Goal: Information Seeking & Learning: Learn about a topic

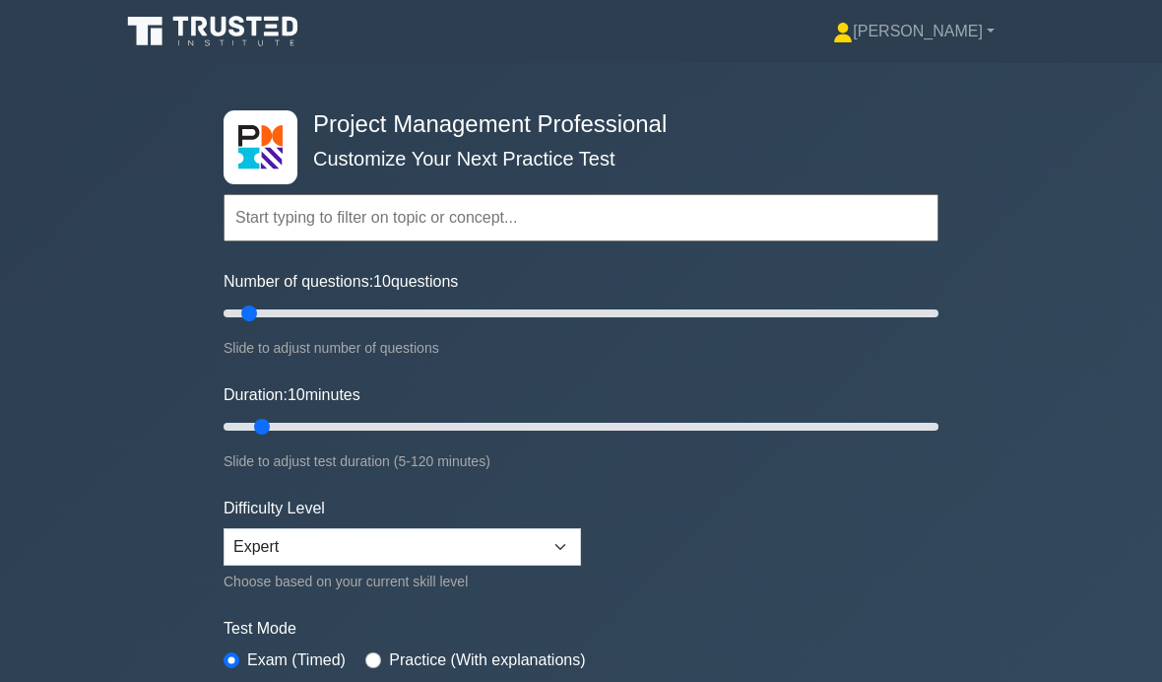
click at [989, 28] on link "[PERSON_NAME]" at bounding box center [914, 31] width 256 height 39
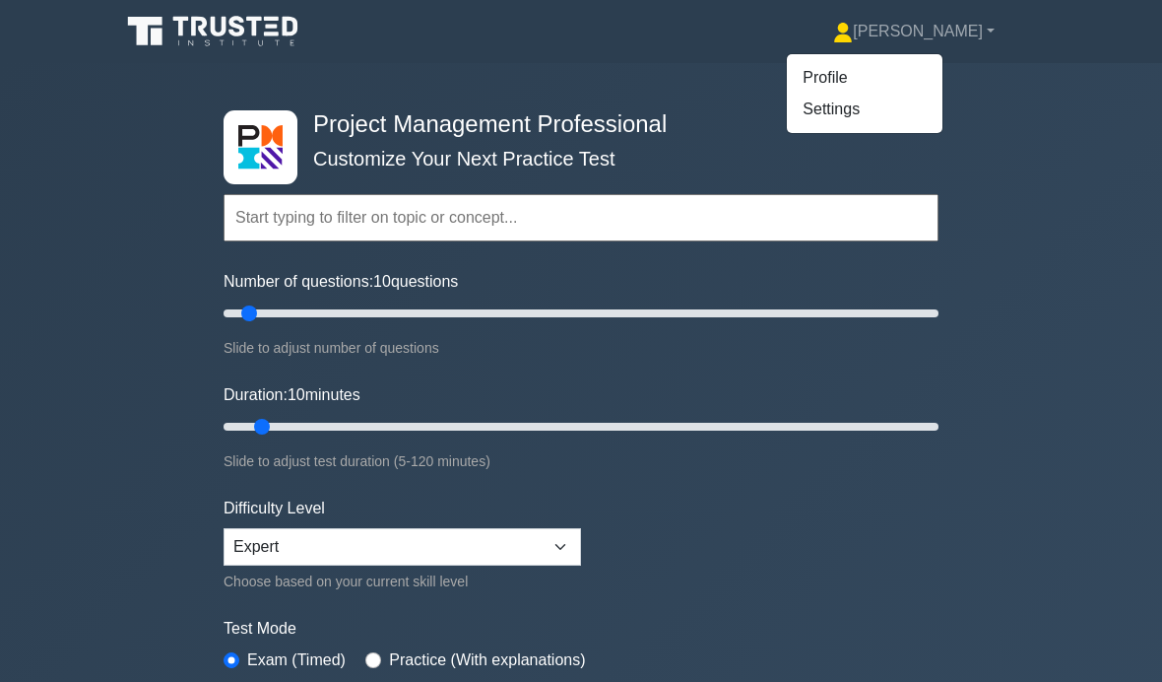
click at [1049, 171] on div "Project Management Professional Customize Your Next Practice Test Topics Scope …" at bounding box center [581, 426] width 1162 height 727
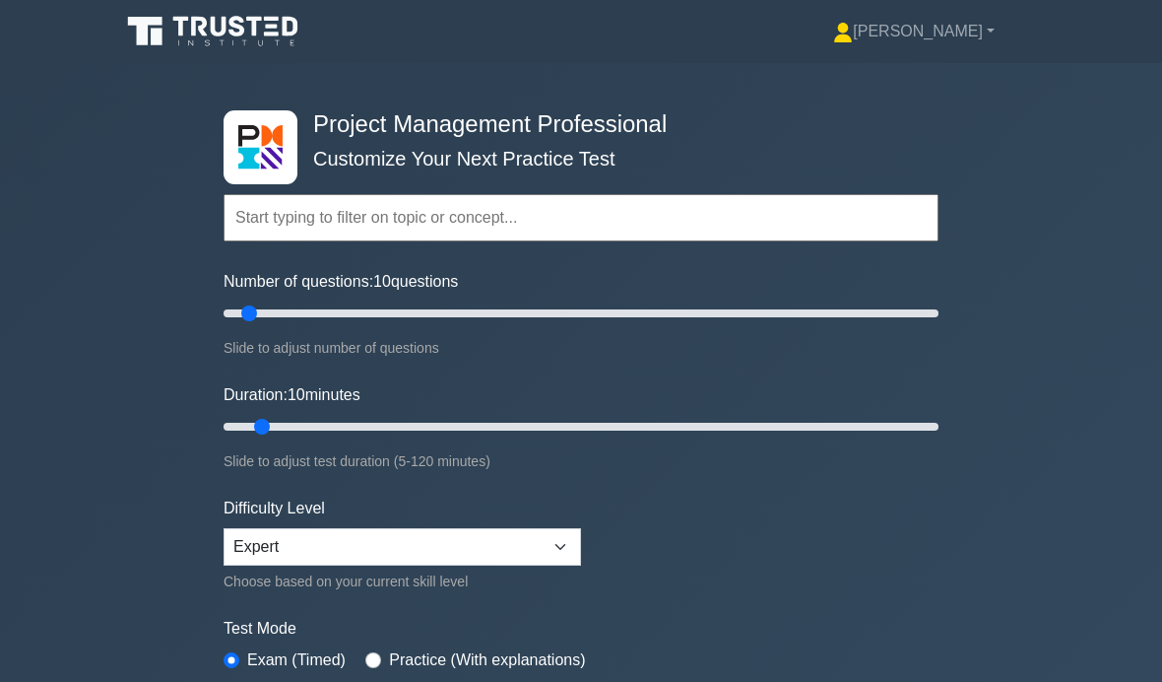
click at [284, 123] on div at bounding box center [261, 146] width 74 height 73
type input "180"
type input "120"
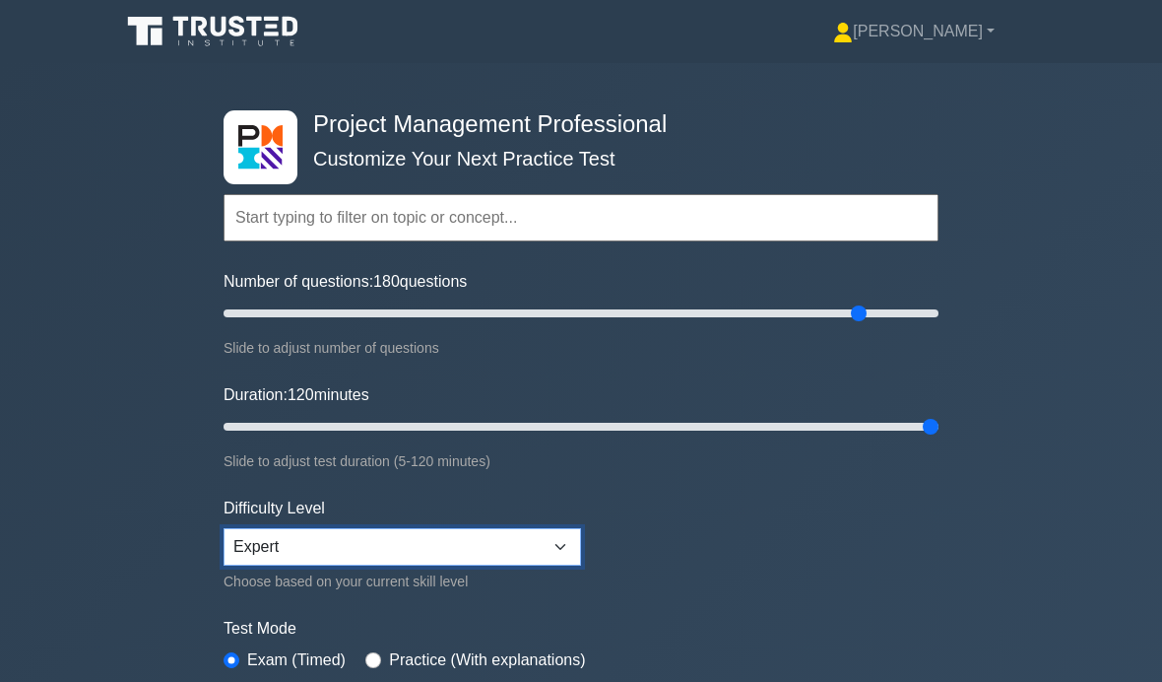
click at [562, 556] on select "Beginner Intermediate Expert" at bounding box center [403, 546] width 358 height 37
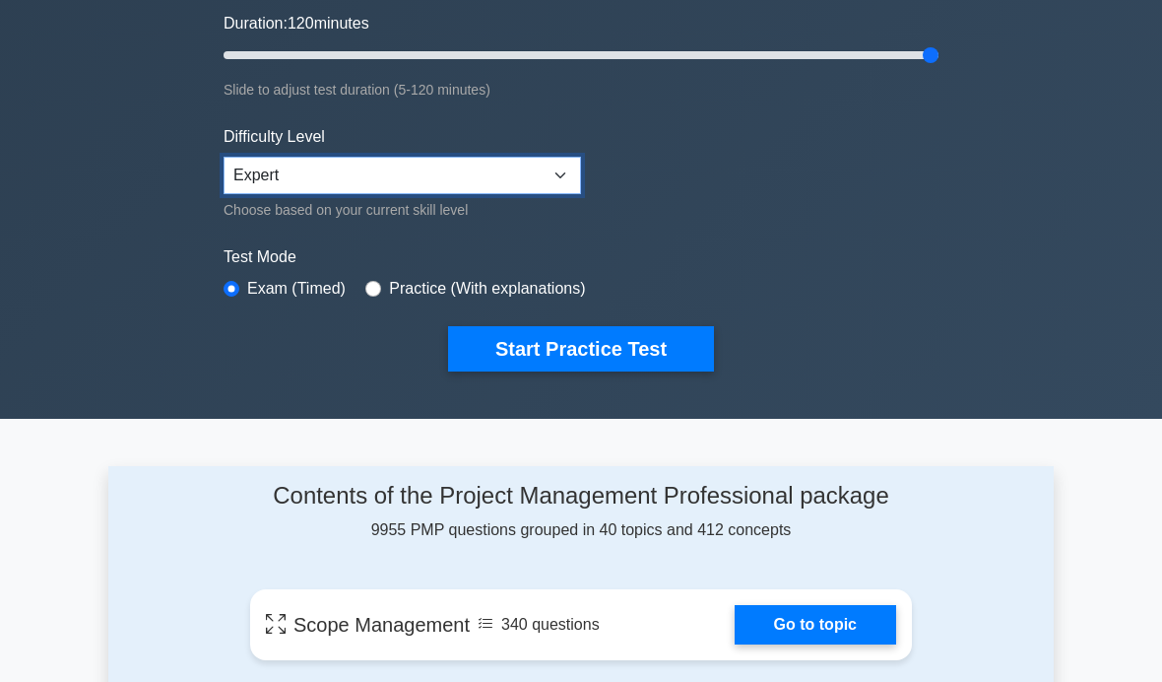
scroll to position [371, 0]
click at [655, 345] on button "Start Practice Test" at bounding box center [581, 348] width 266 height 45
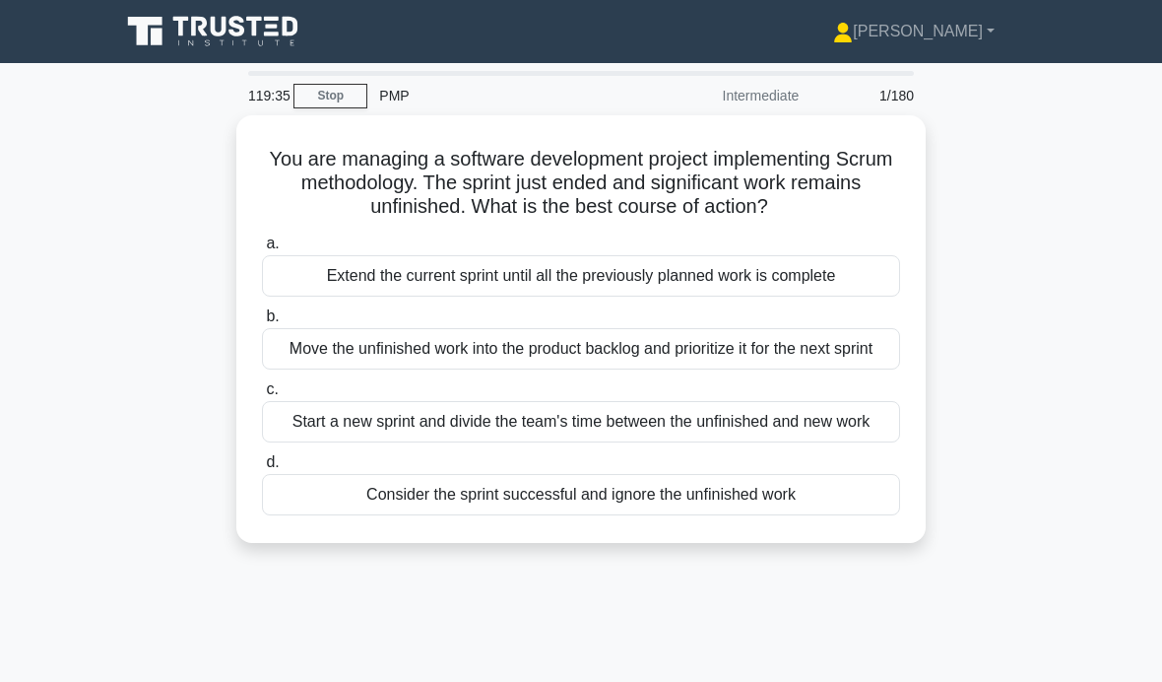
click at [396, 369] on div "Move the unfinished work into the product backlog and prioritize it for the nex…" at bounding box center [581, 348] width 638 height 41
click at [262, 323] on input "b. Move the unfinished work into the product backlog and prioritize it for the …" at bounding box center [262, 316] width 0 height 13
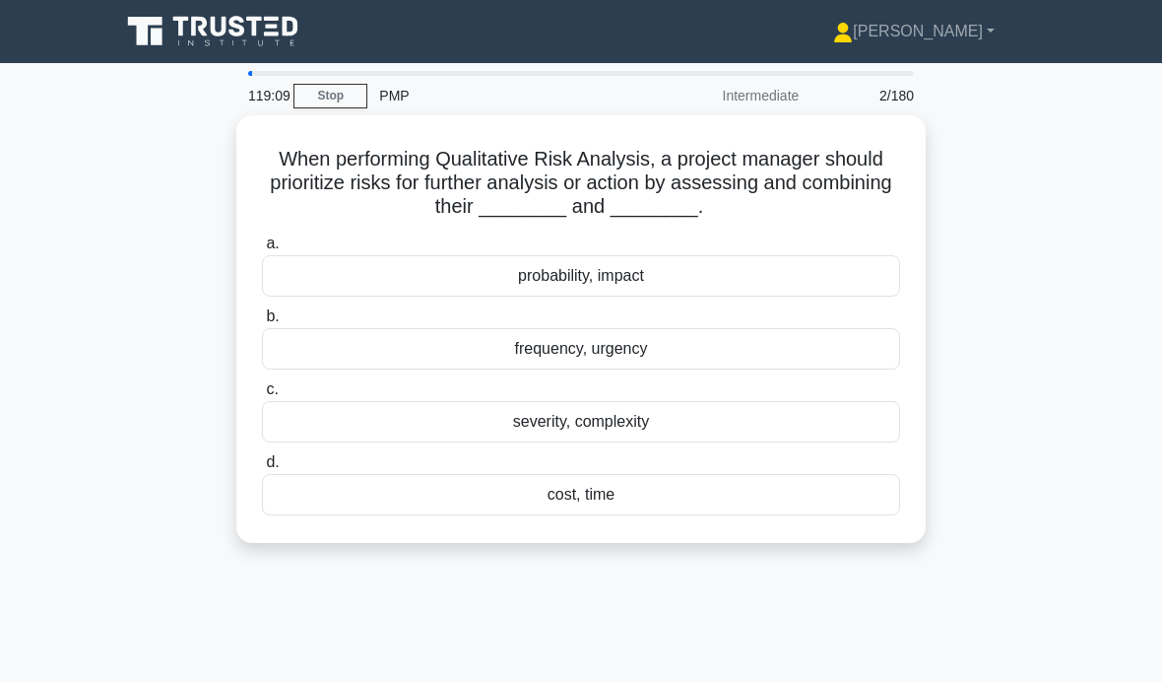
click at [440, 270] on div "probability, impact" at bounding box center [581, 275] width 638 height 41
click at [262, 250] on input "a. probability, impact" at bounding box center [262, 243] width 0 height 13
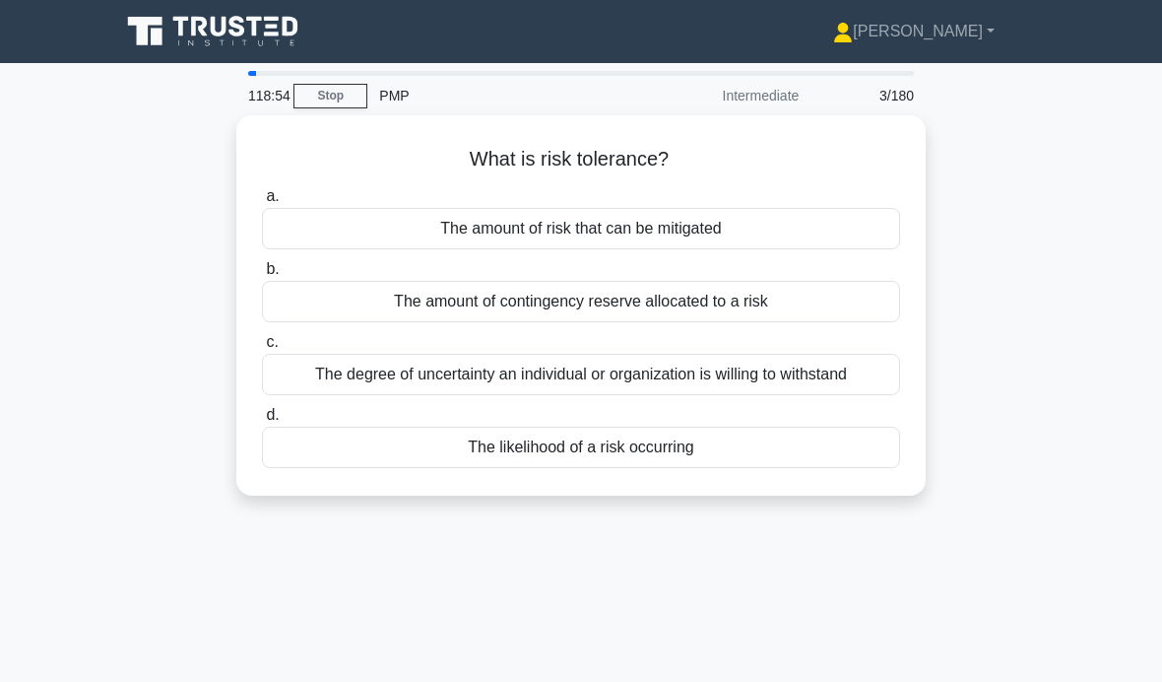
click at [791, 362] on div "The degree of uncertainty an individual or organization is willing to withstand" at bounding box center [581, 374] width 638 height 41
click at [262, 349] on input "c. The degree of uncertainty an individual or organization is willing to withst…" at bounding box center [262, 342] width 0 height 13
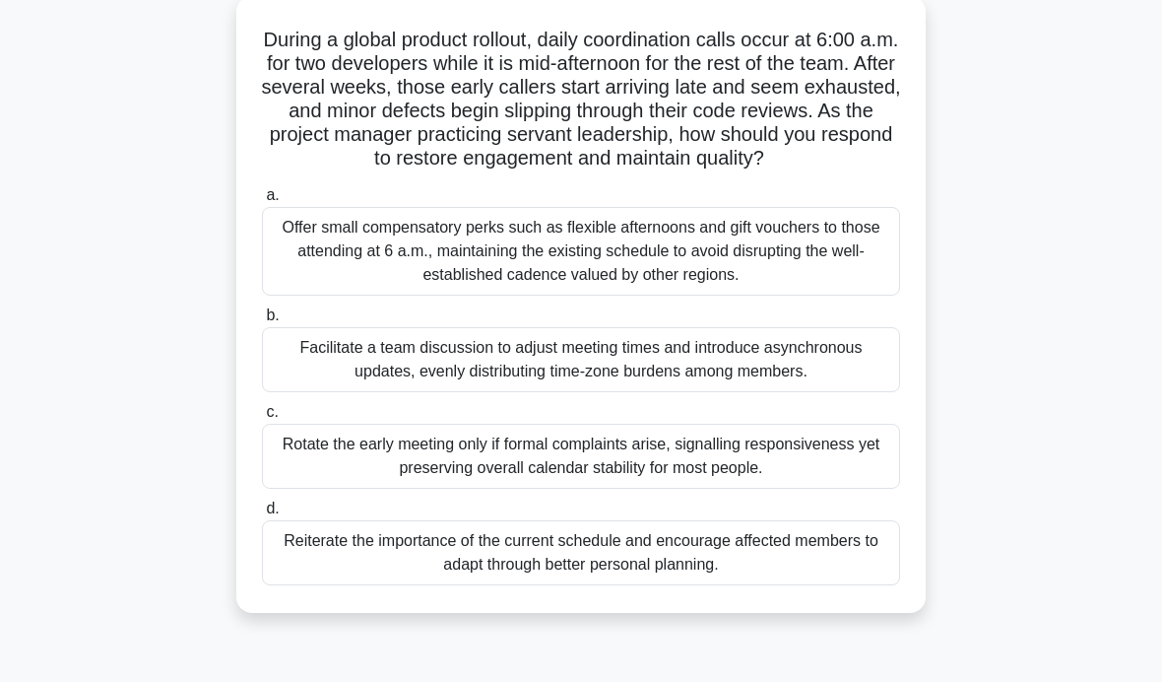
scroll to position [120, 0]
click at [304, 391] on div "Facilitate a team discussion to adjust meeting times and introduce asynchronous…" at bounding box center [581, 358] width 638 height 65
click at [262, 321] on input "b. Facilitate a team discussion to adjust meeting times and introduce asynchron…" at bounding box center [262, 314] width 0 height 13
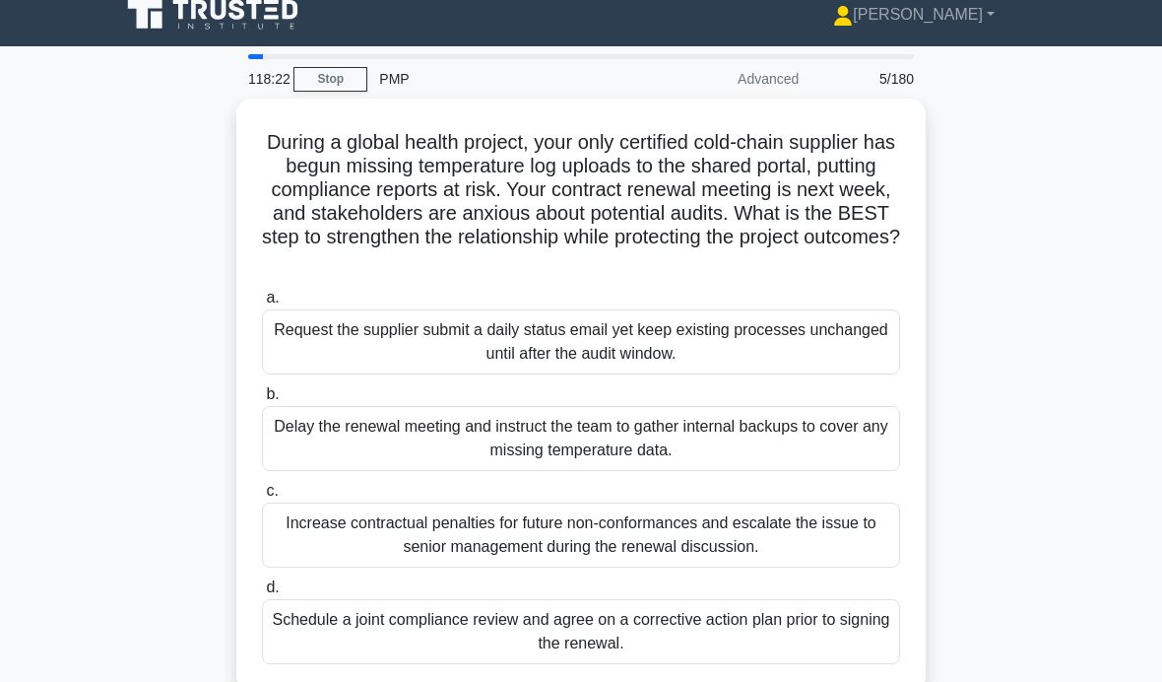
scroll to position [0, 0]
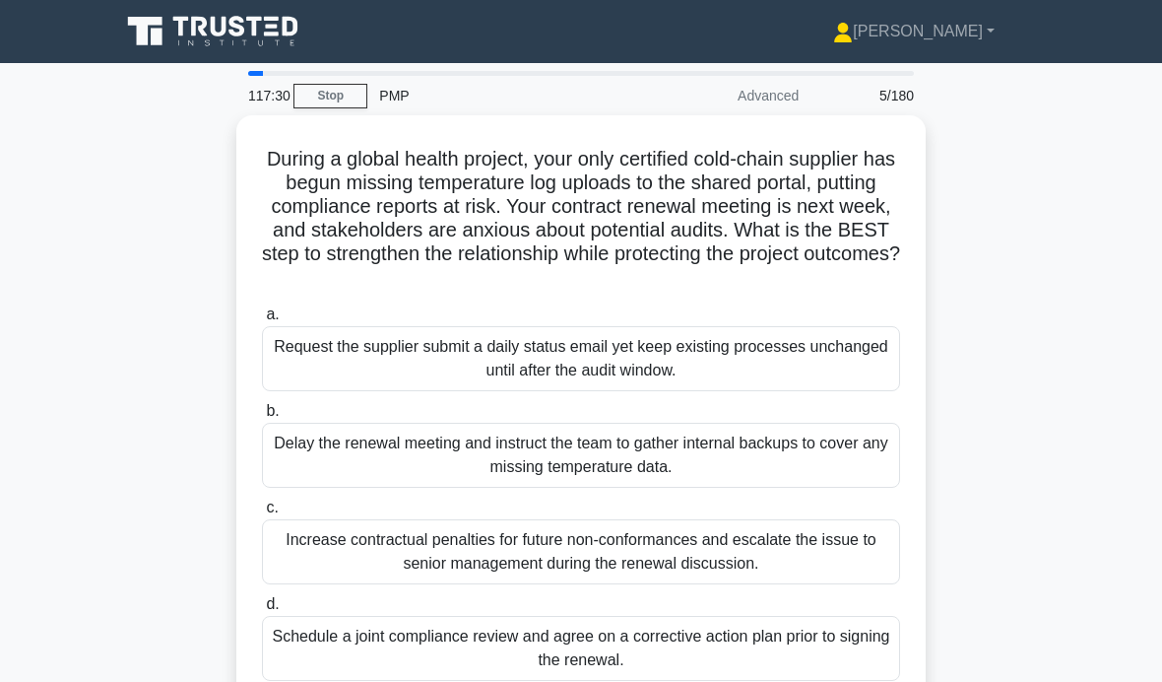
click at [798, 665] on div "Schedule a joint compliance review and agree on a corrective action plan prior …" at bounding box center [581, 648] width 638 height 65
click at [262, 611] on input "d. Schedule a joint compliance review and agree on a corrective action plan pri…" at bounding box center [262, 604] width 0 height 13
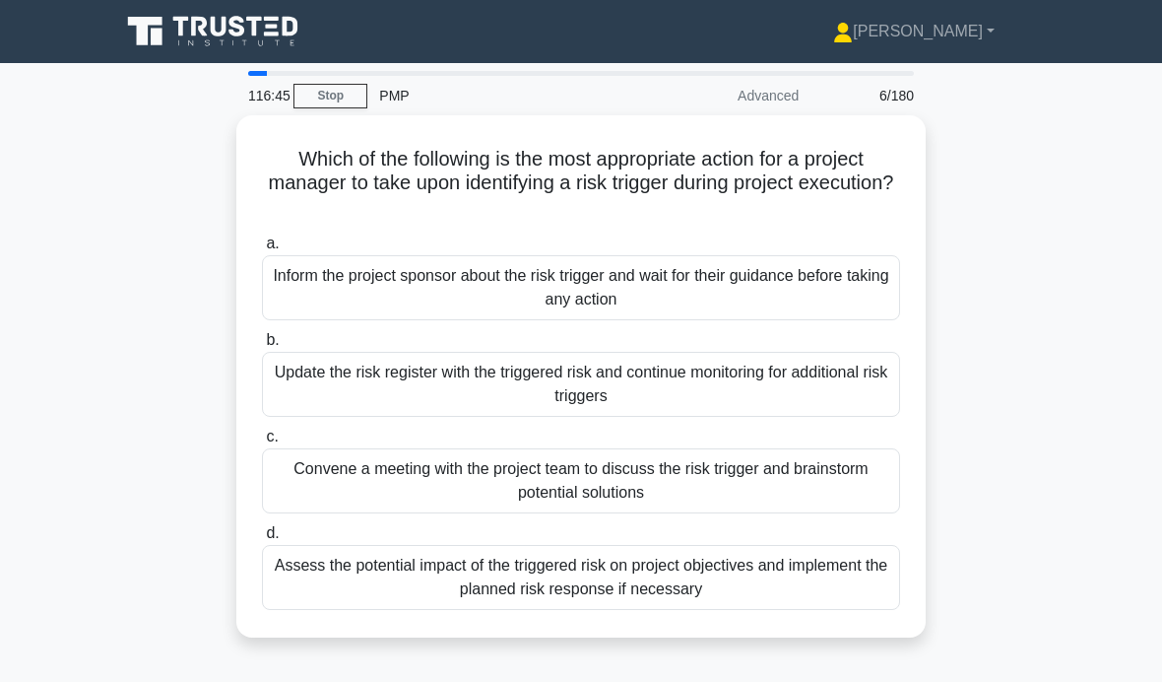
click at [739, 578] on div "Assess the potential impact of the triggered risk on project objectives and imp…" at bounding box center [581, 577] width 638 height 65
click at [262, 540] on input "d. Assess the potential impact of the triggered risk on project objectives and …" at bounding box center [262, 533] width 0 height 13
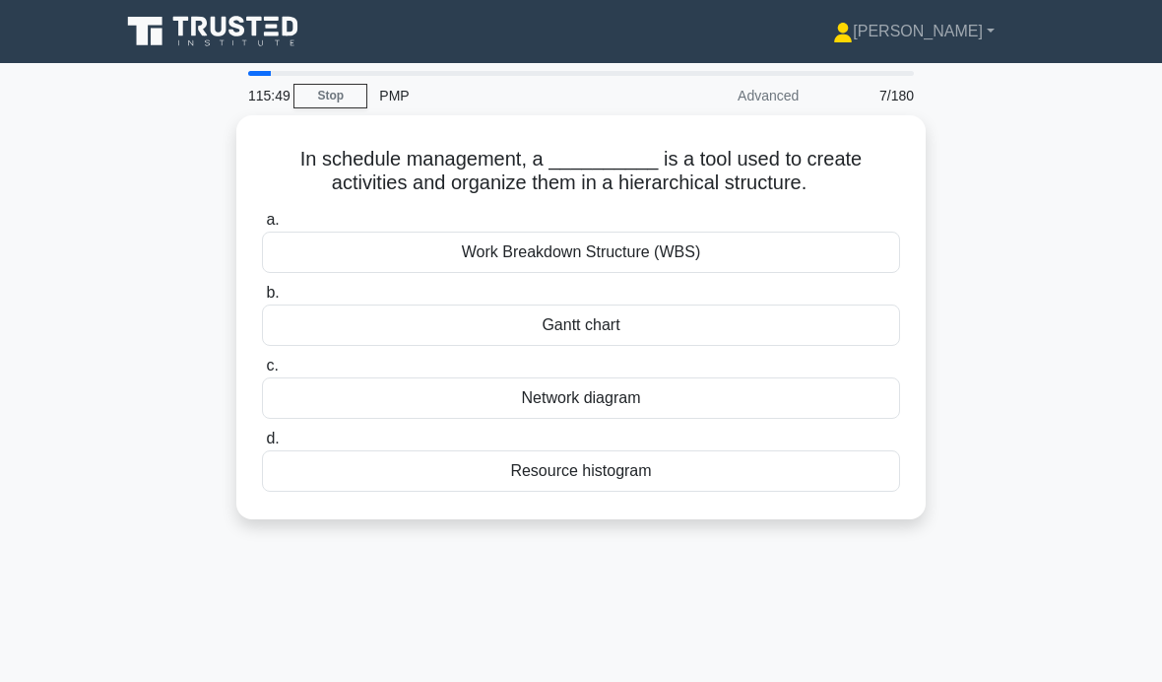
click at [761, 340] on div "Gantt chart" at bounding box center [581, 324] width 638 height 41
click at [262, 299] on input "b. Gantt chart" at bounding box center [262, 293] width 0 height 13
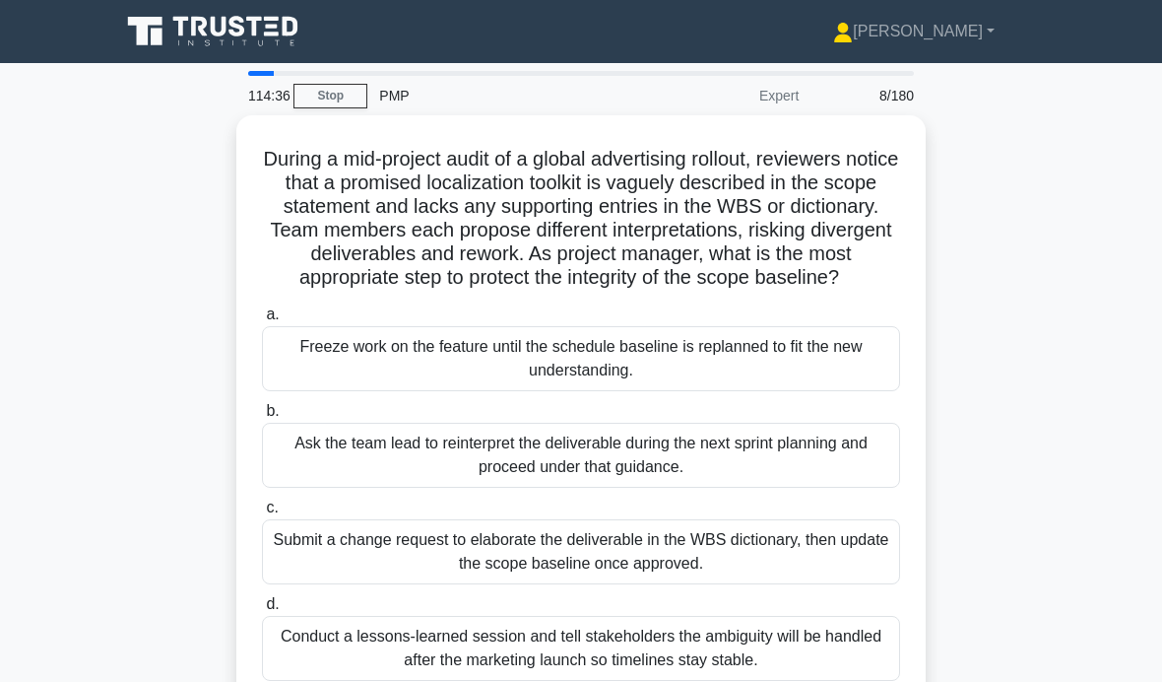
click at [545, 547] on div "Submit a change request to elaborate the deliverable in the WBS dictionary, the…" at bounding box center [581, 551] width 638 height 65
click at [262, 514] on input "c. Submit a change request to elaborate the deliverable in the WBS dictionary, …" at bounding box center [262, 507] width 0 height 13
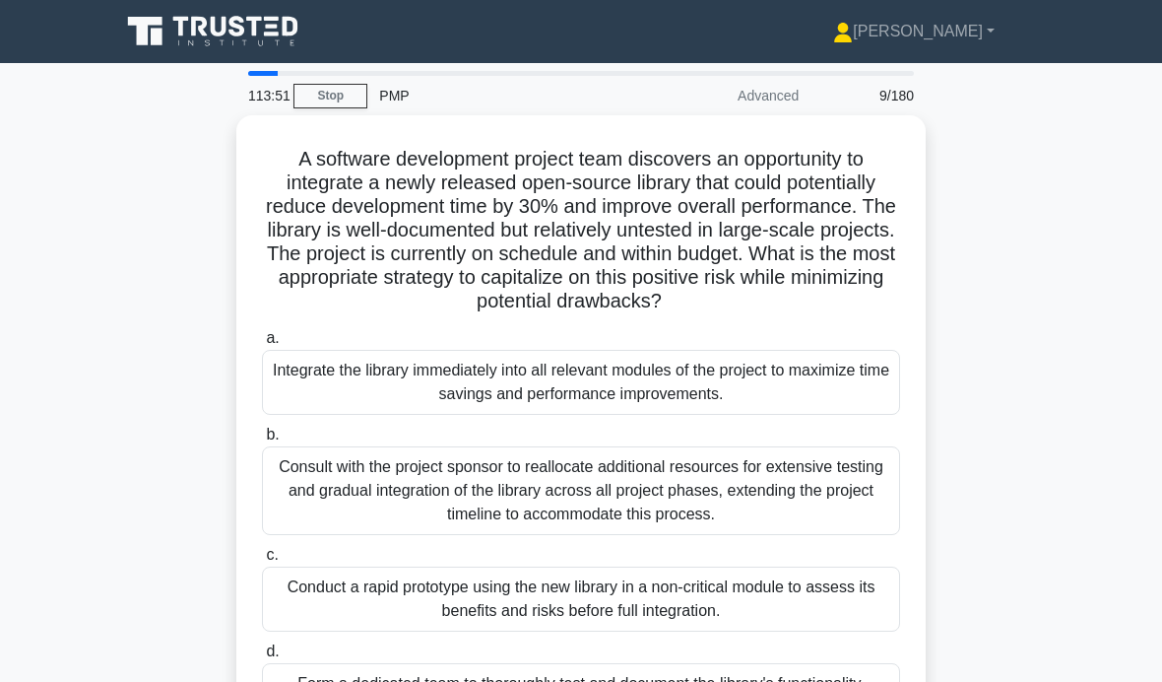
click at [357, 627] on div "Conduct a rapid prototype using the new library in a non-critical module to ass…" at bounding box center [581, 598] width 638 height 65
click at [262, 562] on input "c. Conduct a rapid prototype using the new library in a non-critical module to …" at bounding box center [262, 555] width 0 height 13
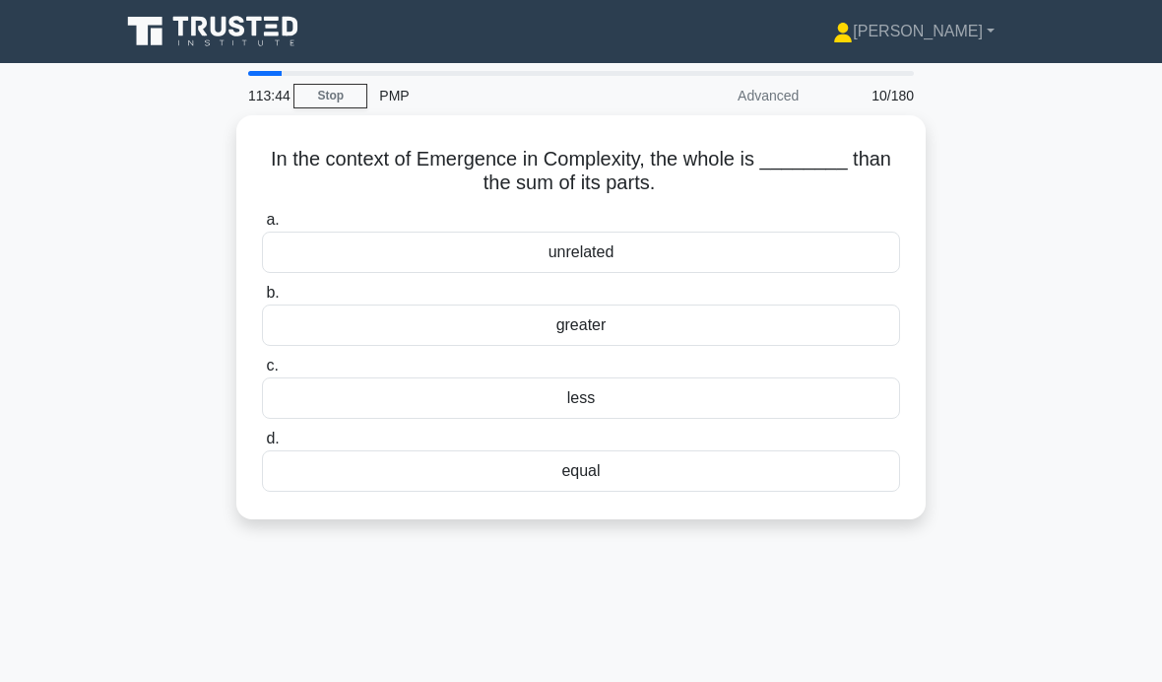
click at [339, 331] on div "greater" at bounding box center [581, 324] width 638 height 41
click at [262, 299] on input "b. greater" at bounding box center [262, 293] width 0 height 13
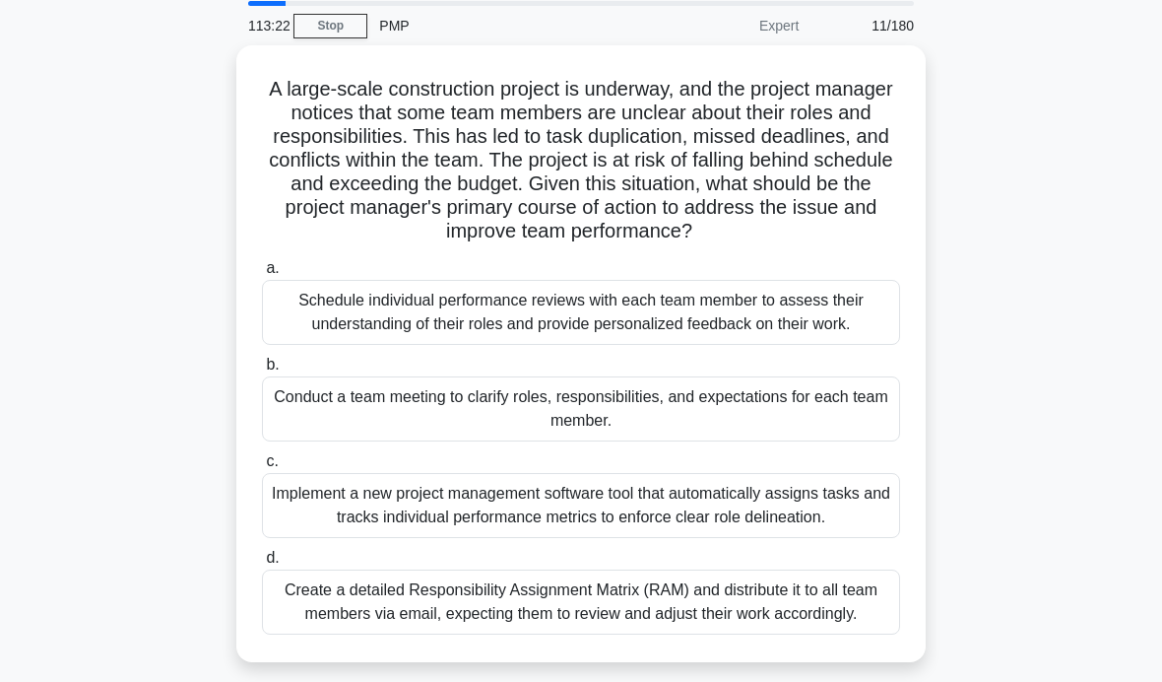
scroll to position [82, 0]
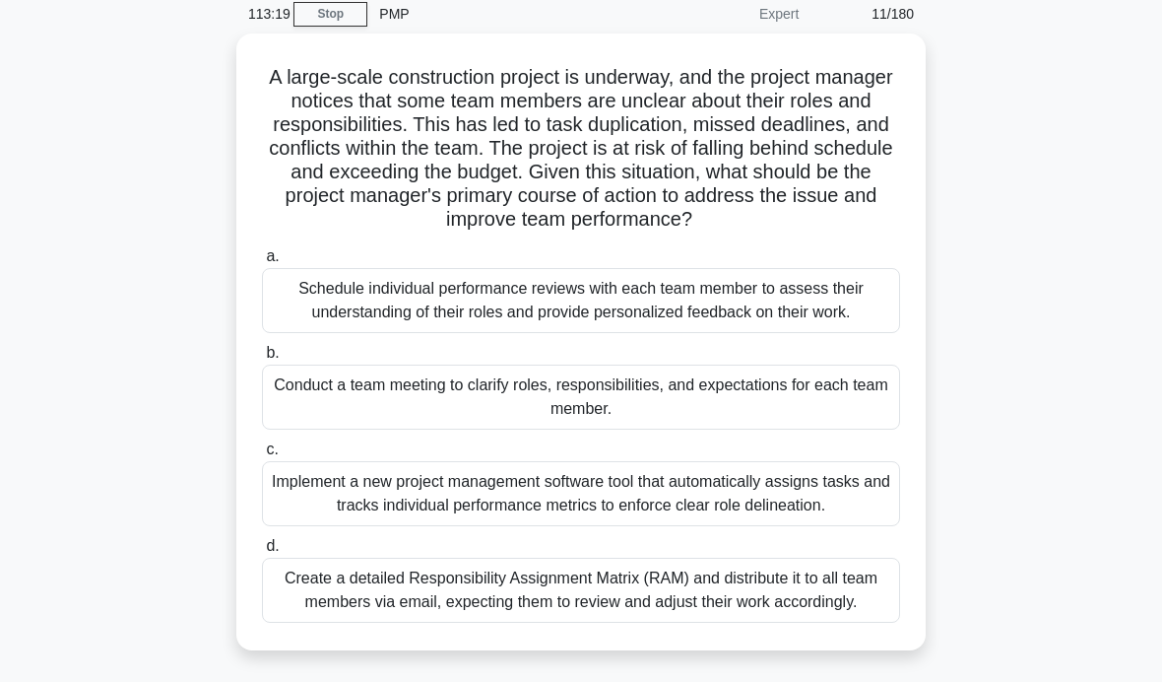
click at [700, 430] on div "Conduct a team meeting to clarify roles, responsibilities, and expectations for…" at bounding box center [581, 397] width 638 height 65
click at [262, 360] on input "b. Conduct a team meeting to clarify roles, responsibilities, and expectations …" at bounding box center [262, 353] width 0 height 13
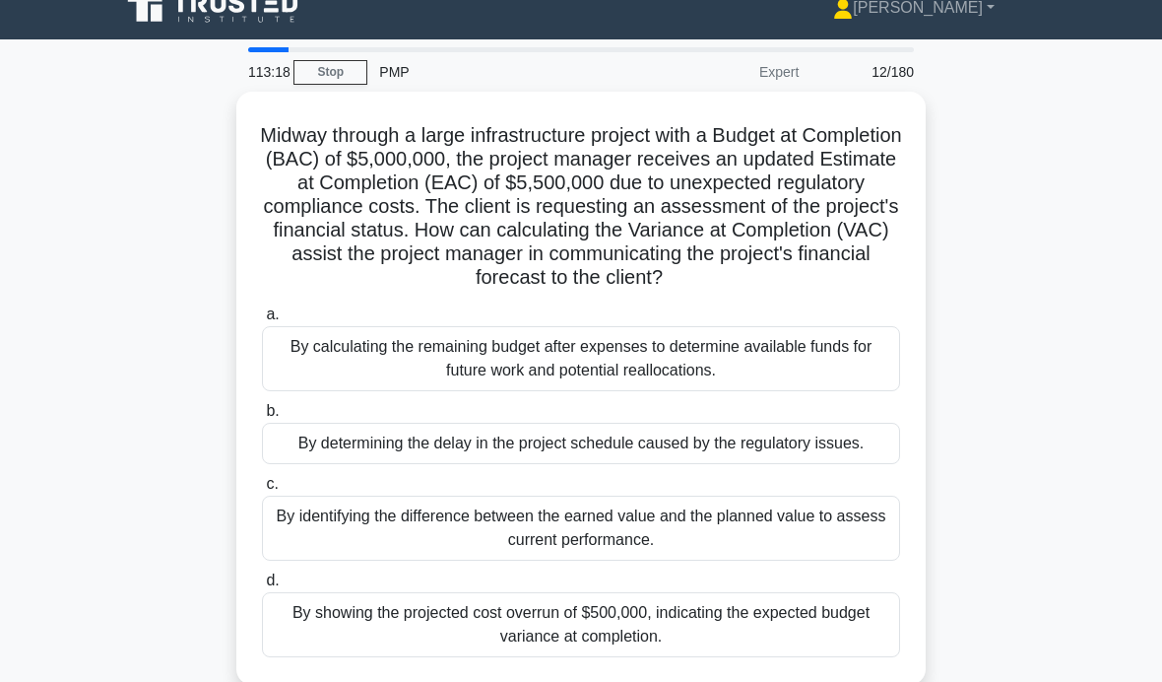
scroll to position [0, 0]
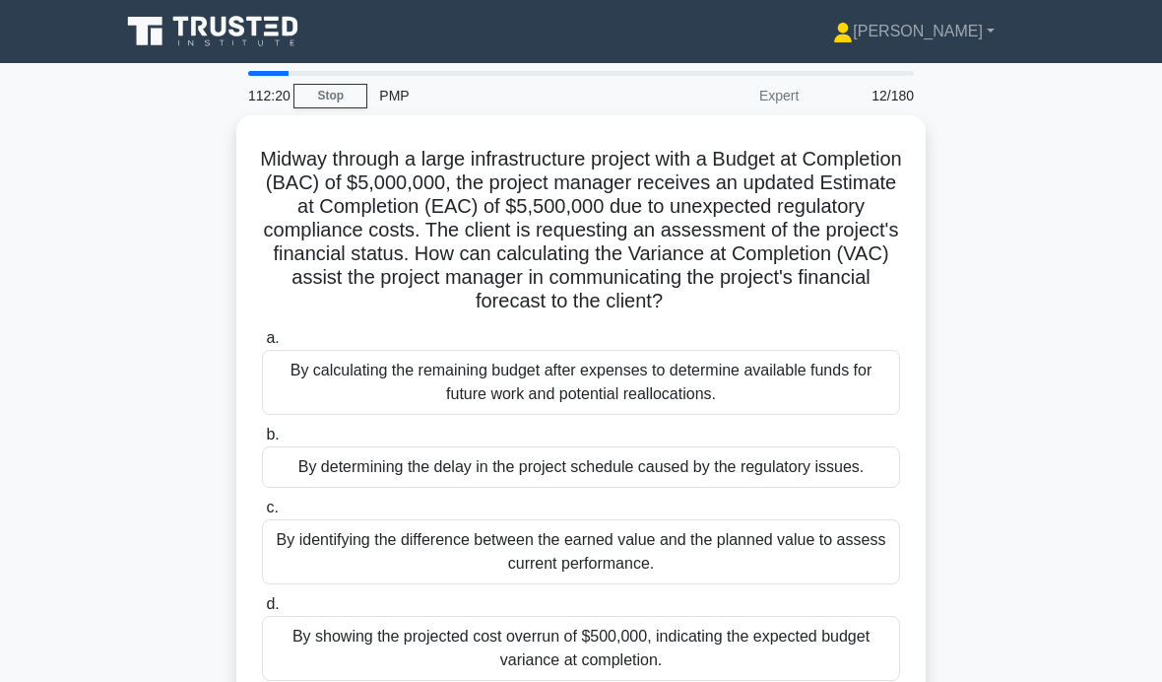
click at [727, 676] on div "By showing the projected cost overrun of $500,000, indicating the expected budg…" at bounding box center [581, 648] width 638 height 65
click at [262, 611] on input "d. By showing the projected cost overrun of $500,000, indicating the expected b…" at bounding box center [262, 604] width 0 height 13
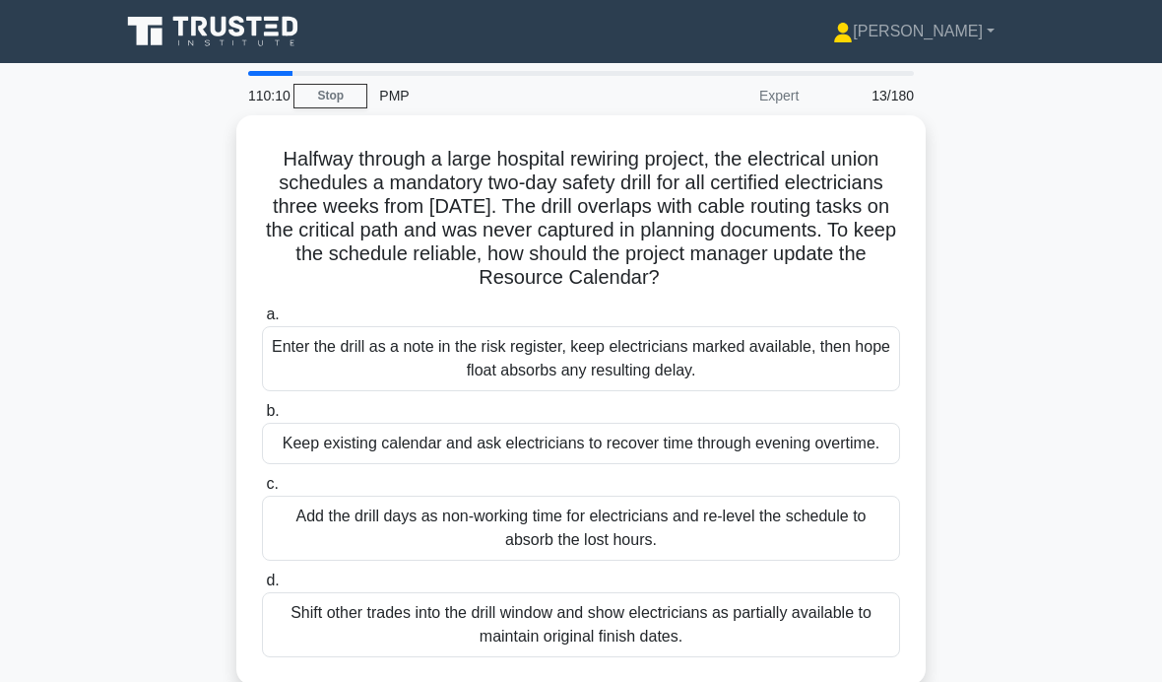
click at [820, 547] on div "Add the drill days as non-working time for electricians and re-level the schedu…" at bounding box center [581, 528] width 638 height 65
click at [262, 491] on input "c. Add the drill days as non-working time for electricians and re-level the sch…" at bounding box center [262, 484] width 0 height 13
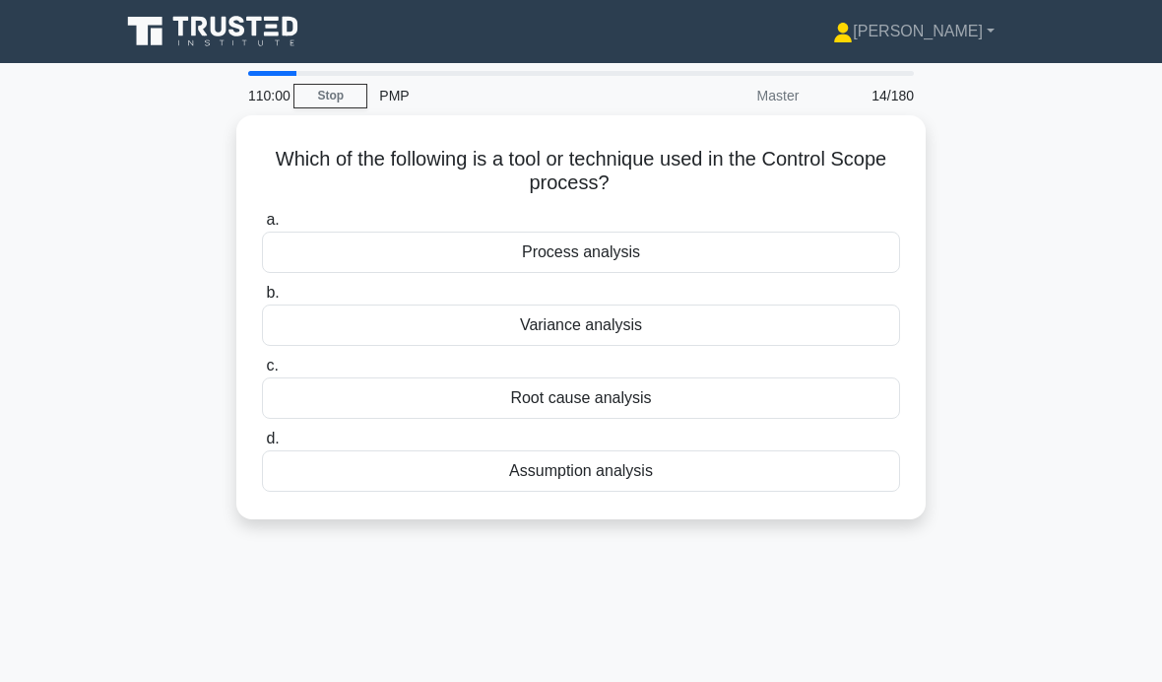
click at [368, 323] on div "Variance analysis" at bounding box center [581, 324] width 638 height 41
click at [262, 299] on input "b. Variance analysis" at bounding box center [262, 293] width 0 height 13
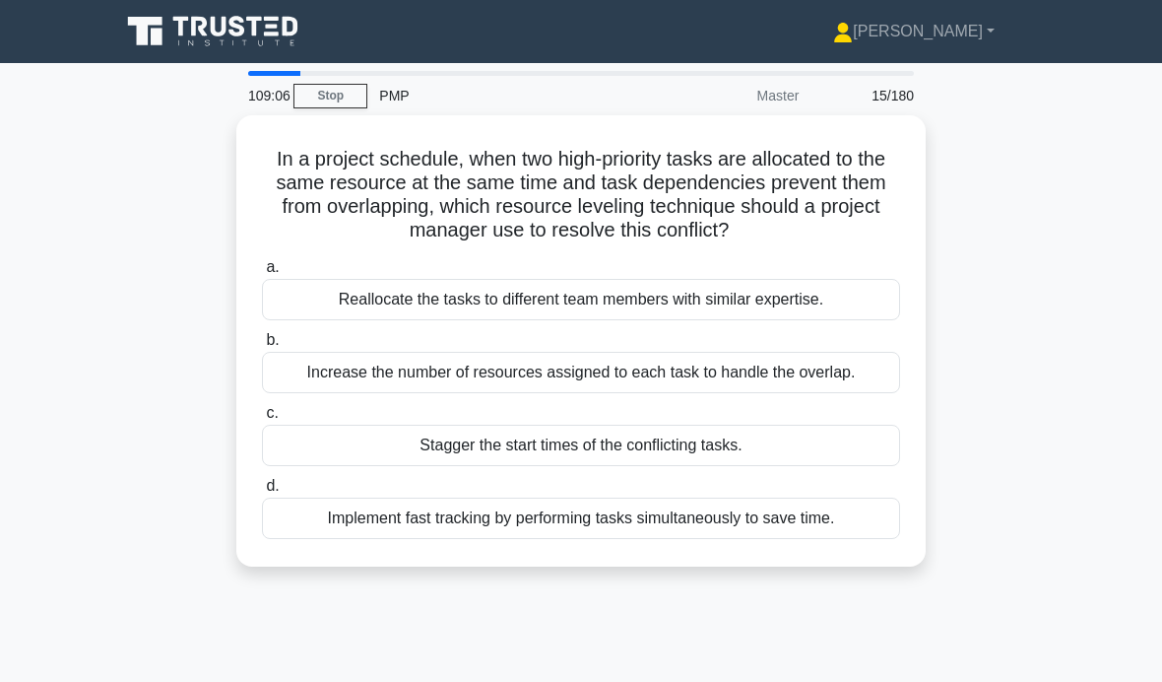
click at [304, 466] on div "Stagger the start times of the conflicting tasks." at bounding box center [581, 445] width 638 height 41
click at [262, 420] on input "c. Stagger the start times of the conflicting tasks." at bounding box center [262, 413] width 0 height 13
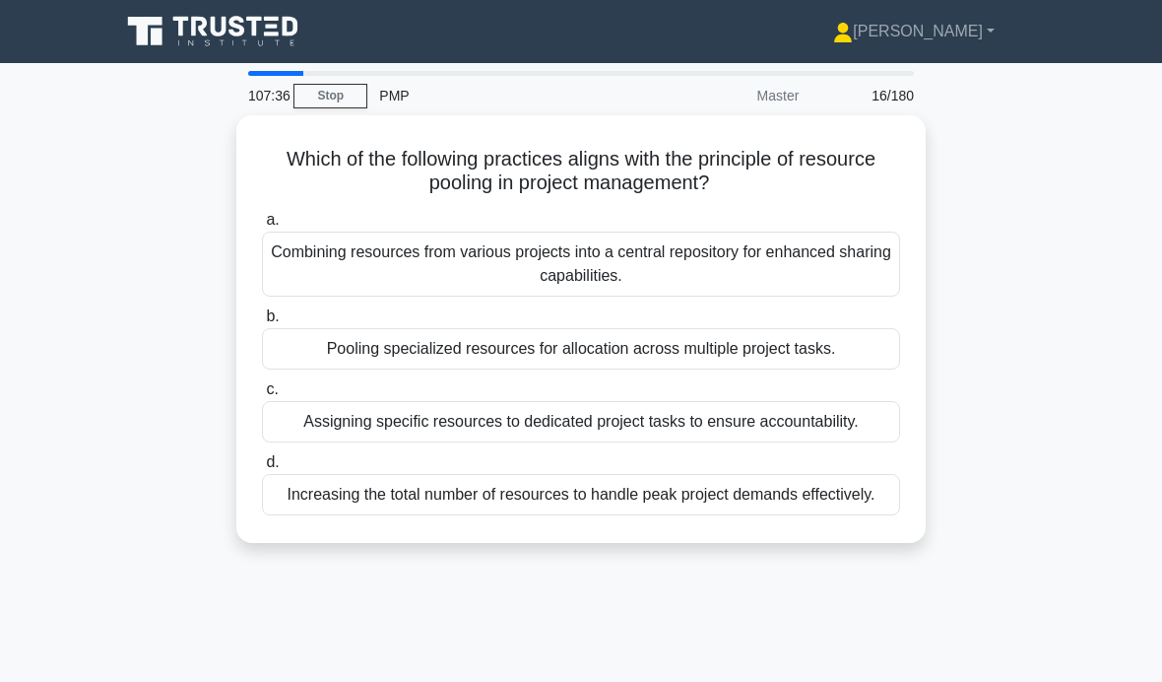
click at [728, 345] on div "Pooling specialized resources for allocation across multiple project tasks." at bounding box center [581, 348] width 638 height 41
click at [262, 323] on input "b. Pooling specialized resources for allocation across multiple project tasks." at bounding box center [262, 316] width 0 height 13
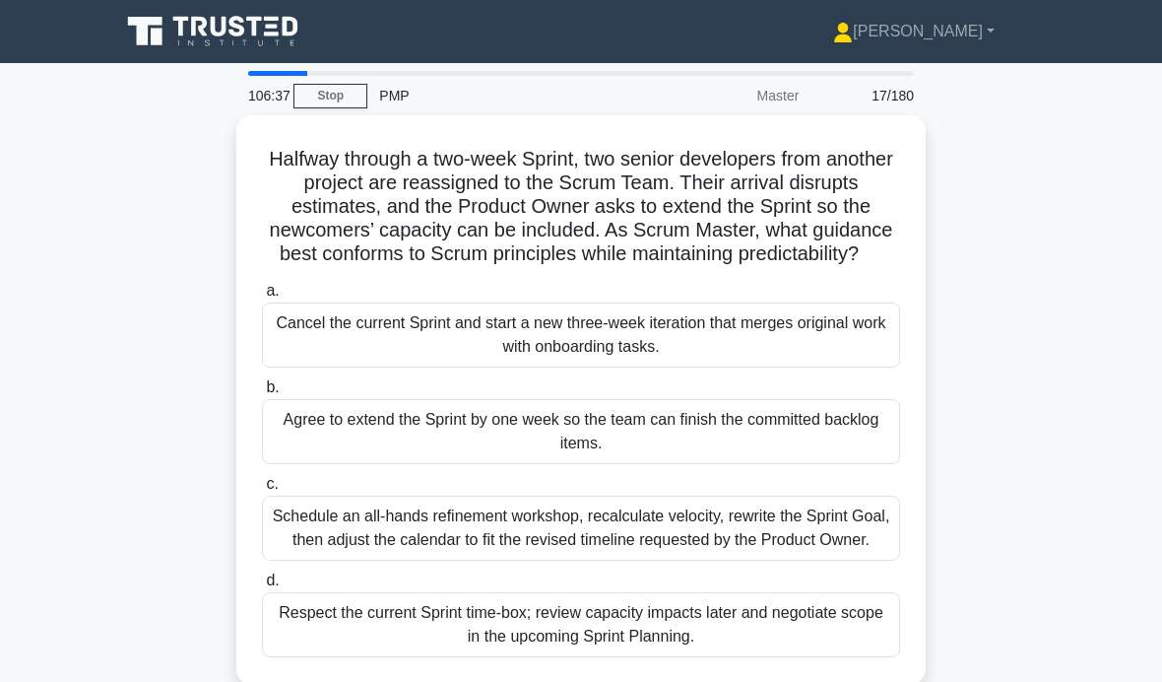
click at [605, 657] on div "Respect the current Sprint time-box; review capacity impacts later and negotiat…" at bounding box center [581, 624] width 638 height 65
click at [262, 587] on input "d. Respect the current Sprint time-box; review capacity impacts later and negot…" at bounding box center [262, 580] width 0 height 13
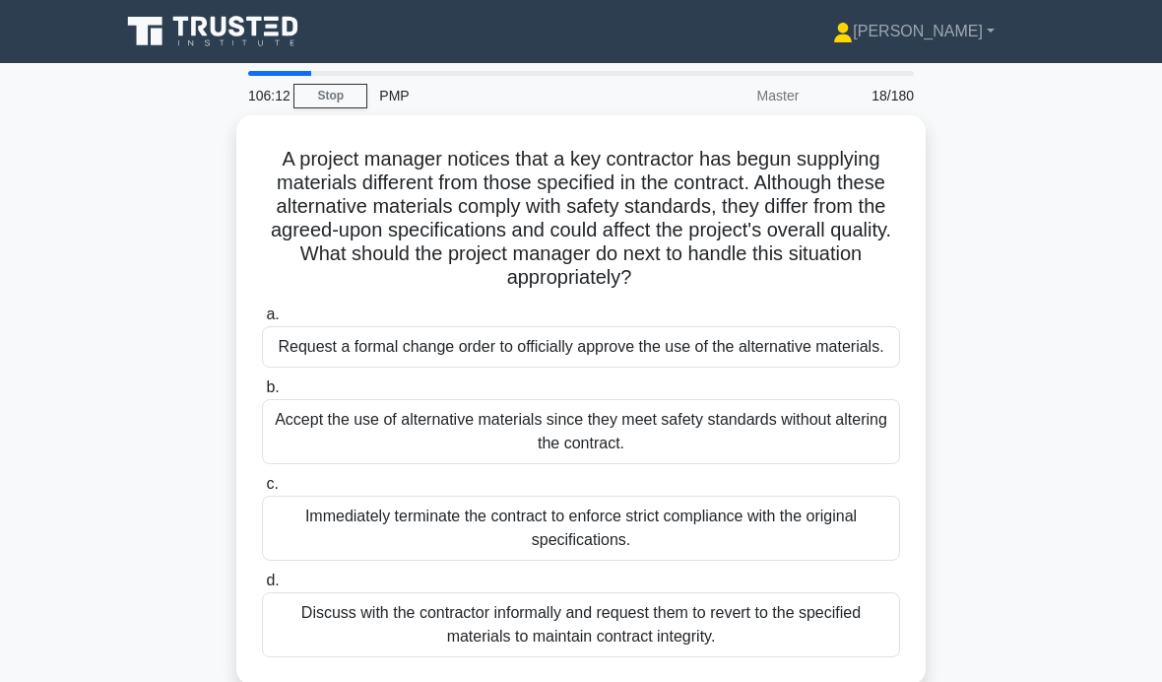
click at [736, 657] on div "Discuss with the contractor informally and request them to revert to the specif…" at bounding box center [581, 624] width 638 height 65
click at [262, 587] on input "d. Discuss with the contractor informally and request them to revert to the spe…" at bounding box center [262, 580] width 0 height 13
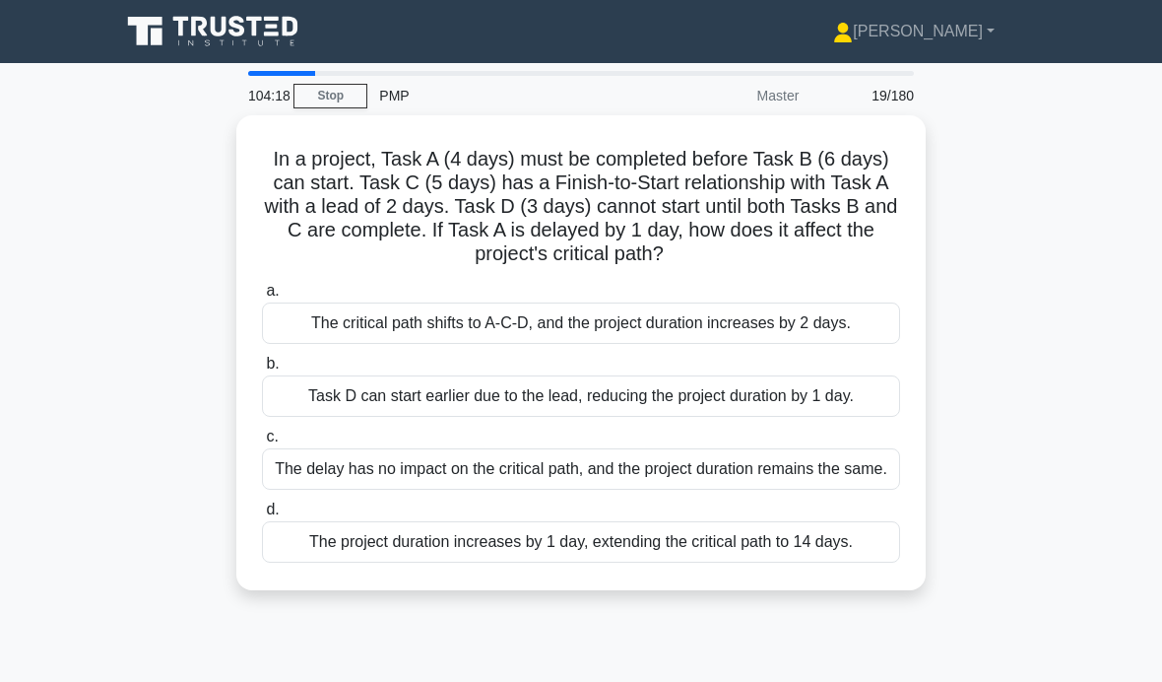
click at [710, 563] on div "The project duration increases by 1 day, extending the critical path to 14 days." at bounding box center [581, 541] width 638 height 41
click at [262, 516] on input "d. The project duration increases by 1 day, extending the critical path to 14 d…" at bounding box center [262, 509] width 0 height 13
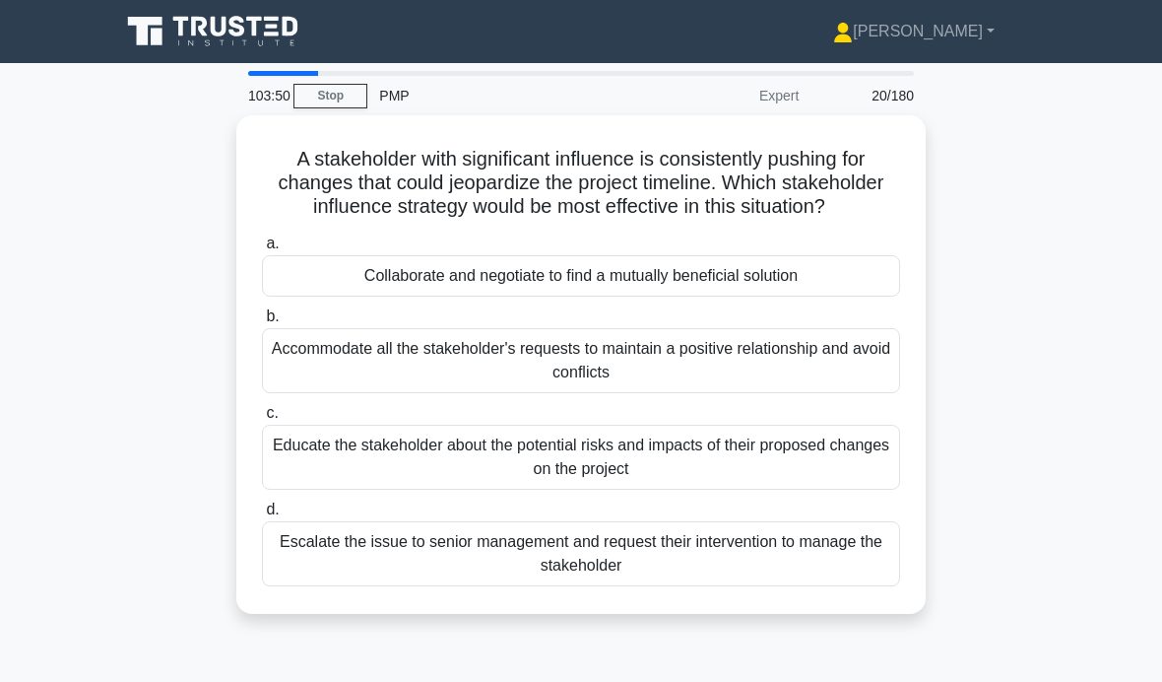
click at [360, 296] on div "Collaborate and negotiate to find a mutually beneficial solution" at bounding box center [581, 275] width 638 height 41
click at [262, 250] on input "a. Collaborate and negotiate to find a mutually beneficial solution" at bounding box center [262, 243] width 0 height 13
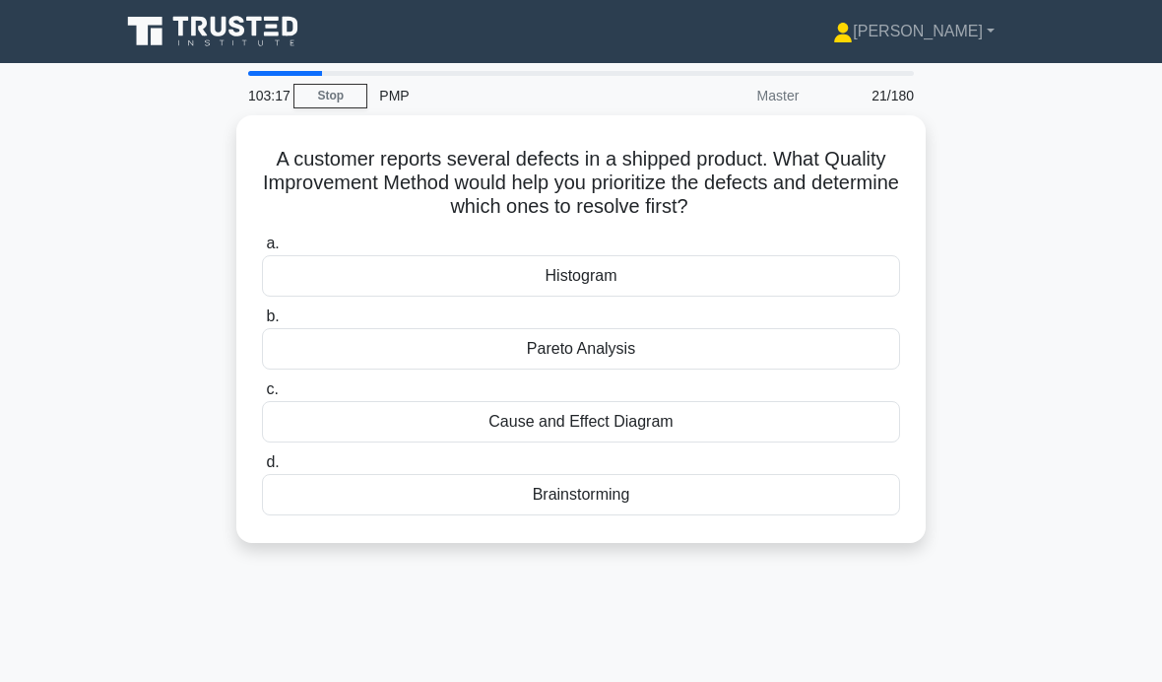
click at [471, 271] on div "Histogram" at bounding box center [581, 275] width 638 height 41
click at [262, 250] on input "a. Histogram" at bounding box center [262, 243] width 0 height 13
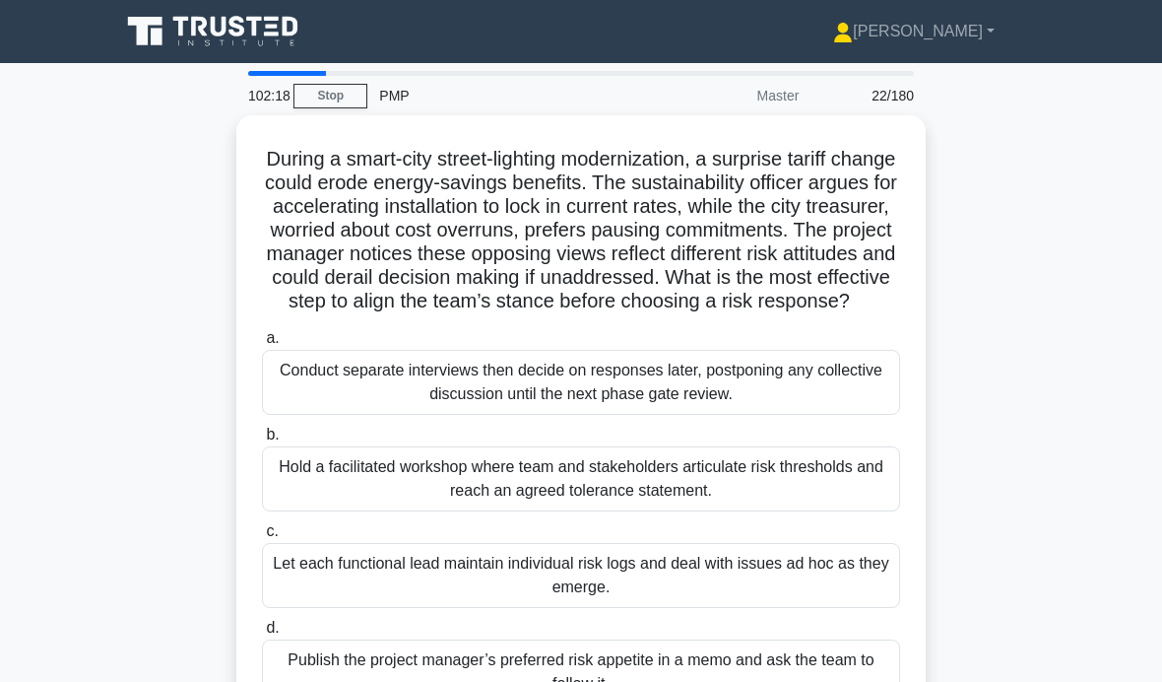
click at [674, 511] on div "Hold a facilitated workshop where team and stakeholders articulate risk thresho…" at bounding box center [581, 478] width 638 height 65
click at [262, 441] on input "b. Hold a facilitated workshop where team and stakeholders articulate risk thre…" at bounding box center [262, 435] width 0 height 13
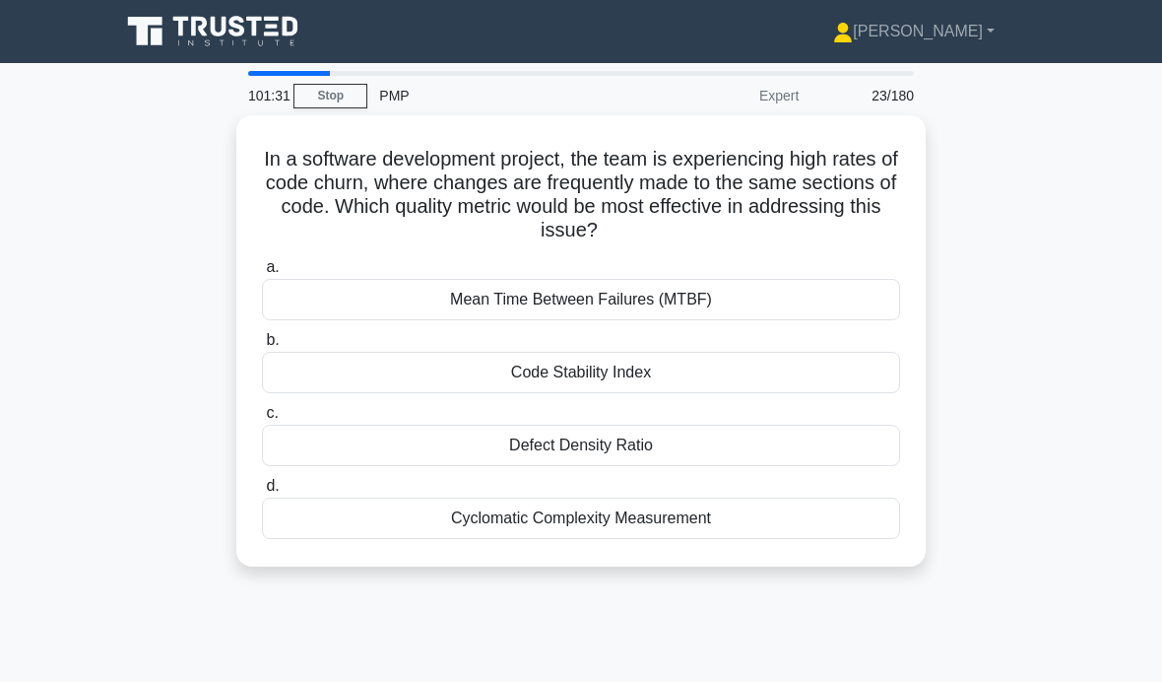
click at [272, 290] on div "Mean Time Between Failures (MTBF)" at bounding box center [581, 299] width 638 height 41
click at [262, 274] on input "a. Mean Time Between Failures (MTBF)" at bounding box center [262, 267] width 0 height 13
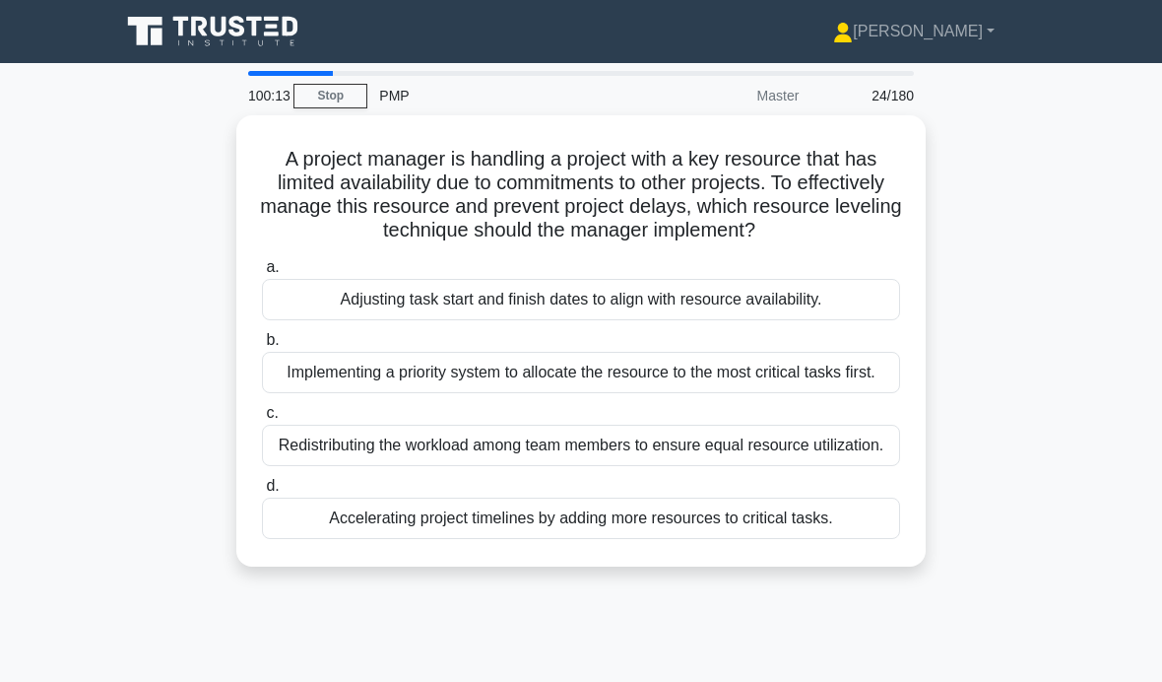
click at [370, 320] on div "Adjusting task start and finish dates to align with resource availability." at bounding box center [581, 299] width 638 height 41
click at [262, 274] on input "a. Adjusting task start and finish dates to align with resource availability." at bounding box center [262, 267] width 0 height 13
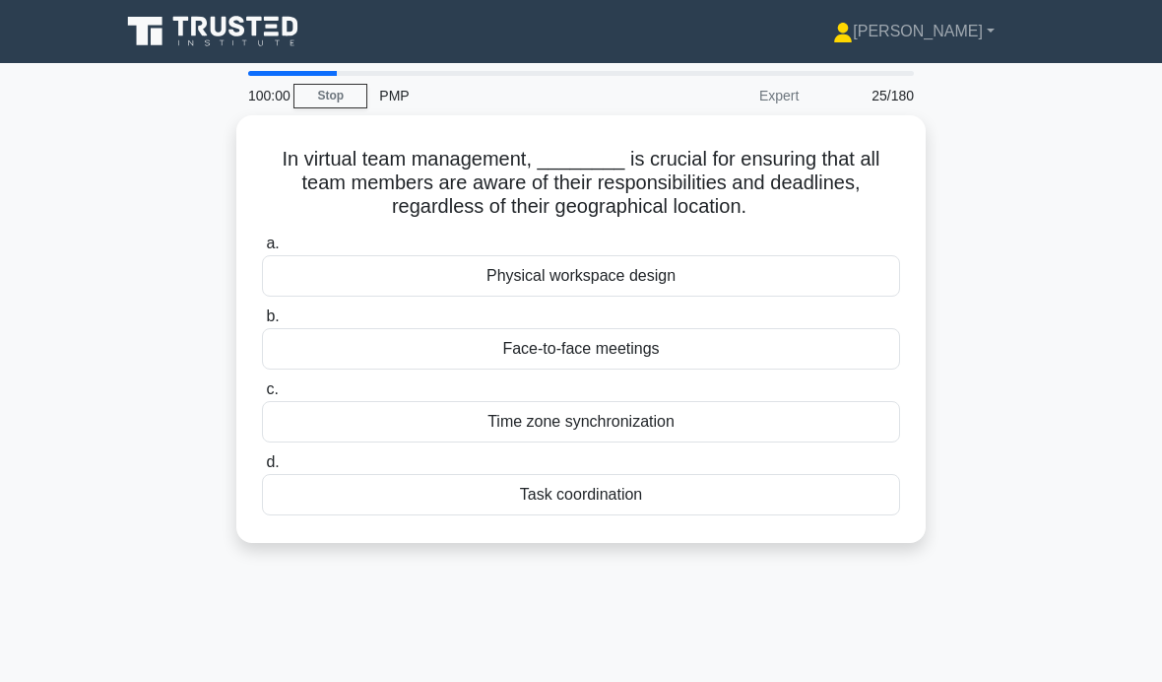
click at [650, 486] on div "Task coordination" at bounding box center [581, 494] width 638 height 41
click at [262, 469] on input "d. Task coordination" at bounding box center [262, 462] width 0 height 13
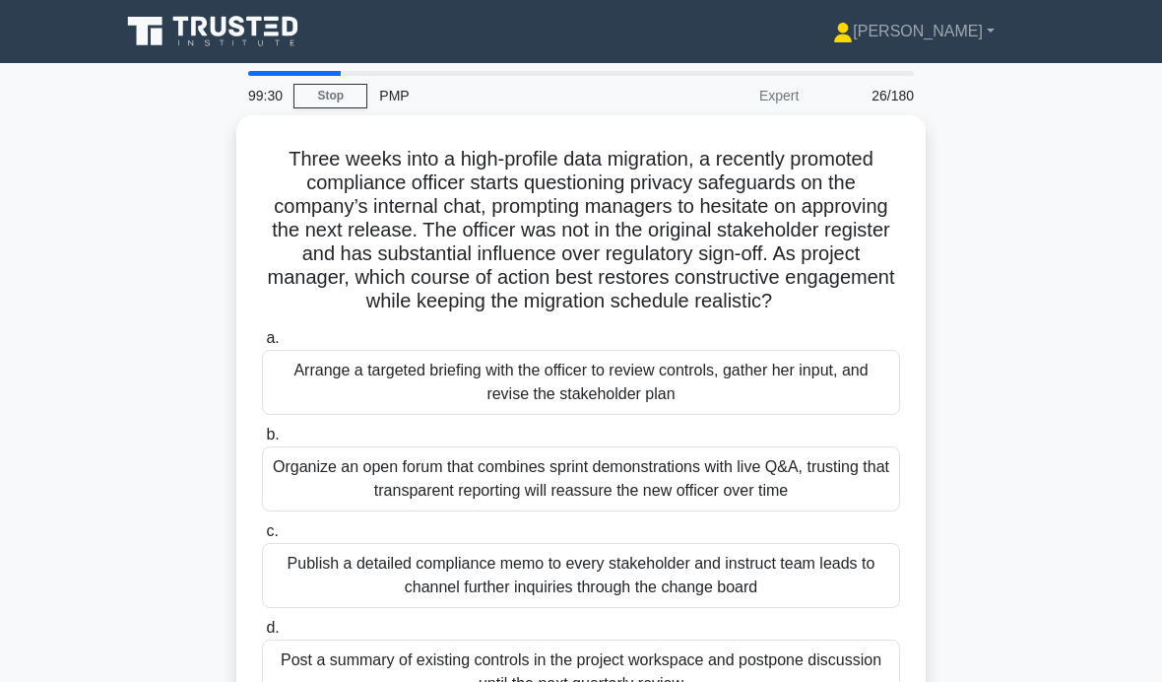
click at [697, 391] on div "Arrange a targeted briefing with the officer to review controls, gather her inp…" at bounding box center [581, 382] width 638 height 65
click at [262, 345] on input "a. Arrange a targeted briefing with the officer to review controls, gather her …" at bounding box center [262, 338] width 0 height 13
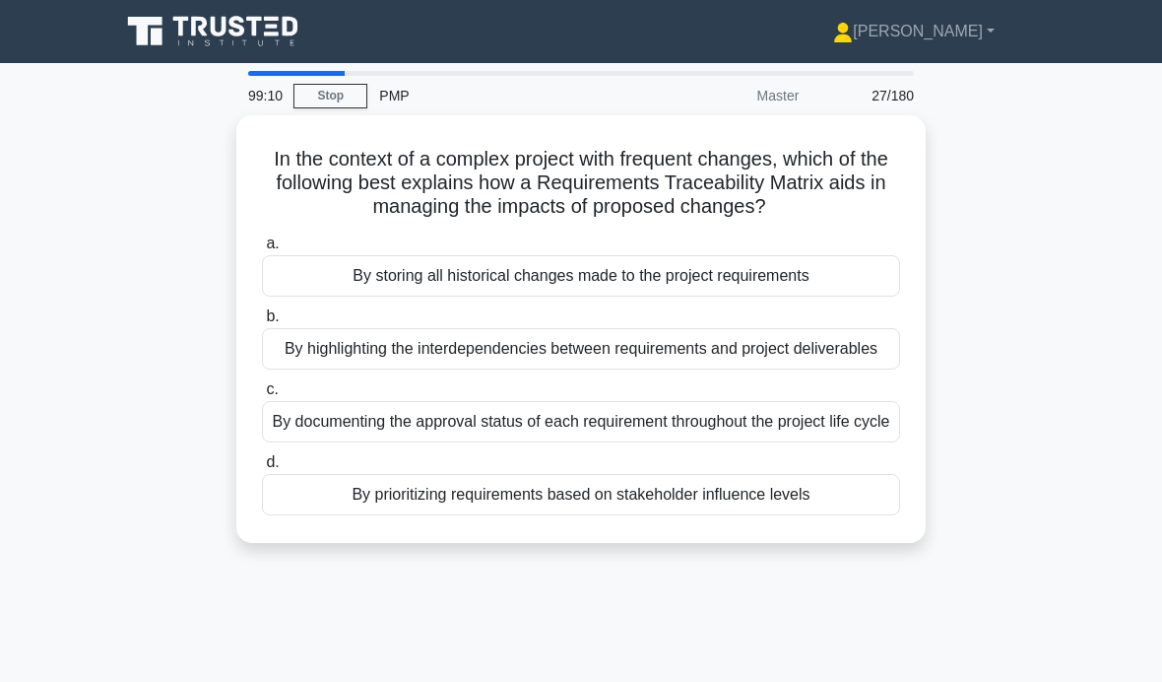
click at [386, 442] on div "By documenting the approval status of each requirement throughout the project l…" at bounding box center [581, 421] width 638 height 41
click at [262, 396] on input "c. By documenting the approval status of each requirement throughout the projec…" at bounding box center [262, 389] width 0 height 13
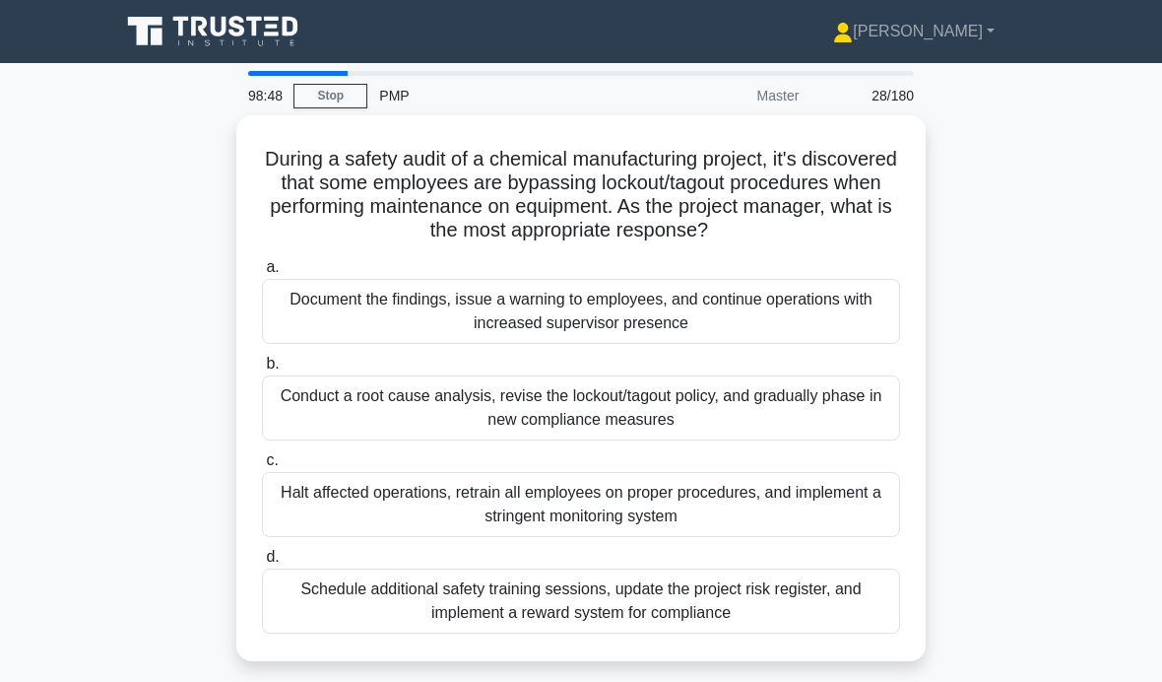
click at [452, 385] on div "Conduct a root cause analysis, revise the lockout/tagout policy, and gradually …" at bounding box center [581, 407] width 638 height 65
click at [262, 370] on input "b. Conduct a root cause analysis, revise the lockout/tagout policy, and gradual…" at bounding box center [262, 364] width 0 height 13
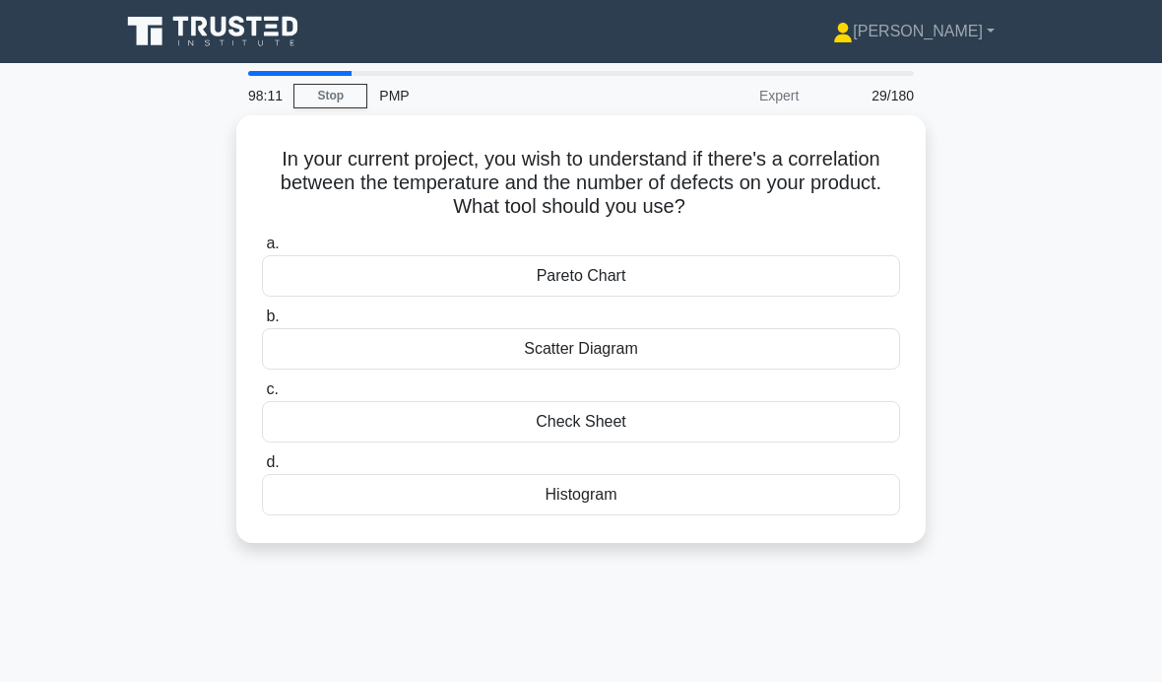
click at [664, 418] on div "Check Sheet" at bounding box center [581, 421] width 638 height 41
click at [262, 396] on input "c. Check Sheet" at bounding box center [262, 389] width 0 height 13
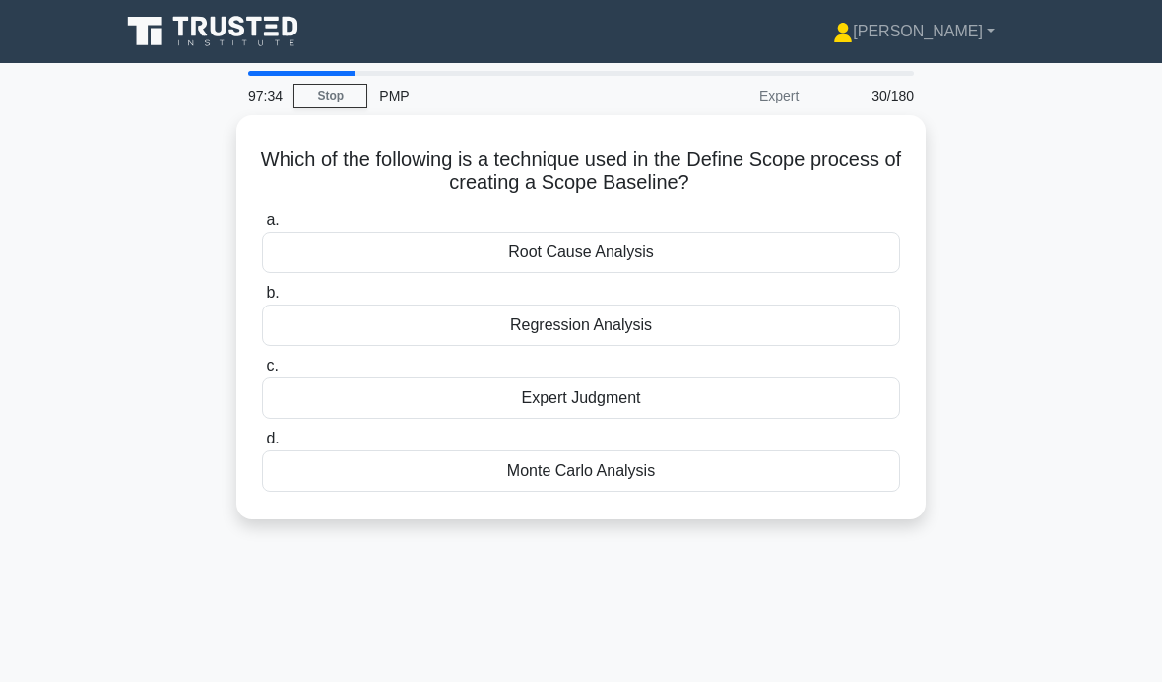
click at [596, 477] on div "Monte Carlo Analysis" at bounding box center [581, 470] width 638 height 41
click at [262, 445] on input "d. Monte Carlo Analysis" at bounding box center [262, 438] width 0 height 13
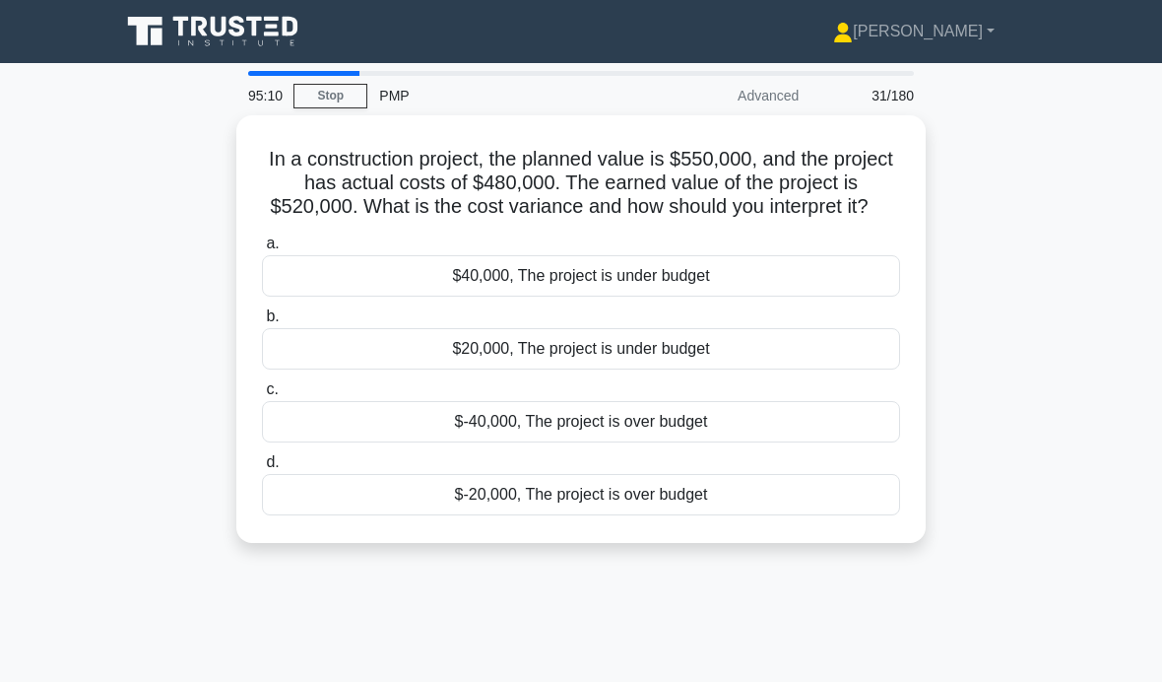
click at [545, 297] on div "$40,000, The project is under budget" at bounding box center [581, 275] width 638 height 41
click at [262, 250] on input "a. $40,000, The project is under budget" at bounding box center [262, 243] width 0 height 13
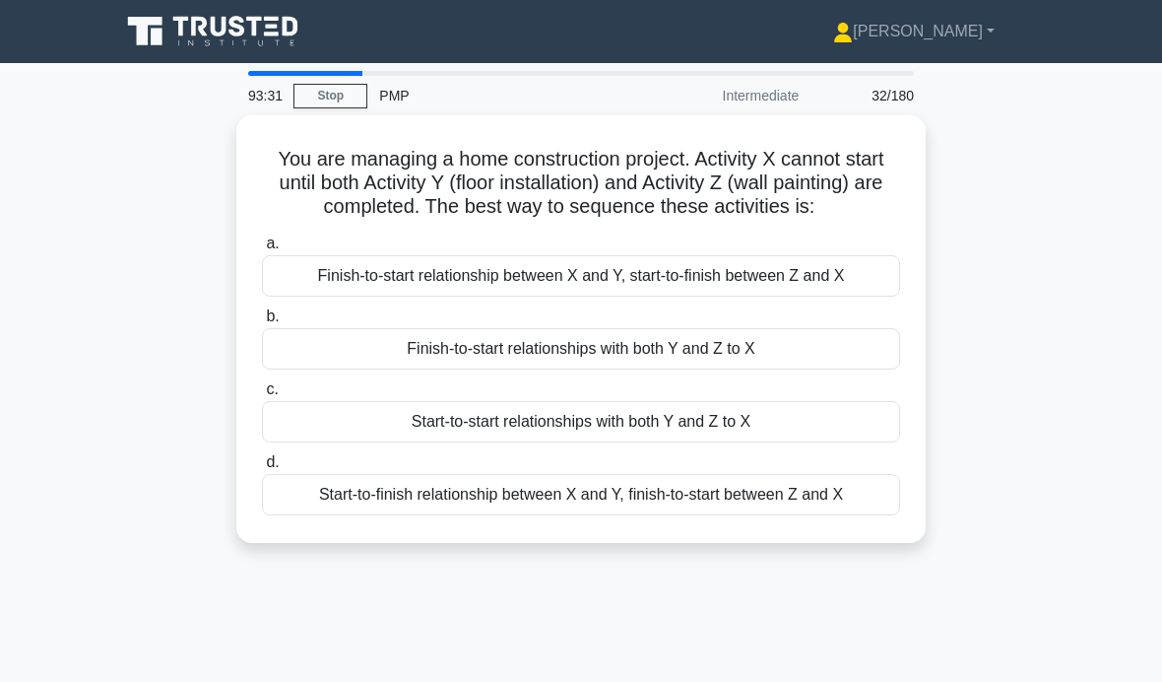
click at [621, 363] on div "Finish-to-start relationships with both Y and Z to X" at bounding box center [581, 348] width 638 height 41
click at [262, 323] on input "b. Finish-to-start relationships with both Y and Z to X" at bounding box center [262, 316] width 0 height 13
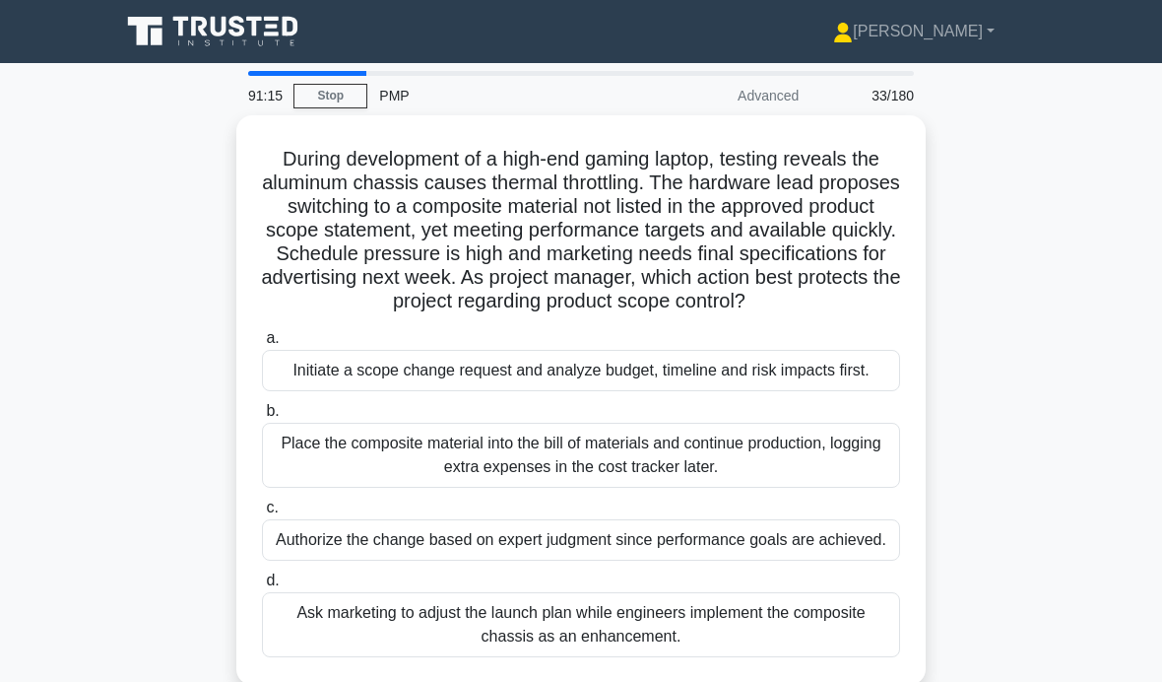
click at [557, 391] on div "Initiate a scope change request and analyze budget, timeline and risk impacts f…" at bounding box center [581, 370] width 638 height 41
click at [262, 345] on input "a. Initiate a scope change request and analyze budget, timeline and risk impact…" at bounding box center [262, 338] width 0 height 13
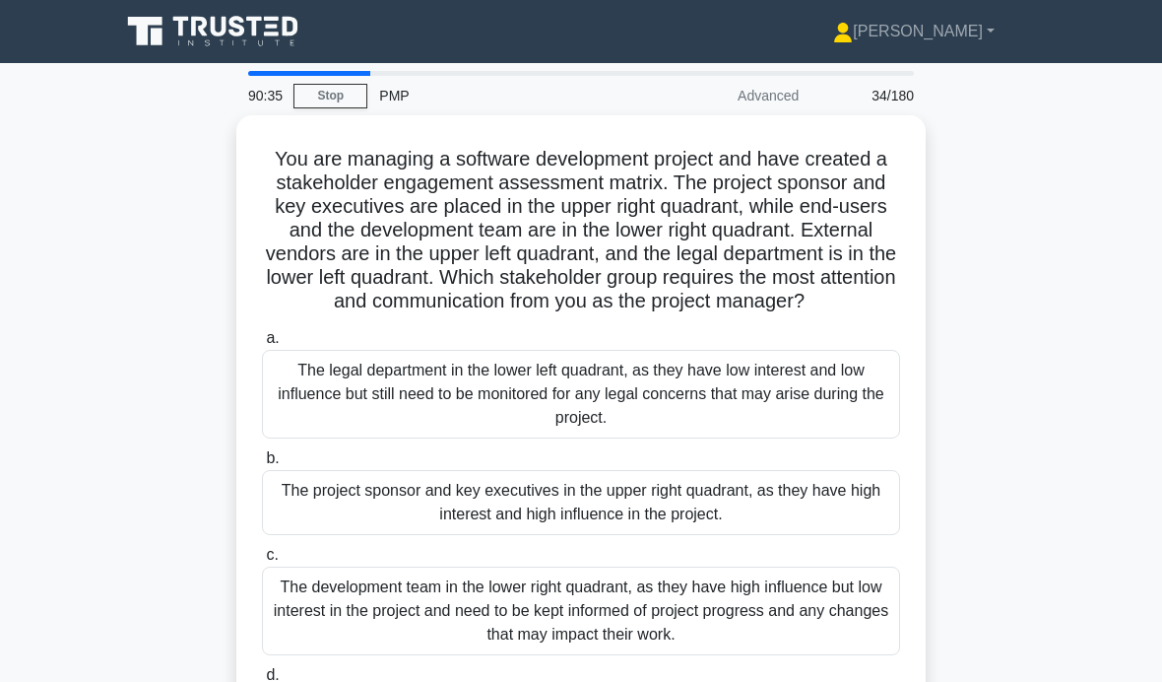
click at [834, 517] on div "The project sponsor and key executives in the upper right quadrant, as they hav…" at bounding box center [581, 502] width 638 height 65
click at [262, 465] on input "b. The project sponsor and key executives in the upper right quadrant, as they …" at bounding box center [262, 458] width 0 height 13
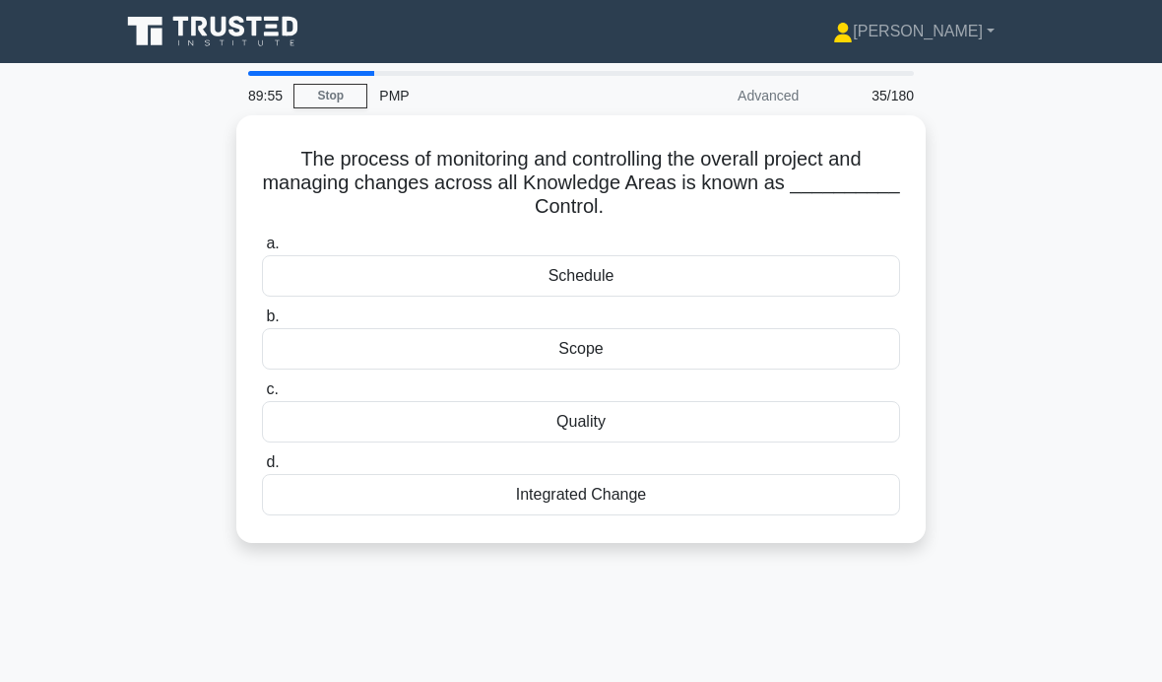
click at [698, 334] on div "Scope" at bounding box center [581, 348] width 638 height 41
click at [262, 323] on input "b. Scope" at bounding box center [262, 316] width 0 height 13
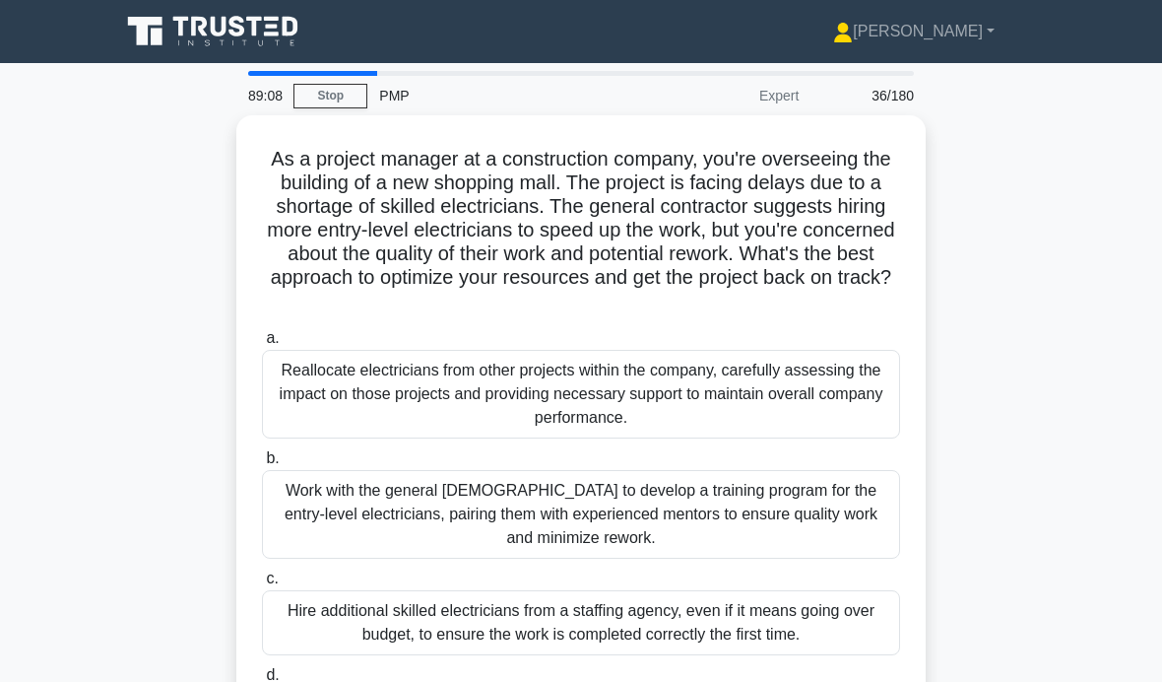
click at [502, 392] on div "Reallocate electricians from other projects within the company, carefully asses…" at bounding box center [581, 394] width 638 height 89
click at [262, 345] on input "a. Reallocate electricians from other projects within the company, carefully as…" at bounding box center [262, 338] width 0 height 13
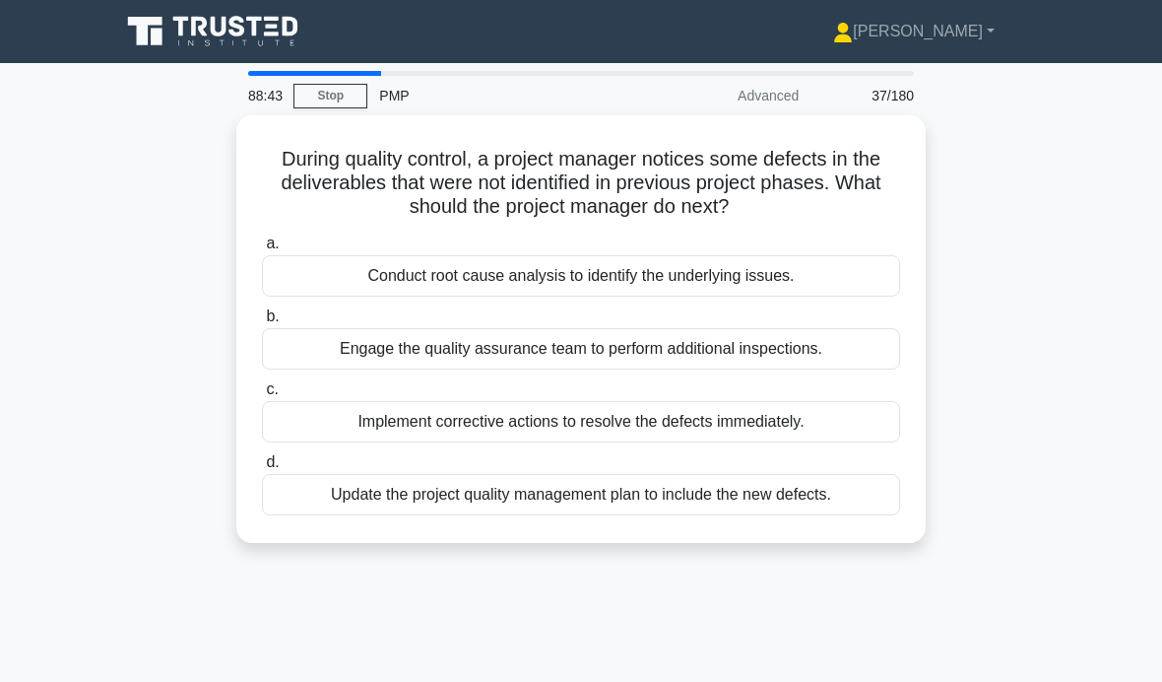
click at [842, 264] on div "Conduct root cause analysis to identify the underlying issues." at bounding box center [581, 275] width 638 height 41
click at [262, 250] on input "a. Conduct root cause analysis to identify the underlying issues." at bounding box center [262, 243] width 0 height 13
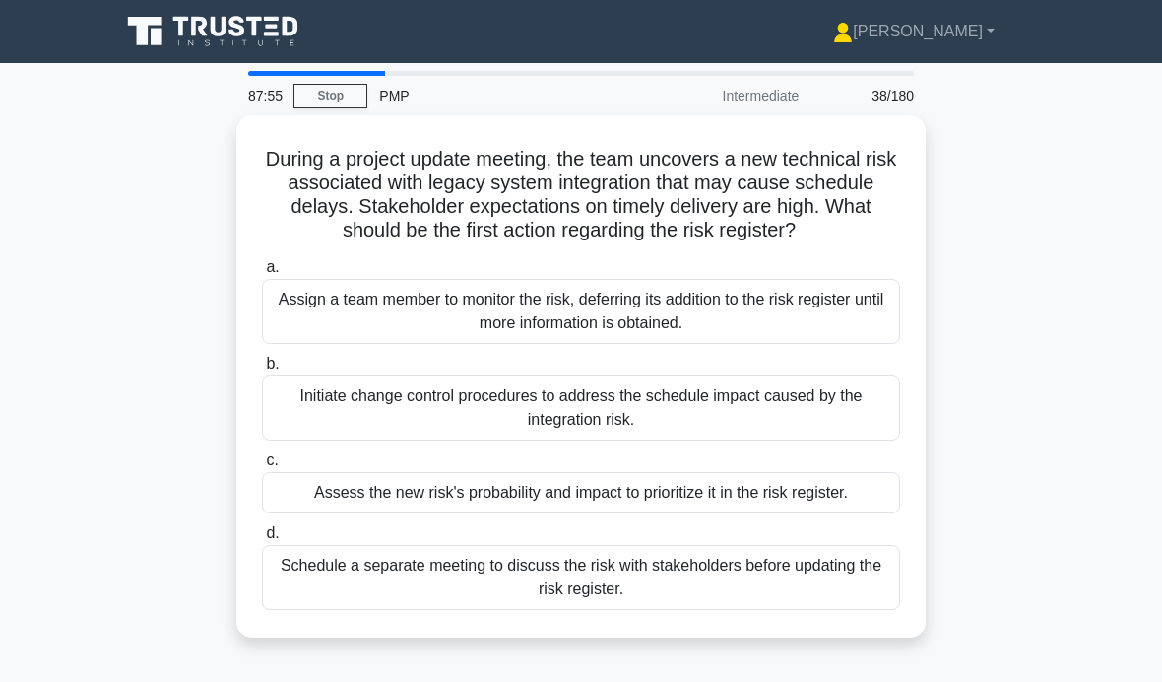
click at [430, 513] on div "Assess the new risk's probability and impact to prioritize it in the risk regis…" at bounding box center [581, 492] width 638 height 41
click at [262, 467] on input "c. Assess the new risk's probability and impact to prioritize it in the risk re…" at bounding box center [262, 460] width 0 height 13
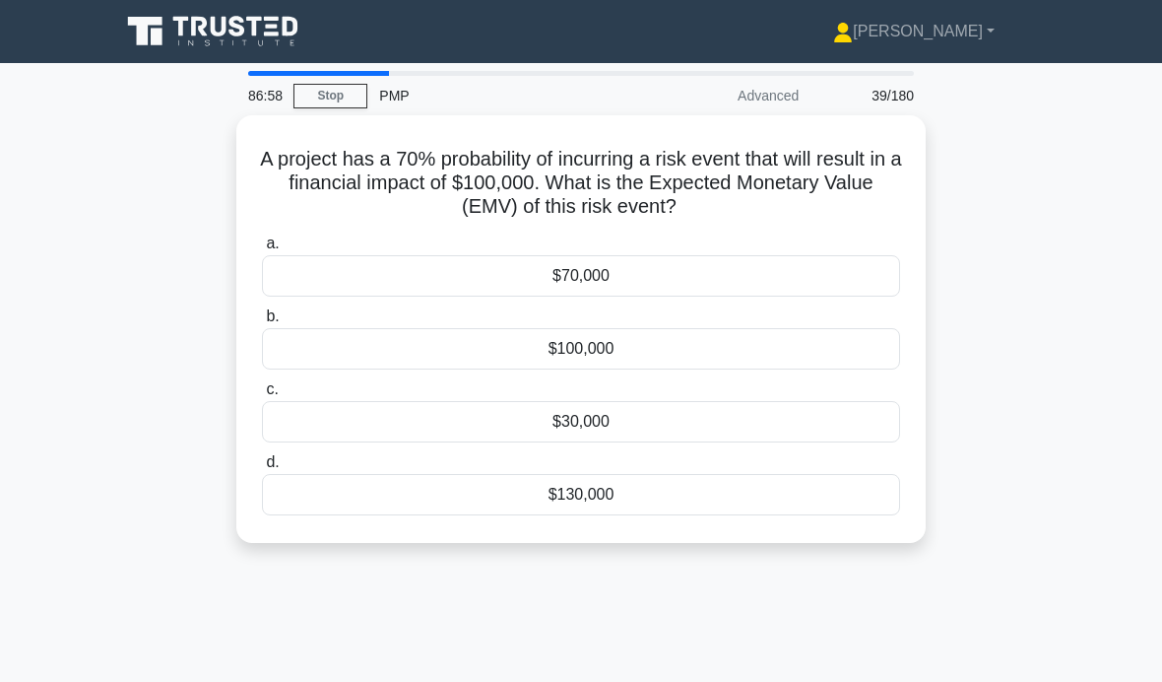
click at [504, 344] on div "$100,000" at bounding box center [581, 348] width 638 height 41
click at [262, 323] on input "b. $100,000" at bounding box center [262, 316] width 0 height 13
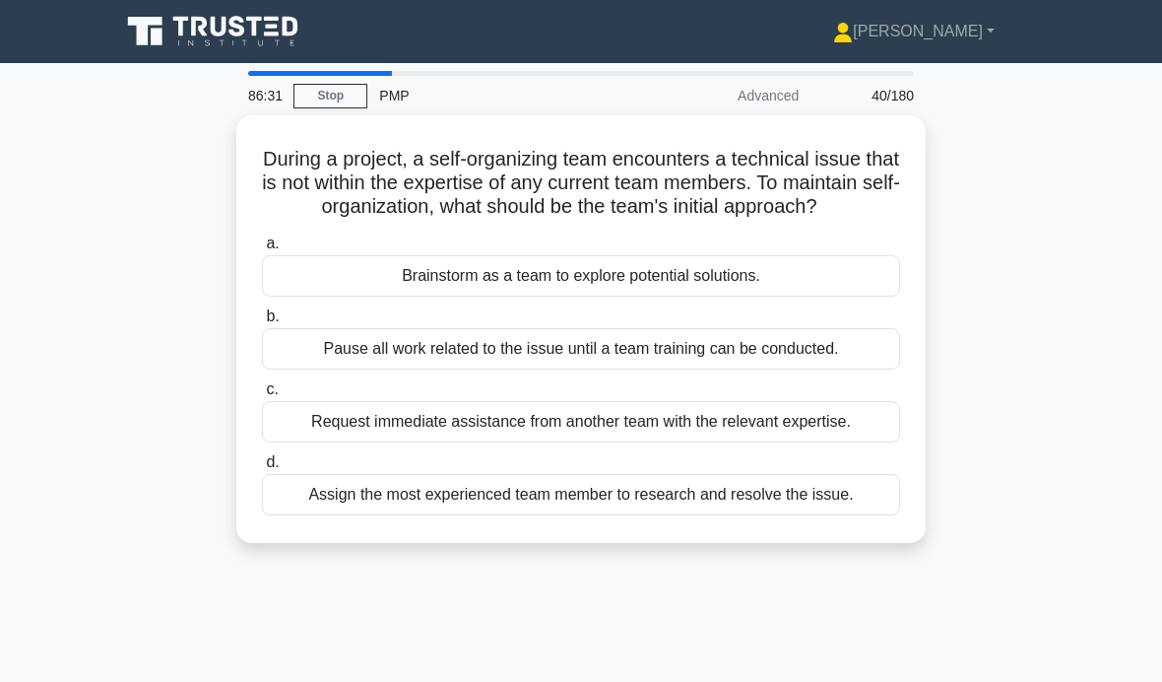
click at [323, 297] on div "Brainstorm as a team to explore potential solutions." at bounding box center [581, 275] width 638 height 41
click at [262, 250] on input "a. Brainstorm as a team to explore potential solutions." at bounding box center [262, 243] width 0 height 13
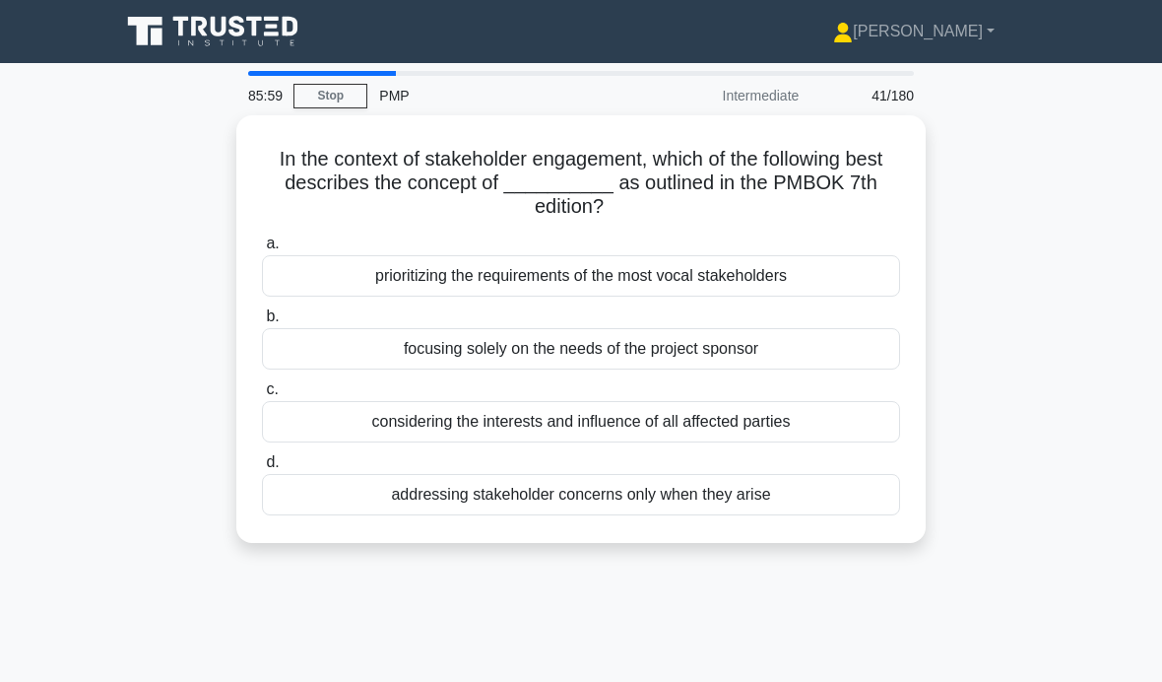
click at [325, 413] on div "considering the interests and influence of all affected parties" at bounding box center [581, 421] width 638 height 41
click at [262, 396] on input "c. considering the interests and influence of all affected parties" at bounding box center [262, 389] width 0 height 13
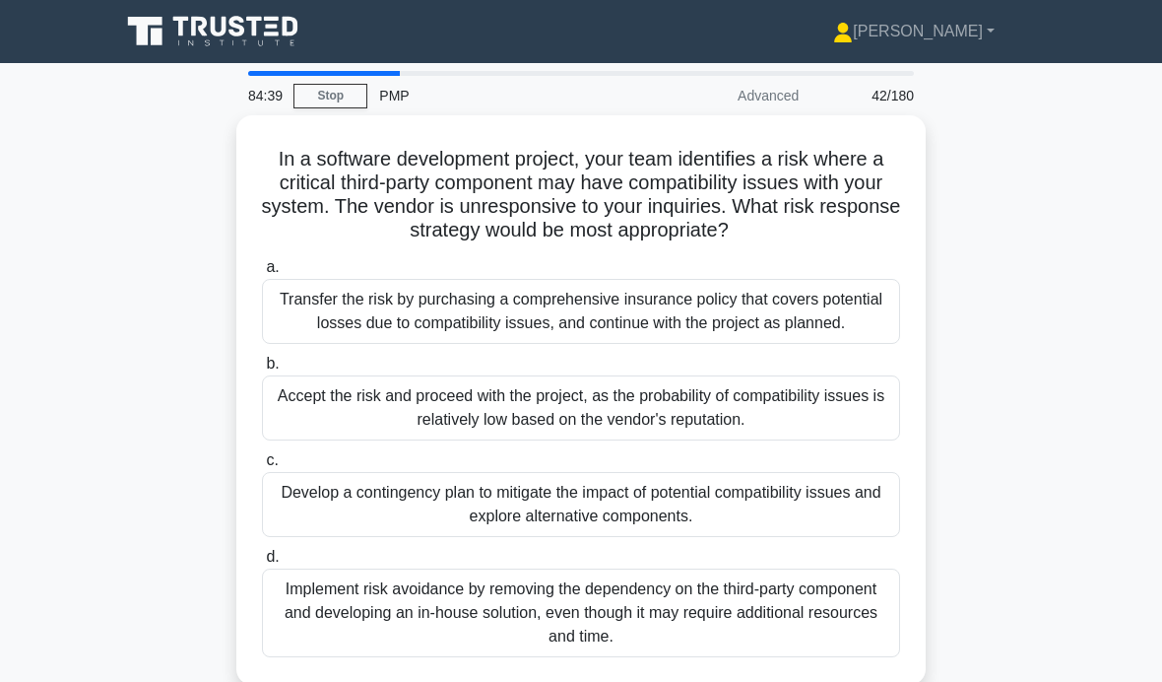
click at [311, 537] on div "Develop a contingency plan to mitigate the impact of potential compatibility is…" at bounding box center [581, 504] width 638 height 65
click at [262, 467] on input "c. Develop a contingency plan to mitigate the impact of potential compatibility…" at bounding box center [262, 460] width 0 height 13
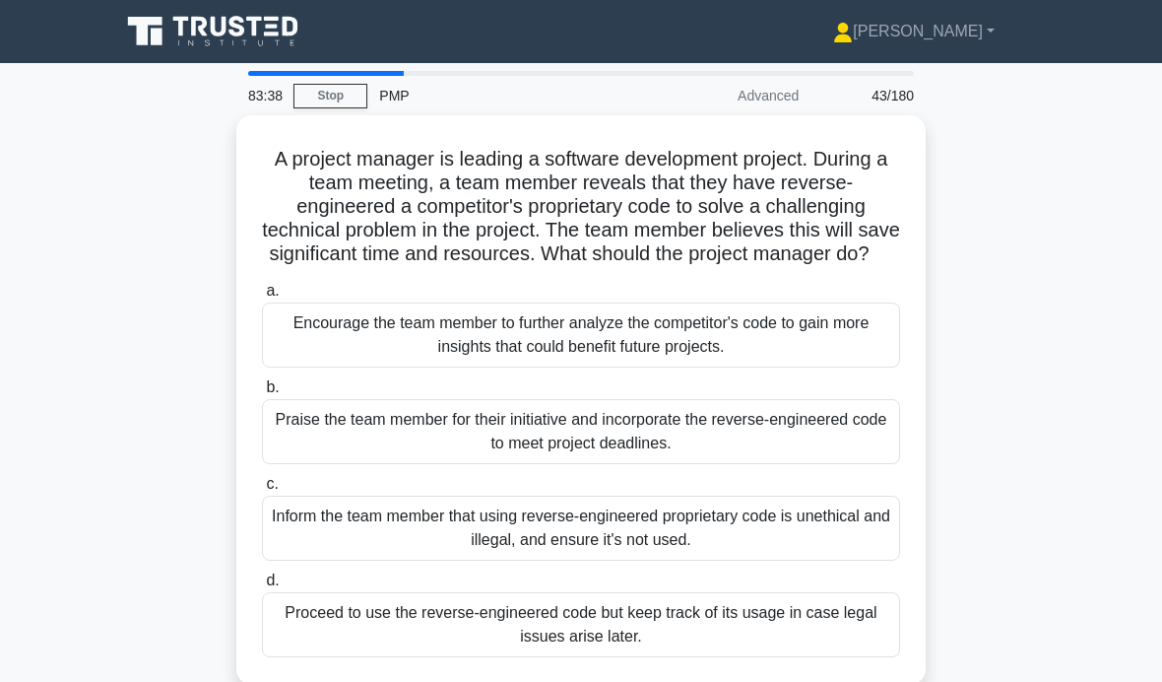
click at [336, 553] on div "Inform the team member that using reverse-engineered proprietary code is unethi…" at bounding box center [581, 528] width 638 height 65
click at [262, 491] on input "c. Inform the team member that using reverse-engineered proprietary code is une…" at bounding box center [262, 484] width 0 height 13
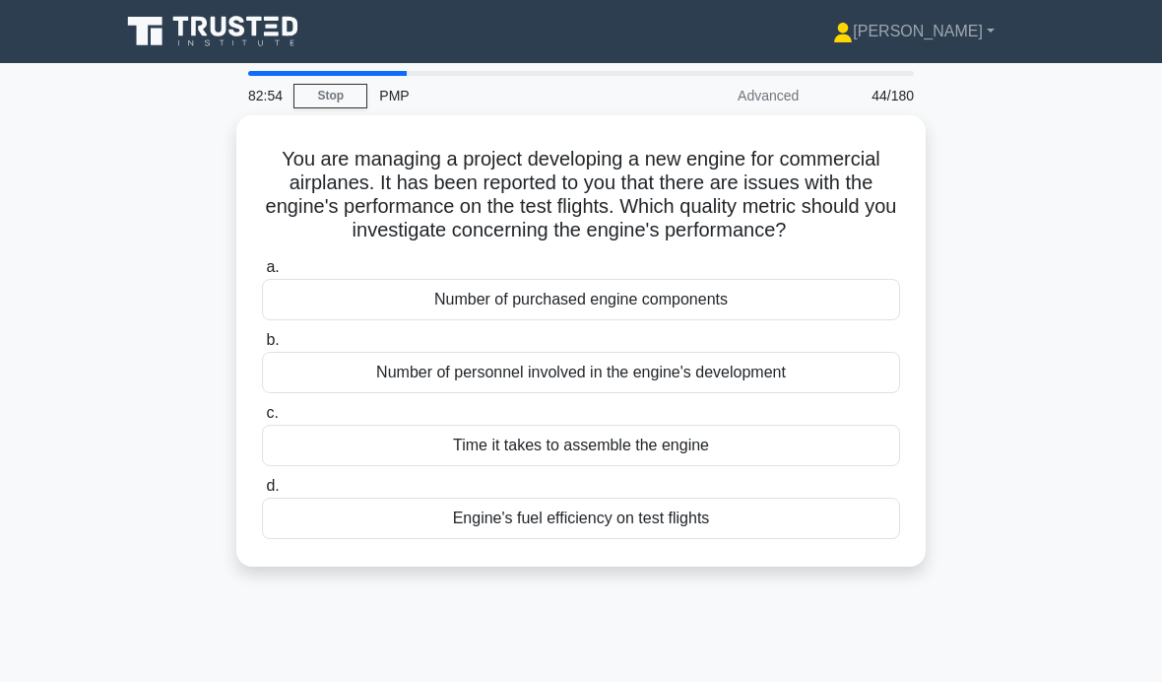
click at [317, 320] on div "Number of purchased engine components" at bounding box center [581, 299] width 638 height 41
click at [262, 274] on input "a. Number of purchased engine components" at bounding box center [262, 267] width 0 height 13
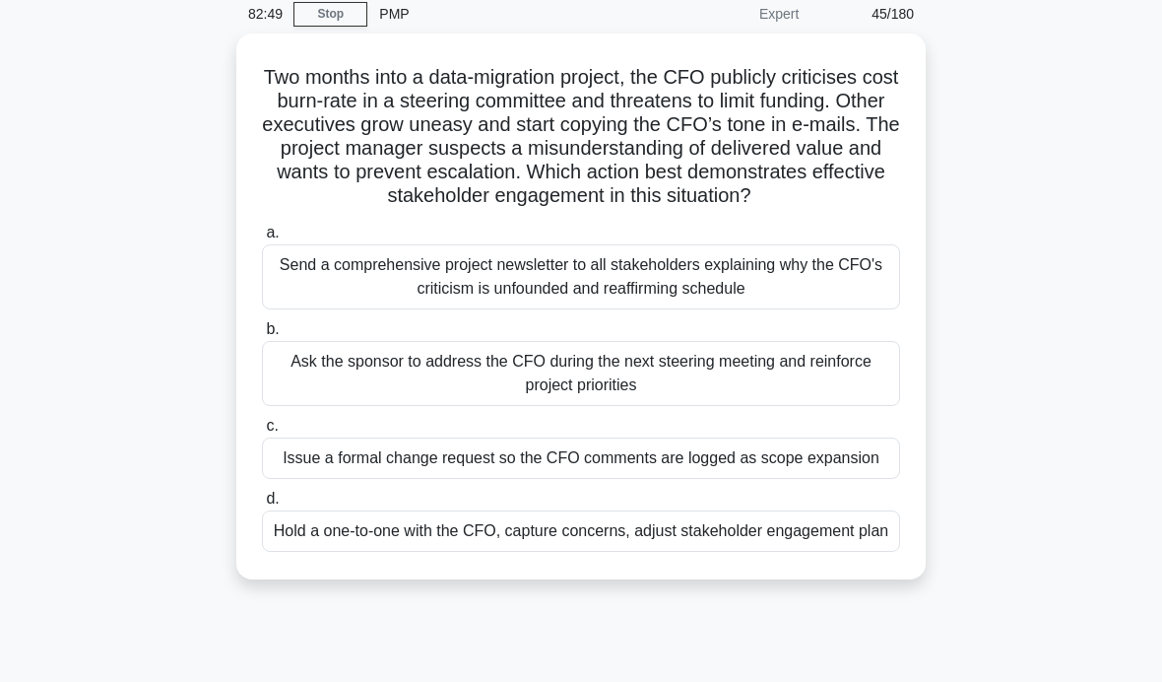
scroll to position [84, 0]
click at [284, 550] on div "Hold a one-to-one with the CFO, capture concerns, adjust stakeholder engagement…" at bounding box center [581, 528] width 638 height 41
click at [262, 503] on input "d. Hold a one-to-one with the CFO, capture concerns, adjust stakeholder engagem…" at bounding box center [262, 497] width 0 height 13
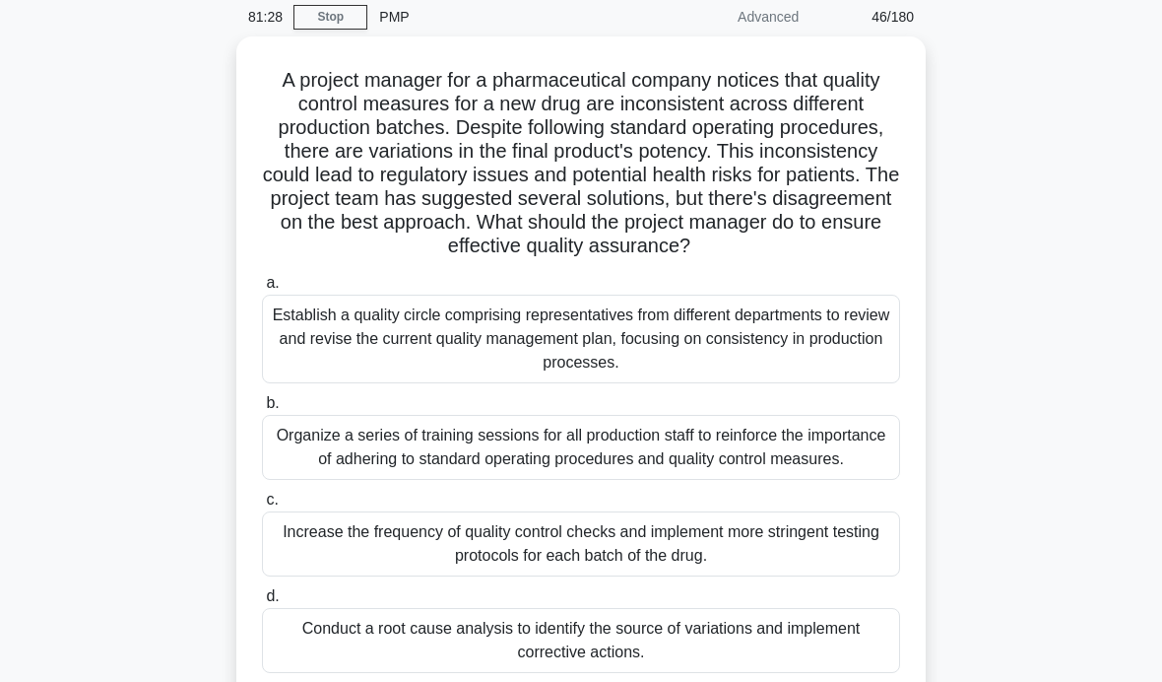
scroll to position [82, 0]
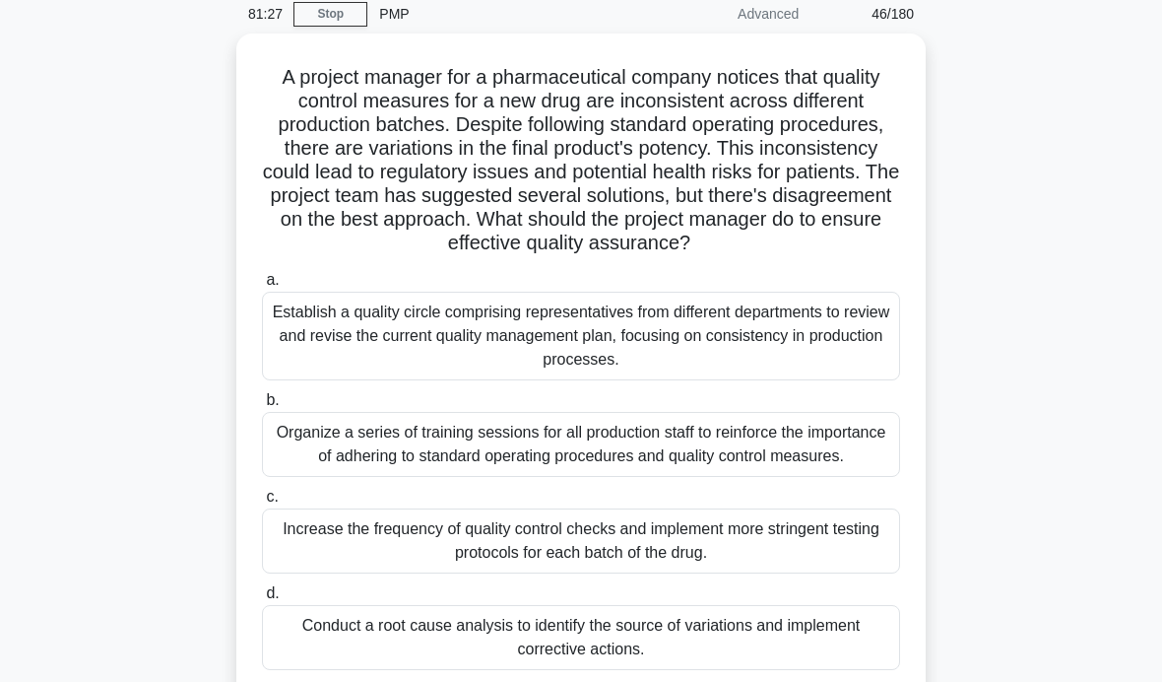
click at [340, 670] on div "Conduct a root cause analysis to identify the source of variations and implemen…" at bounding box center [581, 637] width 638 height 65
click at [262, 600] on input "d. Conduct a root cause analysis to identify the source of variations and imple…" at bounding box center [262, 593] width 0 height 13
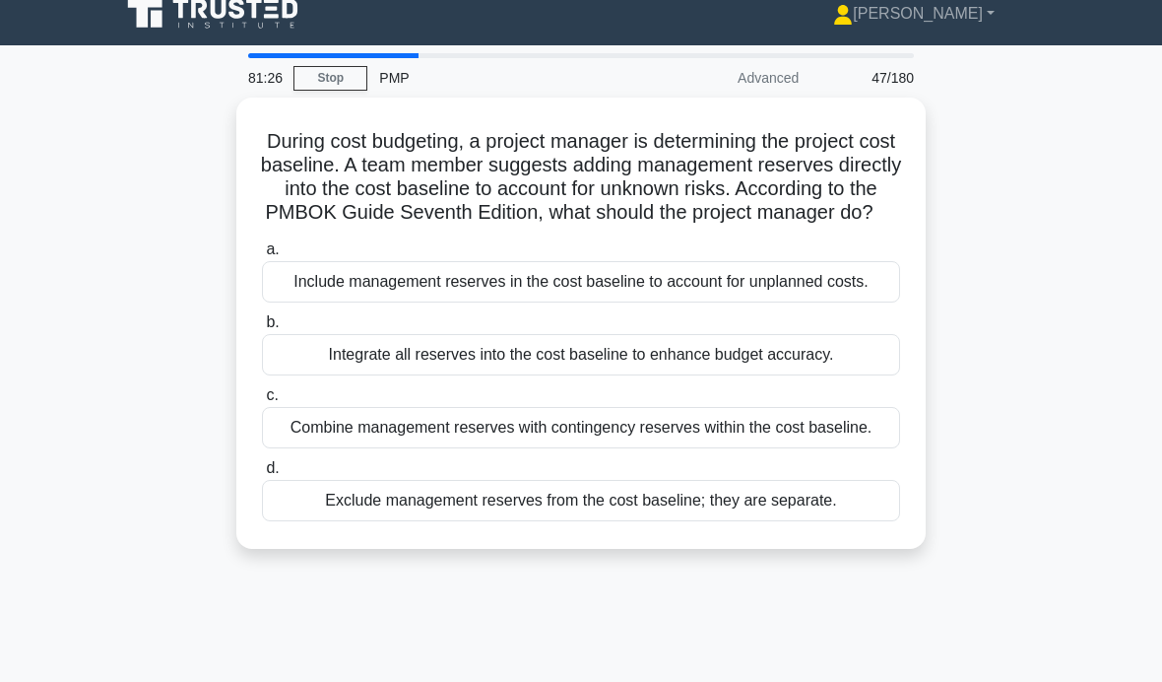
scroll to position [0, 0]
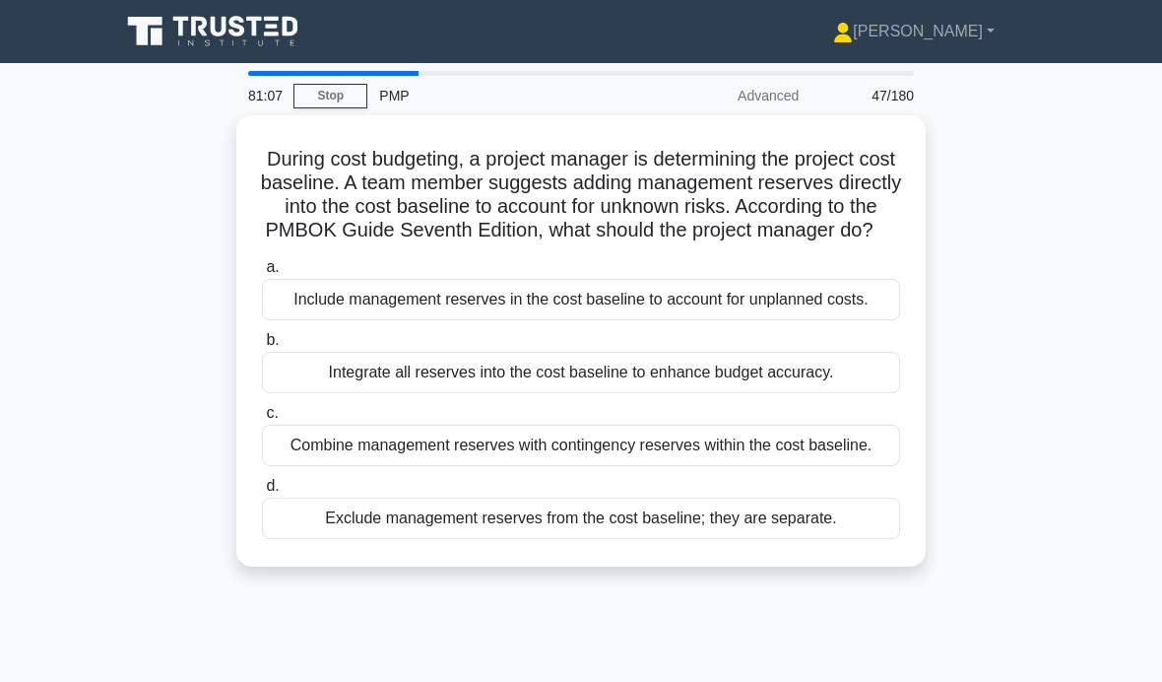
click at [289, 539] on div "Exclude management reserves from the cost baseline; they are separate." at bounding box center [581, 517] width 638 height 41
click at [262, 493] on input "d. Exclude management reserves from the cost baseline; they are separate." at bounding box center [262, 486] width 0 height 13
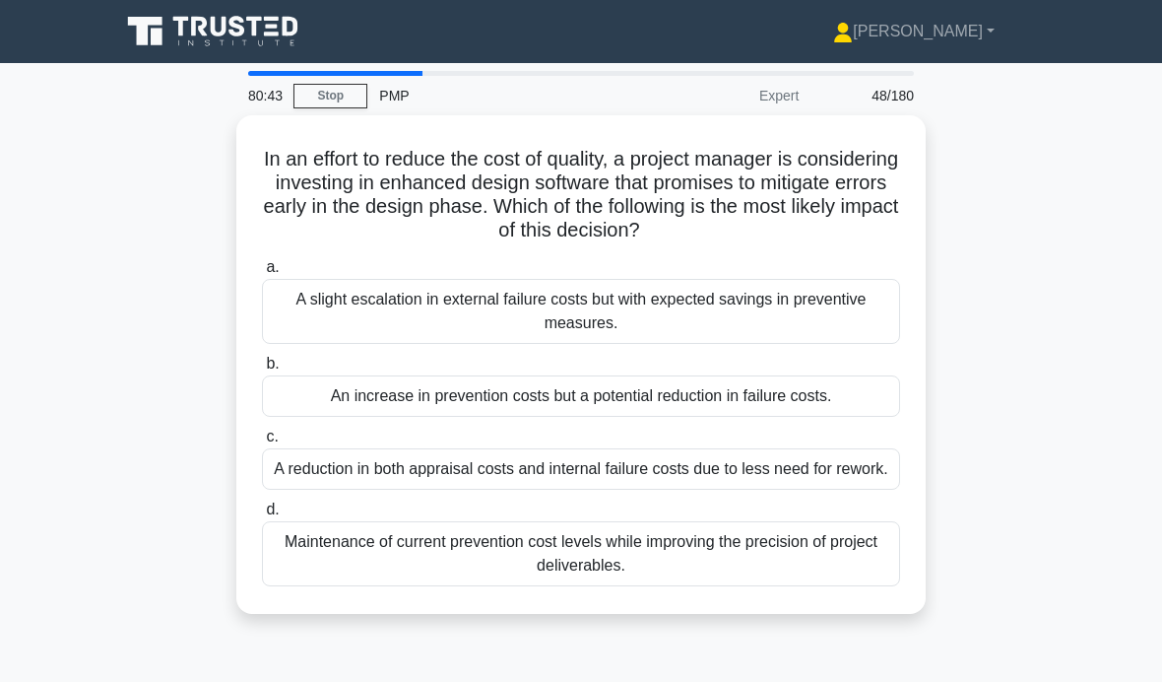
click at [274, 394] on div "An increase in prevention costs but a potential reduction in failure costs." at bounding box center [581, 395] width 638 height 41
click at [262, 370] on input "b. An increase in prevention costs but a potential reduction in failure costs." at bounding box center [262, 364] width 0 height 13
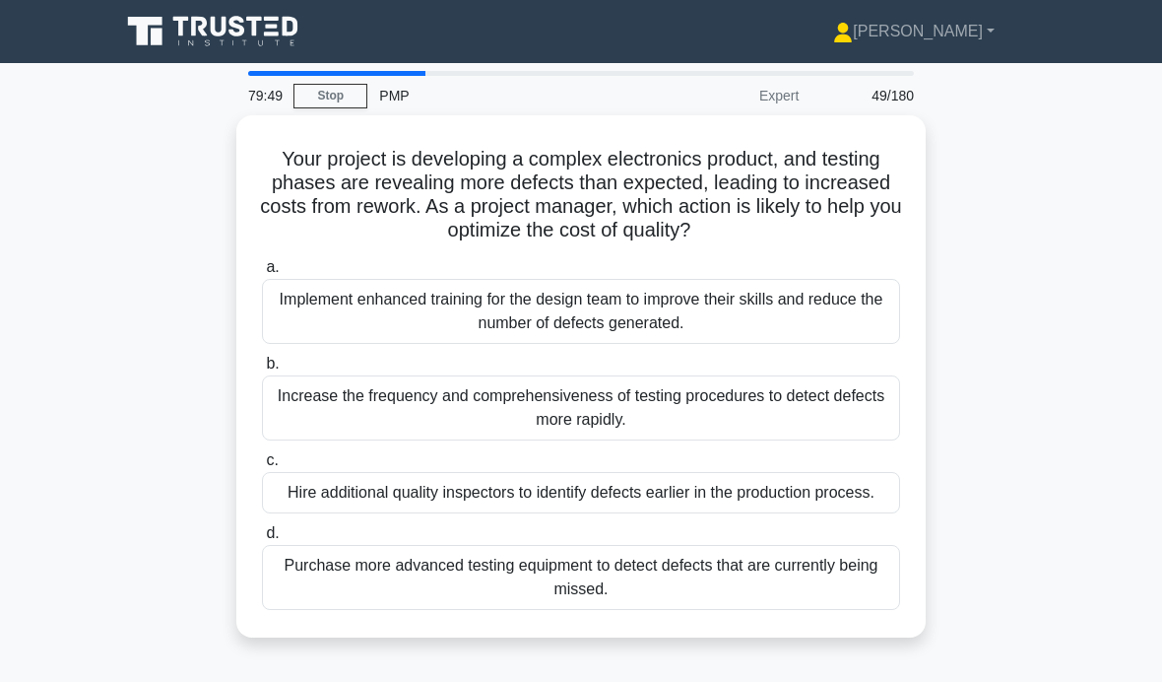
click at [274, 311] on div "Implement enhanced training for the design team to improve their skills and red…" at bounding box center [581, 311] width 638 height 65
click at [262, 274] on input "a. Implement enhanced training for the design team to improve their skills and …" at bounding box center [262, 267] width 0 height 13
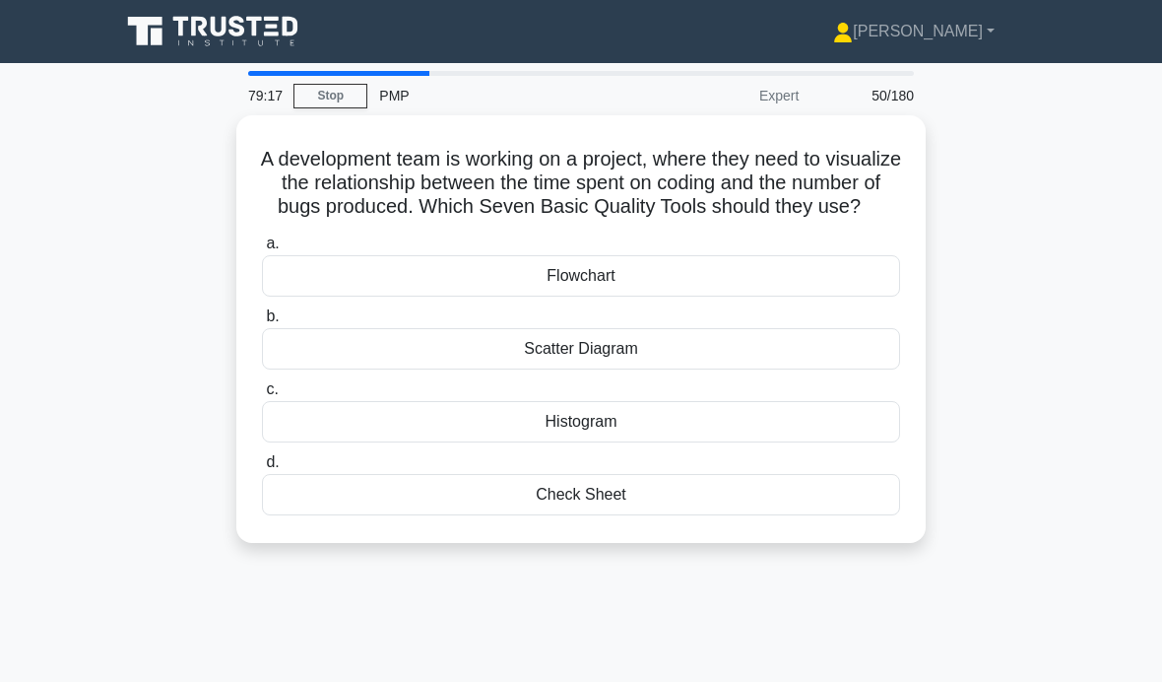
click at [621, 366] on div "Scatter Diagram" at bounding box center [581, 348] width 638 height 41
click at [262, 323] on input "b. Scatter Diagram" at bounding box center [262, 316] width 0 height 13
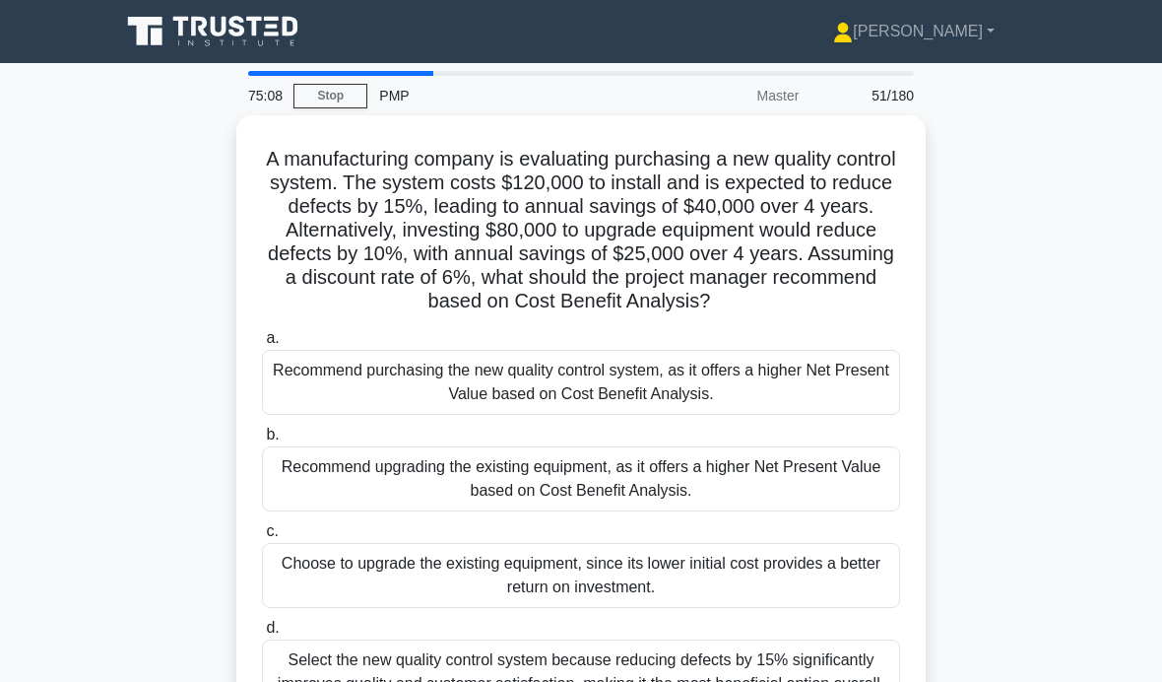
click at [296, 398] on div "Recommend purchasing the new quality control system, as it offers a higher Net …" at bounding box center [581, 382] width 638 height 65
click at [262, 345] on input "a. Recommend purchasing the new quality control system, as it offers a higher N…" at bounding box center [262, 338] width 0 height 13
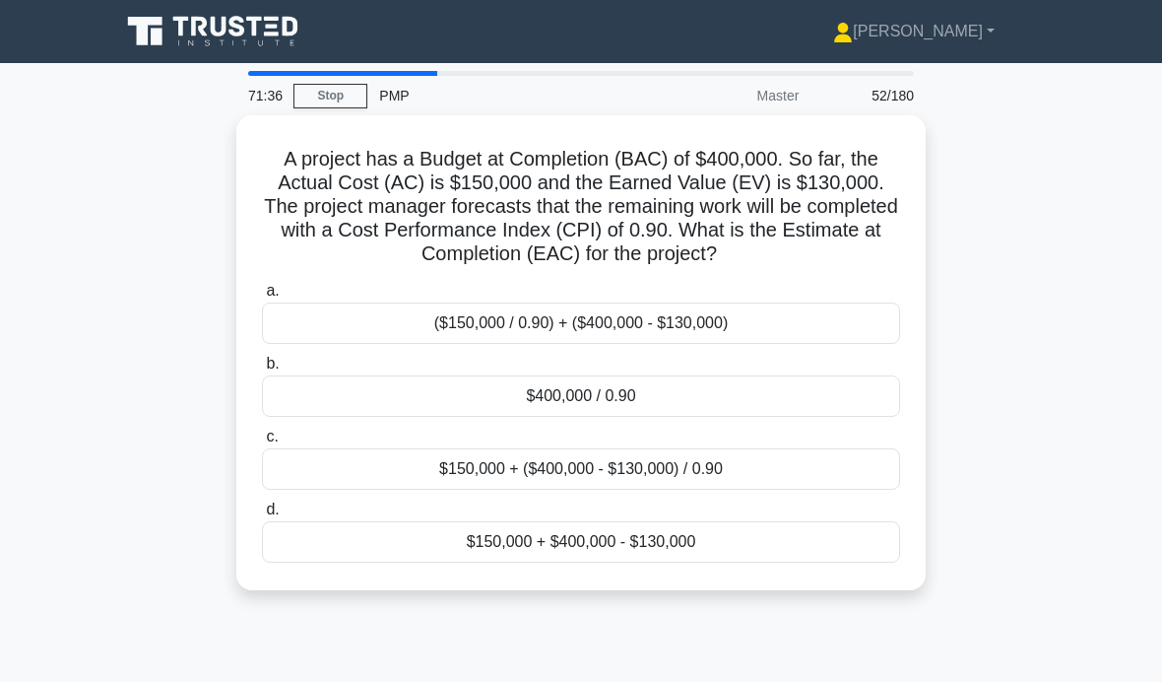
click at [290, 344] on div "($150,000 / 0.90) + ($400,000 - $130,000)" at bounding box center [581, 322] width 638 height 41
click at [262, 298] on input "a. ($150,000 / 0.90) + ($400,000 - $130,000)" at bounding box center [262, 291] width 0 height 13
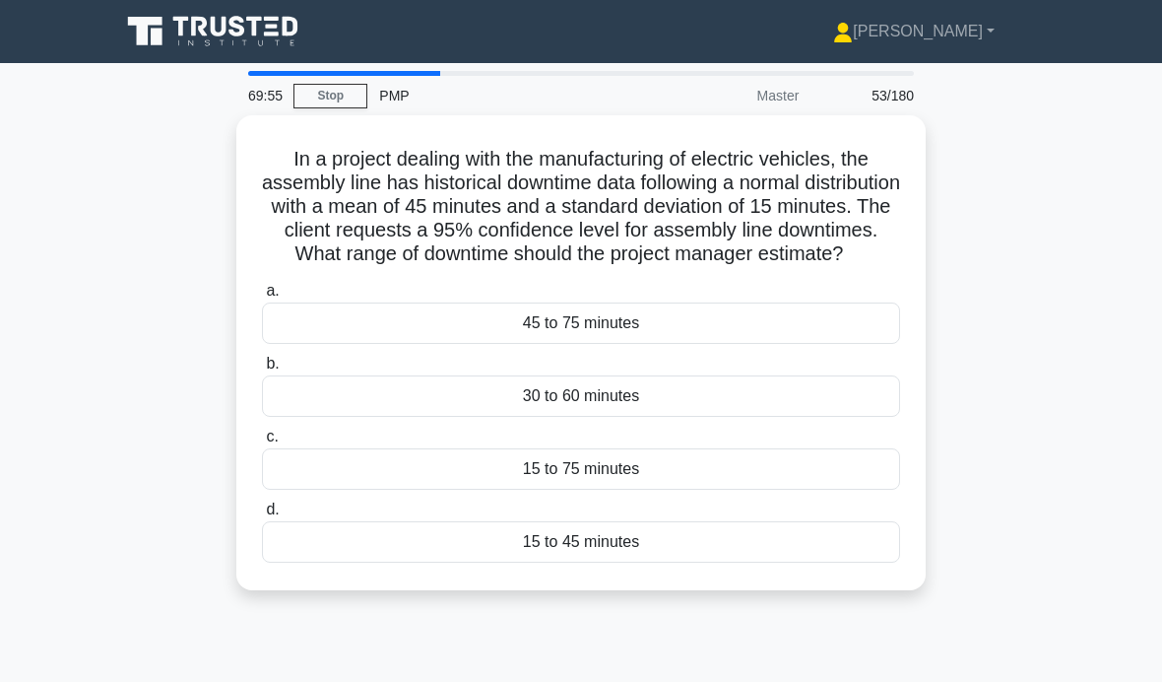
click at [341, 417] on div "30 to 60 minutes" at bounding box center [581, 395] width 638 height 41
click at [262, 370] on input "b. 30 to 60 minutes" at bounding box center [262, 364] width 0 height 13
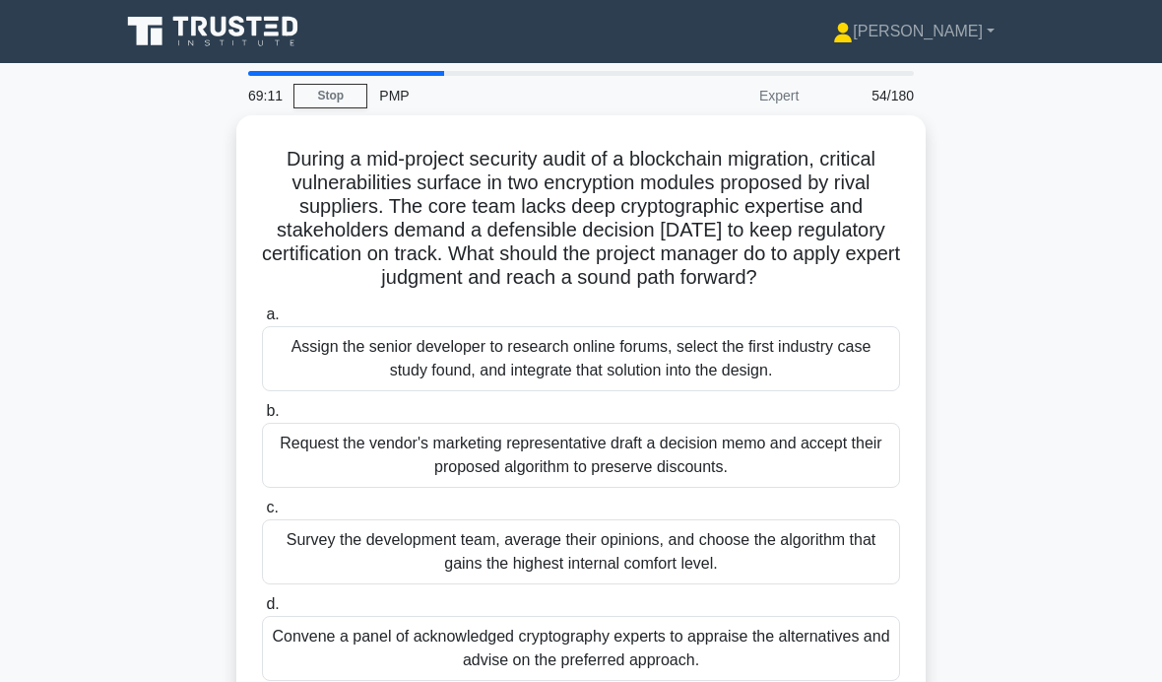
click at [342, 665] on div "Convene a panel of acknowledged cryptography experts to appraise the alternativ…" at bounding box center [581, 648] width 638 height 65
click at [262, 611] on input "d. Convene a panel of acknowledged cryptography experts to appraise the alterna…" at bounding box center [262, 604] width 0 height 13
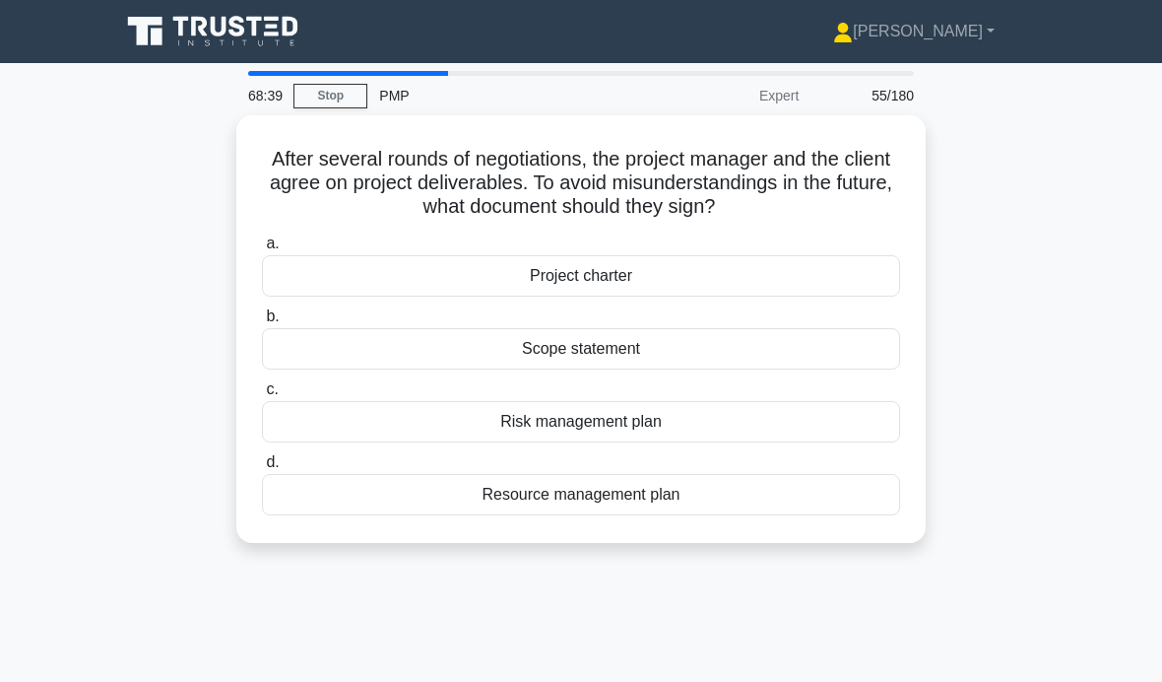
click at [289, 369] on div "Scope statement" at bounding box center [581, 348] width 638 height 41
click at [262, 323] on input "b. Scope statement" at bounding box center [262, 316] width 0 height 13
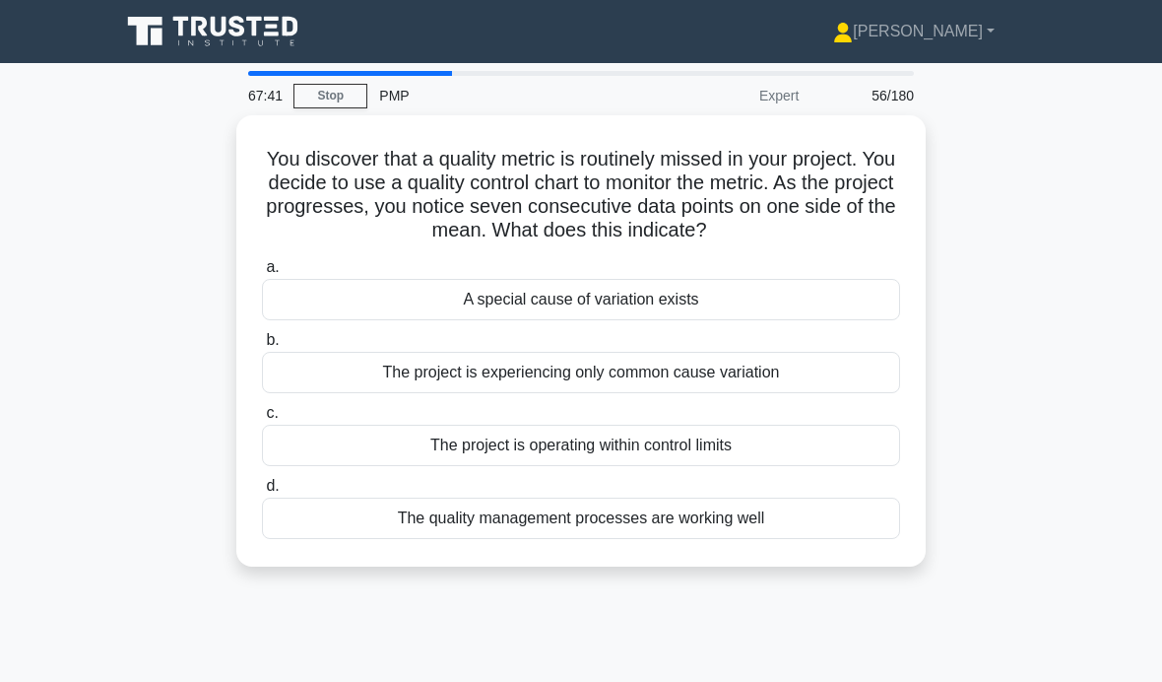
click at [729, 320] on div "A special cause of variation exists" at bounding box center [581, 299] width 638 height 41
click at [262, 274] on input "a. A special cause of variation exists" at bounding box center [262, 267] width 0 height 13
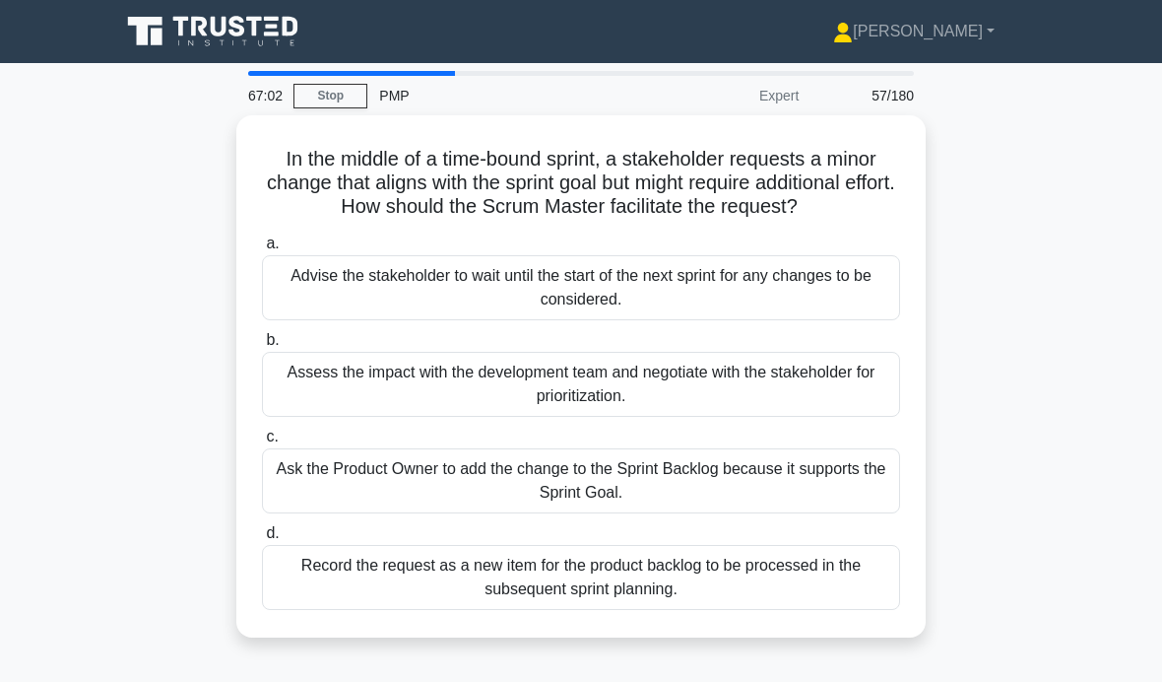
click at [333, 507] on div "Ask the Product Owner to add the change to the Sprint Backlog because it suppor…" at bounding box center [581, 480] width 638 height 65
click at [262, 443] on input "c. Ask the Product Owner to add the change to the Sprint Backlog because it sup…" at bounding box center [262, 437] width 0 height 13
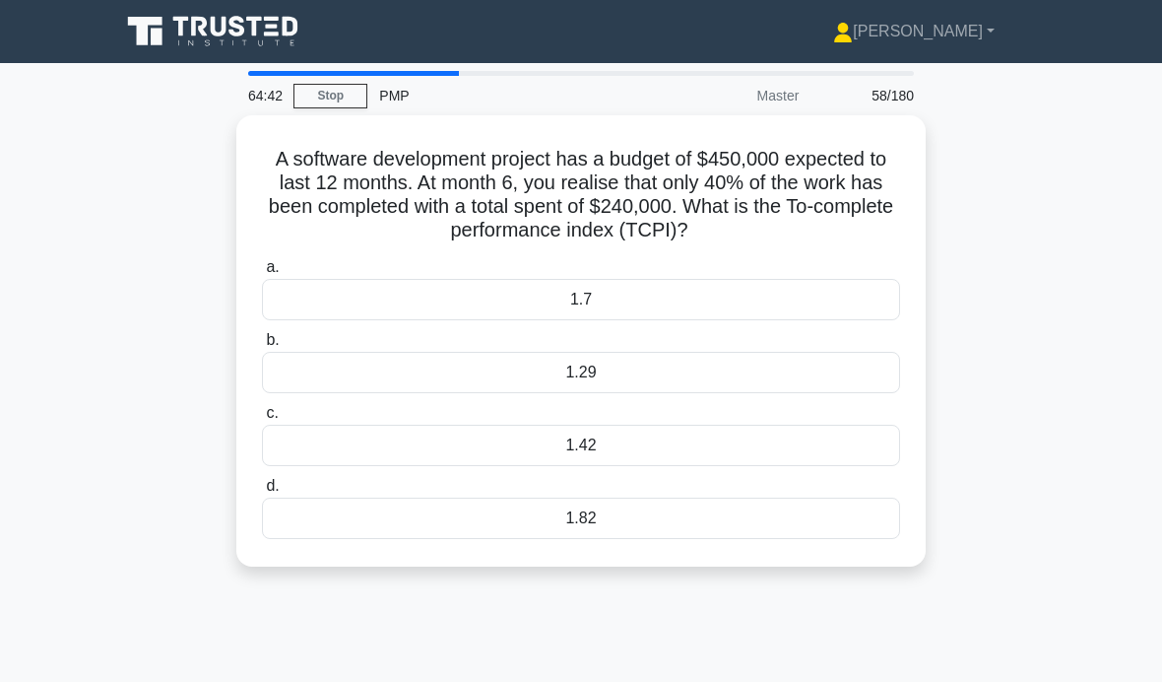
click at [633, 376] on div "1.29" at bounding box center [581, 372] width 638 height 41
click at [262, 347] on input "b. 1.29" at bounding box center [262, 340] width 0 height 13
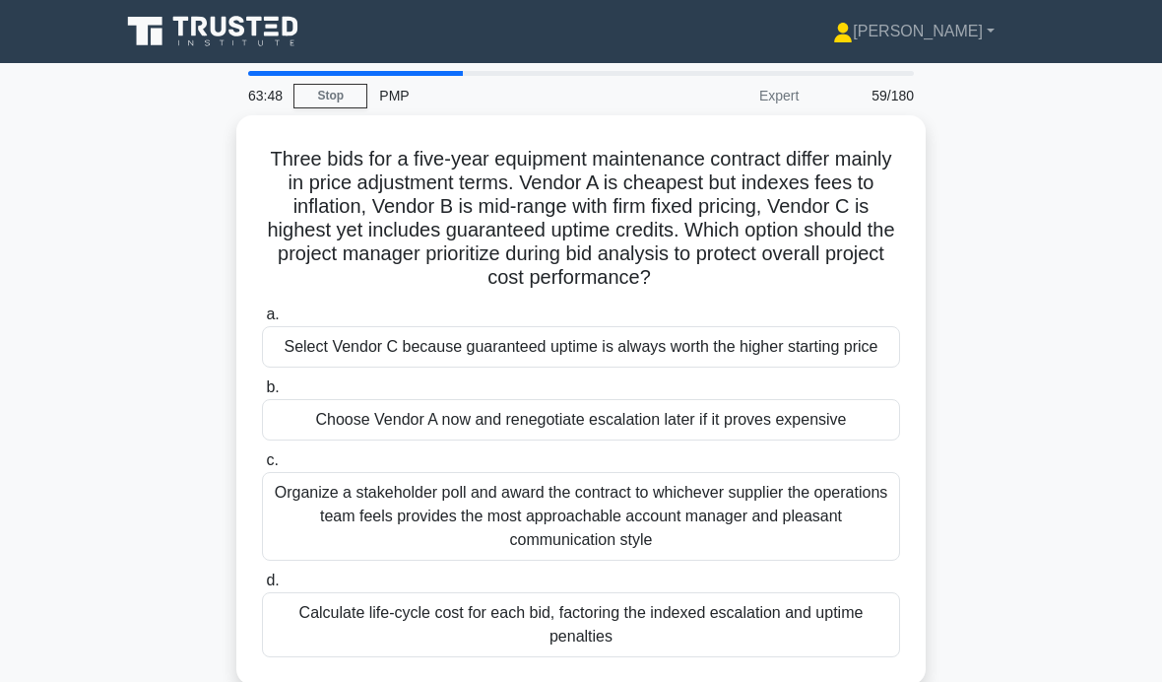
click at [412, 657] on div "Calculate life-cycle cost for each bid, factoring the indexed escalation and up…" at bounding box center [581, 624] width 638 height 65
click at [262, 587] on input "d. Calculate life-cycle cost for each bid, factoring the indexed escalation and…" at bounding box center [262, 580] width 0 height 13
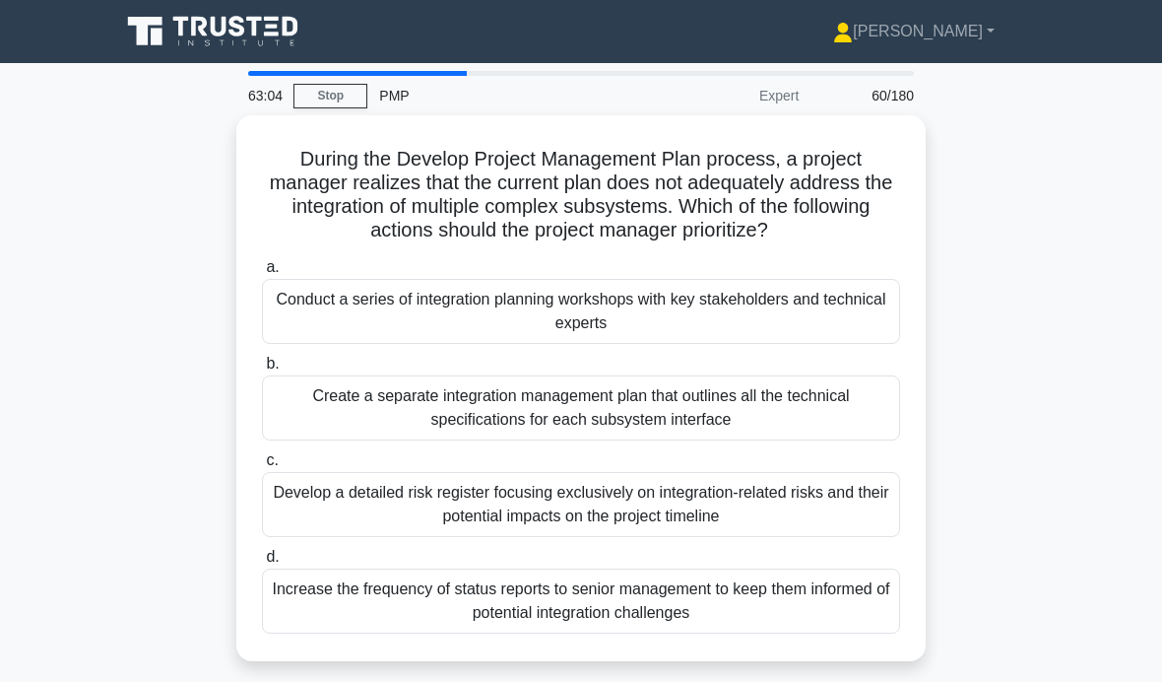
click at [318, 313] on div "Conduct a series of integration planning workshops with key stakeholders and te…" at bounding box center [581, 311] width 638 height 65
click at [262, 274] on input "a. Conduct a series of integration planning workshops with key stakeholders and…" at bounding box center [262, 267] width 0 height 13
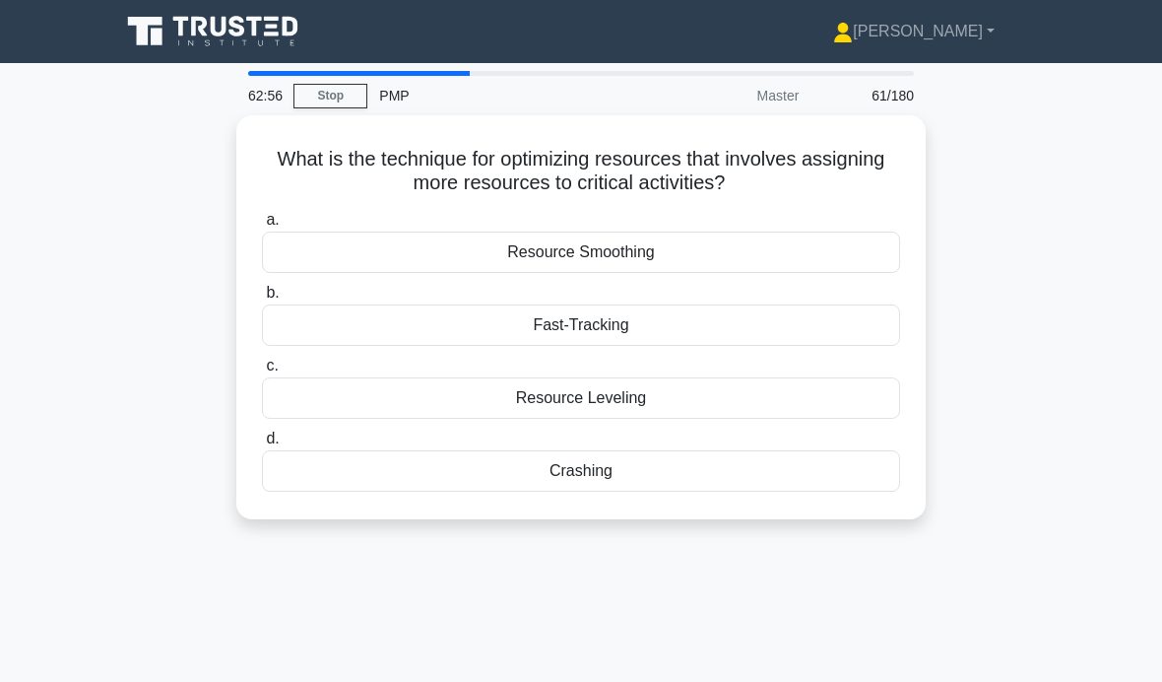
click at [566, 469] on div "Crashing" at bounding box center [581, 470] width 638 height 41
click at [262, 445] on input "d. Crashing" at bounding box center [262, 438] width 0 height 13
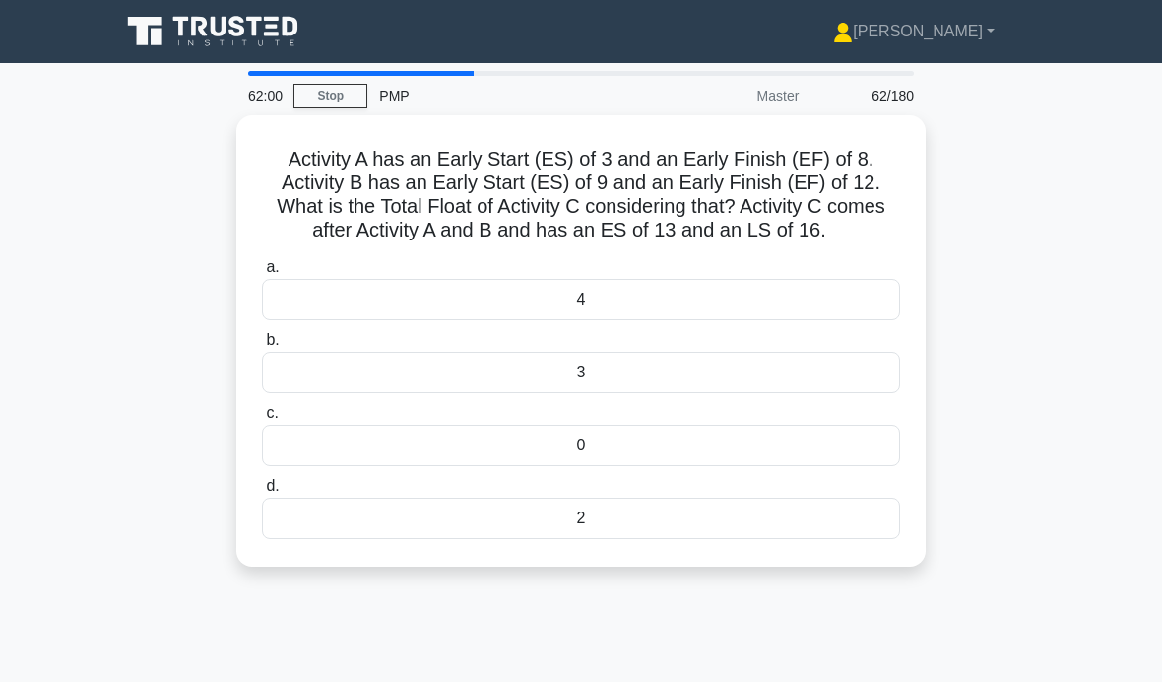
click at [667, 393] on div "3" at bounding box center [581, 372] width 638 height 41
click at [262, 347] on input "b. 3" at bounding box center [262, 340] width 0 height 13
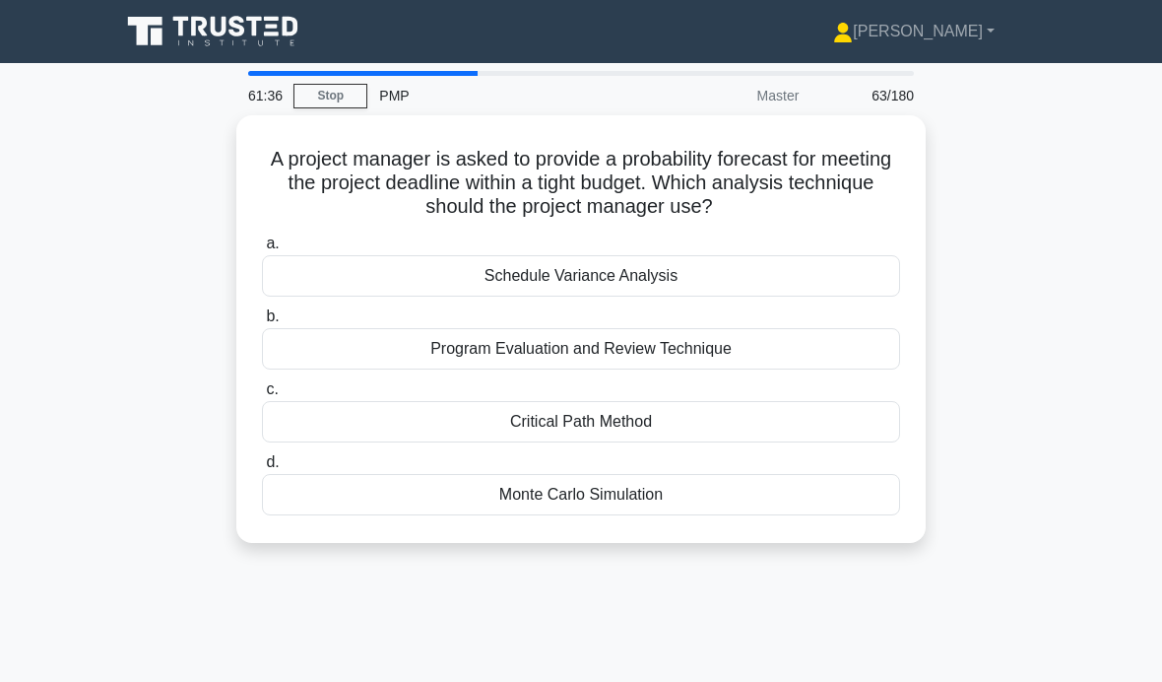
click at [497, 497] on div "Monte Carlo Simulation" at bounding box center [581, 494] width 638 height 41
click at [262, 469] on input "d. Monte Carlo Simulation" at bounding box center [262, 462] width 0 height 13
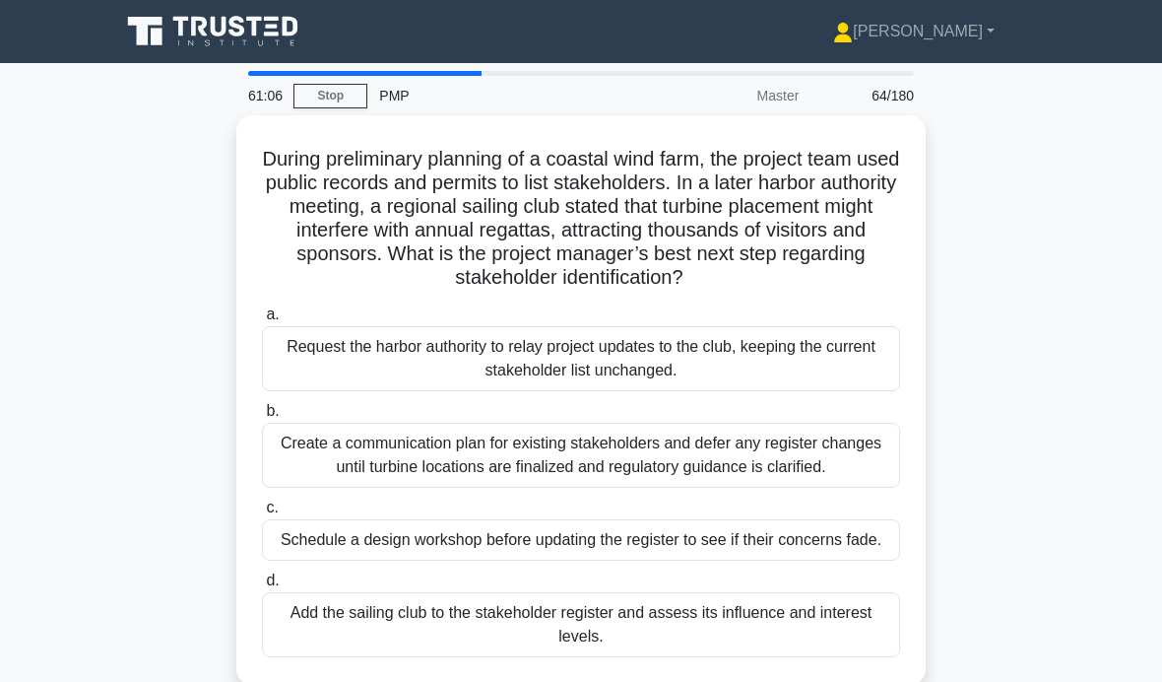
click at [337, 657] on div "Add the sailing club to the stakeholder register and assess its influence and i…" at bounding box center [581, 624] width 638 height 65
click at [262, 587] on input "d. Add the sailing club to the stakeholder register and assess its influence an…" at bounding box center [262, 580] width 0 height 13
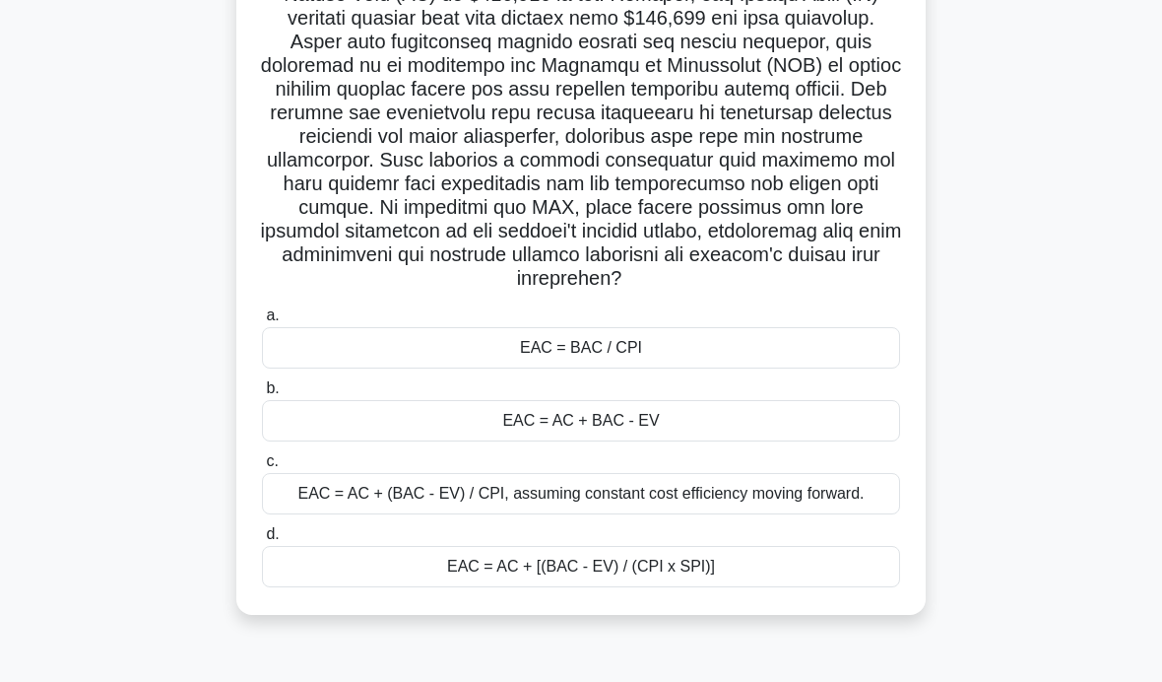
scroll to position [253, 0]
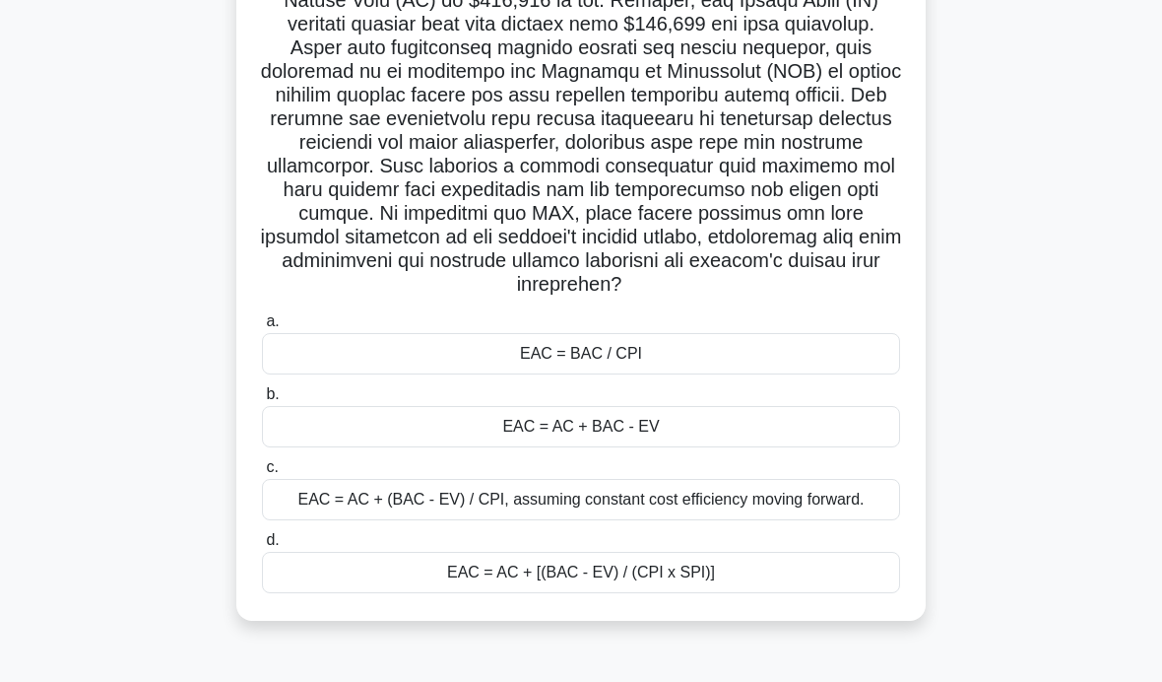
click at [278, 447] on div "EAC = AC + BAC - EV" at bounding box center [581, 426] width 638 height 41
click at [262, 401] on input "b. EAC = AC + BAC - EV" at bounding box center [262, 394] width 0 height 13
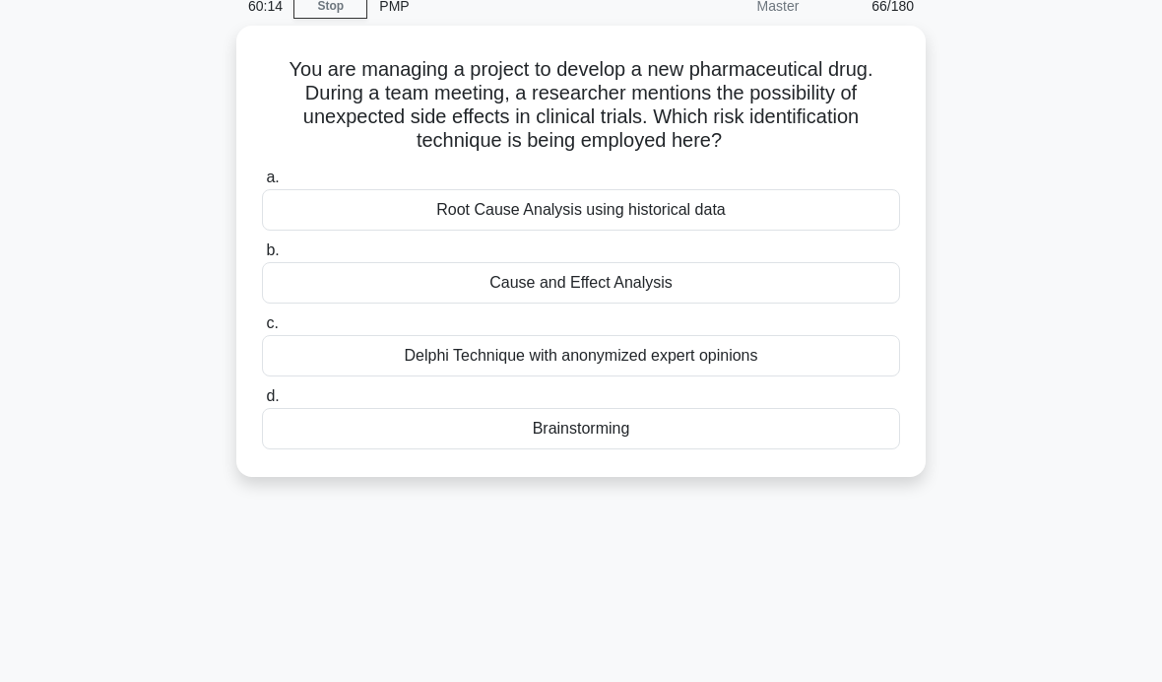
scroll to position [89, 0]
click at [574, 435] on div "Brainstorming" at bounding box center [581, 429] width 638 height 41
click at [262, 404] on input "d. Brainstorming" at bounding box center [262, 397] width 0 height 13
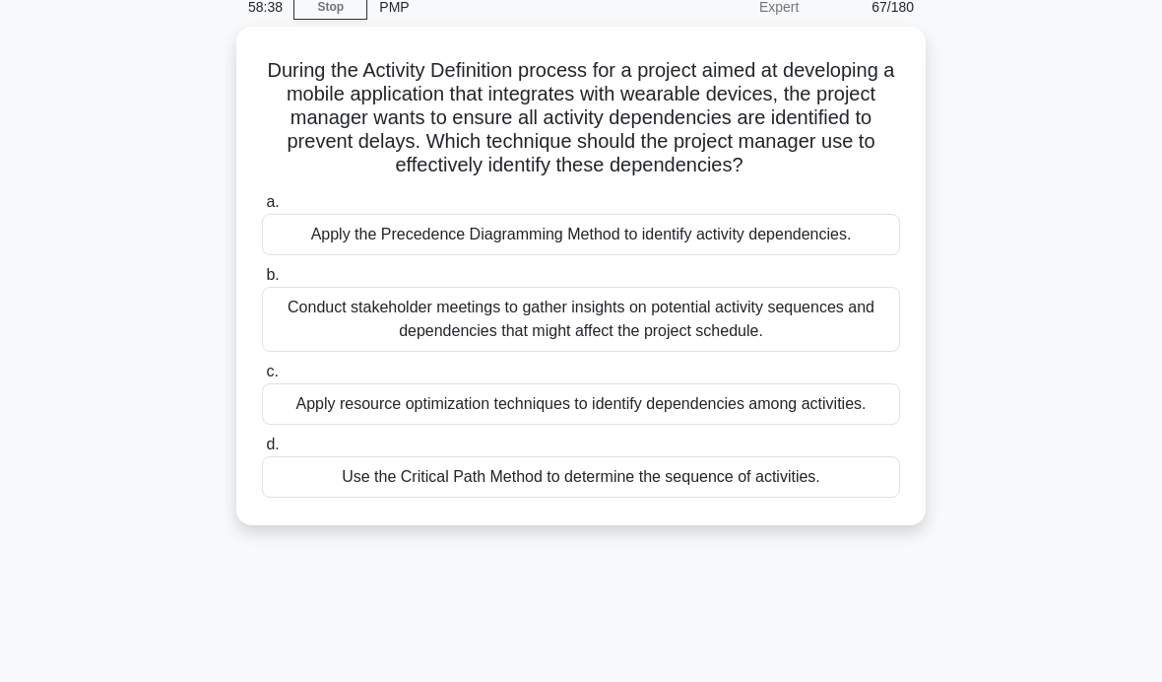
click at [497, 335] on div "Conduct stakeholder meetings to gather insights on potential activity sequences…" at bounding box center [581, 319] width 638 height 65
click at [262, 282] on input "b. Conduct stakeholder meetings to gather insights on potential activity sequen…" at bounding box center [262, 275] width 0 height 13
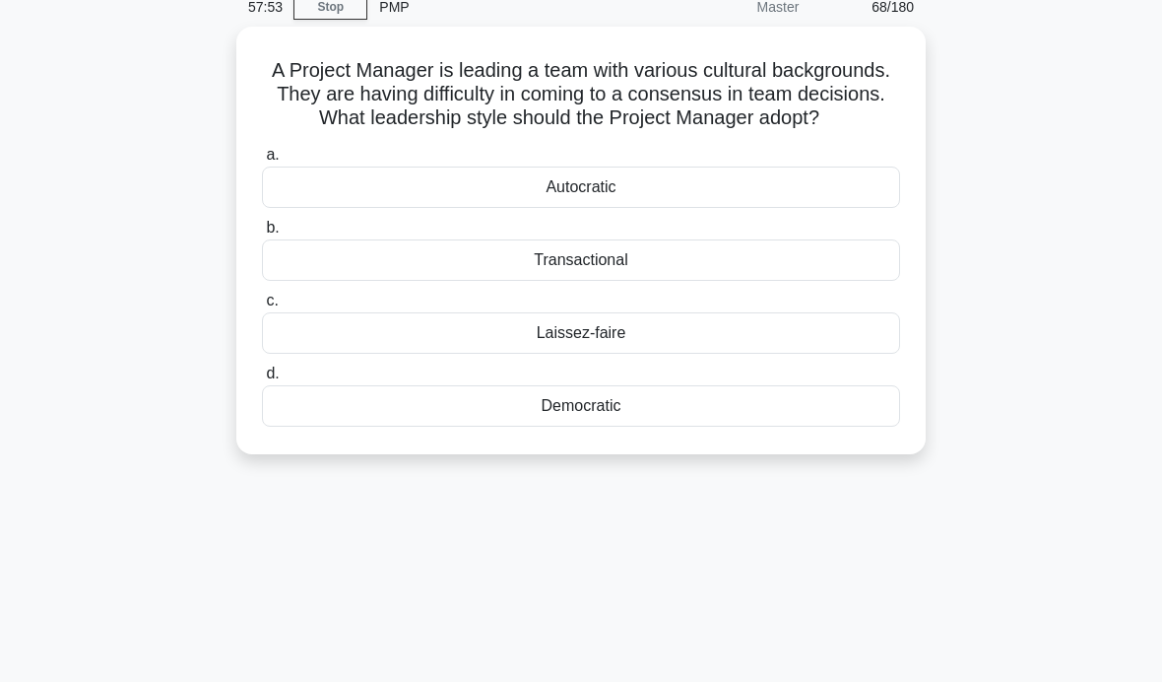
click at [624, 427] on div "Democratic" at bounding box center [581, 405] width 638 height 41
click at [262, 380] on input "d. Democratic" at bounding box center [262, 373] width 0 height 13
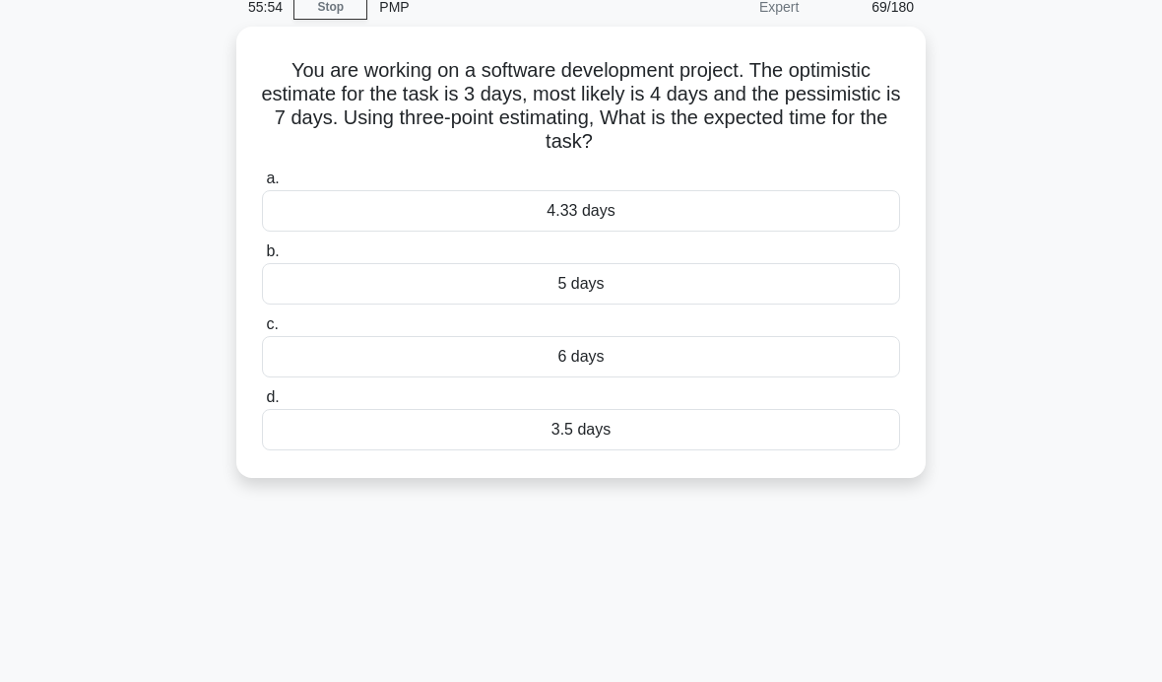
click at [686, 193] on div "4.33 days" at bounding box center [581, 210] width 638 height 41
click at [262, 185] on input "a. 4.33 days" at bounding box center [262, 178] width 0 height 13
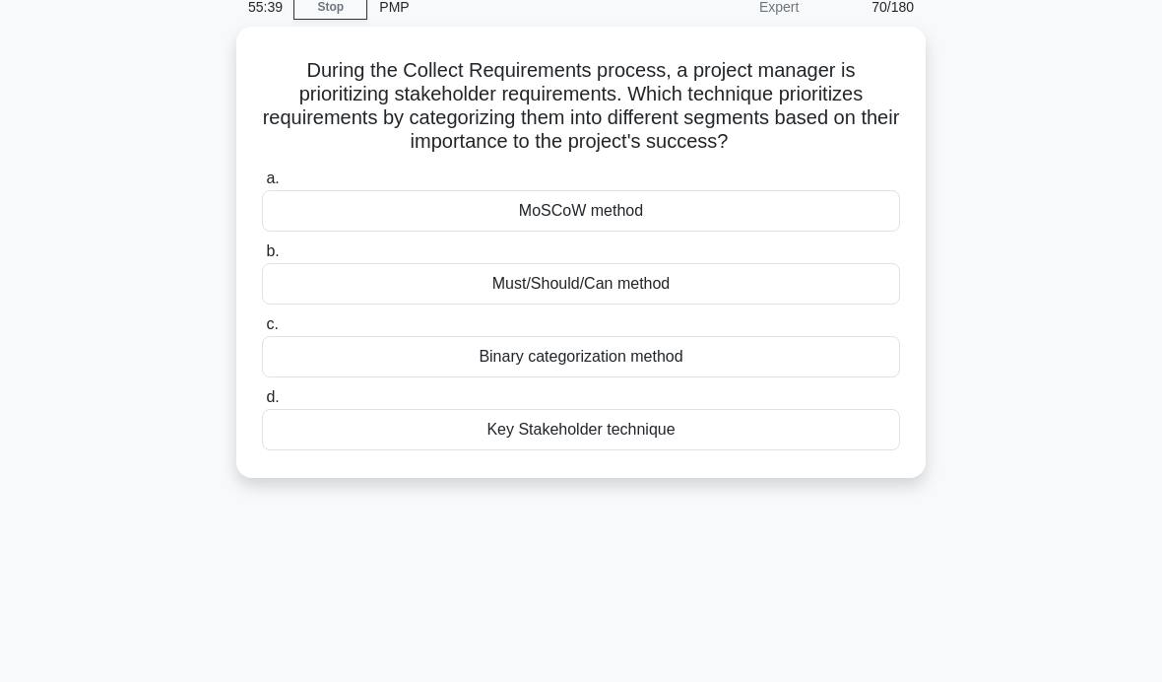
click at [372, 230] on div "MoSCoW method" at bounding box center [581, 210] width 638 height 41
click at [262, 185] on input "a. MoSCoW method" at bounding box center [262, 178] width 0 height 13
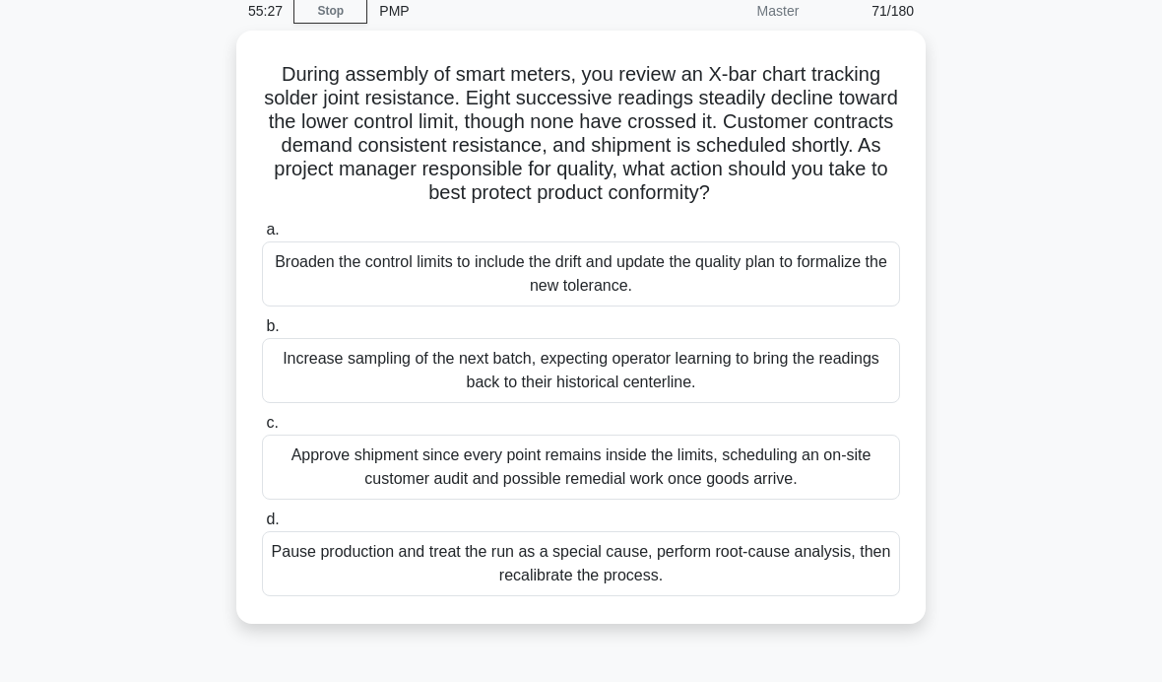
scroll to position [86, 0]
click at [323, 581] on div "Pause production and treat the run as a special cause, perform root-cause analy…" at bounding box center [581, 562] width 638 height 65
click at [262, 525] on input "d. Pause production and treat the run as a special cause, perform root-cause an…" at bounding box center [262, 518] width 0 height 13
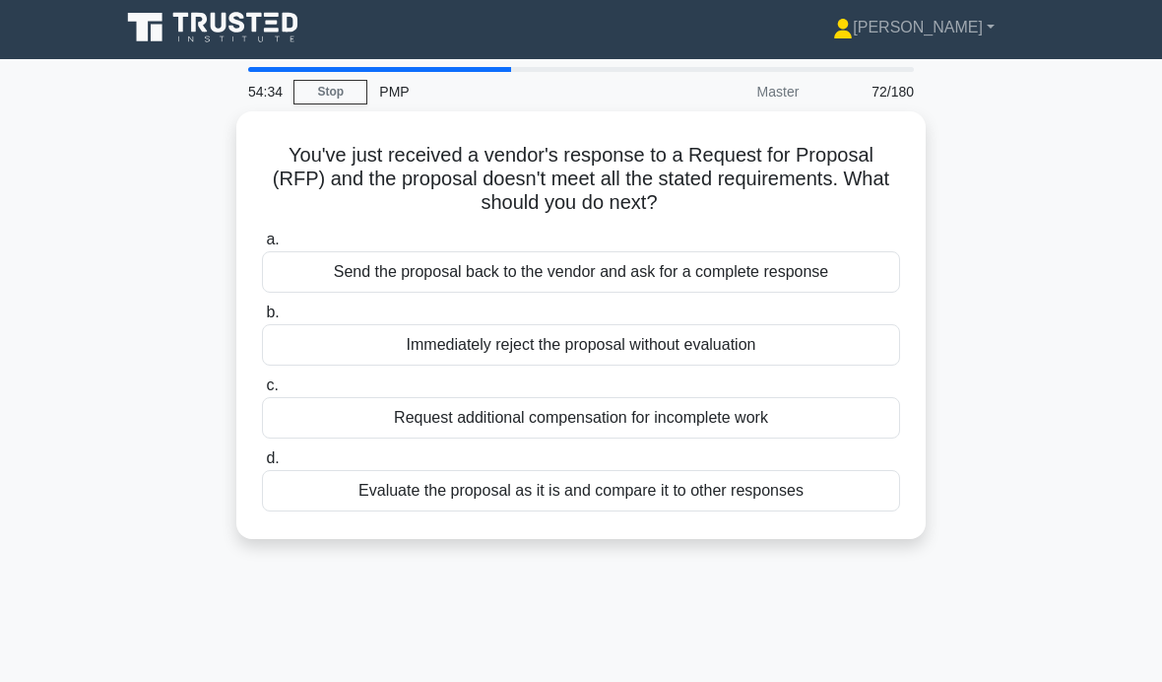
scroll to position [0, 0]
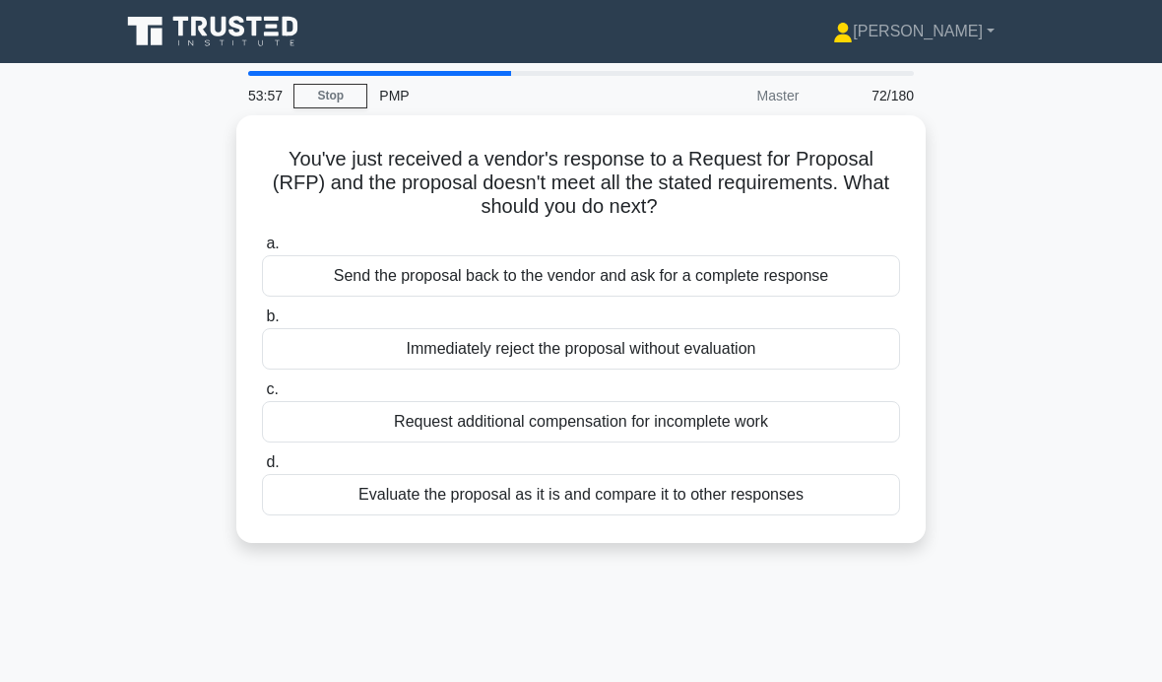
click at [305, 495] on div "Evaluate the proposal as it is and compare it to other responses" at bounding box center [581, 494] width 638 height 41
click at [262, 469] on input "d. Evaluate the proposal as it is and compare it to other responses" at bounding box center [262, 462] width 0 height 13
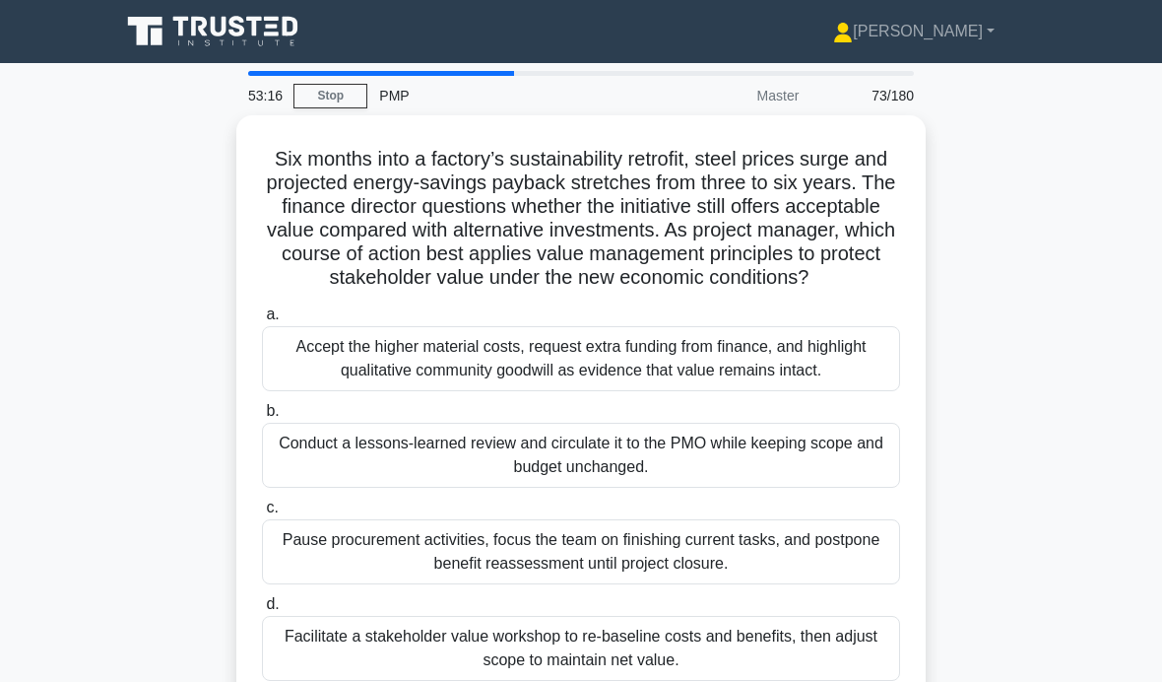
click at [622, 681] on div "Facilitate a stakeholder value workshop to re-baseline costs and benefits, then…" at bounding box center [581, 648] width 638 height 65
click at [262, 611] on input "d. Facilitate a stakeholder value workshop to re-baseline costs and benefits, t…" at bounding box center [262, 604] width 0 height 13
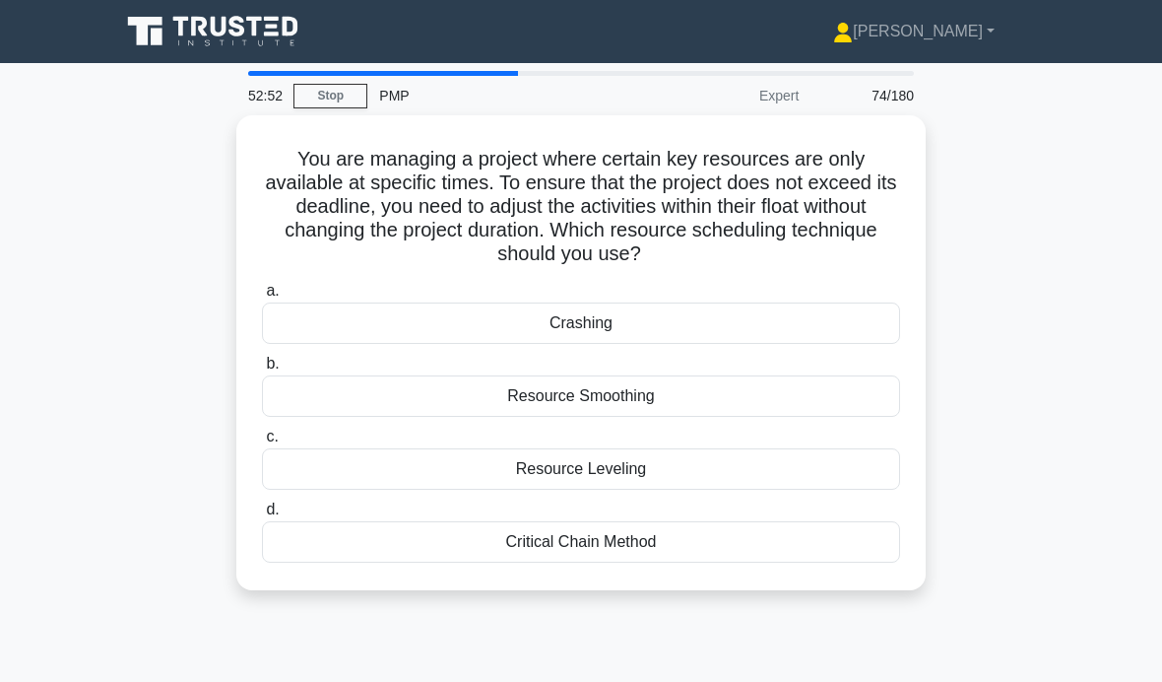
click at [770, 401] on div "Resource Smoothing" at bounding box center [581, 395] width 638 height 41
click at [262, 370] on input "b. Resource Smoothing" at bounding box center [262, 364] width 0 height 13
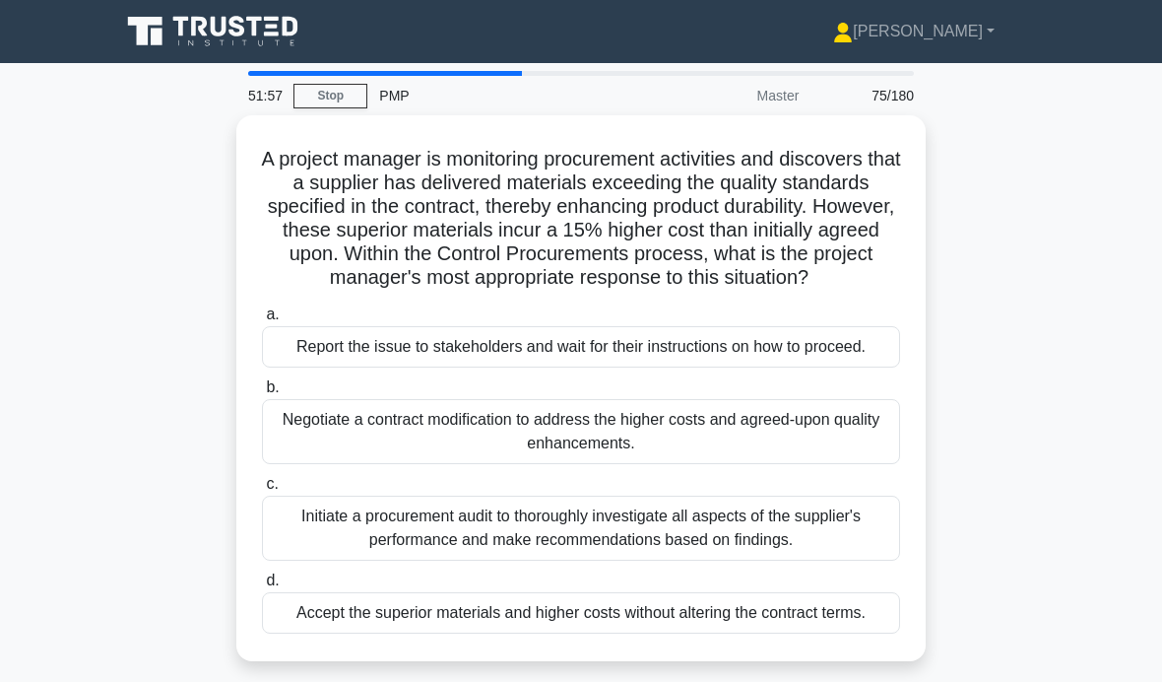
click at [779, 560] on div "Initiate a procurement audit to thoroughly investigate all aspects of the suppl…" at bounding box center [581, 528] width 638 height 65
click at [262, 491] on input "c. Initiate a procurement audit to thoroughly investigate all aspects of the su…" at bounding box center [262, 484] width 0 height 13
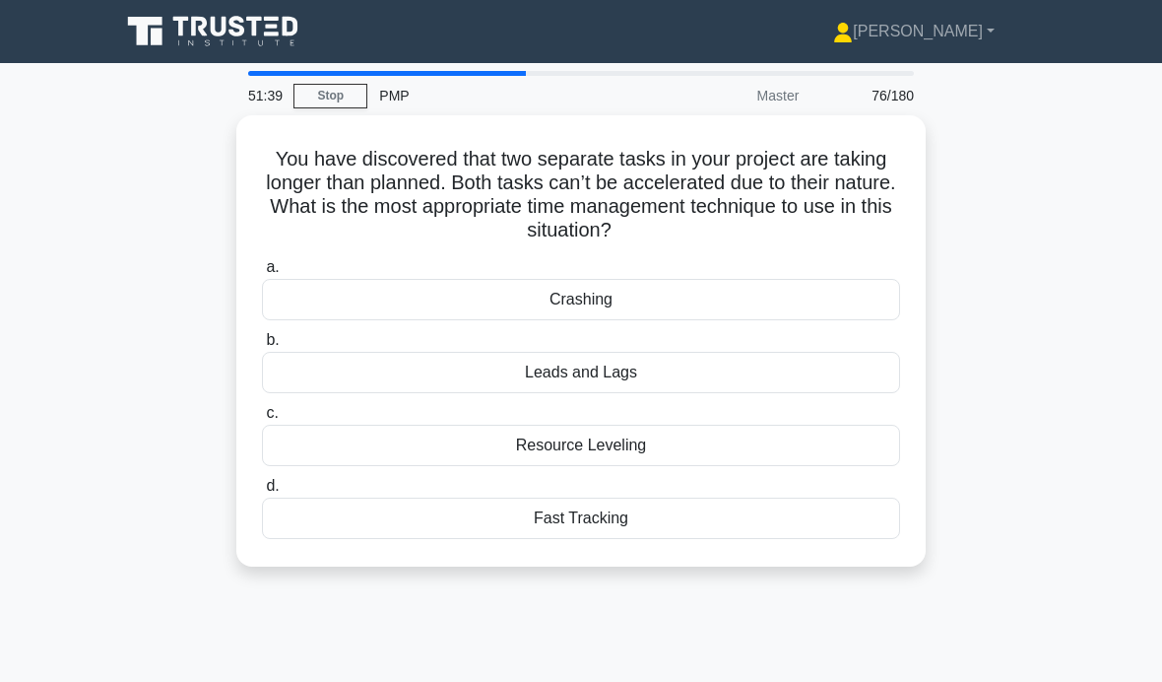
click at [397, 279] on div "Crashing" at bounding box center [581, 299] width 638 height 41
click at [262, 274] on input "a. Crashing" at bounding box center [262, 267] width 0 height 13
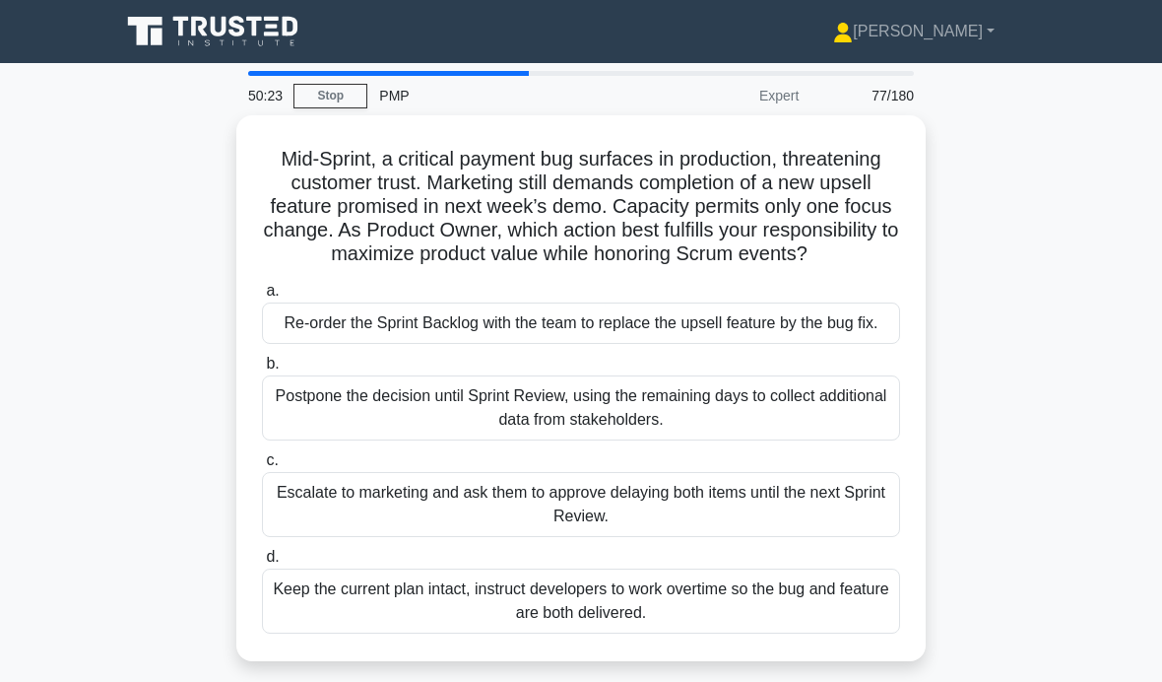
click at [440, 341] on div "Re-order the Sprint Backlog with the team to replace the upsell feature by the …" at bounding box center [581, 322] width 638 height 41
click at [262, 298] on input "a. Re-order the Sprint Backlog with the team to replace the upsell feature by t…" at bounding box center [262, 291] width 0 height 13
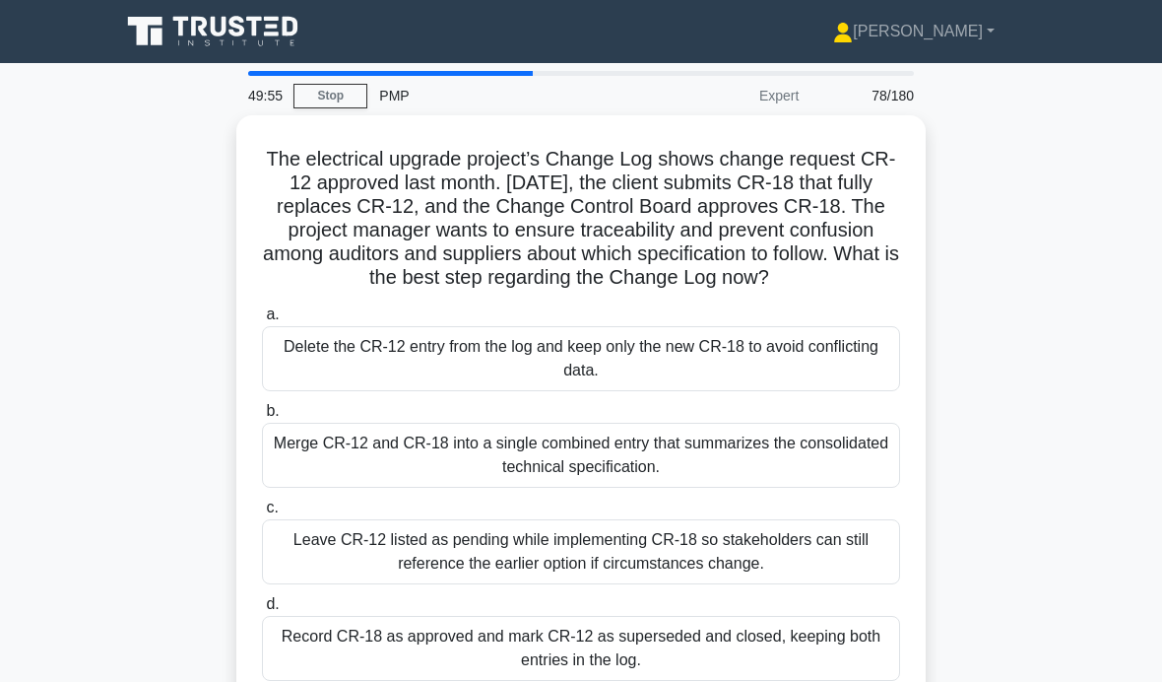
click at [475, 679] on div "Record CR-18 as approved and mark CR-12 as superseded and closed, keeping both …" at bounding box center [581, 648] width 638 height 65
click at [262, 611] on input "d. Record CR-18 as approved and mark CR-12 as superseded and closed, keeping bo…" at bounding box center [262, 604] width 0 height 13
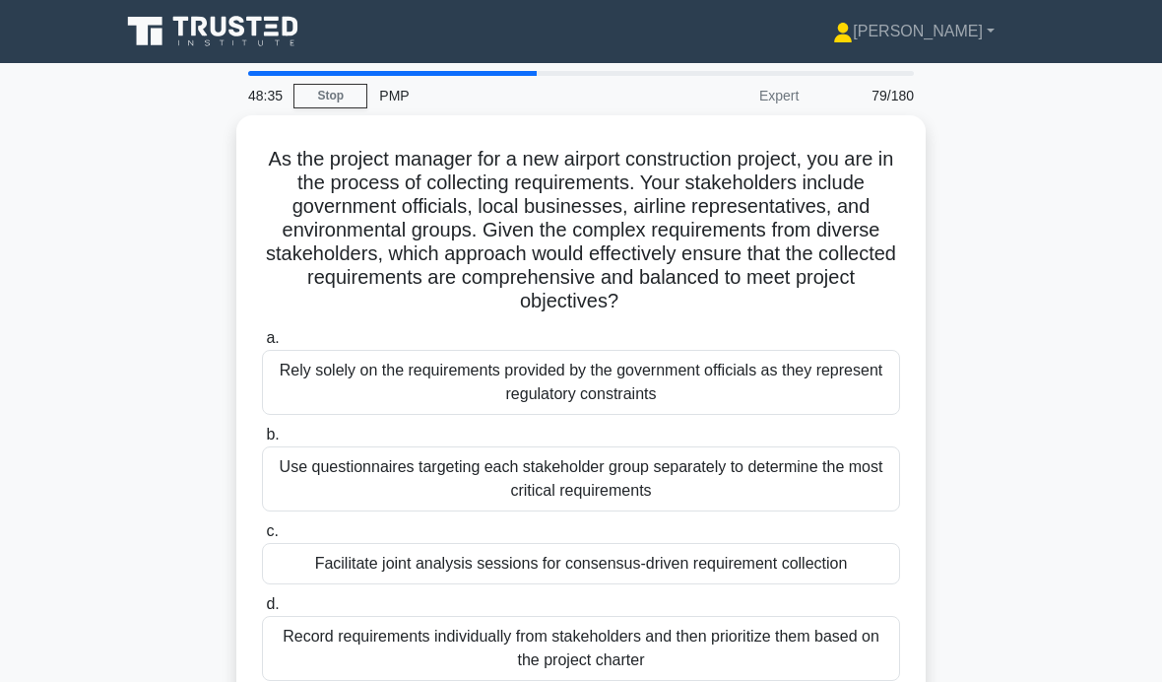
click at [338, 494] on div "Use questionnaires targeting each stakeholder group separately to determine the…" at bounding box center [581, 478] width 638 height 65
click at [262, 441] on input "b. Use questionnaires targeting each stakeholder group separately to determine …" at bounding box center [262, 435] width 0 height 13
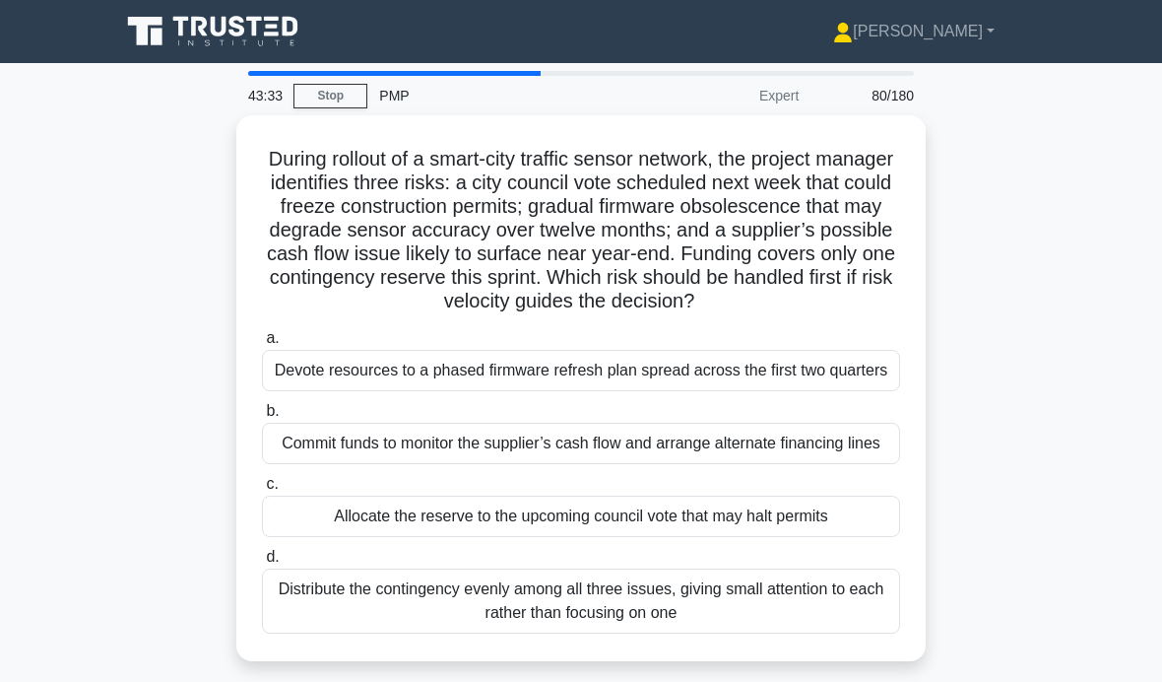
click at [840, 537] on div "Allocate the reserve to the upcoming council vote that may halt permits" at bounding box center [581, 516] width 638 height 41
click at [262, 491] on input "c. Allocate the reserve to the upcoming council vote that may halt permits" at bounding box center [262, 484] width 0 height 13
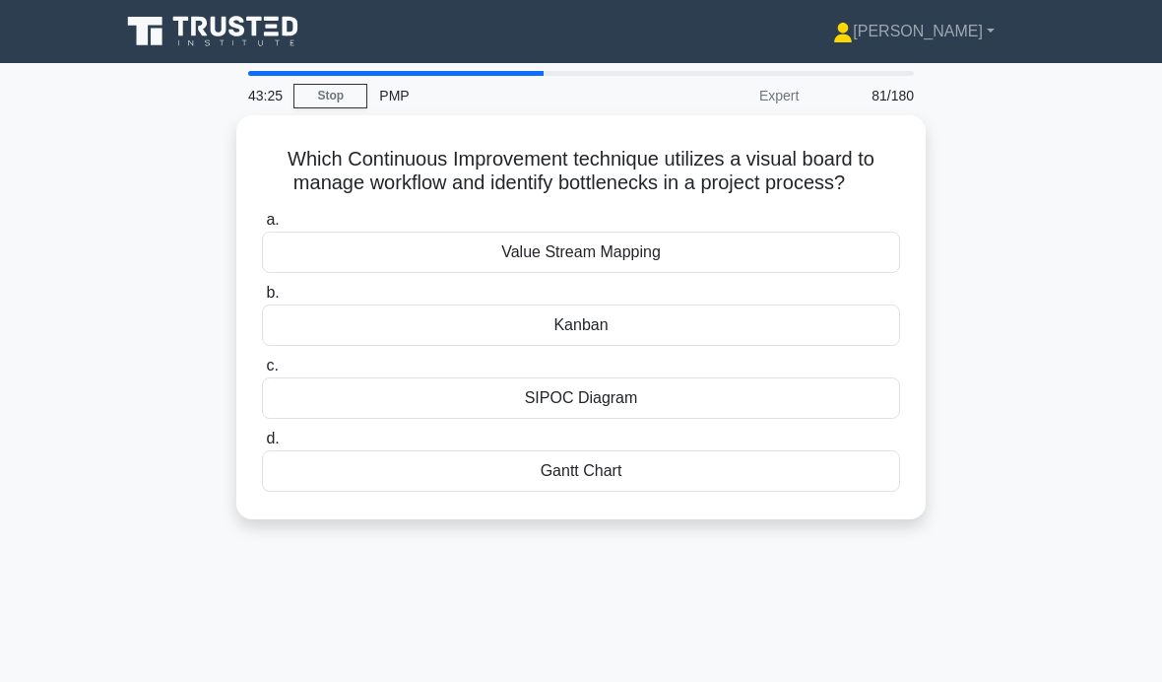
click at [811, 338] on div "Kanban" at bounding box center [581, 324] width 638 height 41
click at [262, 299] on input "b. Kanban" at bounding box center [262, 293] width 0 height 13
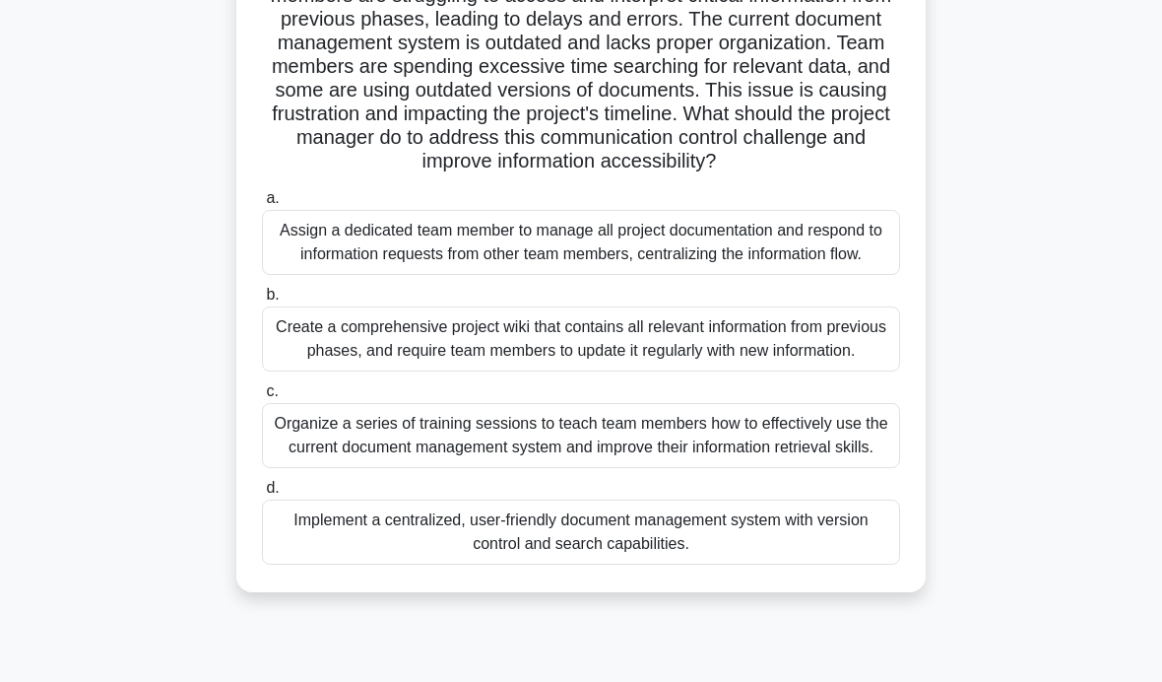
scroll to position [214, 0]
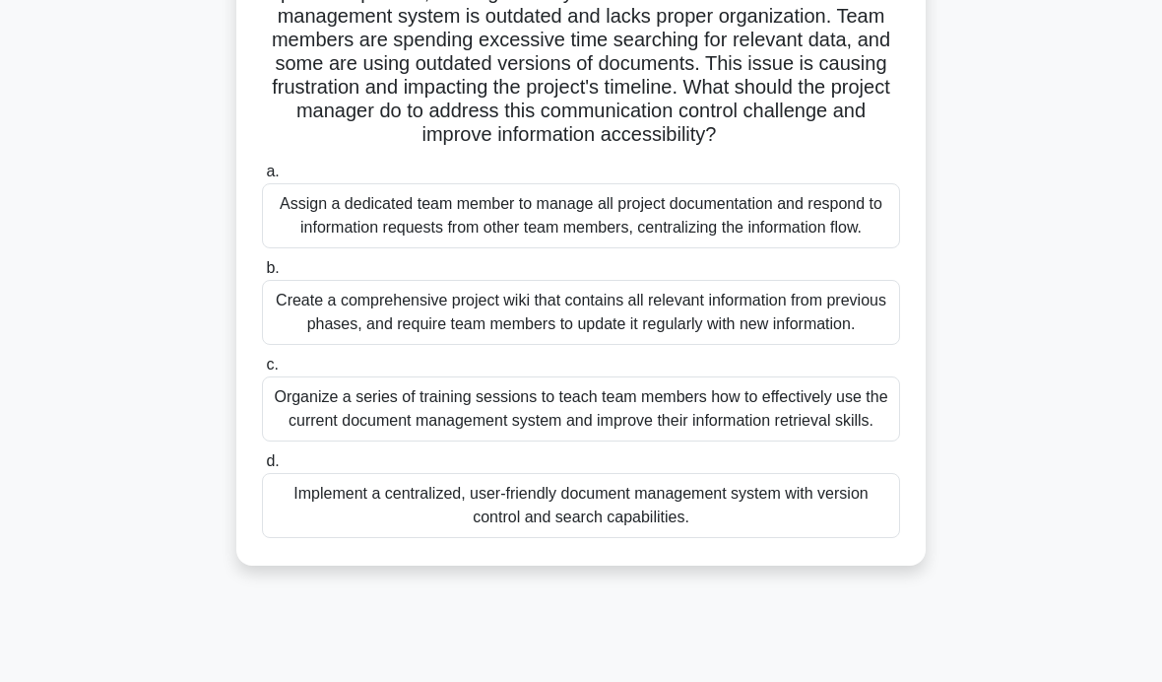
click at [805, 441] on div "Organize a series of training sessions to teach team members how to effectively…" at bounding box center [581, 408] width 638 height 65
click at [262, 371] on input "c. Organize a series of training sessions to teach team members how to effectiv…" at bounding box center [262, 365] width 0 height 13
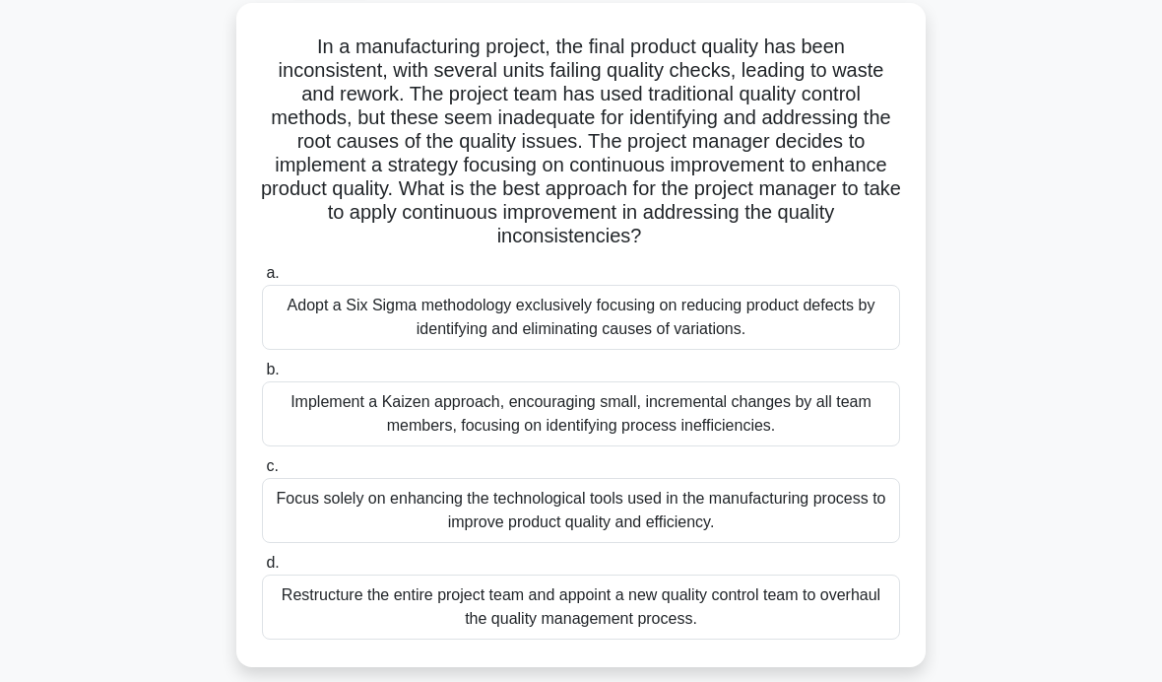
scroll to position [115, 0]
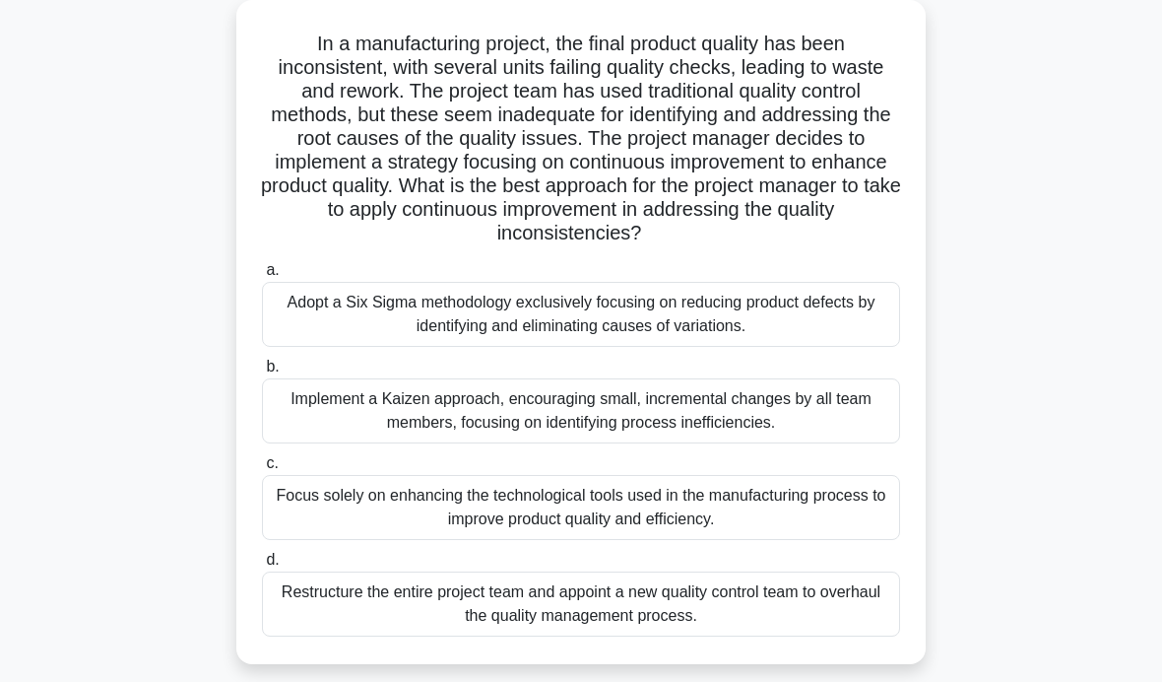
click at [839, 432] on div "Implement a Kaizen approach, encouraging small, incremental changes by all team…" at bounding box center [581, 410] width 638 height 65
click at [262, 373] on input "b. Implement a Kaizen approach, encouraging small, incremental changes by all t…" at bounding box center [262, 367] width 0 height 13
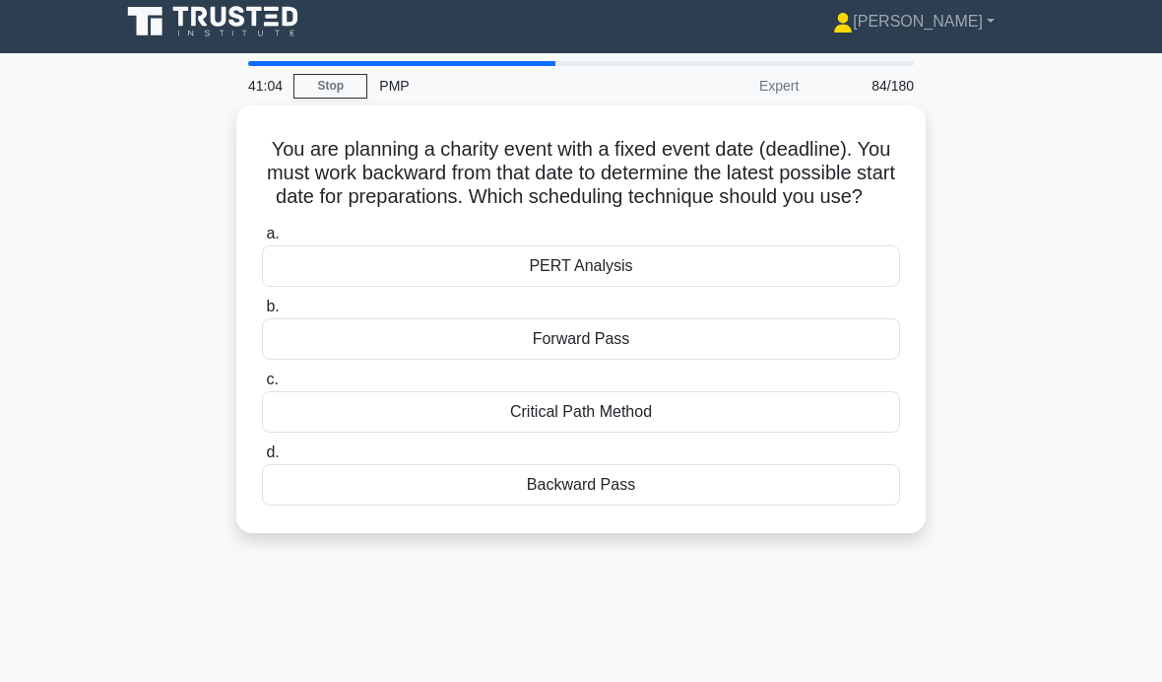
scroll to position [0, 0]
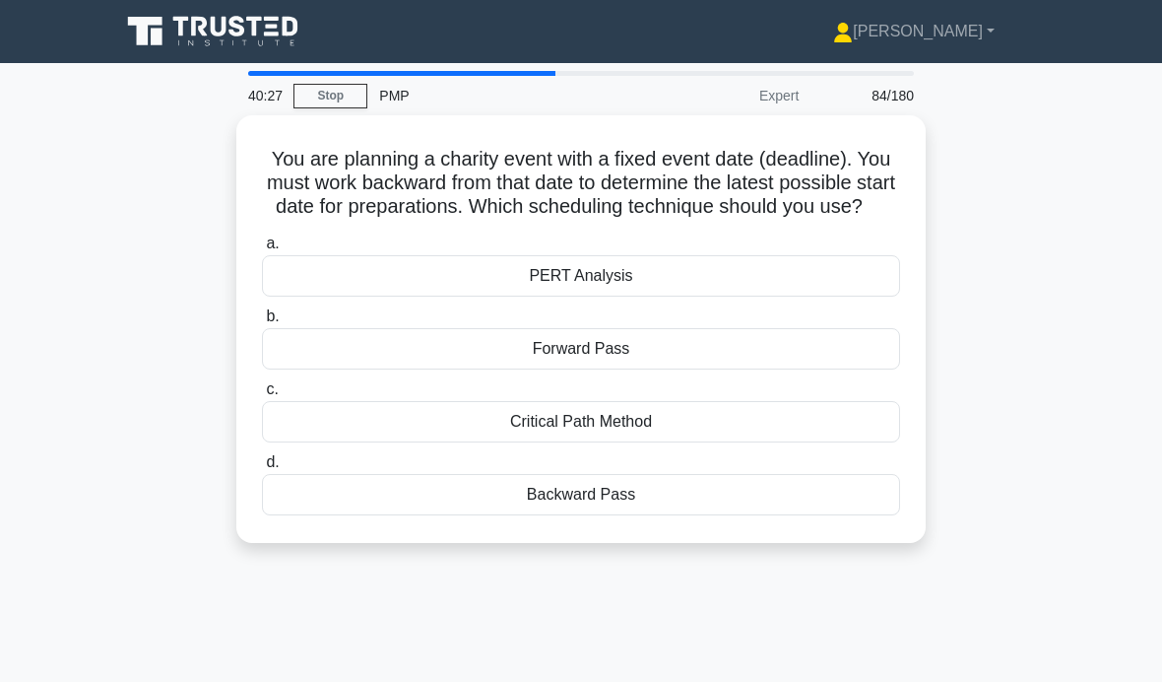
click at [719, 515] on div "Backward Pass" at bounding box center [581, 494] width 638 height 41
click at [262, 469] on input "d. Backward Pass" at bounding box center [262, 462] width 0 height 13
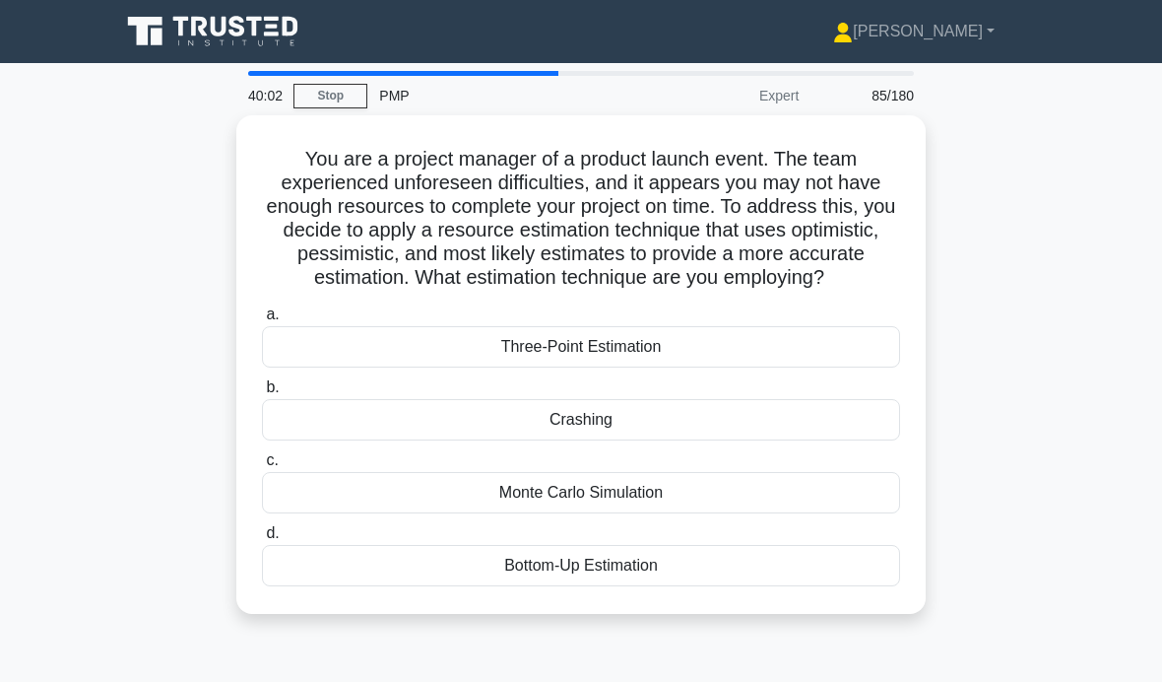
click at [674, 367] on div "Three-Point Estimation" at bounding box center [581, 346] width 638 height 41
click at [262, 321] on input "a. Three-Point Estimation" at bounding box center [262, 314] width 0 height 13
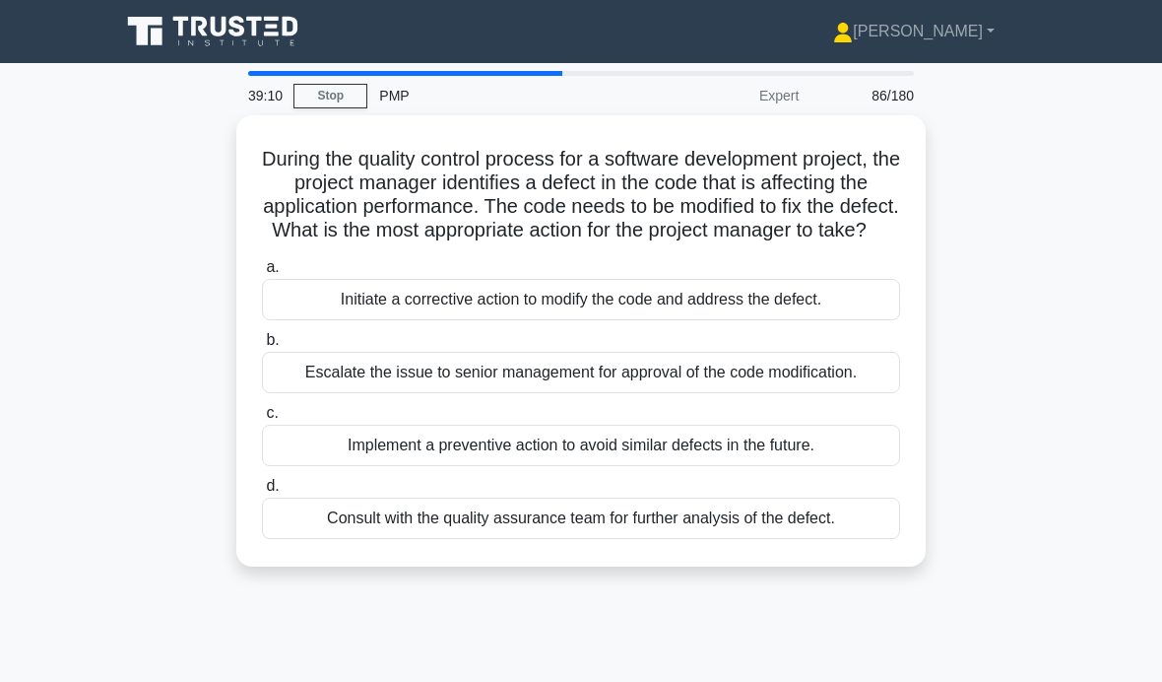
click at [483, 539] on div "Consult with the quality assurance team for further analysis of the defect." at bounding box center [581, 517] width 638 height 41
click at [262, 493] on input "d. Consult with the quality assurance team for further analysis of the defect." at bounding box center [262, 486] width 0 height 13
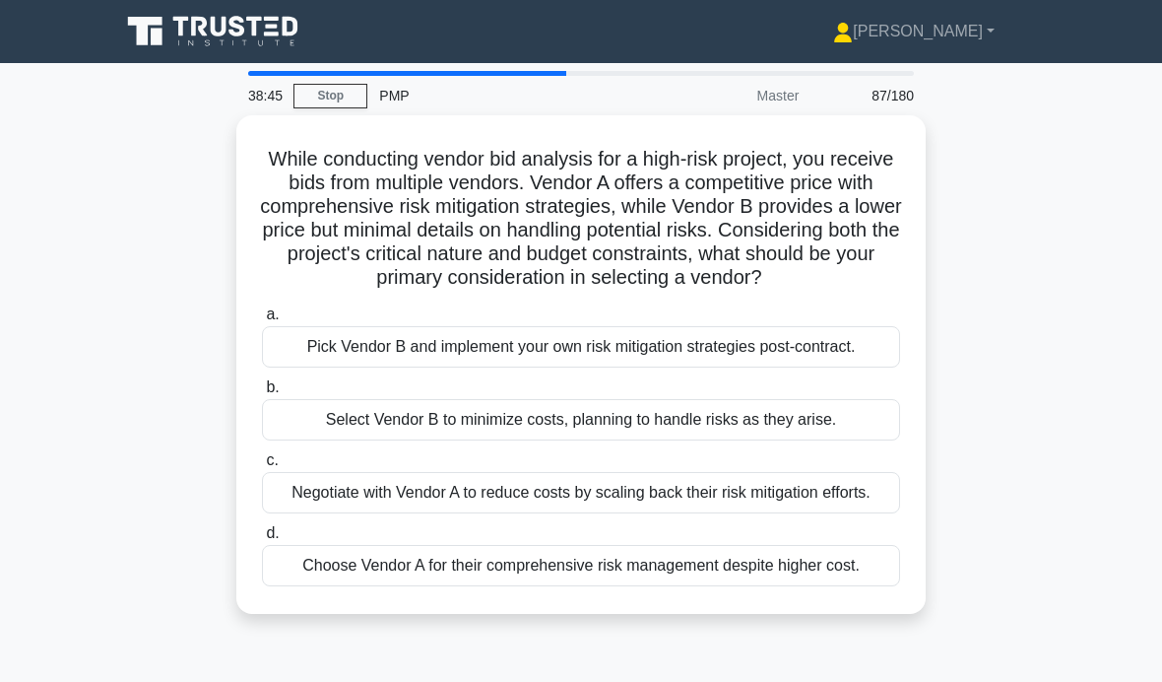
click at [428, 586] on div "Choose Vendor A for their comprehensive risk management despite higher cost." at bounding box center [581, 565] width 638 height 41
click at [262, 540] on input "d. Choose Vendor A for their comprehensive risk management despite higher cost." at bounding box center [262, 533] width 0 height 13
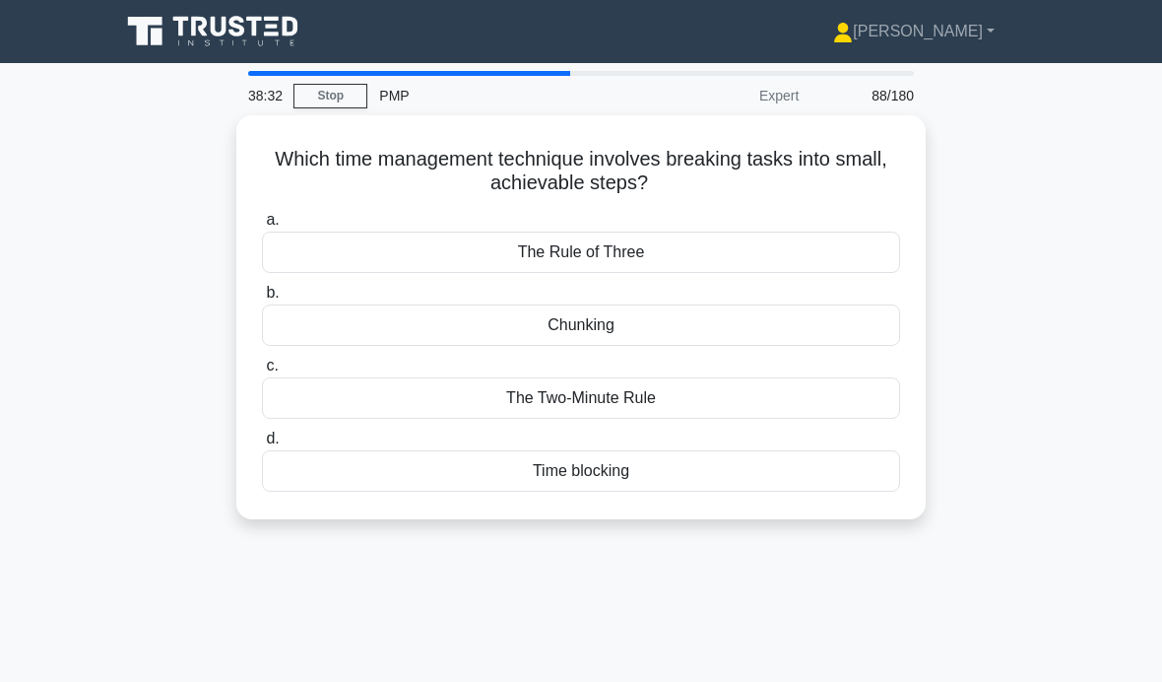
click at [700, 323] on div "Chunking" at bounding box center [581, 324] width 638 height 41
click at [262, 299] on input "b. Chunking" at bounding box center [262, 293] width 0 height 13
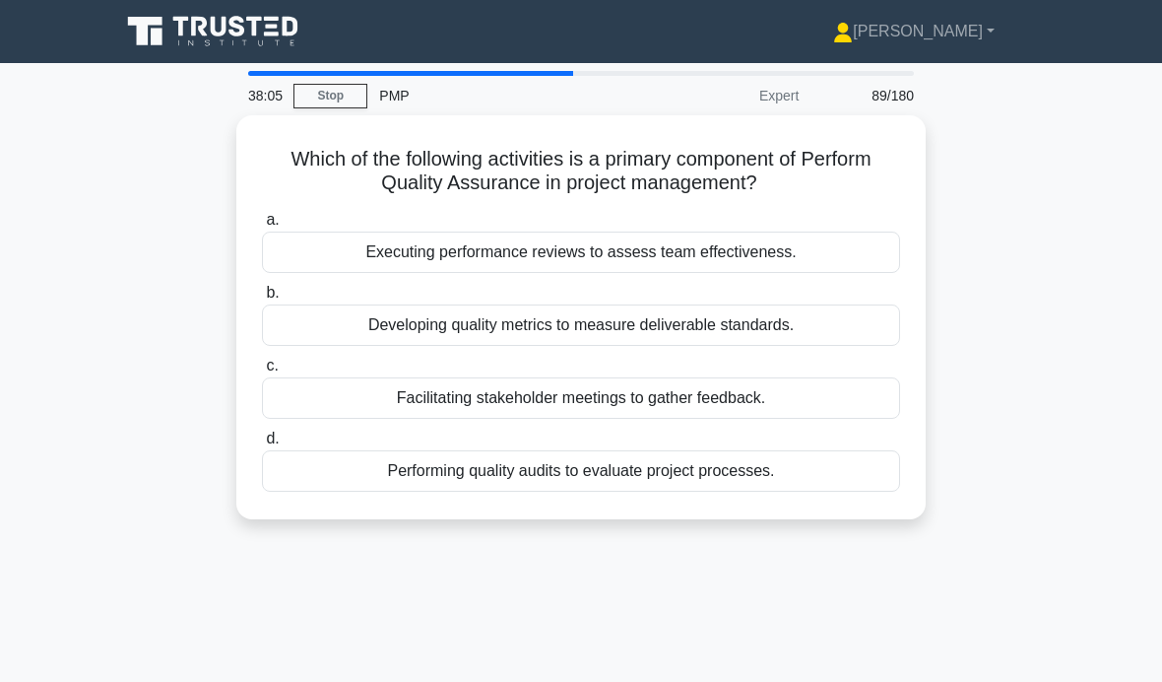
click at [476, 513] on div "Which of the following activities is a primary component of Perform Quality Ass…" at bounding box center [581, 317] width 690 height 404
click at [488, 464] on div "Performing quality audits to evaluate project processes." at bounding box center [581, 470] width 638 height 41
click at [262, 445] on input "d. Performing quality audits to evaluate project processes." at bounding box center [262, 438] width 0 height 13
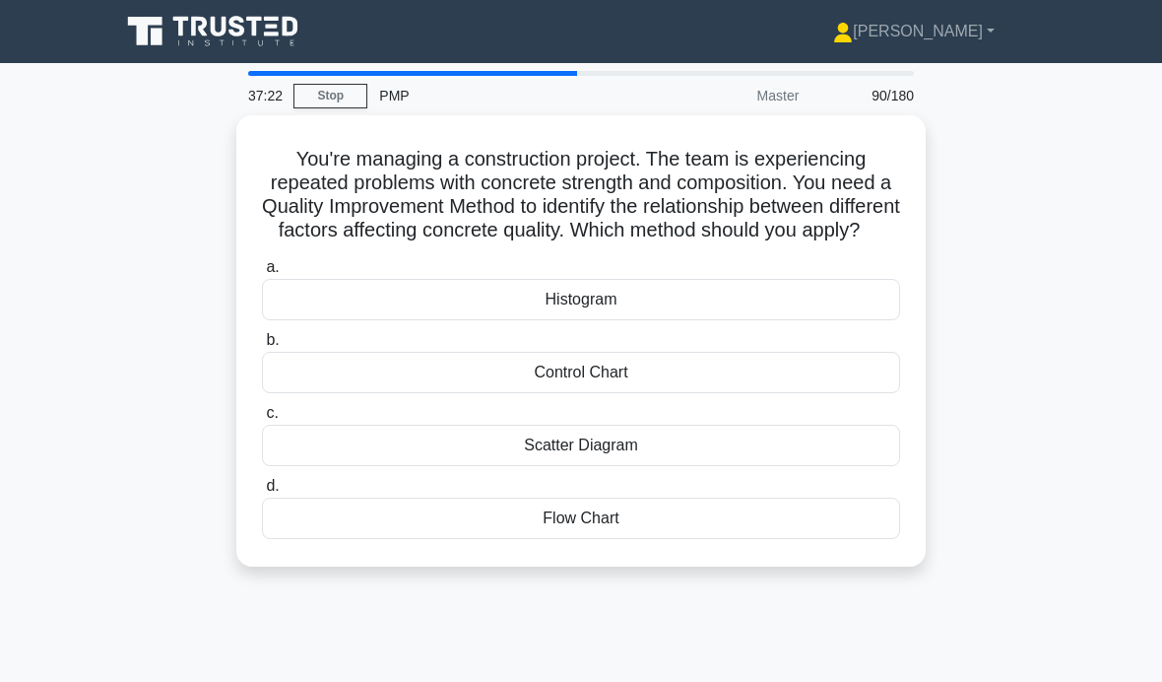
click at [611, 461] on div "Scatter Diagram" at bounding box center [581, 445] width 638 height 41
click at [262, 420] on input "c. Scatter Diagram" at bounding box center [262, 413] width 0 height 13
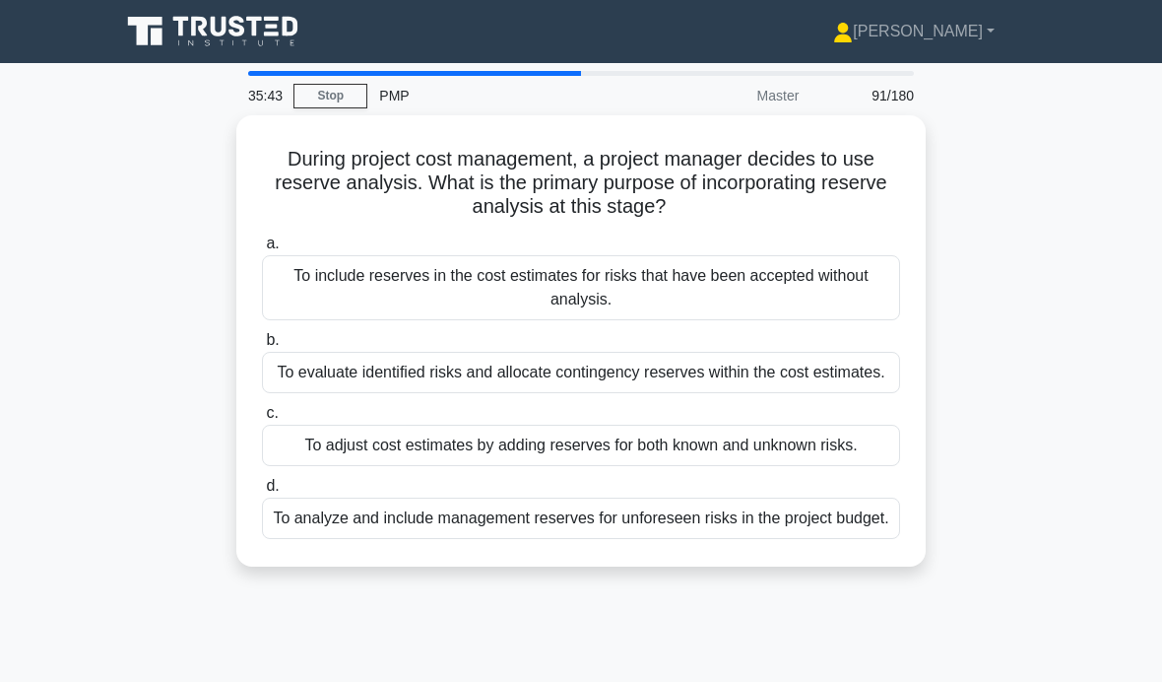
click at [610, 375] on div "To evaluate identified risks and allocate contingency reserves within the cost …" at bounding box center [581, 372] width 638 height 41
click at [262, 347] on input "b. To evaluate identified risks and allocate contingency reserves within the co…" at bounding box center [262, 340] width 0 height 13
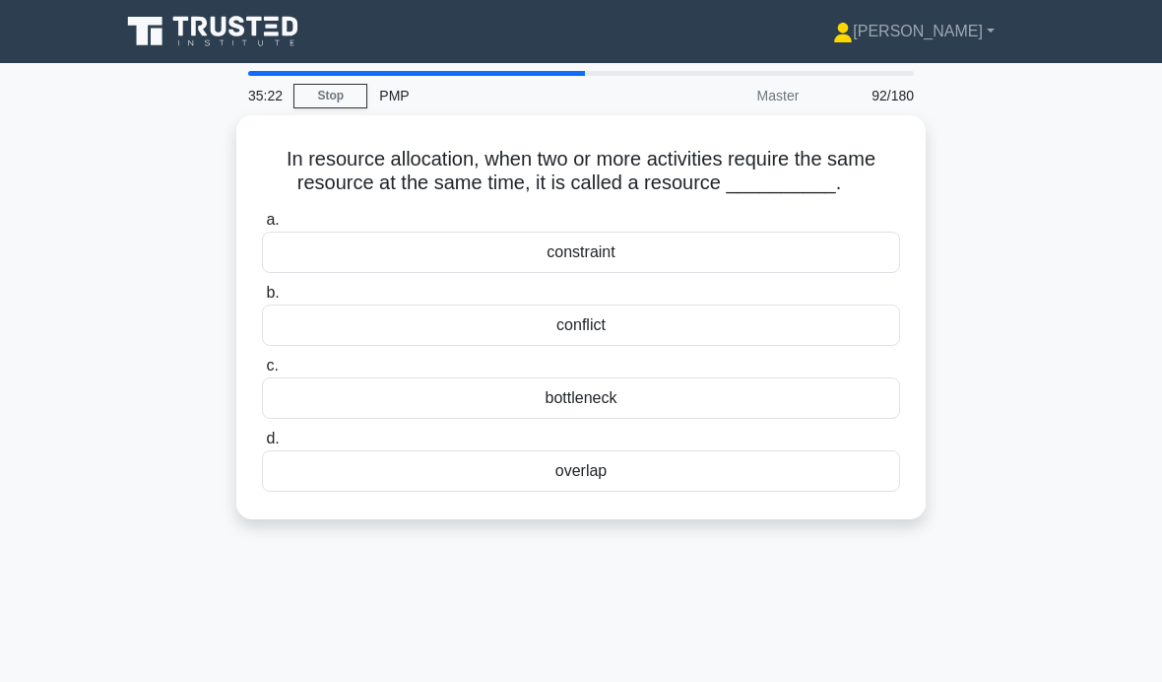
click at [601, 491] on div "overlap" at bounding box center [581, 470] width 638 height 41
click at [262, 445] on input "d. overlap" at bounding box center [262, 438] width 0 height 13
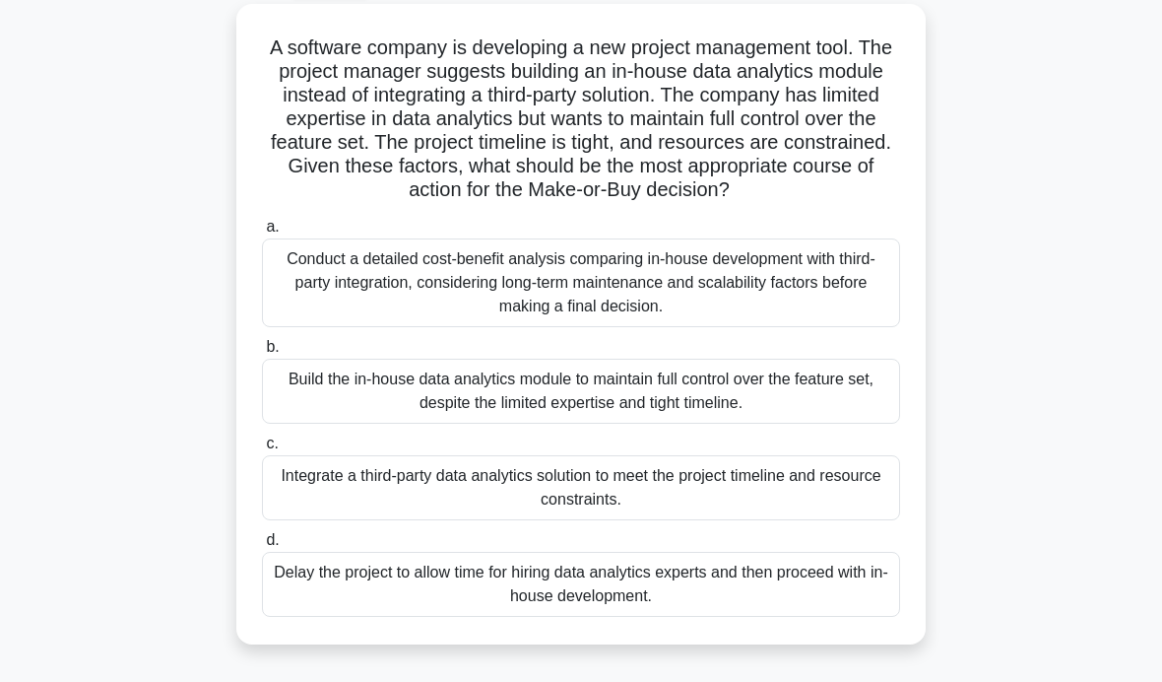
scroll to position [111, 0]
click at [677, 316] on div "Conduct a detailed cost-benefit analysis comparing in-house development with th…" at bounding box center [581, 282] width 638 height 89
click at [262, 233] on input "a. Conduct a detailed cost-benefit analysis comparing in-house development with…" at bounding box center [262, 227] width 0 height 13
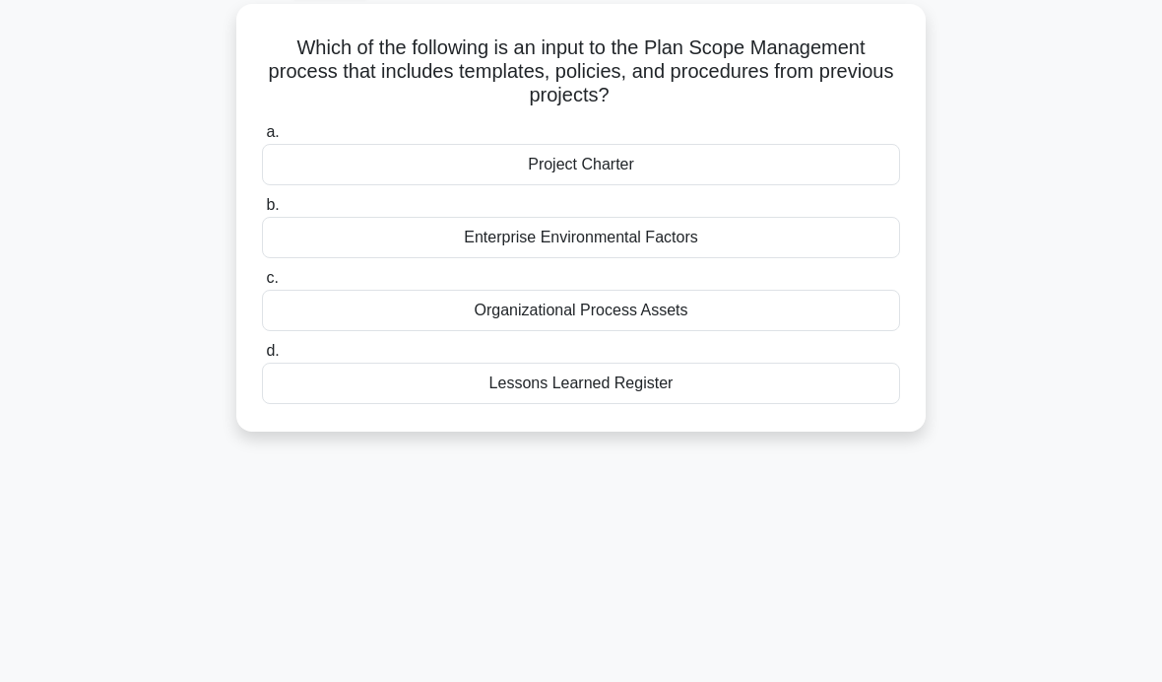
click at [778, 145] on div "Project Charter" at bounding box center [581, 164] width 638 height 41
click at [262, 139] on input "a. Project Charter" at bounding box center [262, 132] width 0 height 13
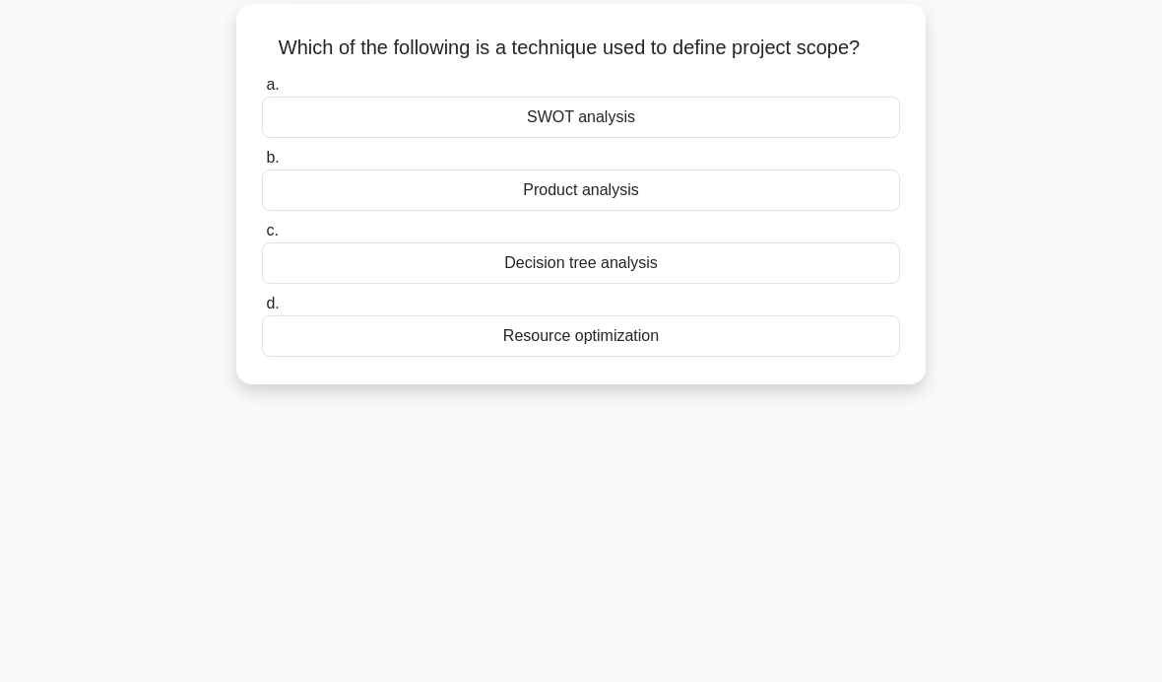
click at [675, 280] on div "Decision tree analysis" at bounding box center [581, 262] width 638 height 41
click at [262, 237] on input "c. Decision tree analysis" at bounding box center [262, 231] width 0 height 13
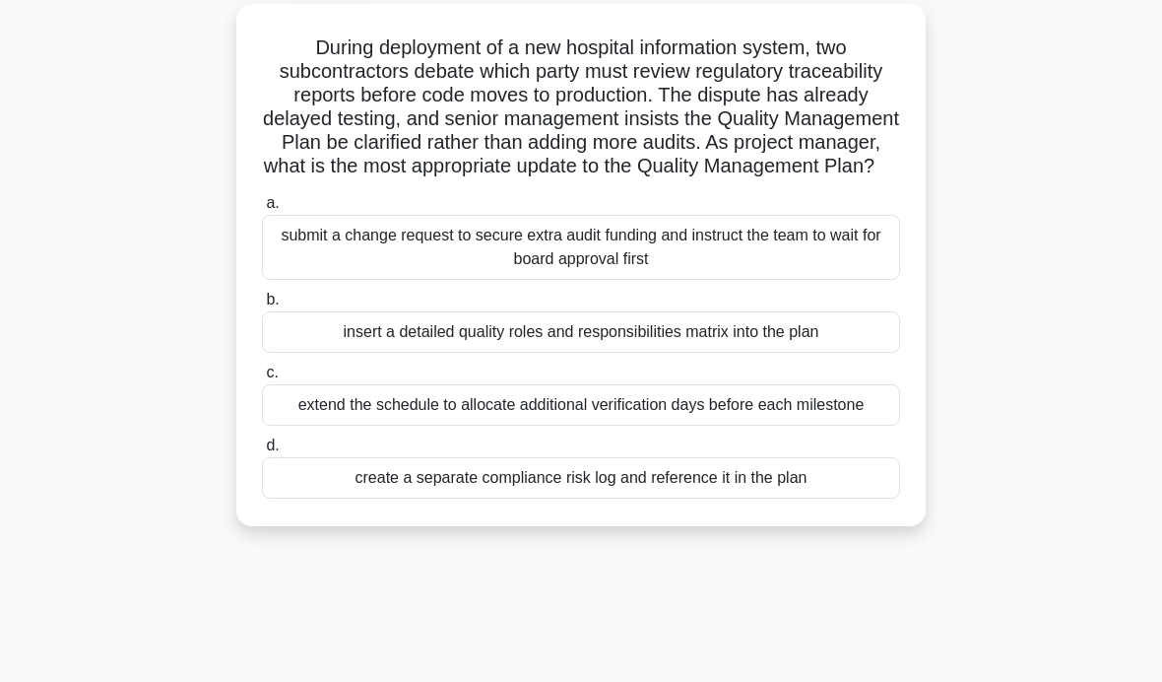
click at [846, 337] on div "insert a detailed quality roles and responsibilities matrix into the plan" at bounding box center [581, 331] width 638 height 41
click at [262, 306] on input "b. insert a detailed quality roles and responsibilities matrix into the plan" at bounding box center [262, 300] width 0 height 13
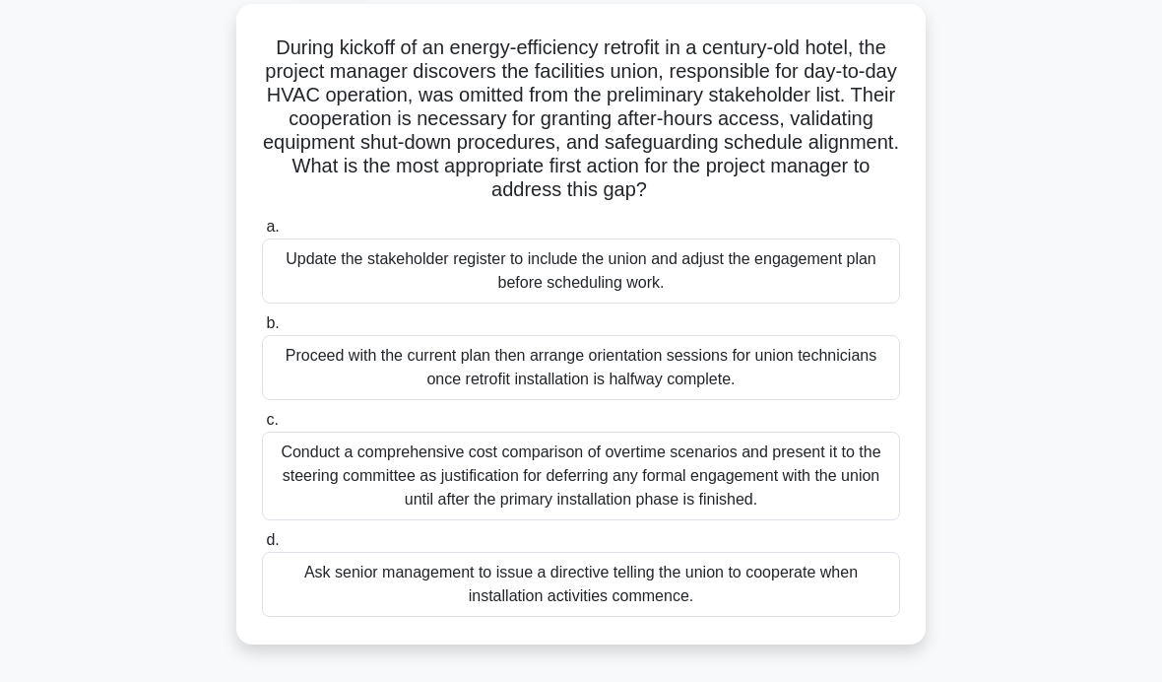
click at [787, 290] on div "Update the stakeholder register to include the union and adjust the engagement …" at bounding box center [581, 270] width 638 height 65
click at [262, 233] on input "a. Update the stakeholder register to include the union and adjust the engageme…" at bounding box center [262, 227] width 0 height 13
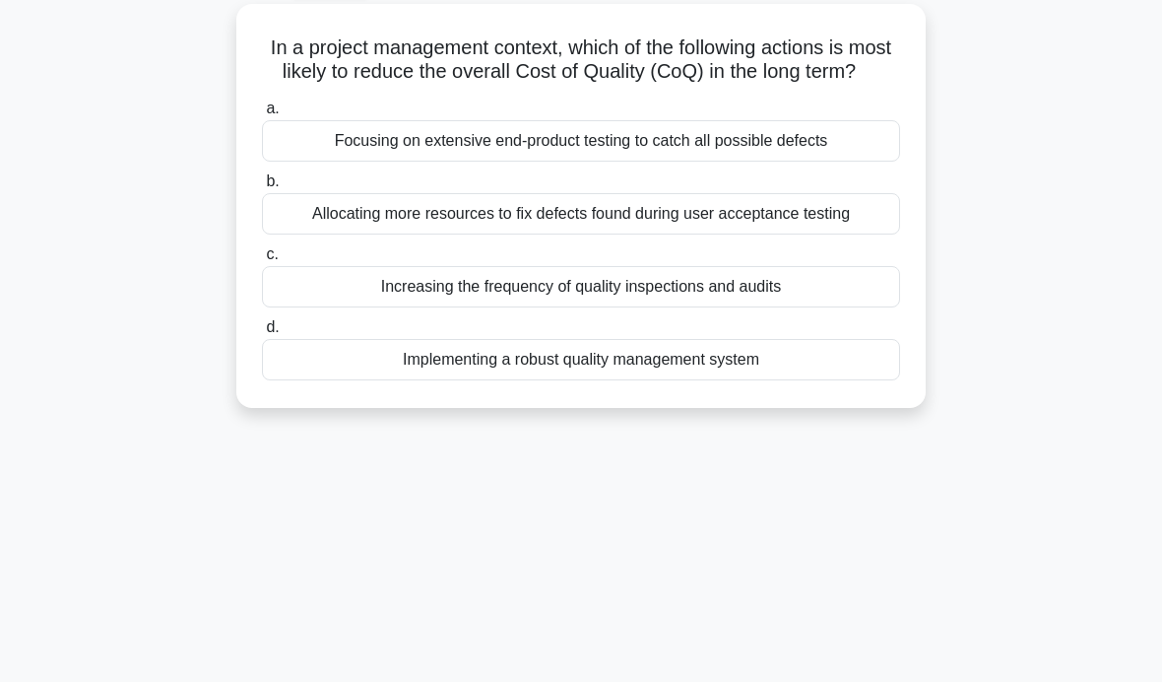
click at [731, 380] on div "Implementing a robust quality management system" at bounding box center [581, 359] width 638 height 41
click at [262, 334] on input "d. Implementing a robust quality management system" at bounding box center [262, 327] width 0 height 13
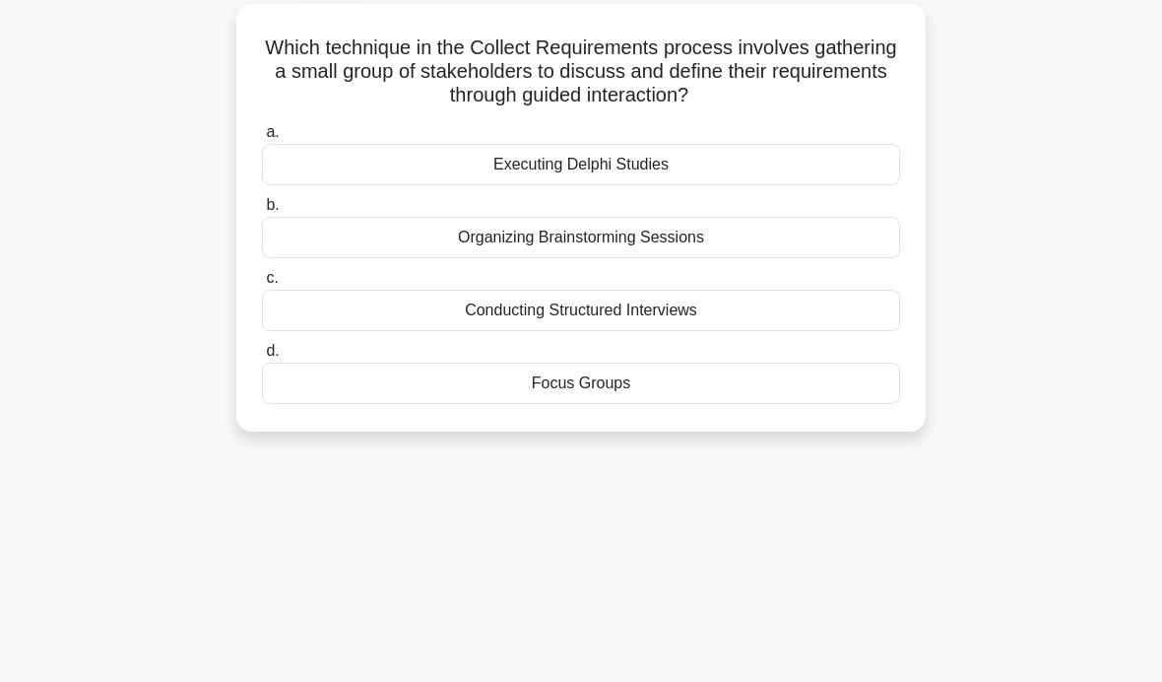
click at [678, 393] on div "Focus Groups" at bounding box center [581, 383] width 638 height 41
click at [262, 358] on input "d. Focus Groups" at bounding box center [262, 351] width 0 height 13
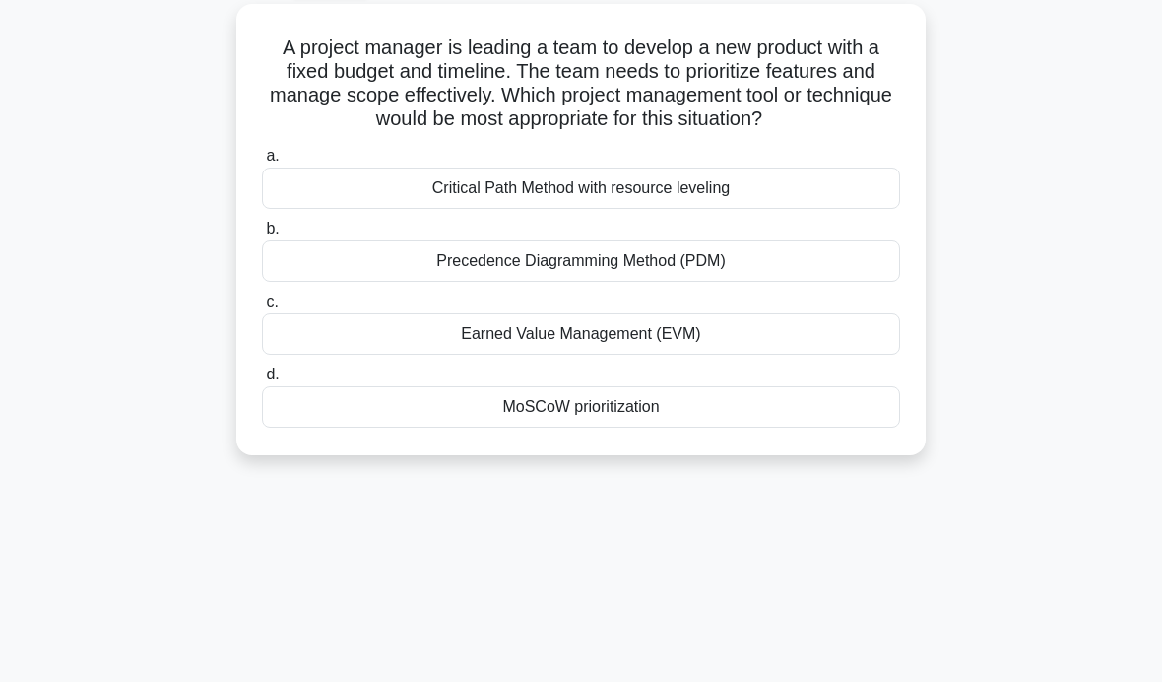
click at [677, 415] on div "MoSCoW prioritization" at bounding box center [581, 406] width 638 height 41
click at [262, 381] on input "d. MoSCoW prioritization" at bounding box center [262, 374] width 0 height 13
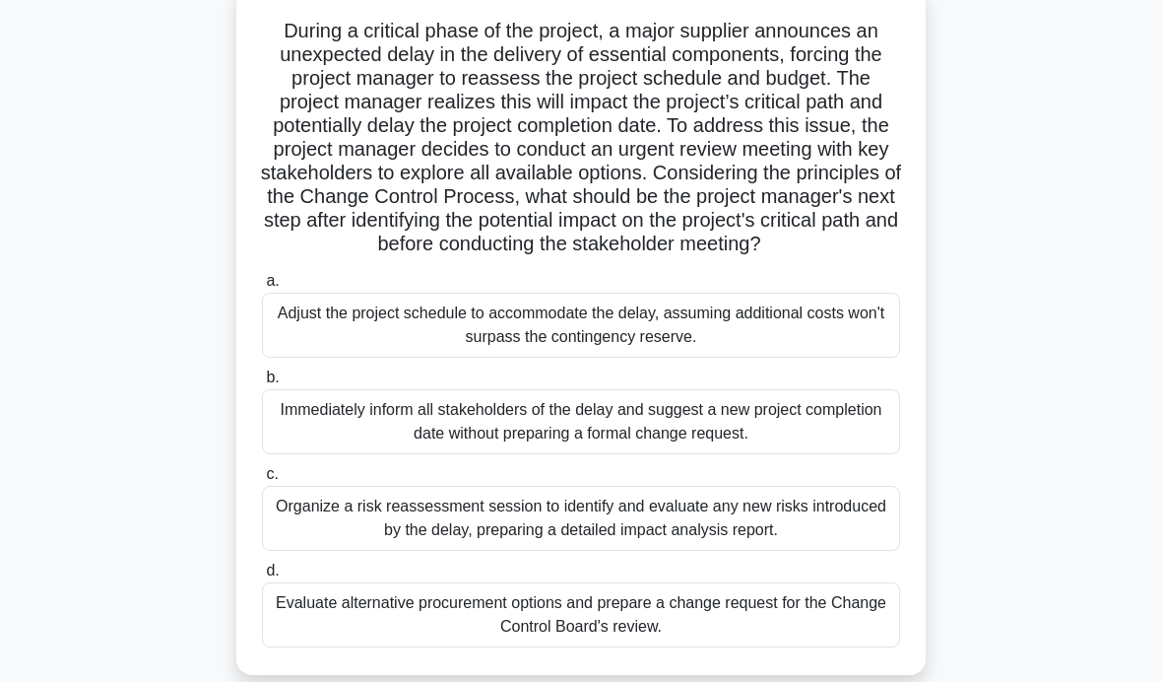
scroll to position [129, 0]
click at [796, 550] on div "Organize a risk reassessment session to identify and evaluate any new risks int…" at bounding box center [581, 517] width 638 height 65
click at [262, 480] on input "c. Organize a risk reassessment session to identify and evaluate any new risks …" at bounding box center [262, 473] width 0 height 13
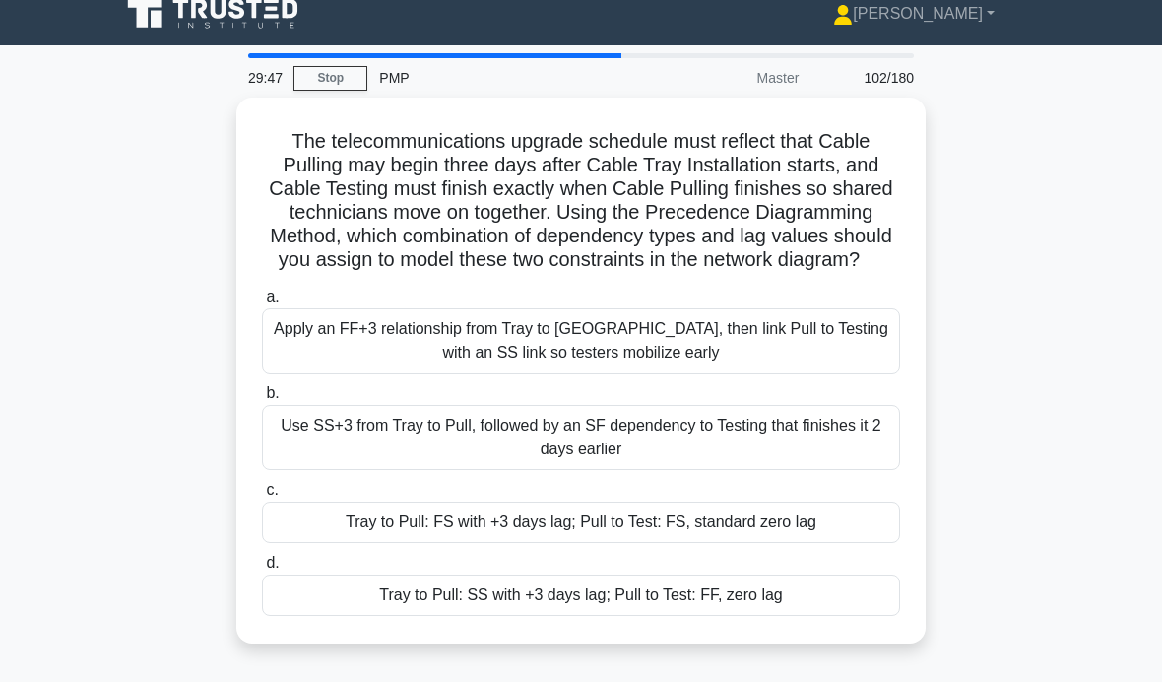
scroll to position [0, 0]
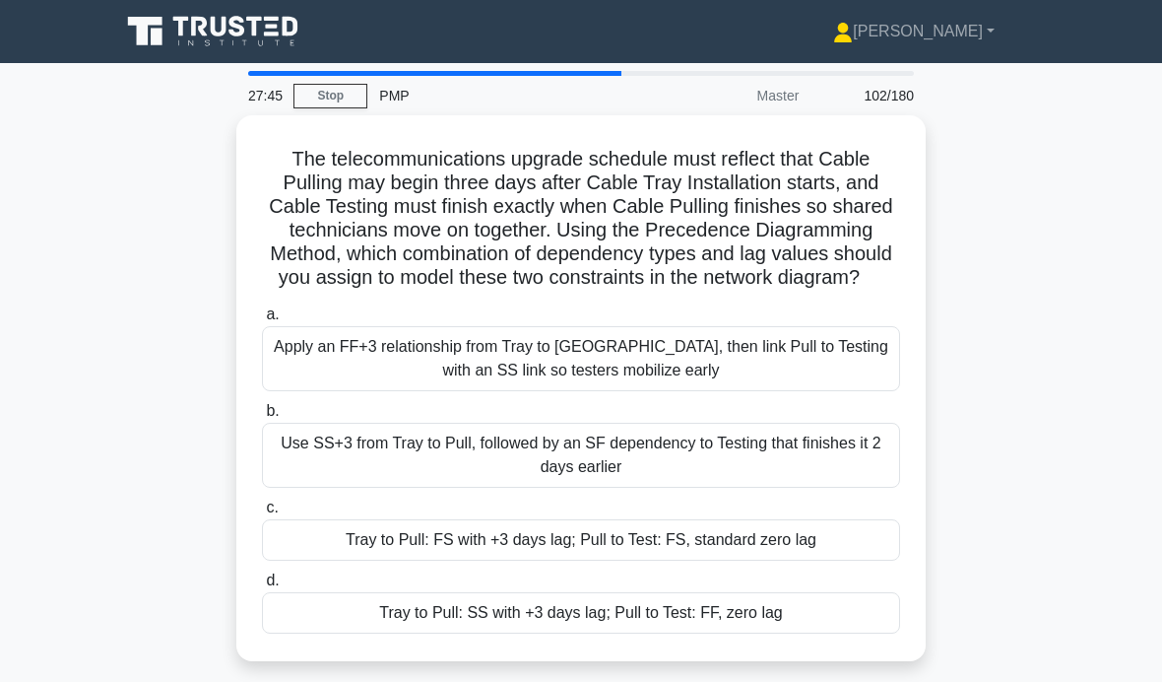
click at [460, 633] on div "Tray to Pull: SS with +3 days lag; Pull to Test: FF, zero lag" at bounding box center [581, 612] width 638 height 41
click at [262, 587] on input "d. Tray to Pull: SS with +3 days lag; Pull to Test: FF, zero lag" at bounding box center [262, 580] width 0 height 13
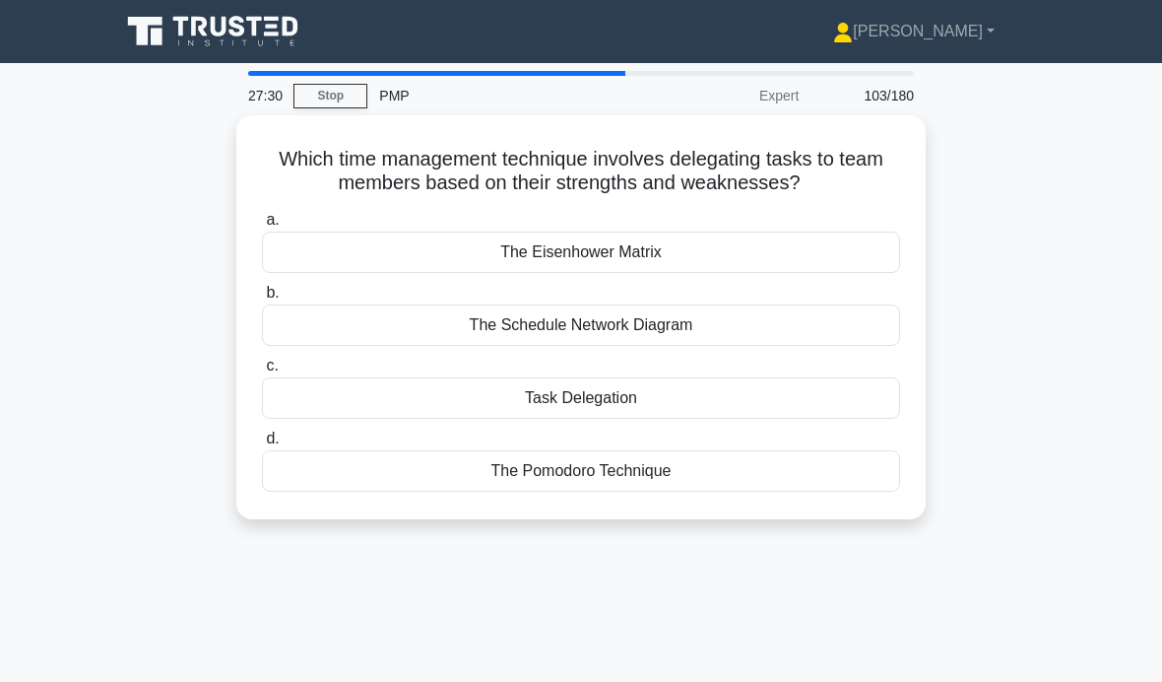
click at [849, 396] on div "Task Delegation" at bounding box center [581, 397] width 638 height 41
click at [262, 372] on input "c. Task Delegation" at bounding box center [262, 366] width 0 height 13
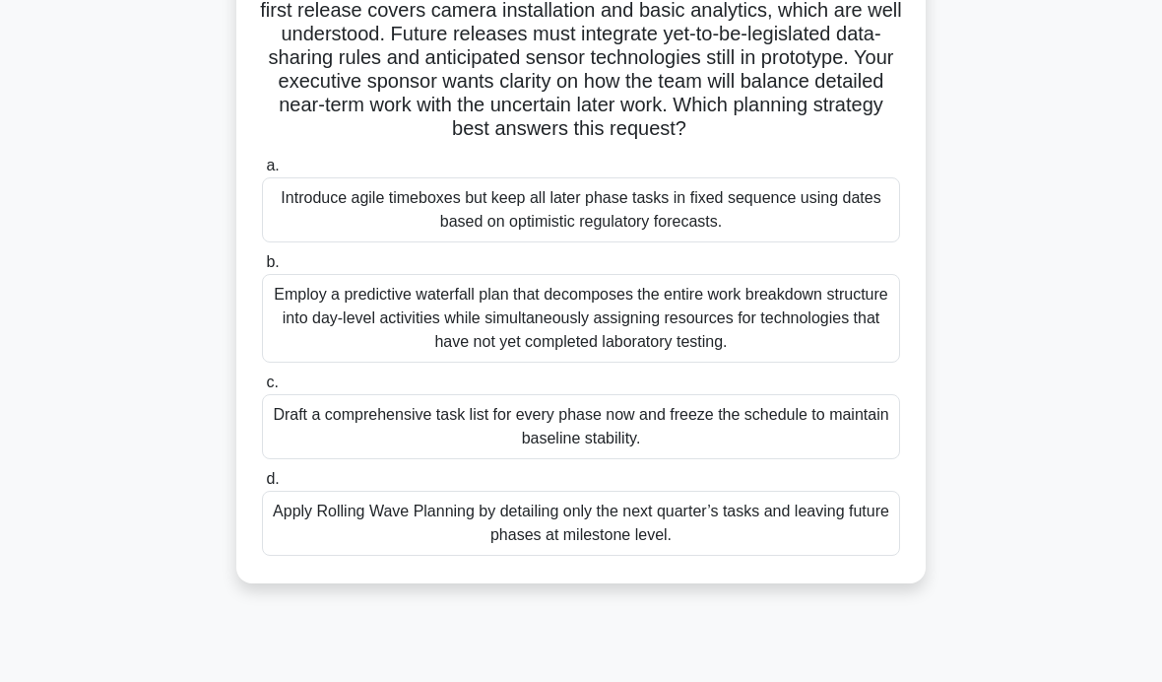
scroll to position [173, 0]
click at [317, 530] on div "Apply Rolling Wave Planning by detailing only the next quarter’s tasks and leav…" at bounding box center [581, 522] width 638 height 65
click at [262, 485] on input "d. Apply Rolling Wave Planning by detailing only the next quarter’s tasks and l…" at bounding box center [262, 478] width 0 height 13
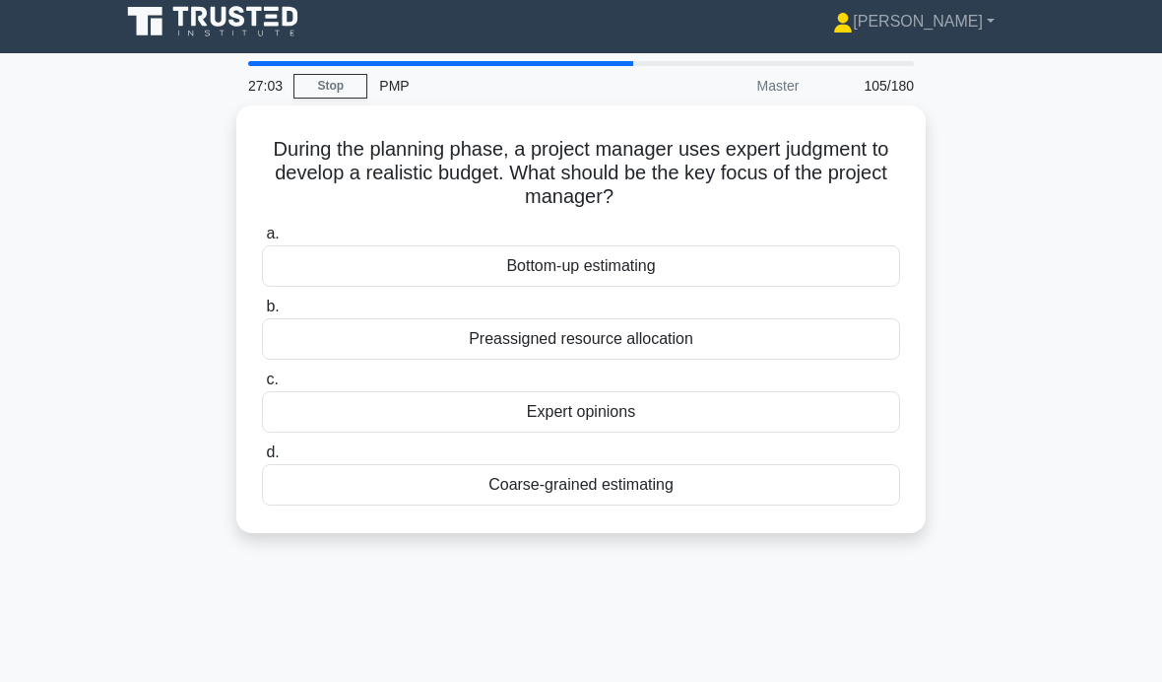
scroll to position [0, 0]
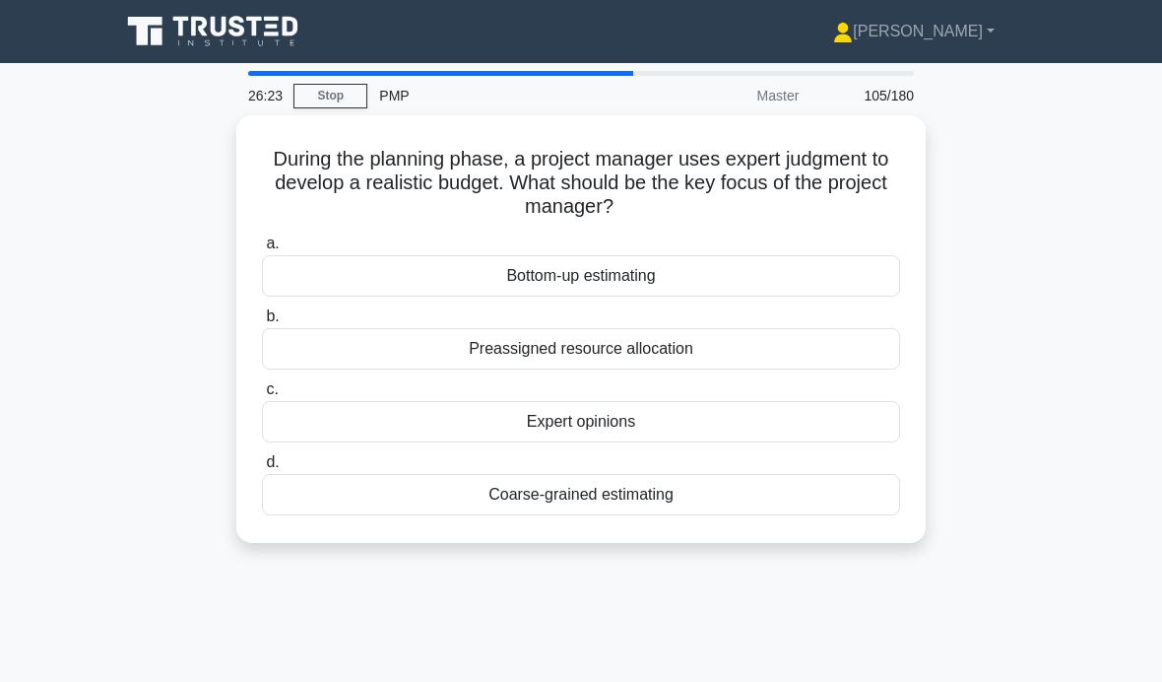
click at [837, 268] on div "Bottom-up estimating" at bounding box center [581, 275] width 638 height 41
click at [262, 250] on input "a. Bottom-up estimating" at bounding box center [262, 243] width 0 height 13
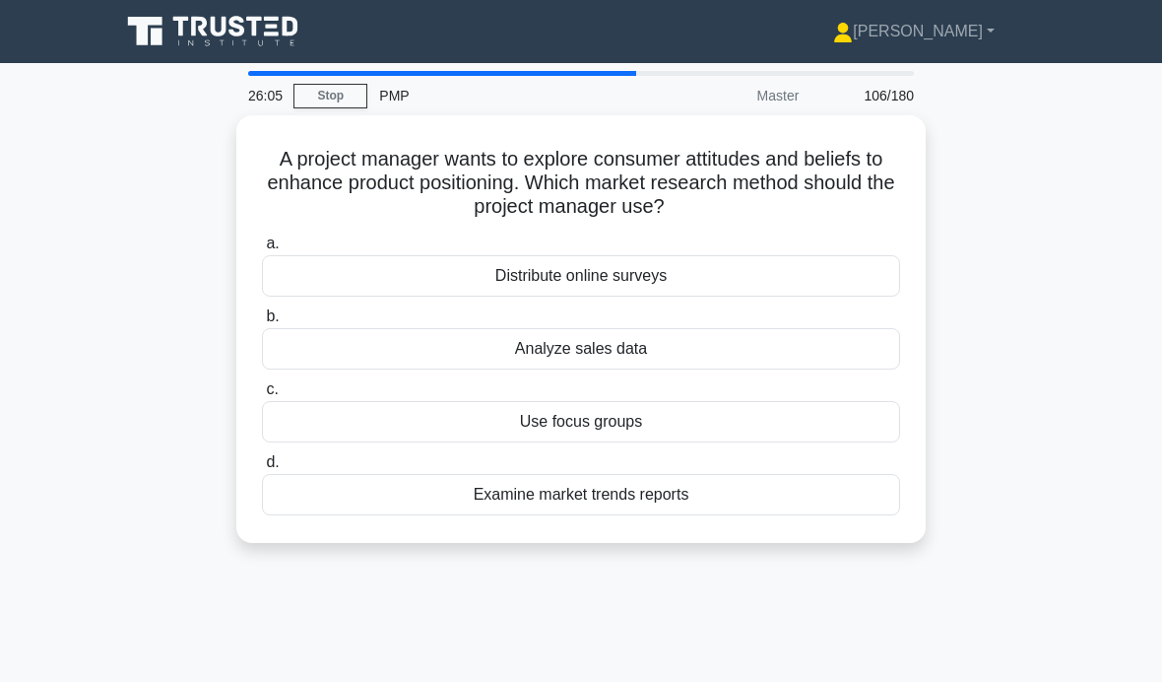
click at [662, 419] on div "Use focus groups" at bounding box center [581, 421] width 638 height 41
click at [262, 396] on input "c. Use focus groups" at bounding box center [262, 389] width 0 height 13
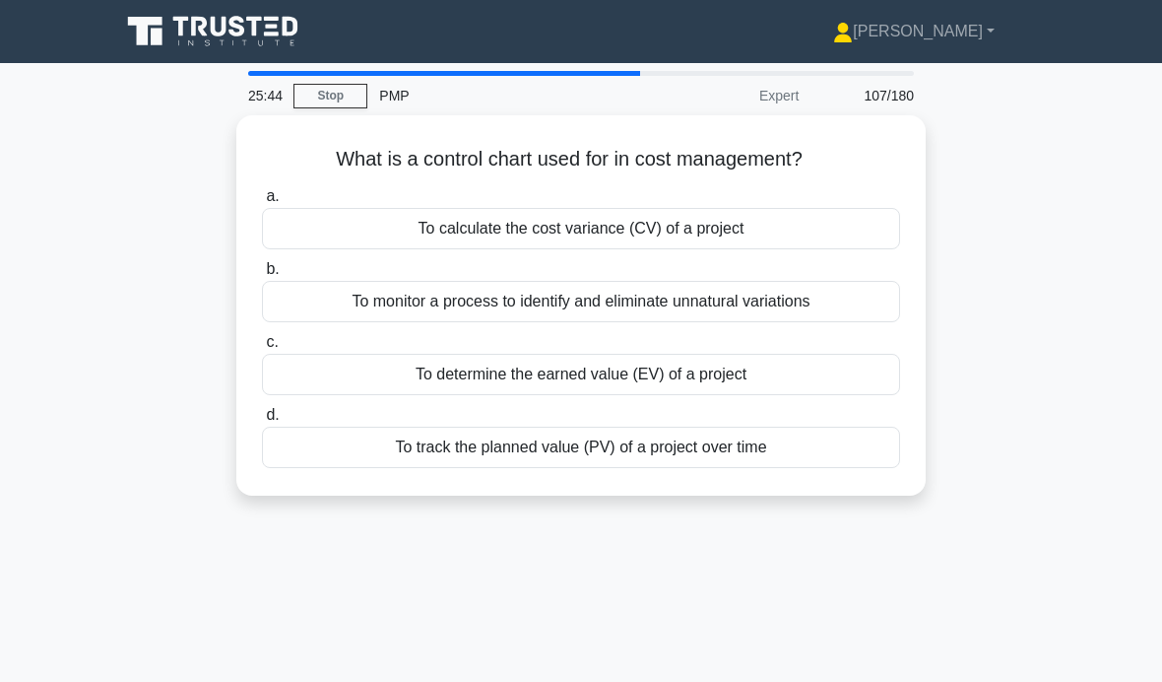
click at [850, 298] on div "To monitor a process to identify and eliminate unnatural variations" at bounding box center [581, 301] width 638 height 41
click at [262, 276] on input "b. To monitor a process to identify and eliminate unnatural variations" at bounding box center [262, 269] width 0 height 13
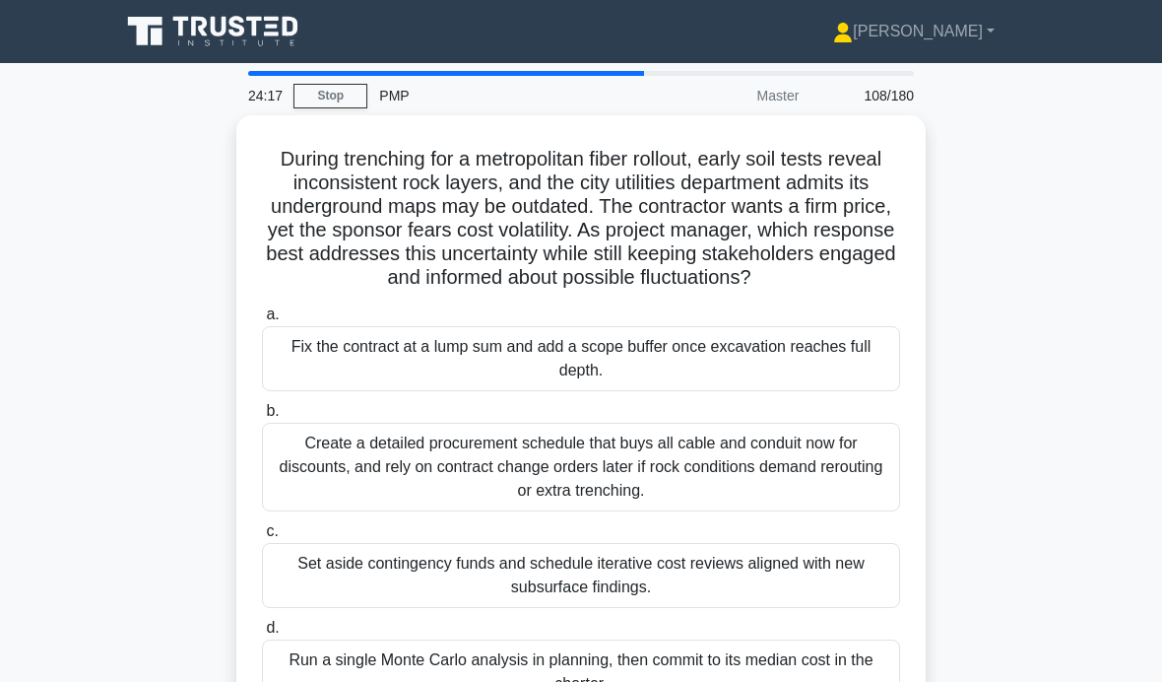
click at [832, 608] on div "Set aside contingency funds and schedule iterative cost reviews aligned with ne…" at bounding box center [581, 575] width 638 height 65
click at [262, 538] on input "c. Set aside contingency funds and schedule iterative cost reviews aligned with…" at bounding box center [262, 531] width 0 height 13
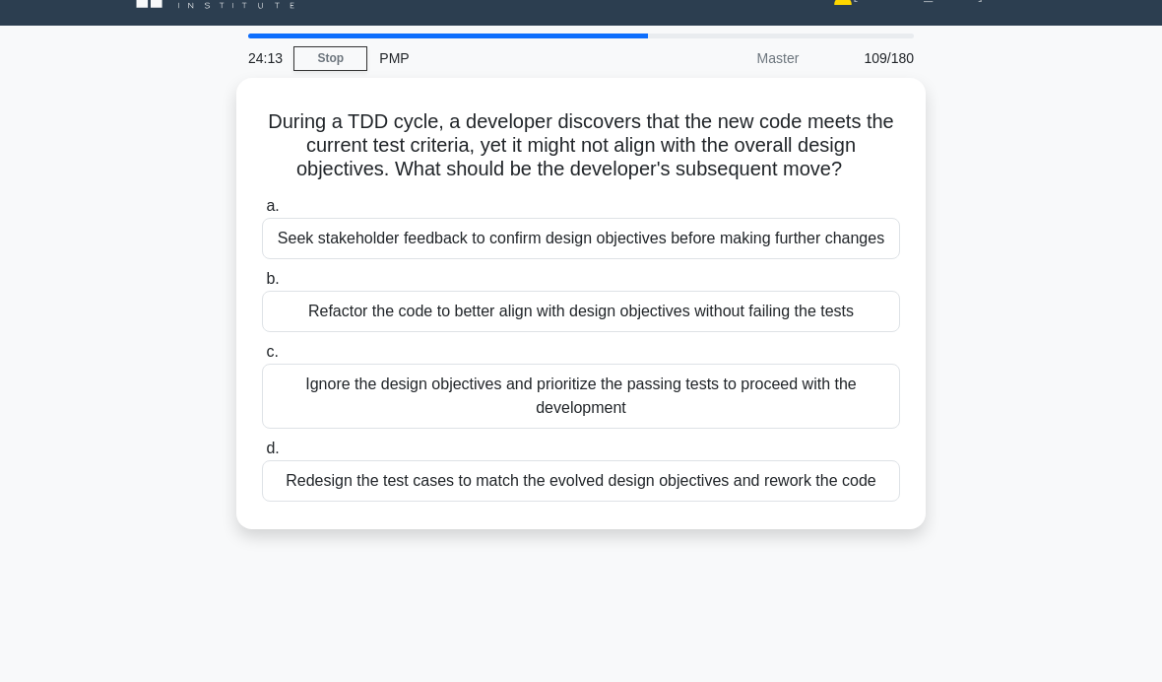
scroll to position [22, 0]
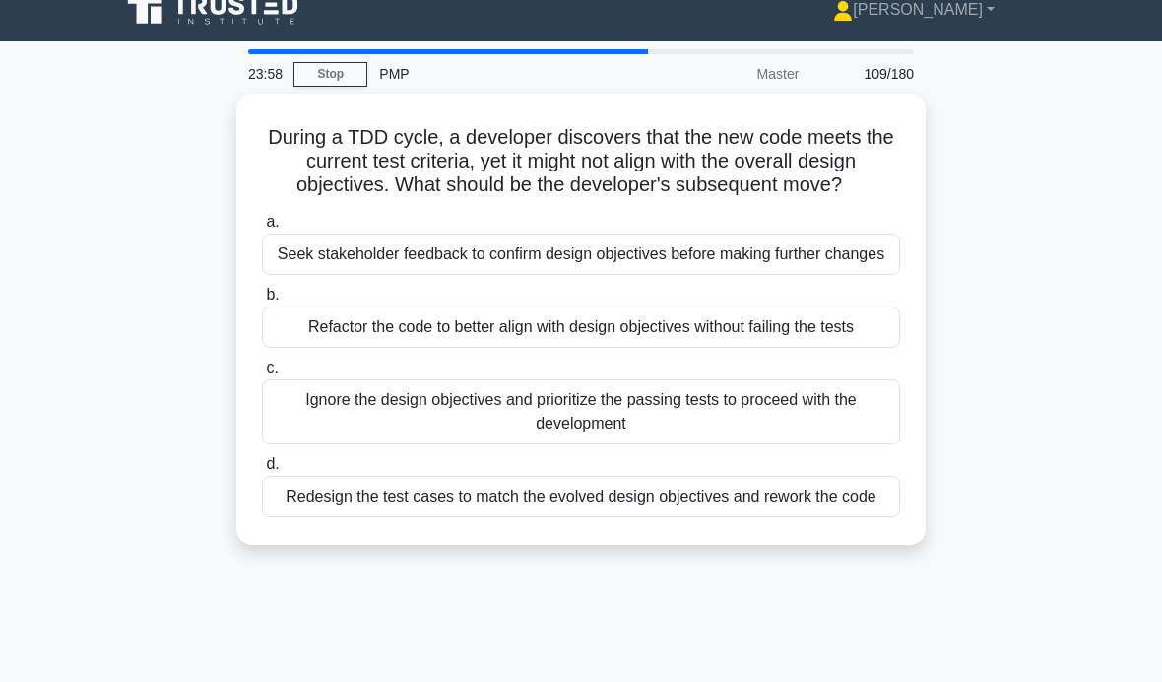
click at [794, 517] on div "Redesign the test cases to match the evolved design objectives and rework the c…" at bounding box center [581, 496] width 638 height 41
click at [262, 471] on input "d. Redesign the test cases to match the evolved design objectives and rework th…" at bounding box center [262, 464] width 0 height 13
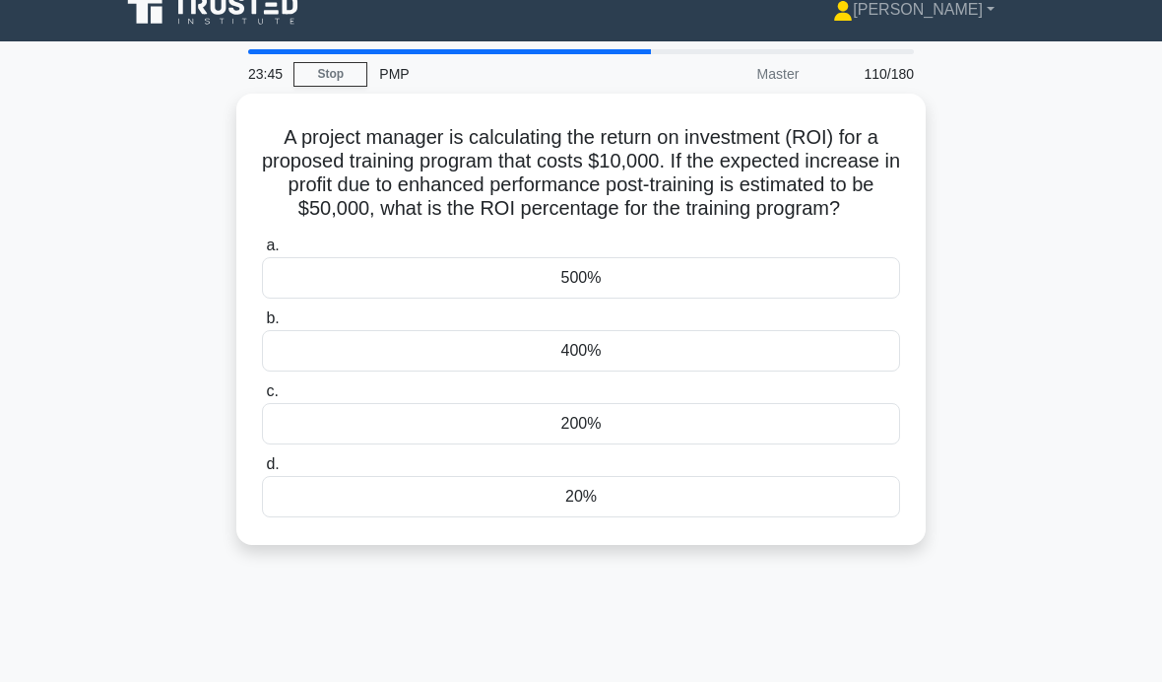
click at [759, 292] on div "500%" at bounding box center [581, 277] width 638 height 41
click at [262, 252] on input "a. 500%" at bounding box center [262, 245] width 0 height 13
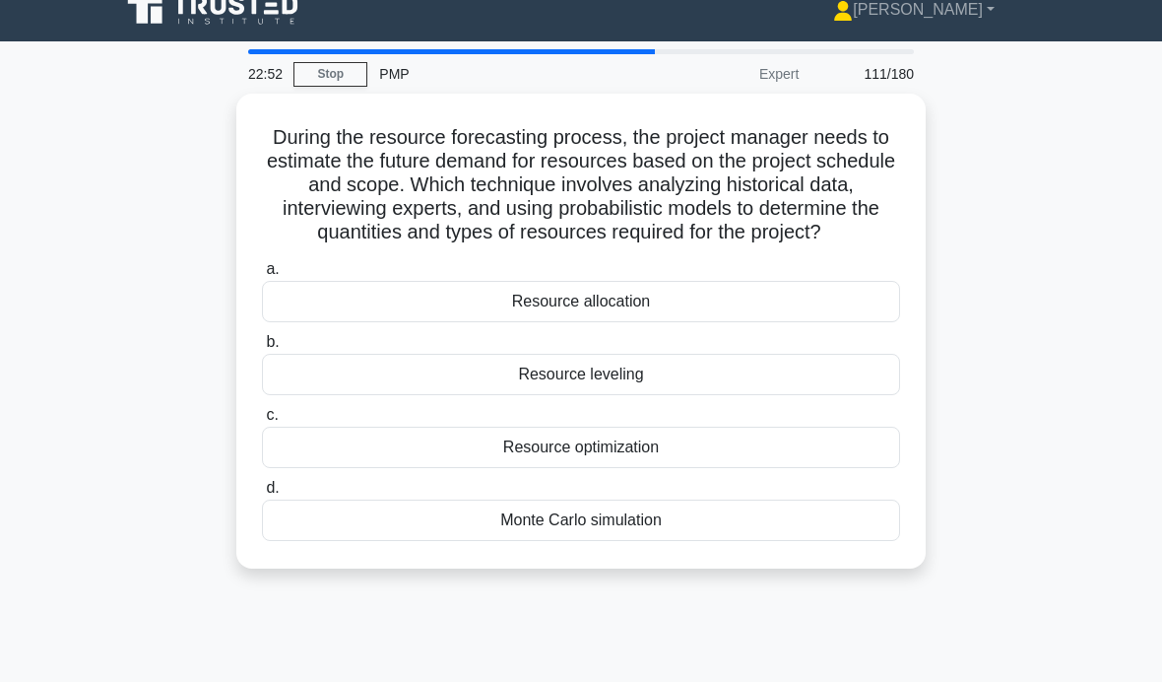
click at [767, 468] on div "Resource optimization" at bounding box center [581, 447] width 638 height 41
click at [262, 422] on input "c. Resource optimization" at bounding box center [262, 415] width 0 height 13
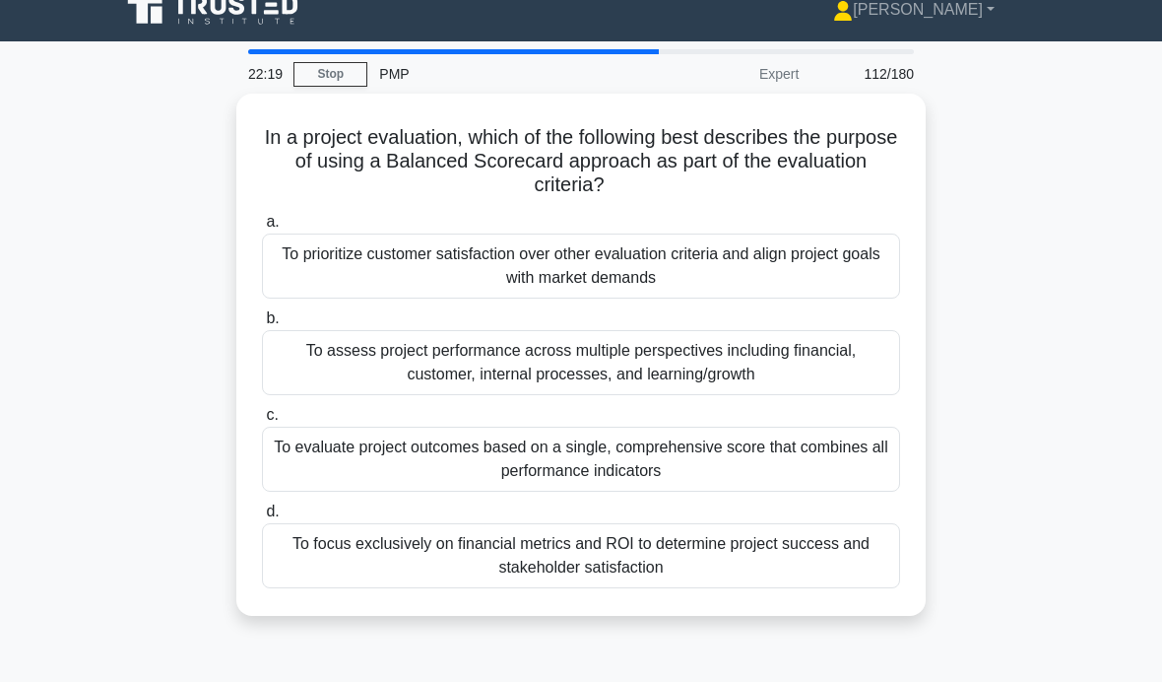
click at [776, 368] on div "To assess project performance across multiple perspectives including financial,…" at bounding box center [581, 362] width 638 height 65
click at [262, 325] on input "b. To assess project performance across multiple perspectives including financi…" at bounding box center [262, 318] width 0 height 13
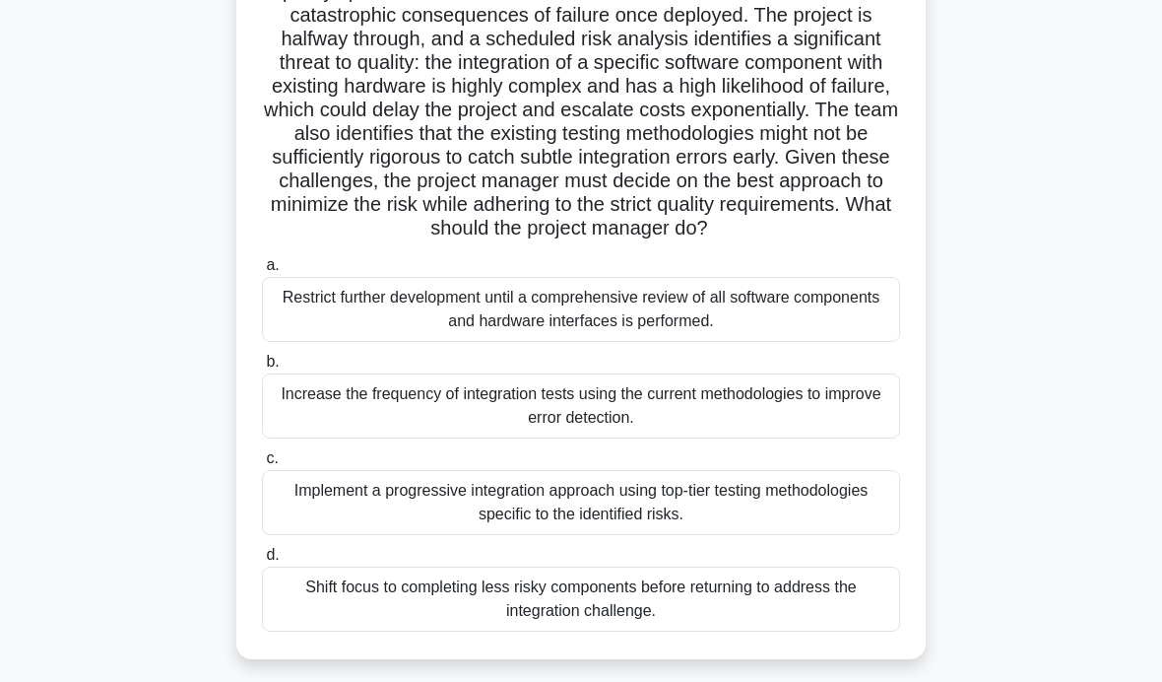
scroll to position [218, 0]
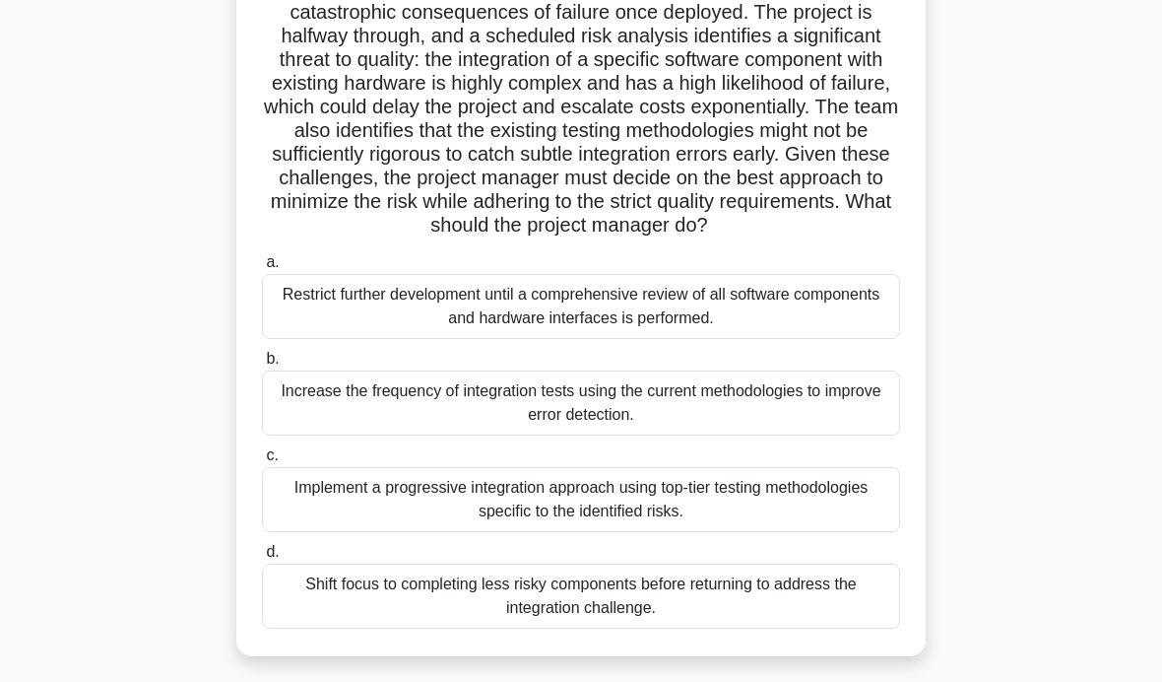
click at [760, 532] on div "Implement a progressive integration approach using top-tier testing methodologi…" at bounding box center [581, 499] width 638 height 65
click at [262, 462] on input "c. Implement a progressive integration approach using top-tier testing methodol…" at bounding box center [262, 455] width 0 height 13
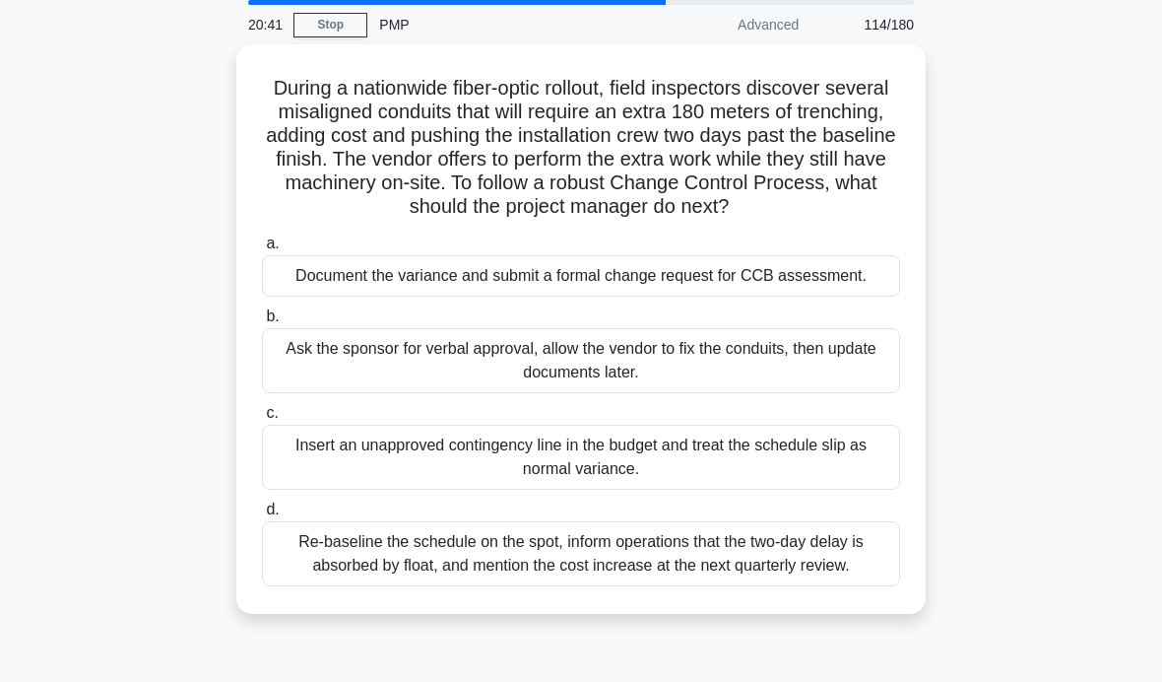
scroll to position [77, 0]
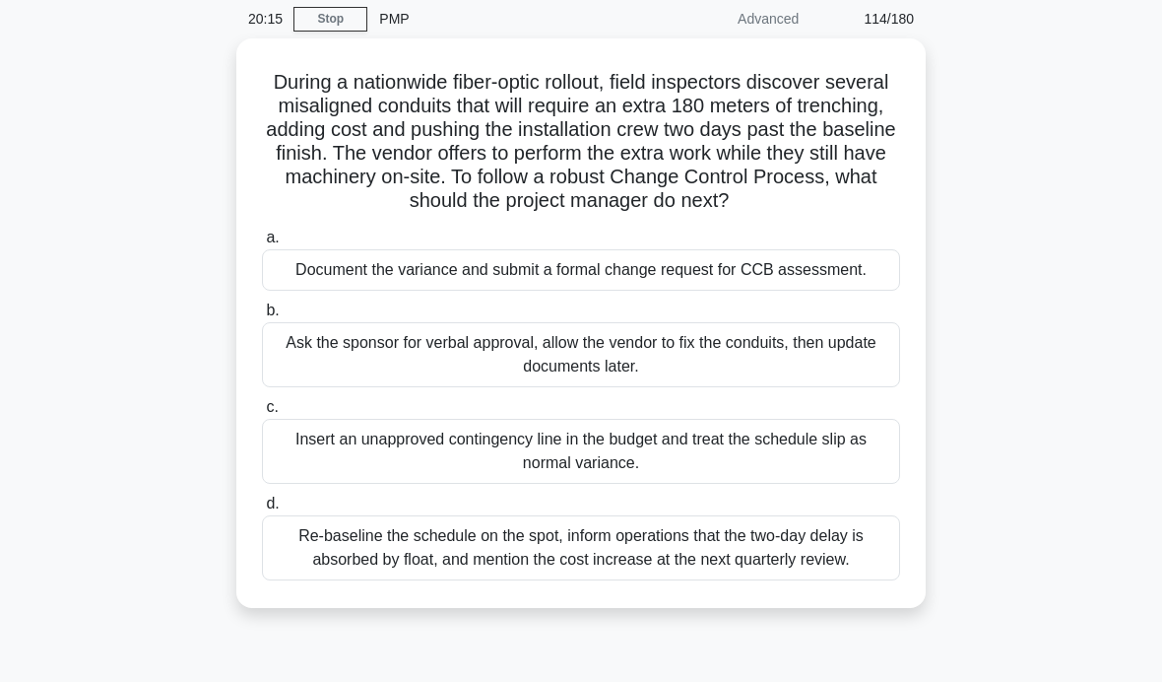
click at [822, 291] on div "Document the variance and submit a formal change request for CCB assessment." at bounding box center [581, 269] width 638 height 41
click at [262, 244] on input "a. Document the variance and submit a formal change request for CCB assessment." at bounding box center [262, 238] width 0 height 13
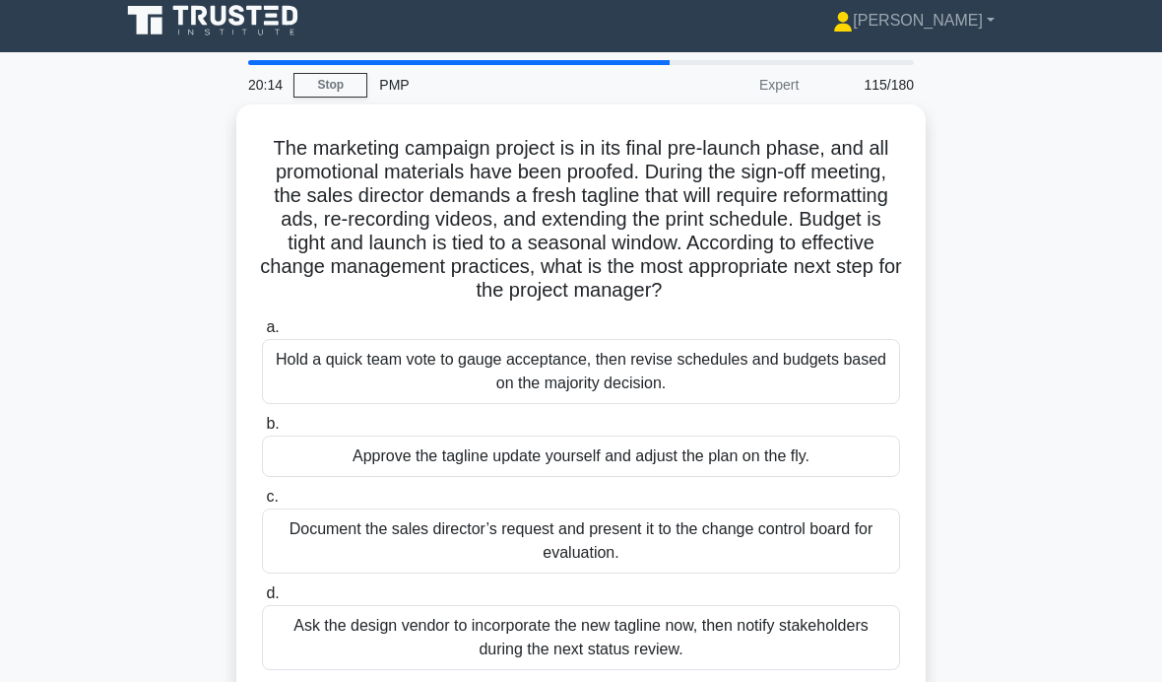
scroll to position [0, 0]
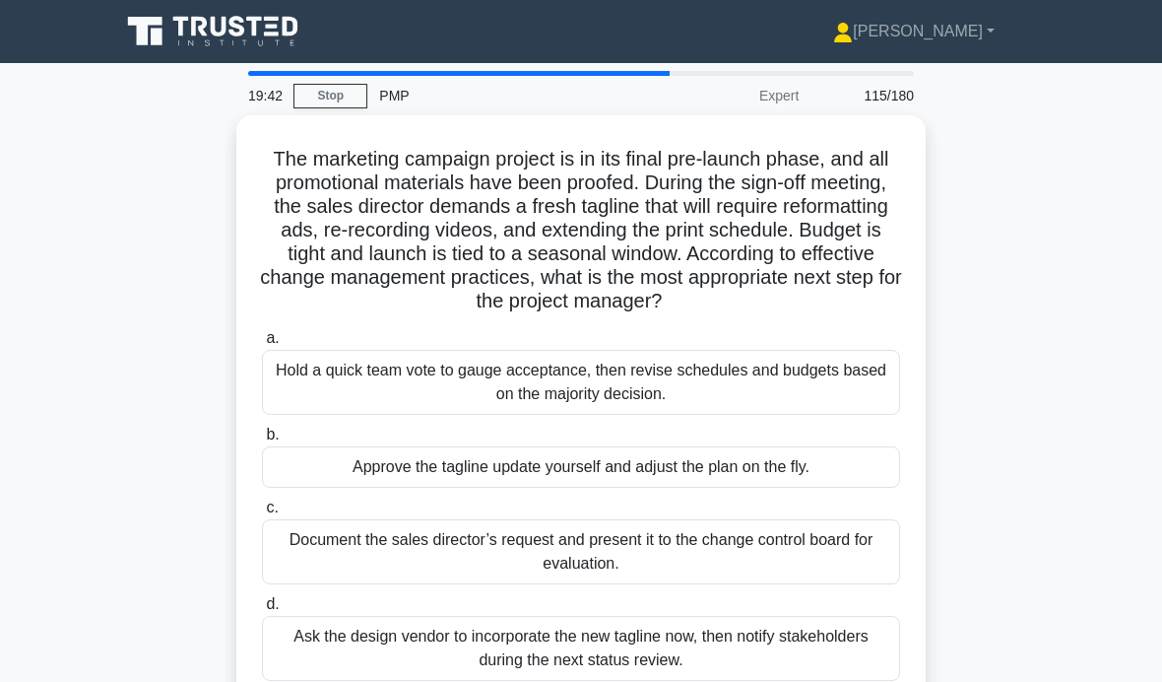
click at [832, 552] on div "Document the sales director’s request and present it to the change control boar…" at bounding box center [581, 551] width 638 height 65
click at [262, 514] on input "c. Document the sales director’s request and present it to the change control b…" at bounding box center [262, 507] width 0 height 13
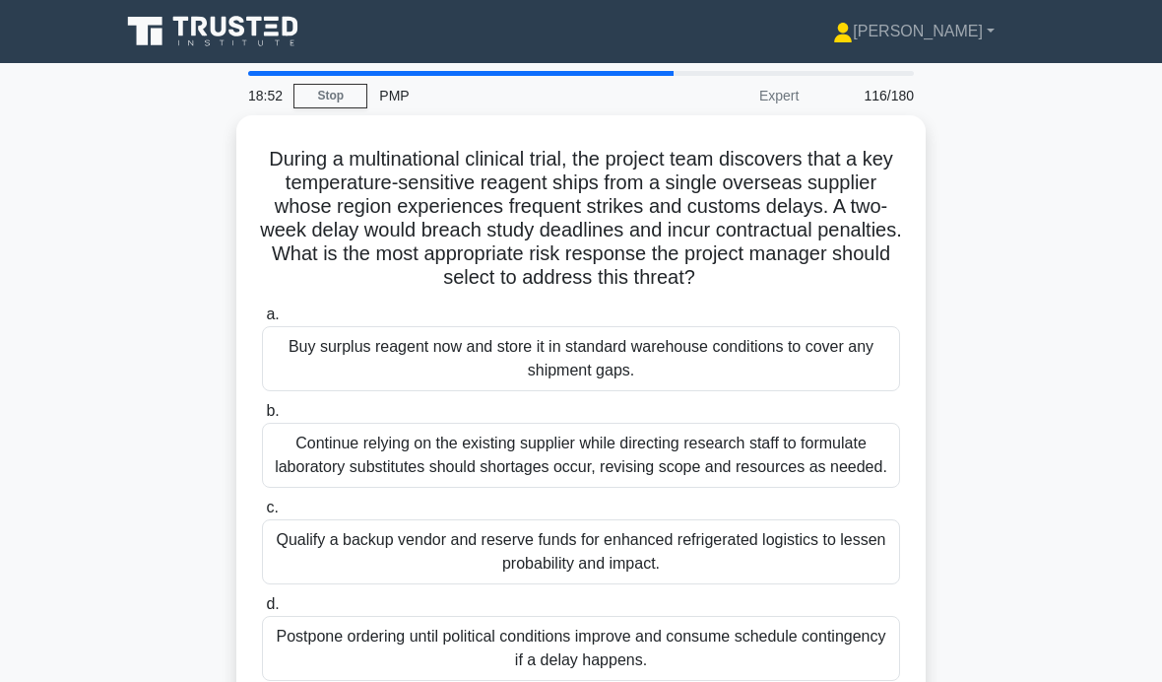
click at [462, 584] on div "Qualify a backup vendor and reserve funds for enhanced refrigerated logistics t…" at bounding box center [581, 551] width 638 height 65
click at [262, 514] on input "c. Qualify a backup vendor and reserve funds for enhanced refrigerated logistic…" at bounding box center [262, 507] width 0 height 13
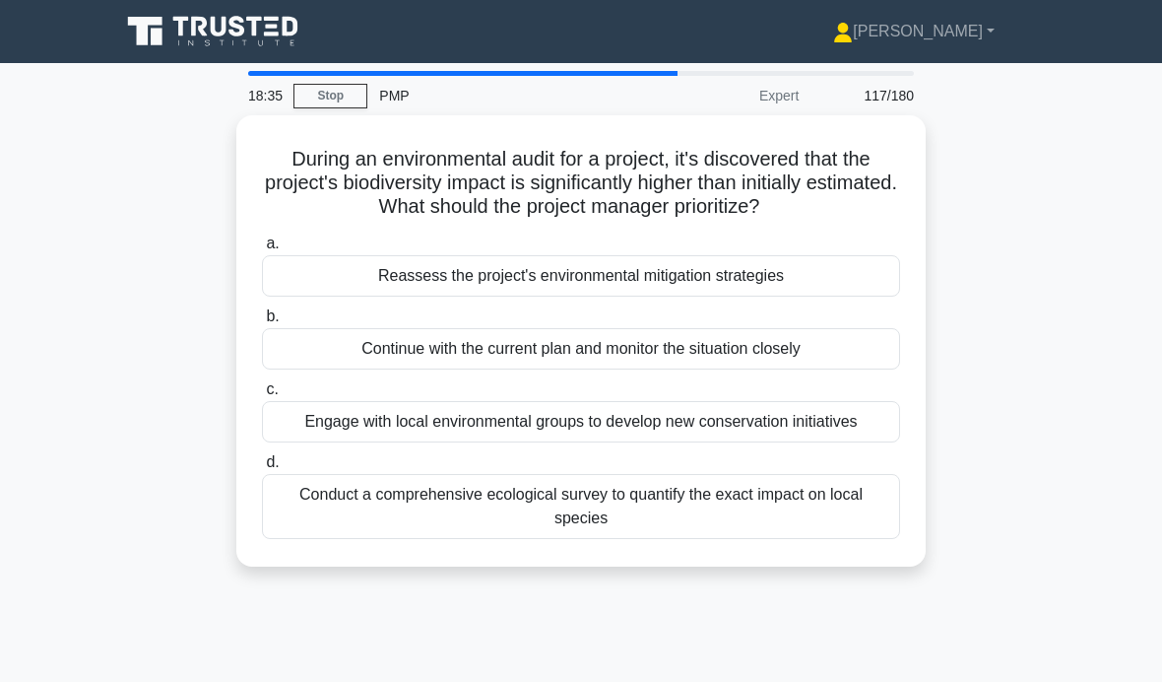
click at [571, 539] on div "Conduct a comprehensive ecological survey to quantify the exact impact on local…" at bounding box center [581, 506] width 638 height 65
click at [262, 469] on input "d. Conduct a comprehensive ecological survey to quantify the exact impact on lo…" at bounding box center [262, 462] width 0 height 13
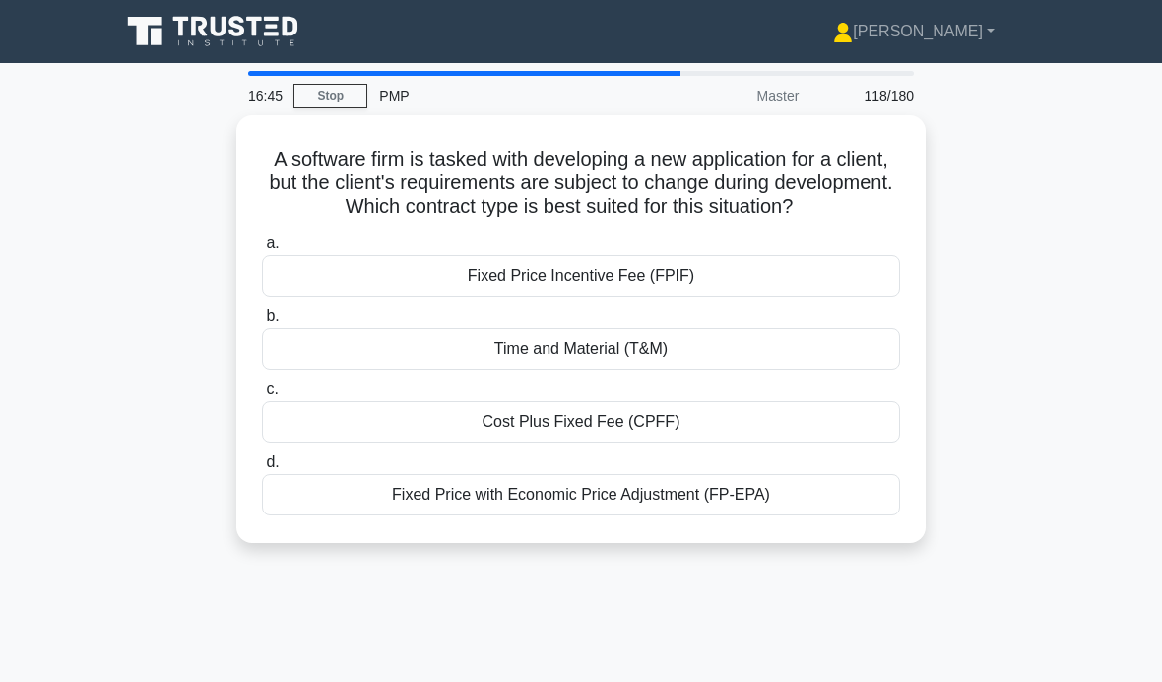
click at [854, 515] on div "Fixed Price with Economic Price Adjustment (FP-EPA)" at bounding box center [581, 494] width 638 height 41
click at [262, 469] on input "d. Fixed Price with Economic Price Adjustment (FP-EPA)" at bounding box center [262, 462] width 0 height 13
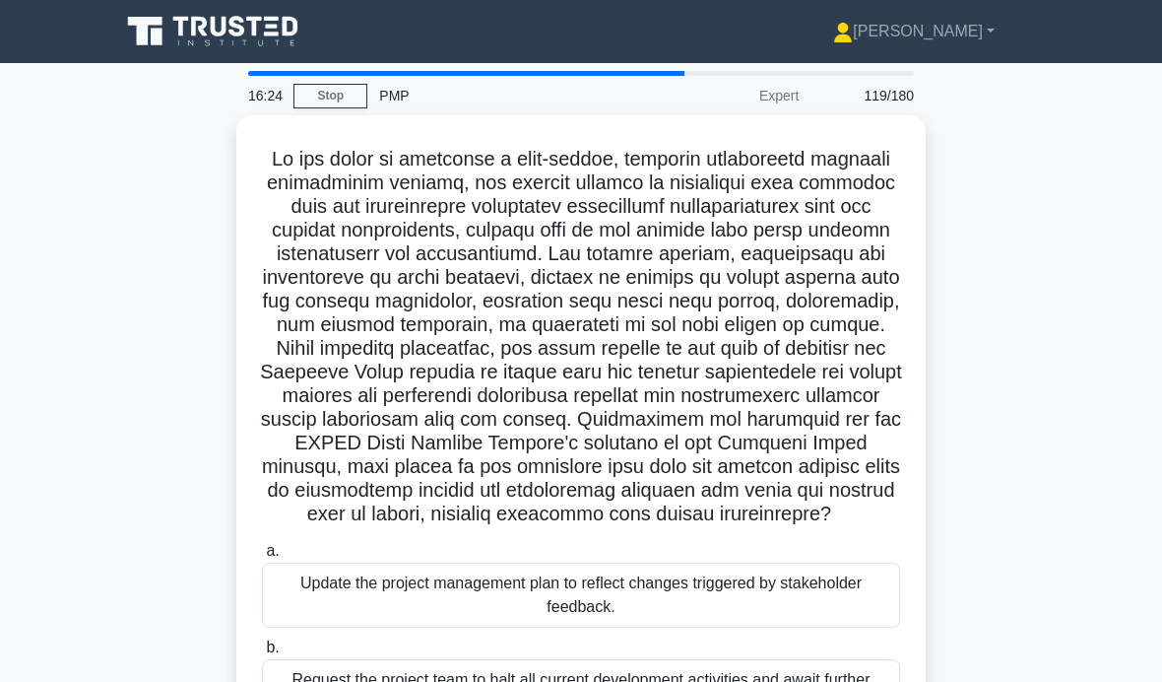
click at [881, 373] on h5 ".spinner_0XTQ{transform-origin:center;animation:spinner_y6GP .75s linear infini…" at bounding box center [581, 337] width 642 height 380
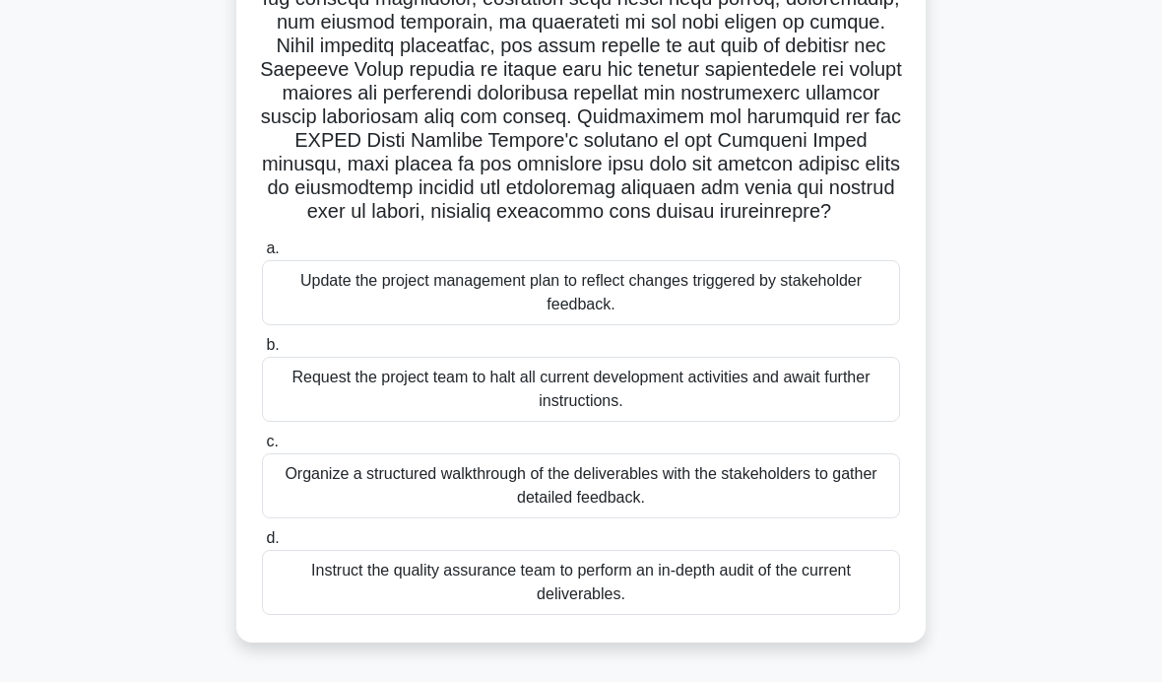
scroll to position [301, 0]
click at [871, 326] on div "Update the project management plan to reflect changes triggered by stakeholder …" at bounding box center [581, 293] width 638 height 65
click at [262, 256] on input "a. Update the project management plan to reflect changes triggered by stakehold…" at bounding box center [262, 249] width 0 height 13
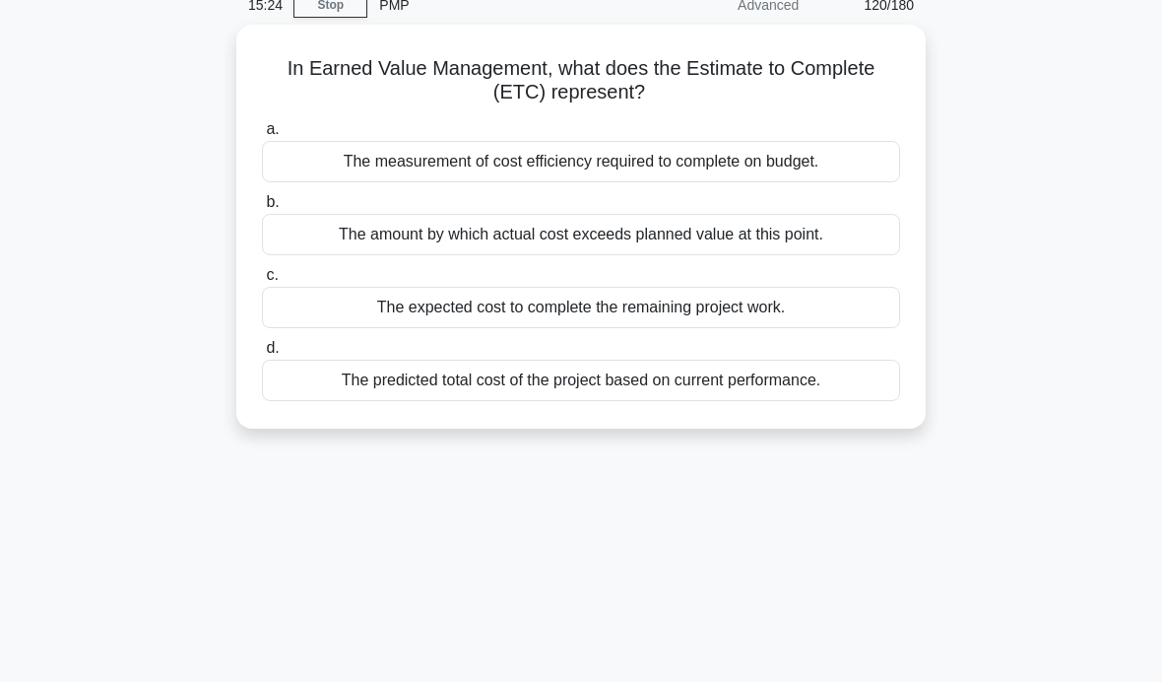
scroll to position [91, 0]
click at [832, 298] on div "The expected cost to complete the remaining project work." at bounding box center [581, 307] width 638 height 41
click at [262, 282] on input "c. The expected cost to complete the remaining project work." at bounding box center [262, 275] width 0 height 13
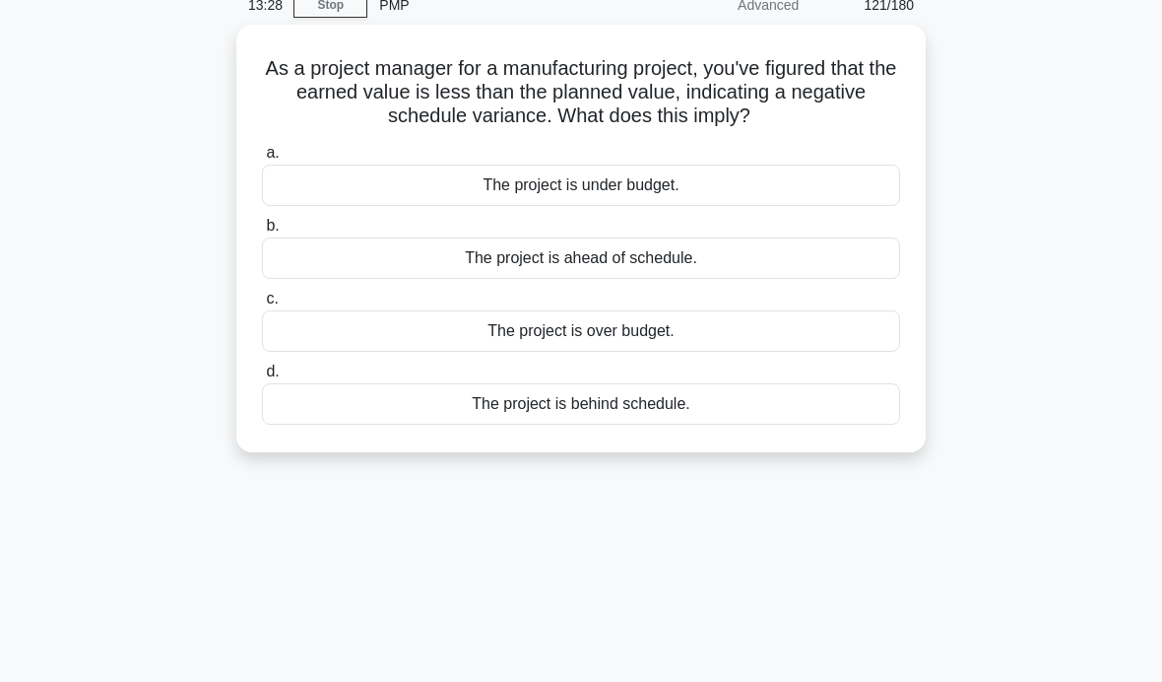
click at [766, 425] on div "The project is behind schedule." at bounding box center [581, 403] width 638 height 41
click at [262, 378] on input "d. The project is behind schedule." at bounding box center [262, 371] width 0 height 13
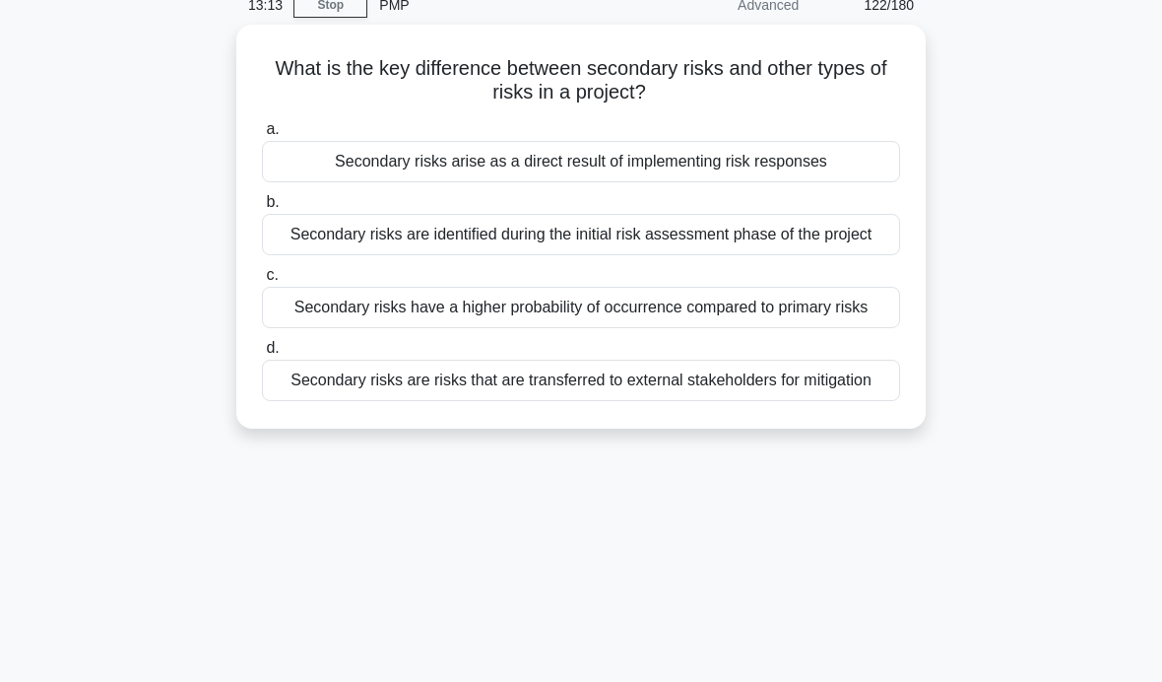
click at [849, 166] on div "Secondary risks arise as a direct result of implementing risk responses" at bounding box center [581, 161] width 638 height 41
click at [262, 136] on input "a. Secondary risks arise as a direct result of implementing risk responses" at bounding box center [262, 129] width 0 height 13
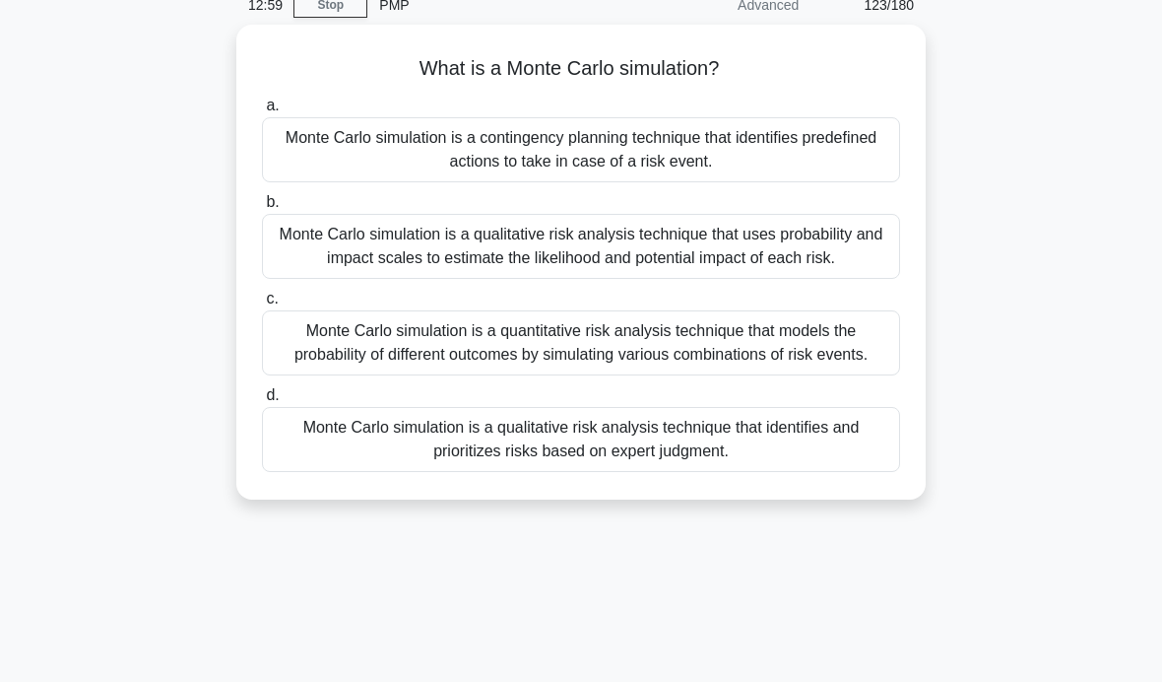
click at [854, 346] on div "Monte Carlo simulation is a quantitative risk analysis technique that models th…" at bounding box center [581, 342] width 638 height 65
click at [262, 305] on input "c. Monte Carlo simulation is a quantitative risk analysis technique that models…" at bounding box center [262, 299] width 0 height 13
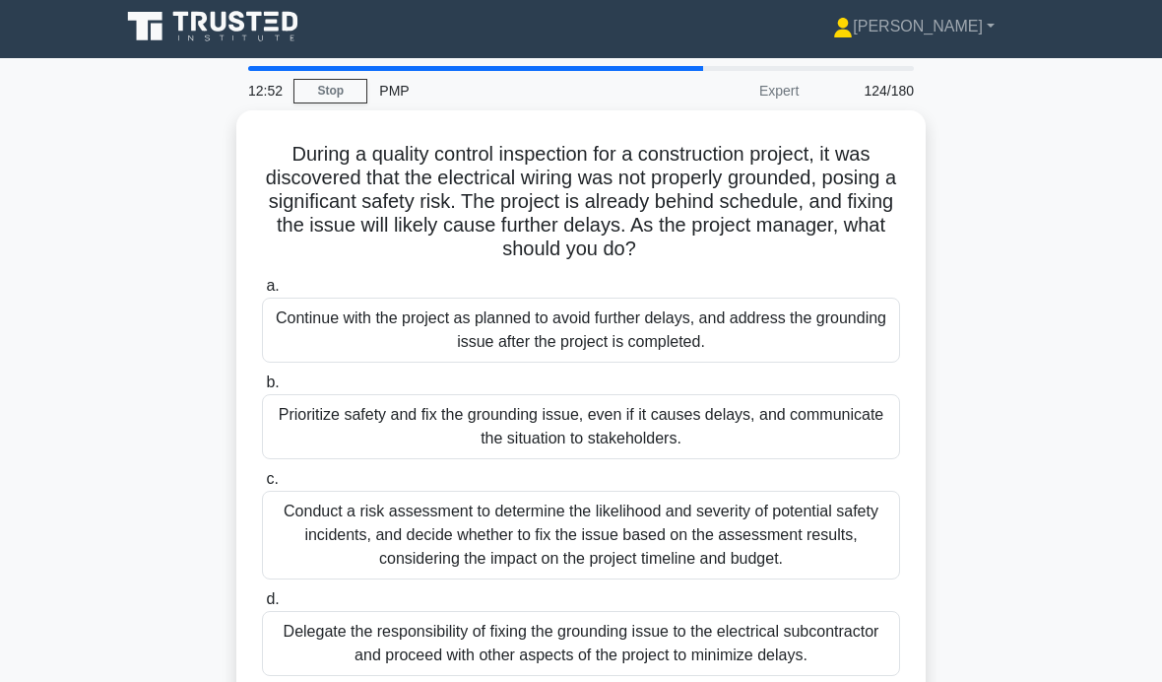
scroll to position [0, 0]
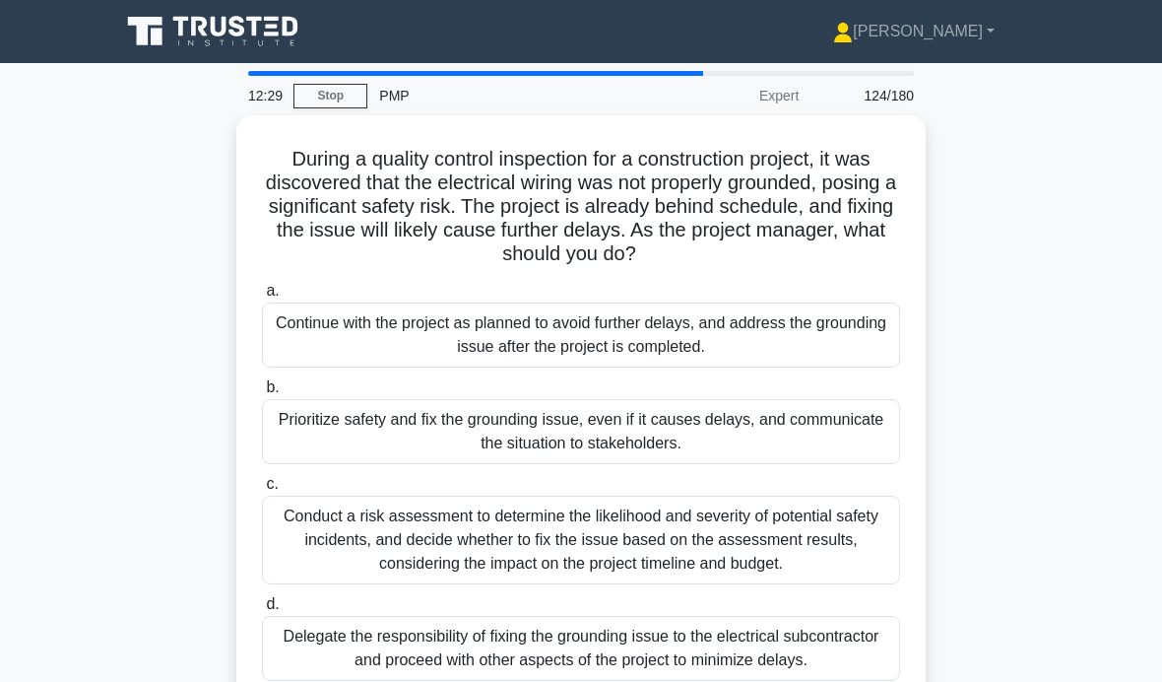
click at [820, 443] on div "Prioritize safety and fix the grounding issue, even if it causes delays, and co…" at bounding box center [581, 431] width 638 height 65
click at [262, 394] on input "b. Prioritize safety and fix the grounding issue, even if it causes delays, and…" at bounding box center [262, 387] width 0 height 13
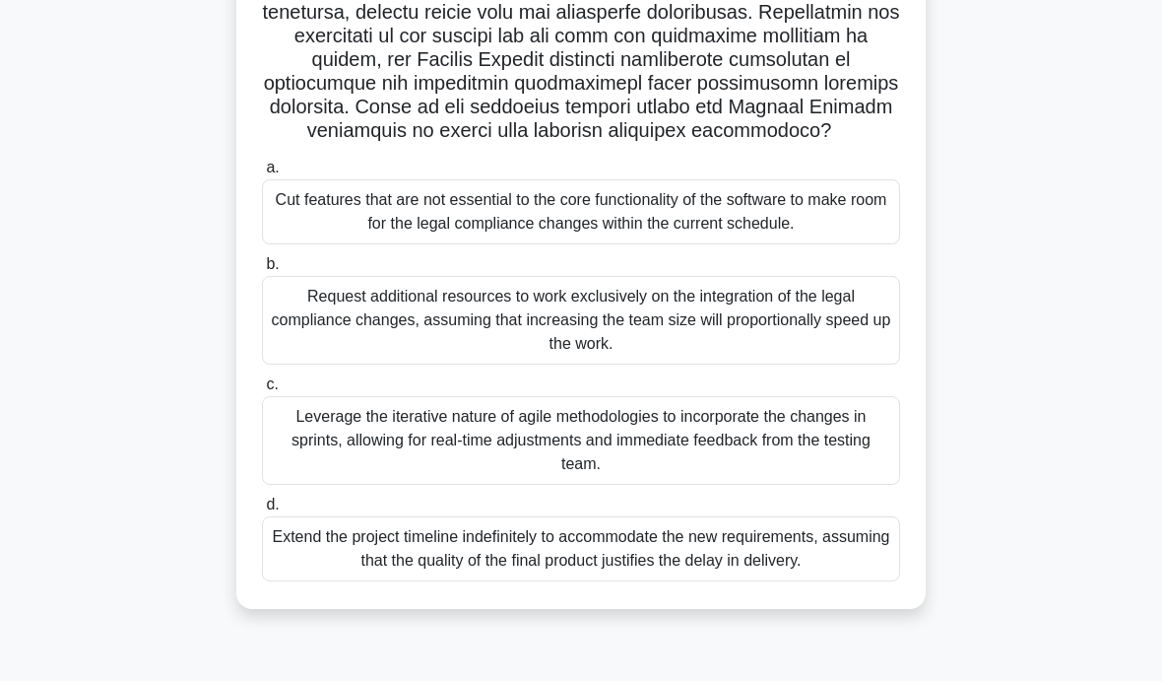
scroll to position [437, 0]
click at [826, 223] on div "Cut features that are not essential to the core functionality of the software t…" at bounding box center [581, 212] width 638 height 65
click at [262, 175] on input "a. Cut features that are not essential to the core functionality of the softwar…" at bounding box center [262, 169] width 0 height 13
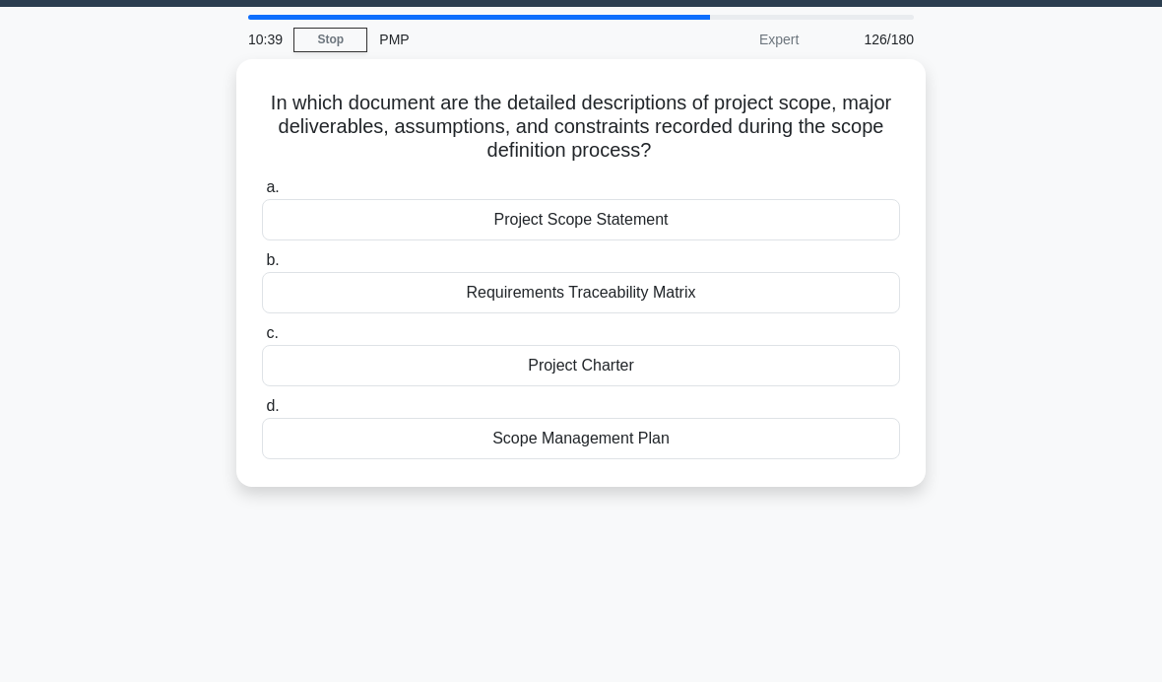
scroll to position [56, 0]
click at [788, 374] on div "Project Charter" at bounding box center [581, 365] width 638 height 41
click at [262, 340] on input "c. Project Charter" at bounding box center [262, 333] width 0 height 13
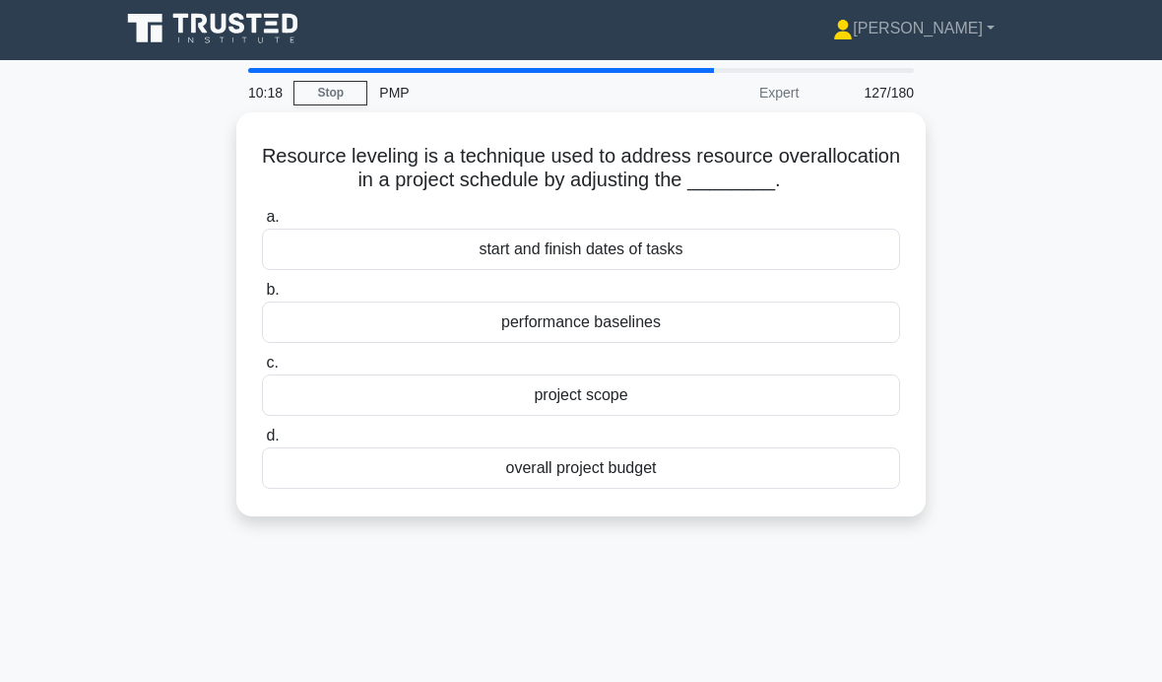
scroll to position [0, 0]
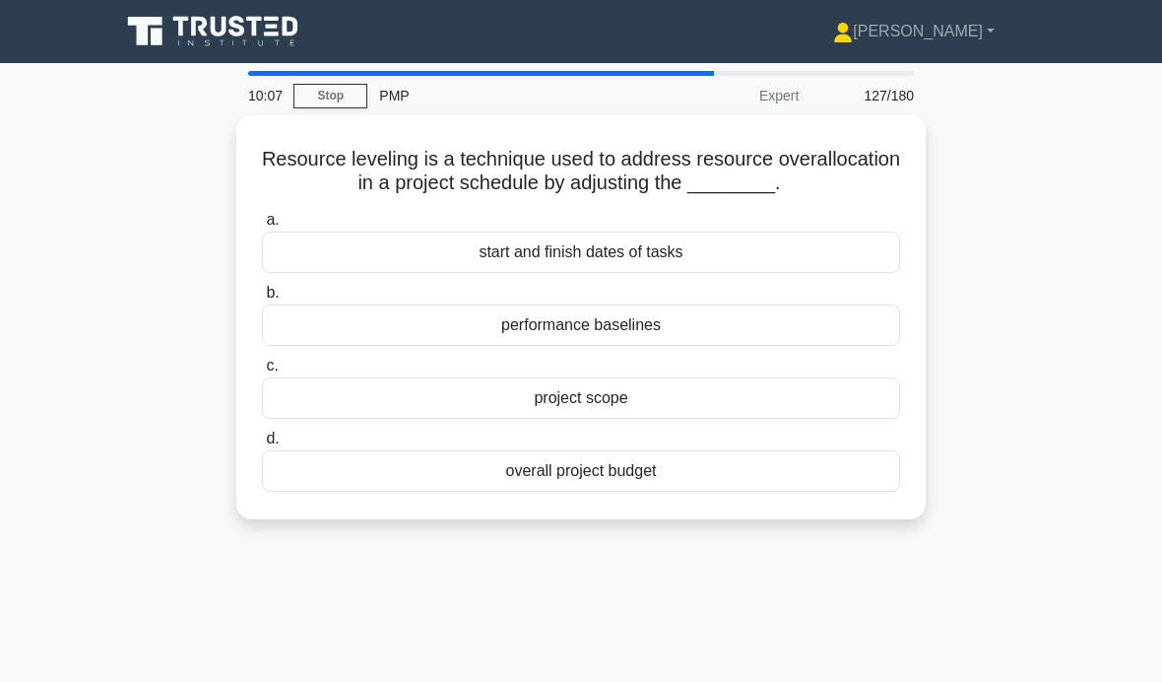
click at [857, 265] on div "start and finish dates of tasks" at bounding box center [581, 252] width 638 height 41
click at [262, 227] on input "a. start and finish dates of tasks" at bounding box center [262, 220] width 0 height 13
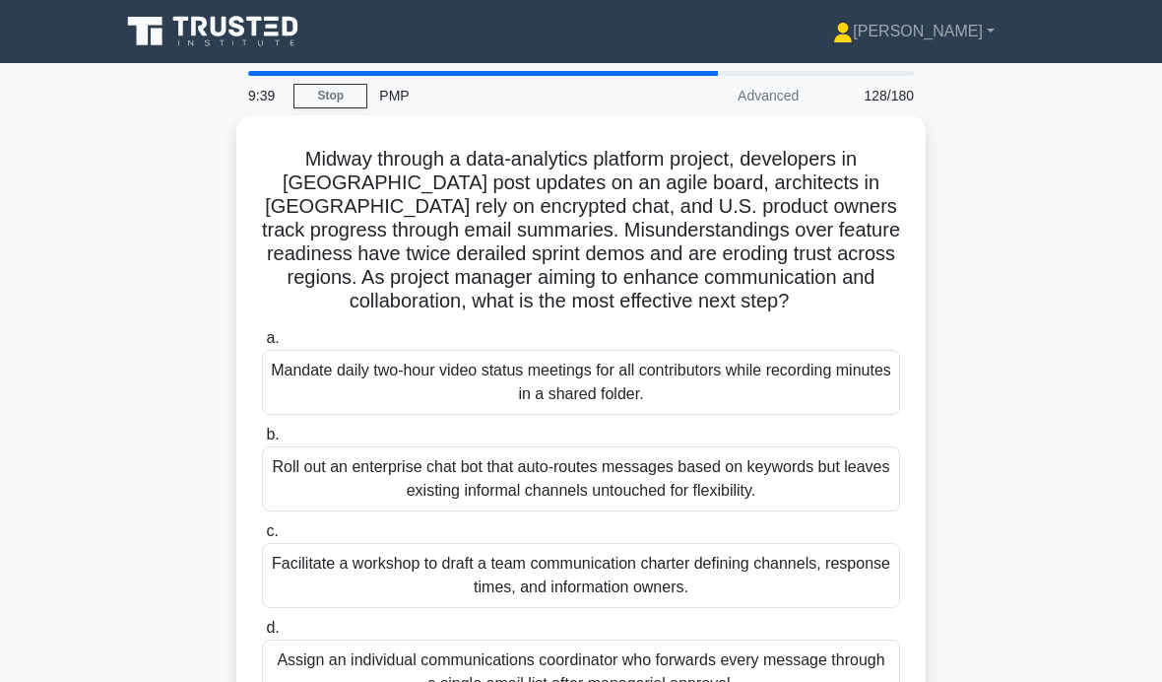
click at [838, 576] on div "Facilitate a workshop to draft a team communication charter defining channels, …" at bounding box center [581, 575] width 638 height 65
click at [262, 538] on input "c. Facilitate a workshop to draft a team communication charter defining channel…" at bounding box center [262, 531] width 0 height 13
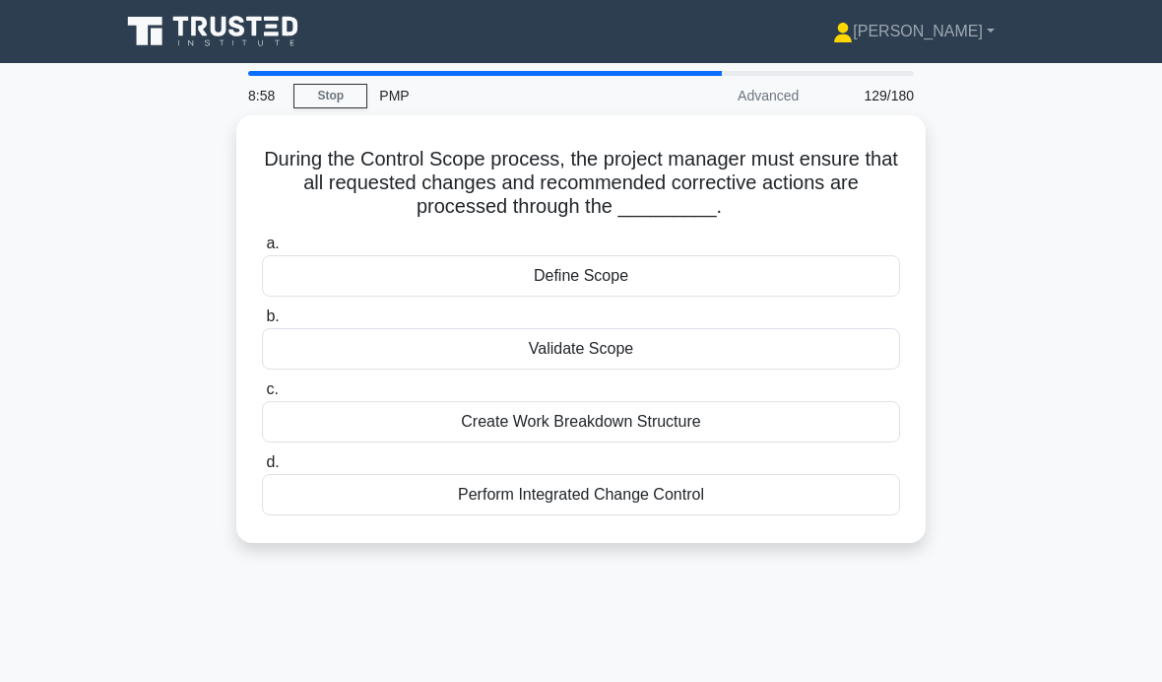
click at [803, 489] on div "Perform Integrated Change Control" at bounding box center [581, 494] width 638 height 41
click at [262, 469] on input "d. Perform Integrated Change Control" at bounding box center [262, 462] width 0 height 13
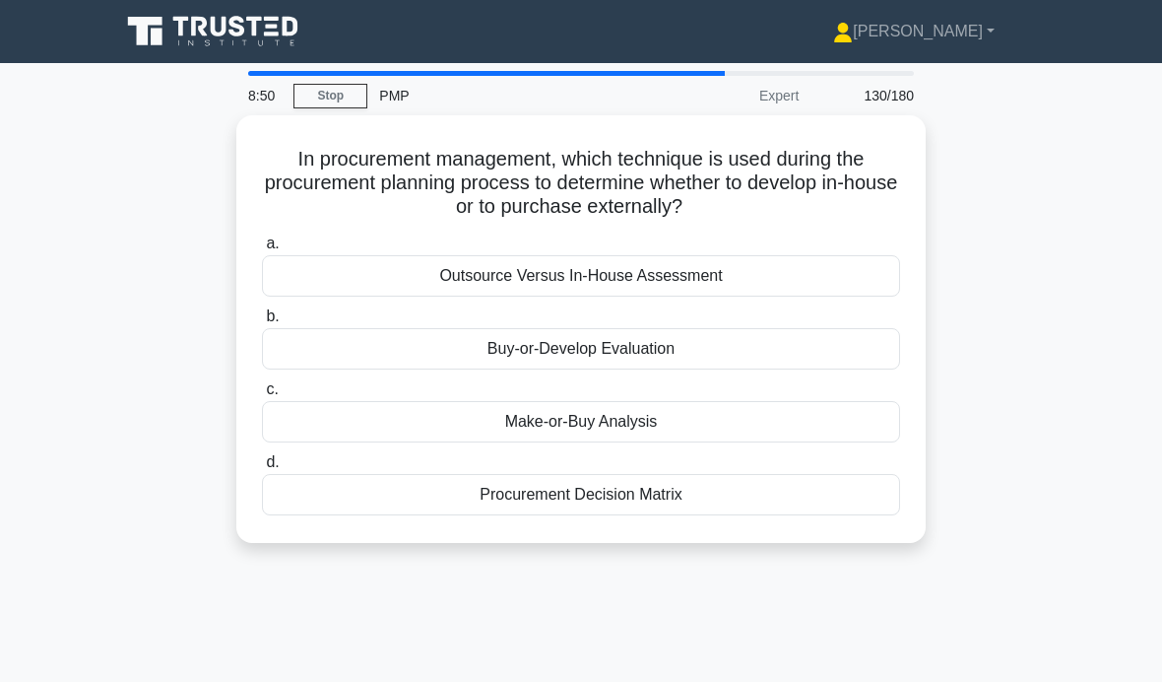
click at [856, 401] on div "Make-or-Buy Analysis" at bounding box center [581, 421] width 638 height 41
click at [262, 396] on input "c. Make-or-Buy Analysis" at bounding box center [262, 389] width 0 height 13
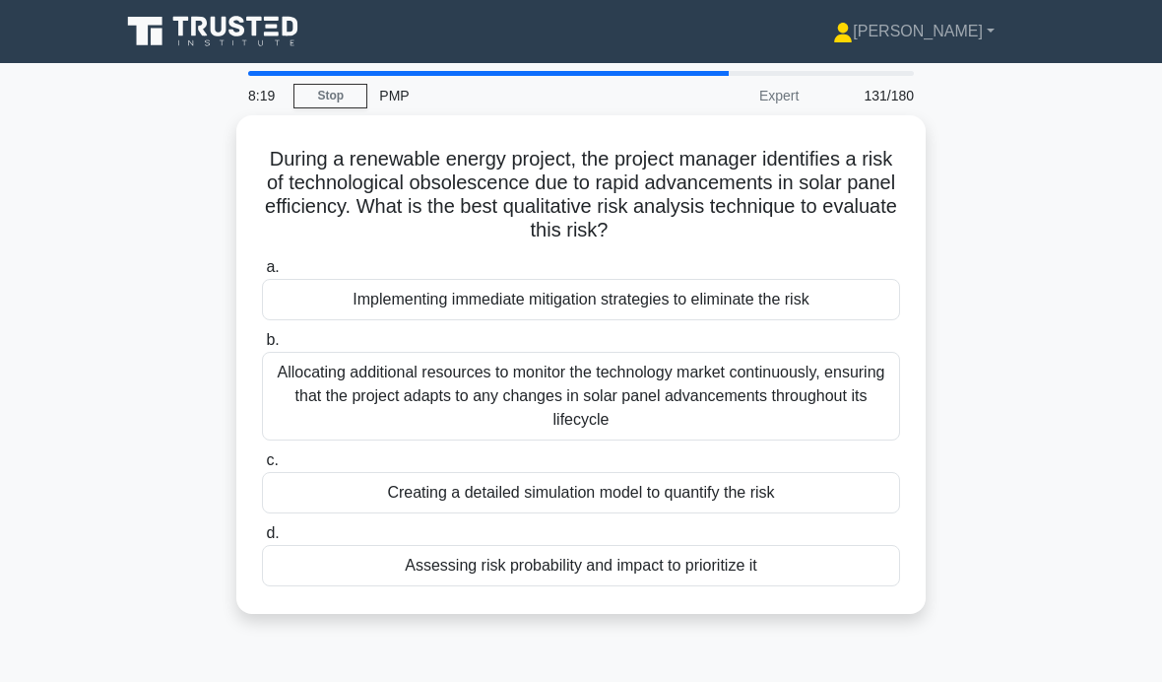
click at [820, 571] on div "Assessing risk probability and impact to prioritize it" at bounding box center [581, 565] width 638 height 41
click at [262, 540] on input "d. Assessing risk probability and impact to prioritize it" at bounding box center [262, 533] width 0 height 13
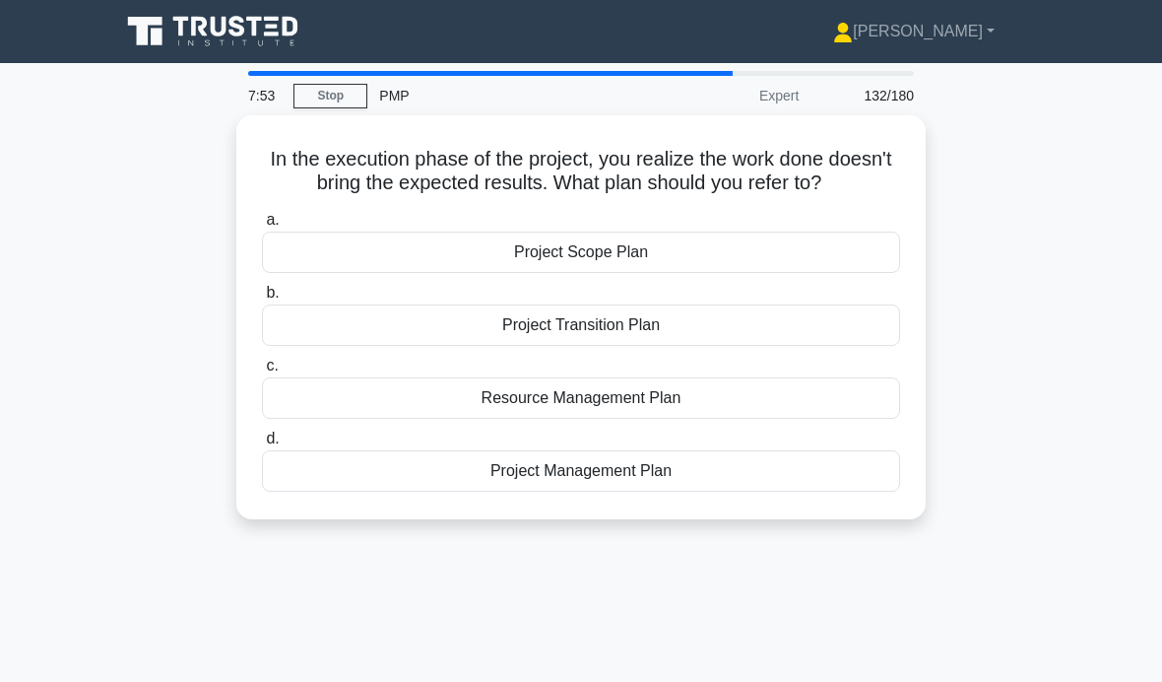
click at [801, 492] on div "Project Management Plan" at bounding box center [581, 470] width 638 height 41
click at [262, 445] on input "d. Project Management Plan" at bounding box center [262, 438] width 0 height 13
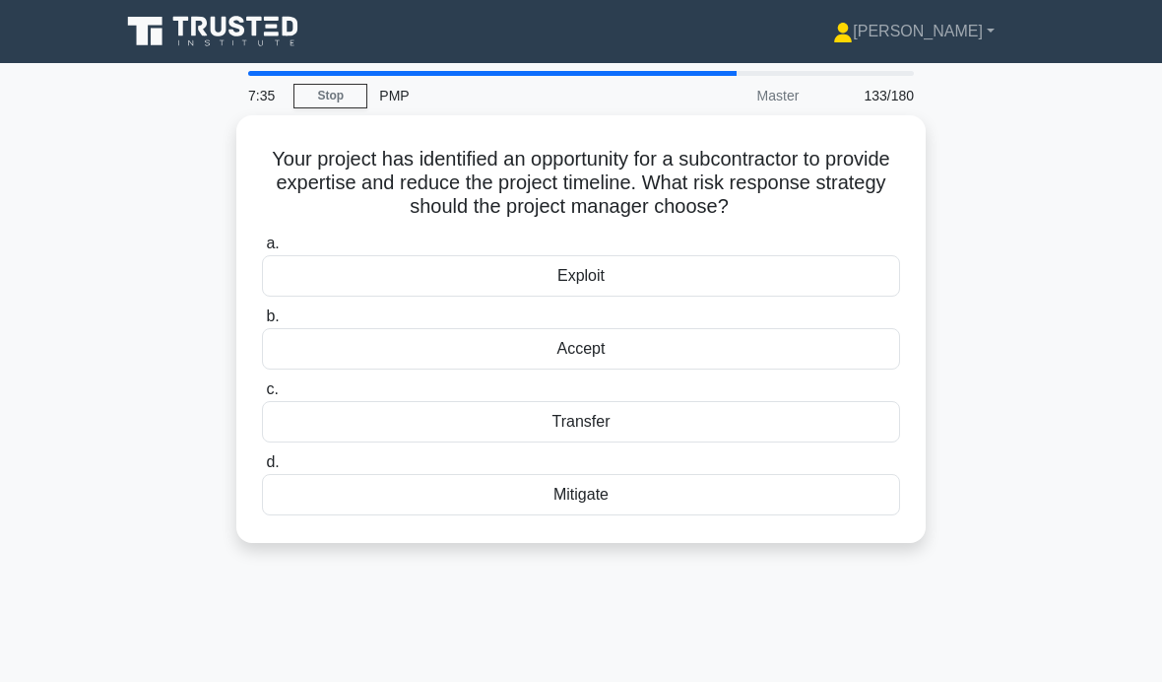
click at [844, 416] on div "Transfer" at bounding box center [581, 421] width 638 height 41
click at [262, 396] on input "c. Transfer" at bounding box center [262, 389] width 0 height 13
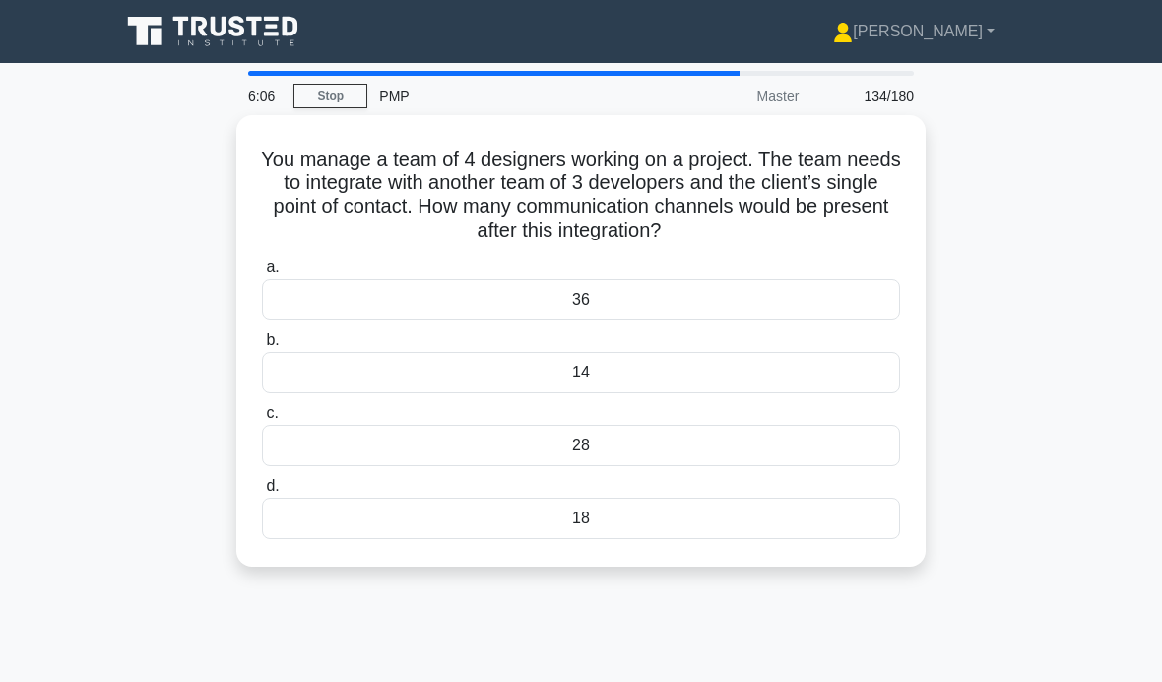
click at [836, 442] on div "28" at bounding box center [581, 445] width 638 height 41
click at [262, 420] on input "c. 28" at bounding box center [262, 413] width 0 height 13
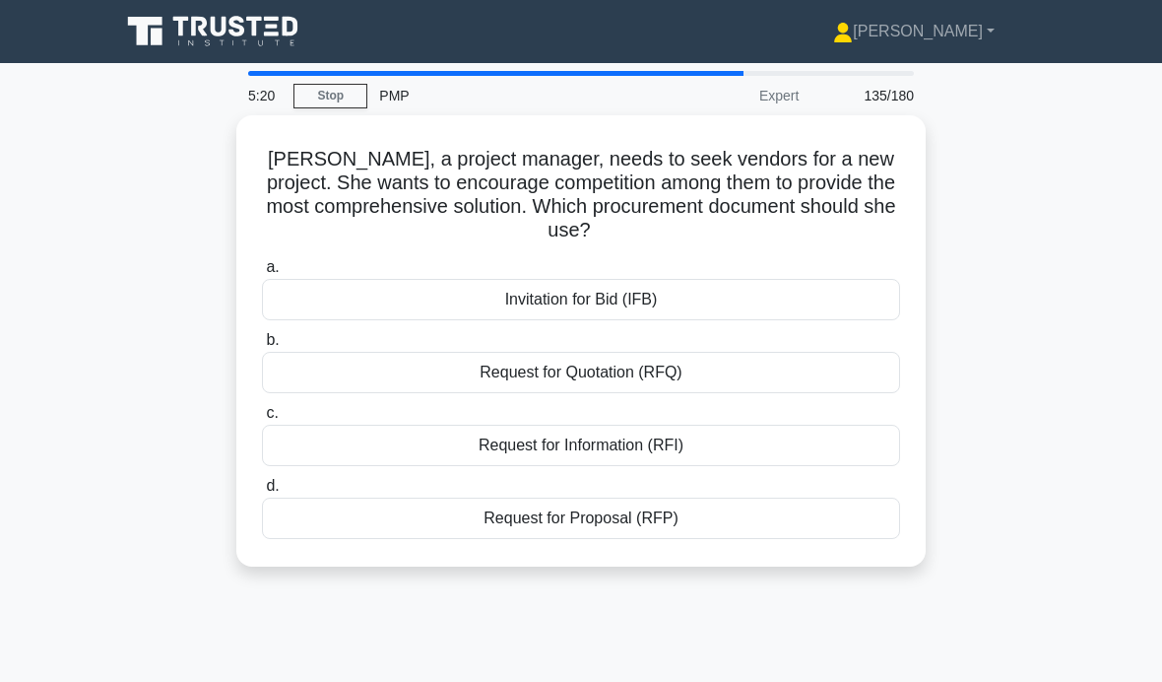
click at [884, 497] on div "Request for Proposal (RFP)" at bounding box center [581, 517] width 638 height 41
click at [262, 493] on input "d. Request for Proposal (RFP)" at bounding box center [262, 486] width 0 height 13
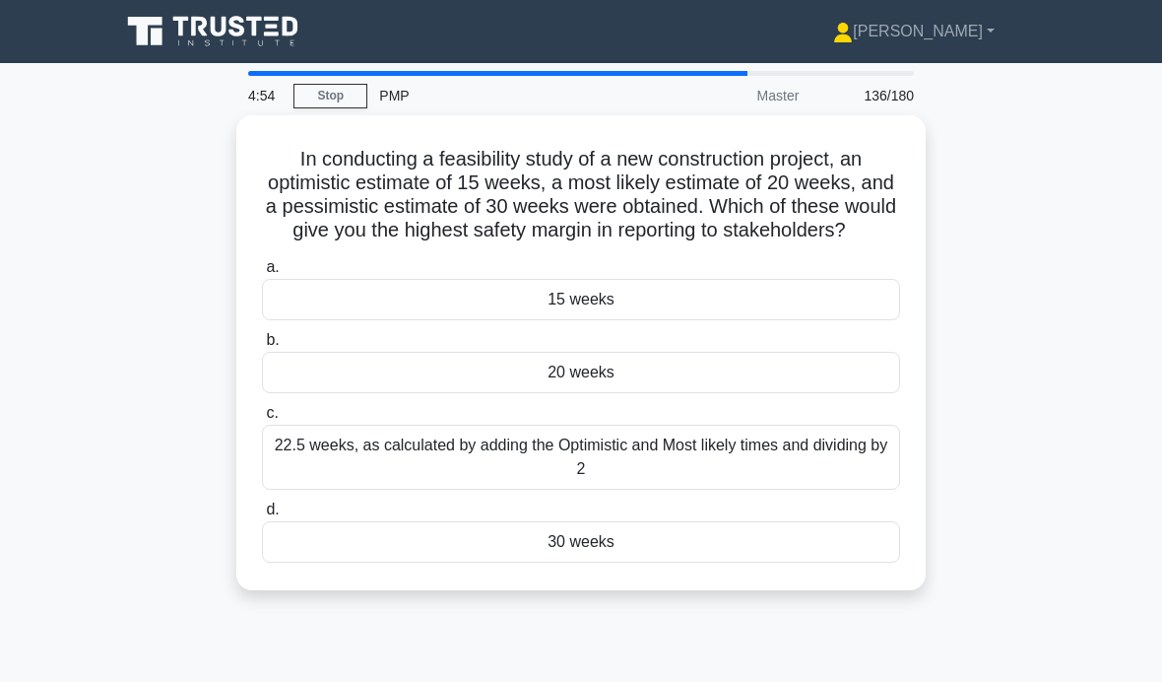
click at [860, 312] on div "15 weeks" at bounding box center [581, 299] width 638 height 41
click at [262, 274] on input "a. 15 weeks" at bounding box center [262, 267] width 0 height 13
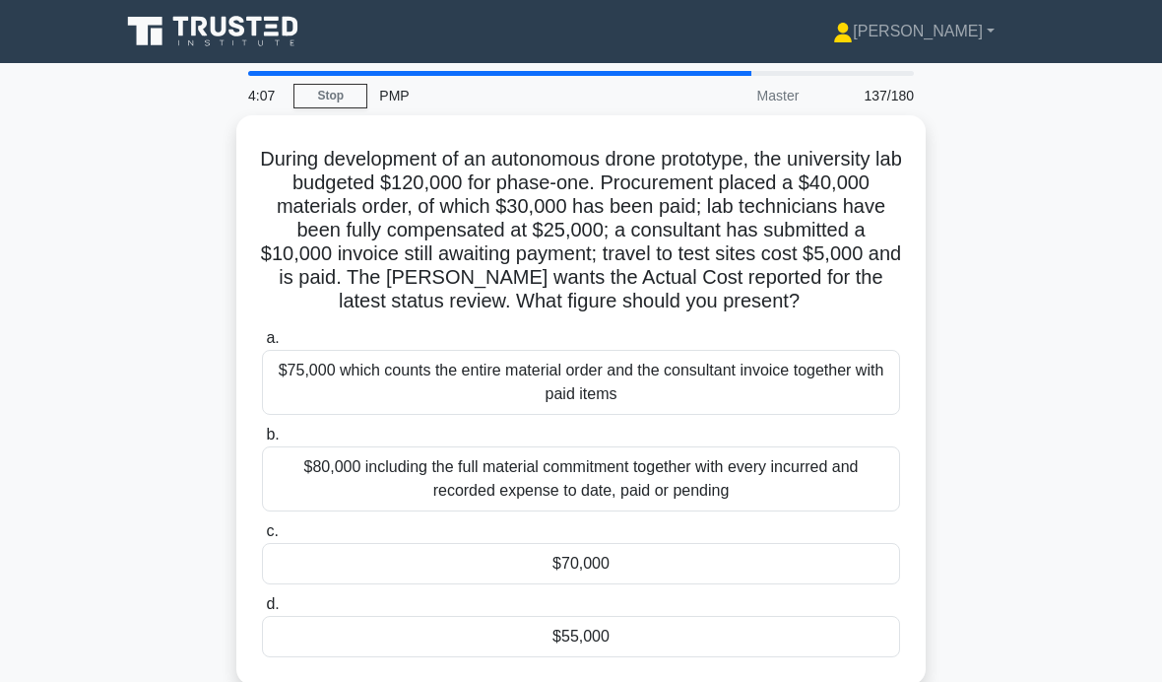
click at [817, 492] on div "$80,000 including the full material commitment together with every incurred and…" at bounding box center [581, 478] width 638 height 65
click at [262, 441] on input "b. $80,000 including the full material commitment together with every incurred …" at bounding box center [262, 435] width 0 height 13
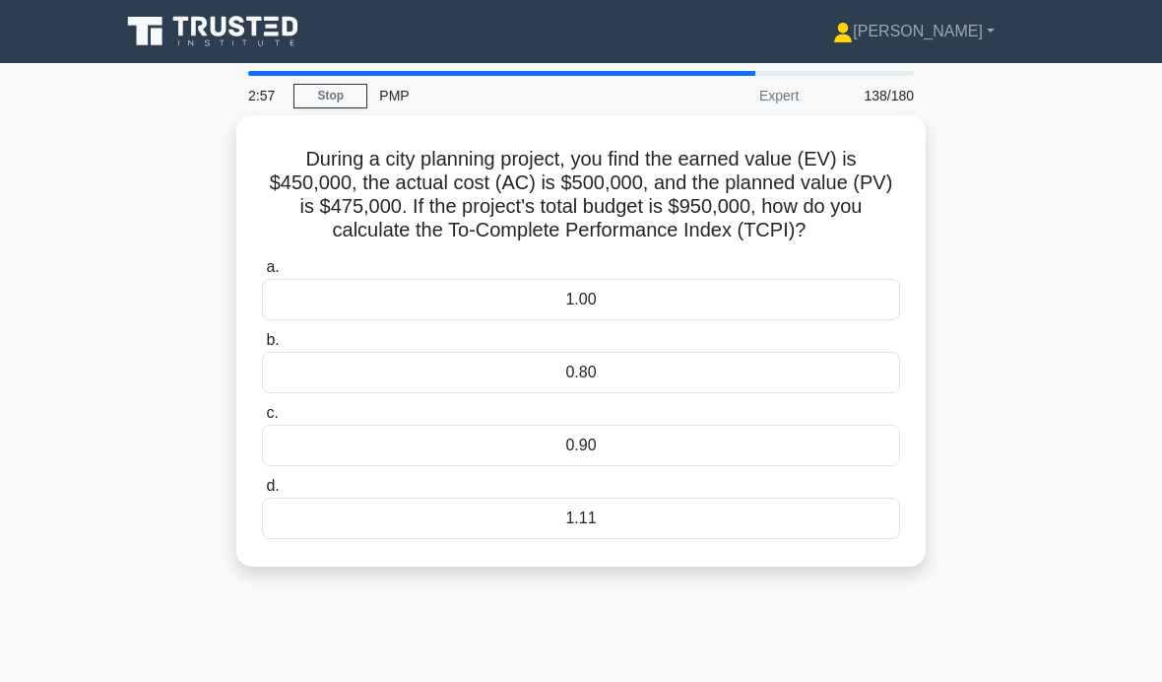
click at [772, 458] on div "0.90" at bounding box center [581, 445] width 638 height 41
click at [262, 420] on input "c. 0.90" at bounding box center [262, 413] width 0 height 13
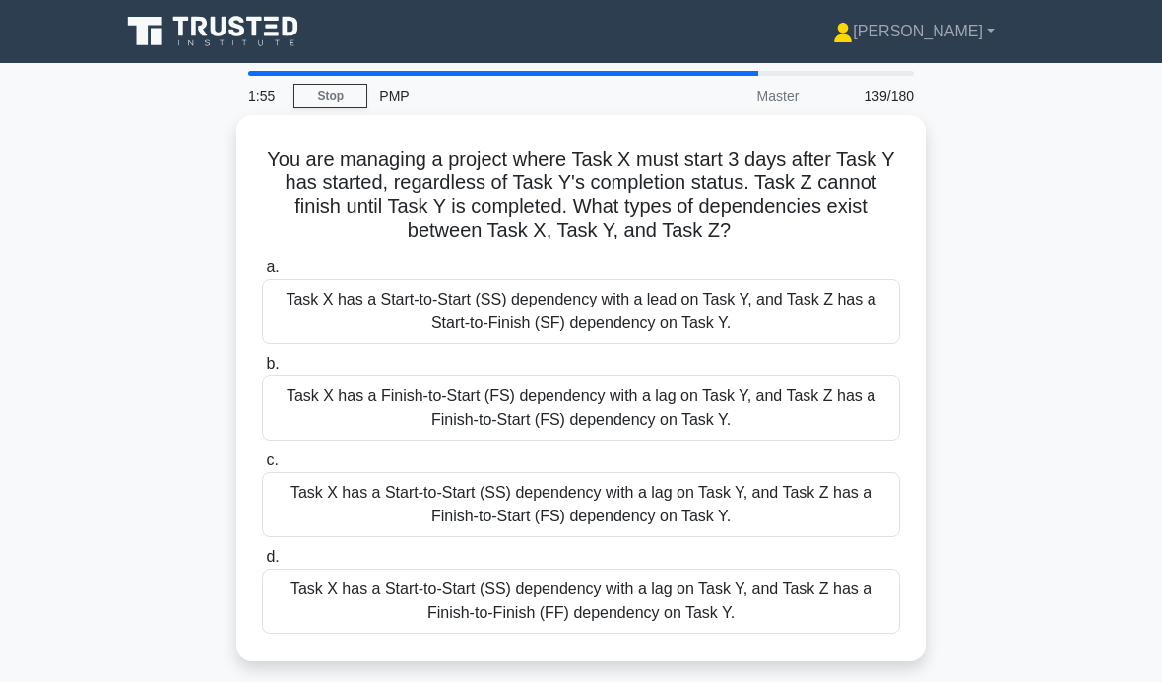
click at [779, 618] on div "Task X has a Start-to-Start (SS) dependency with a lag on Task Y, and Task Z ha…" at bounding box center [581, 600] width 638 height 65
click at [262, 563] on input "d. Task X has a Start-to-Start (SS) dependency with a lag on Task Y, and Task Z…" at bounding box center [262, 557] width 0 height 13
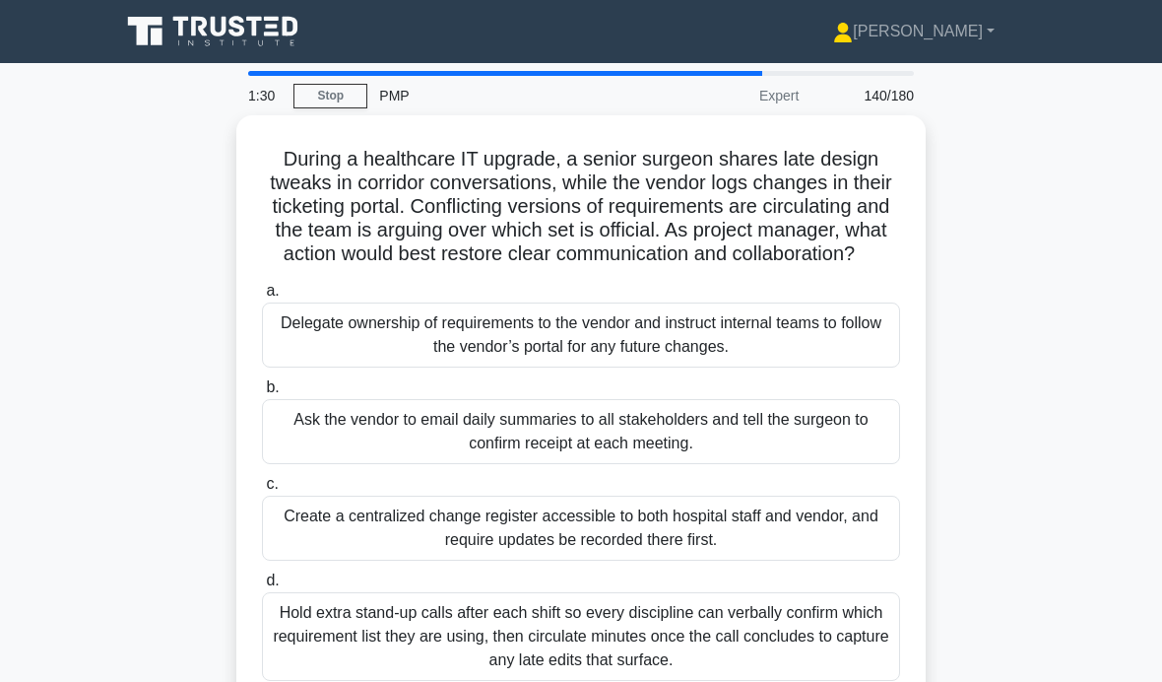
click at [828, 545] on div "Create a centralized change register accessible to both hospital staff and vend…" at bounding box center [581, 528] width 638 height 65
click at [262, 491] on input "c. Create a centralized change register accessible to both hospital staff and v…" at bounding box center [262, 484] width 0 height 13
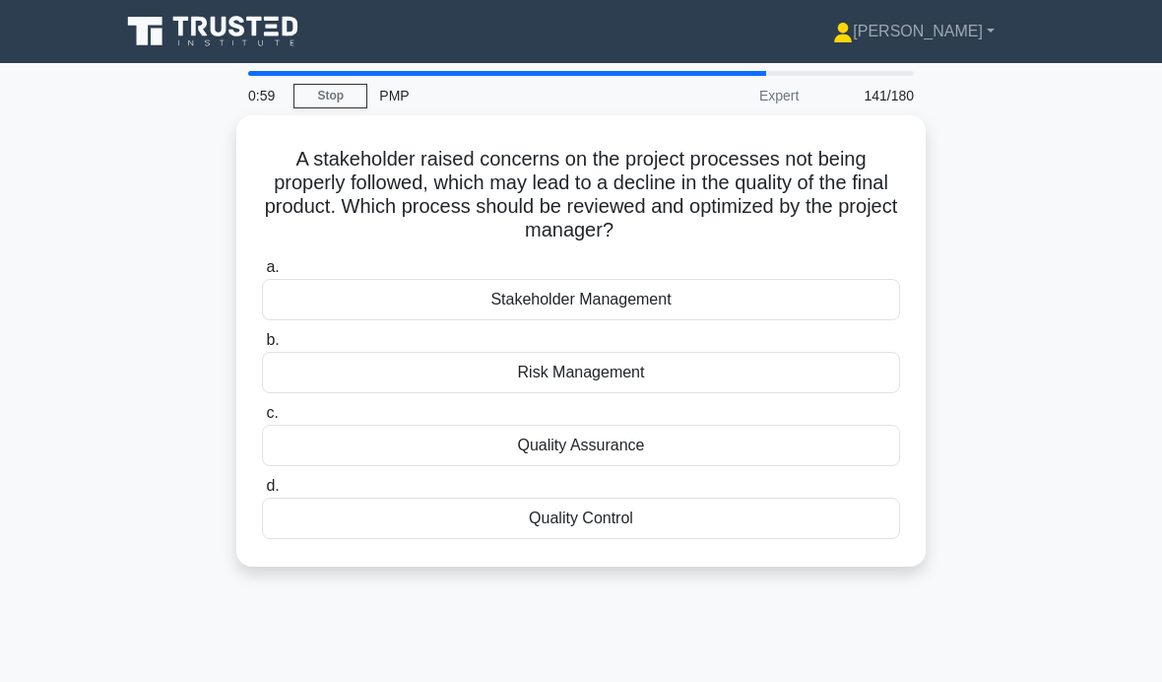
click at [820, 425] on div "Quality Assurance" at bounding box center [581, 445] width 638 height 41
click at [262, 420] on input "c. Quality Assurance" at bounding box center [262, 413] width 0 height 13
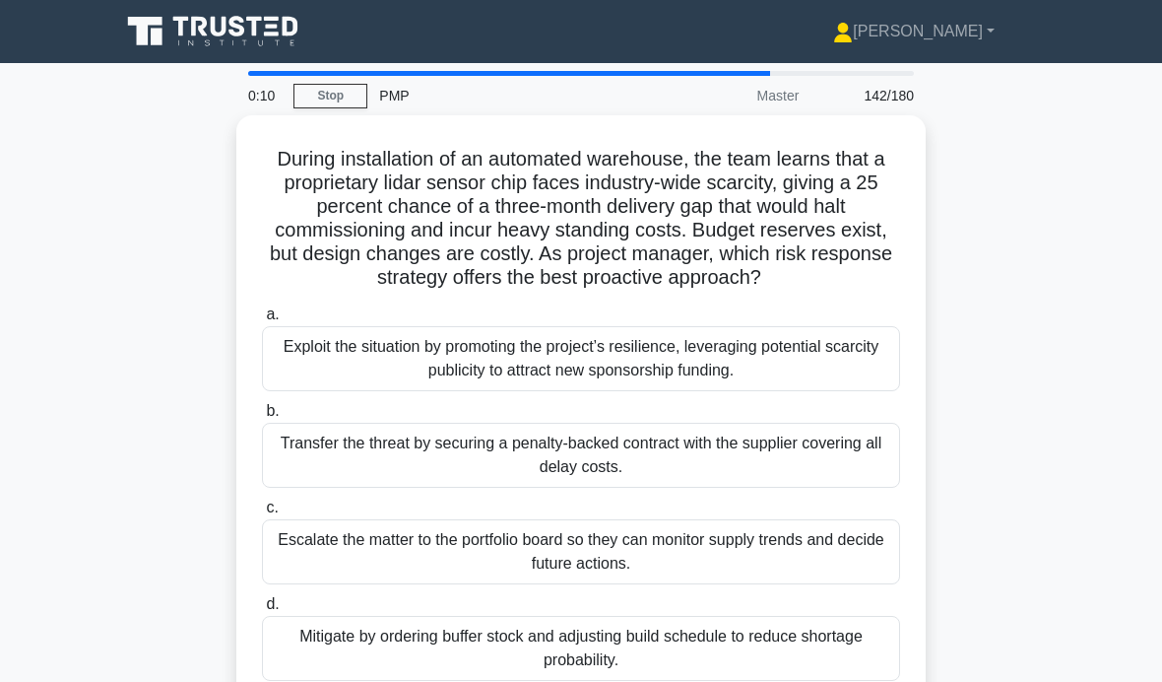
click at [820, 648] on div "Mitigate by ordering buffer stock and adjusting build schedule to reduce shorta…" at bounding box center [581, 648] width 638 height 65
click at [262, 611] on input "d. Mitigate by ordering buffer stock and adjusting build schedule to reduce sho…" at bounding box center [262, 604] width 0 height 13
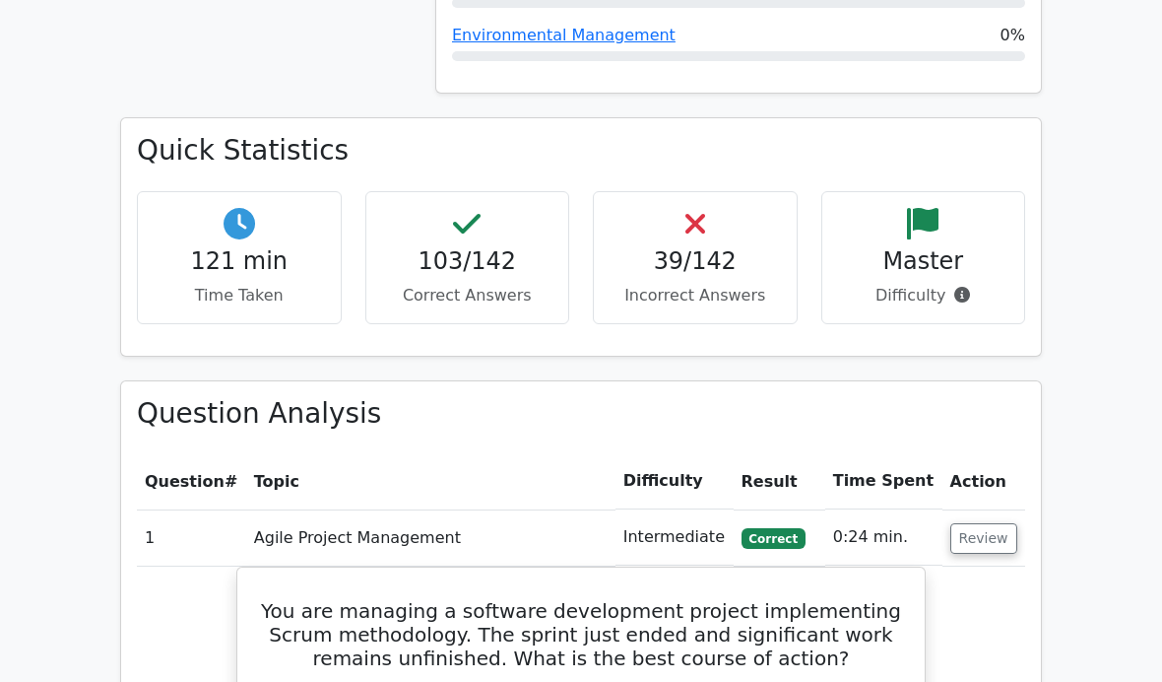
scroll to position [2358, 0]
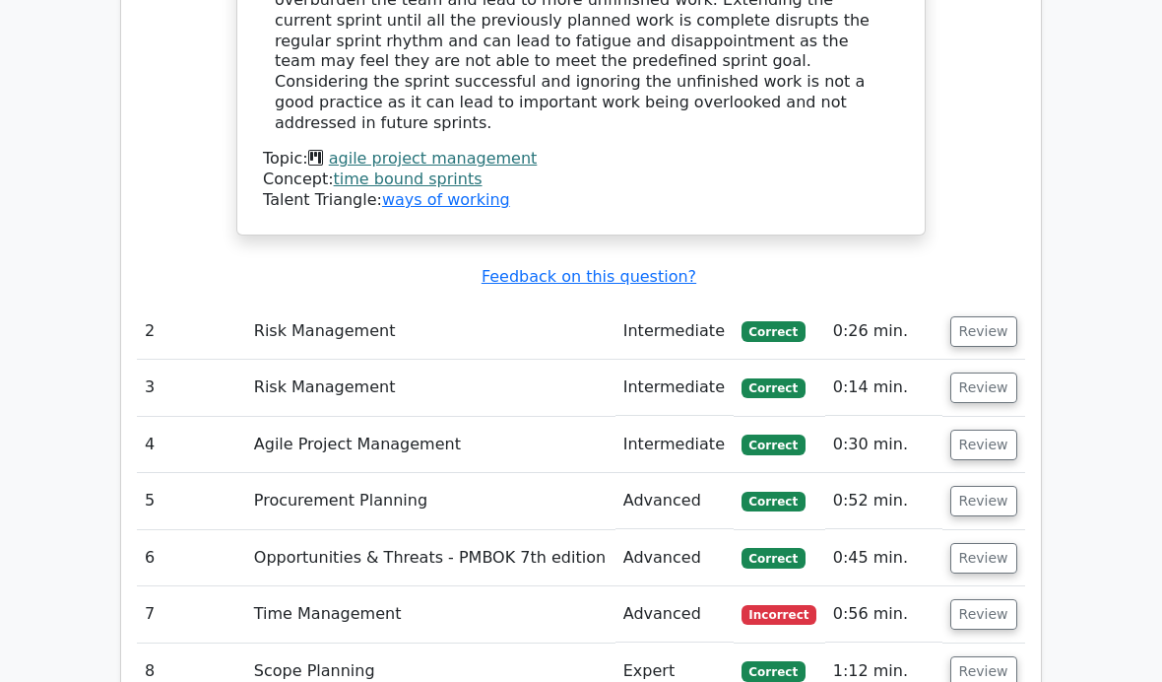
click at [983, 317] on button "Review" at bounding box center [984, 332] width 67 height 31
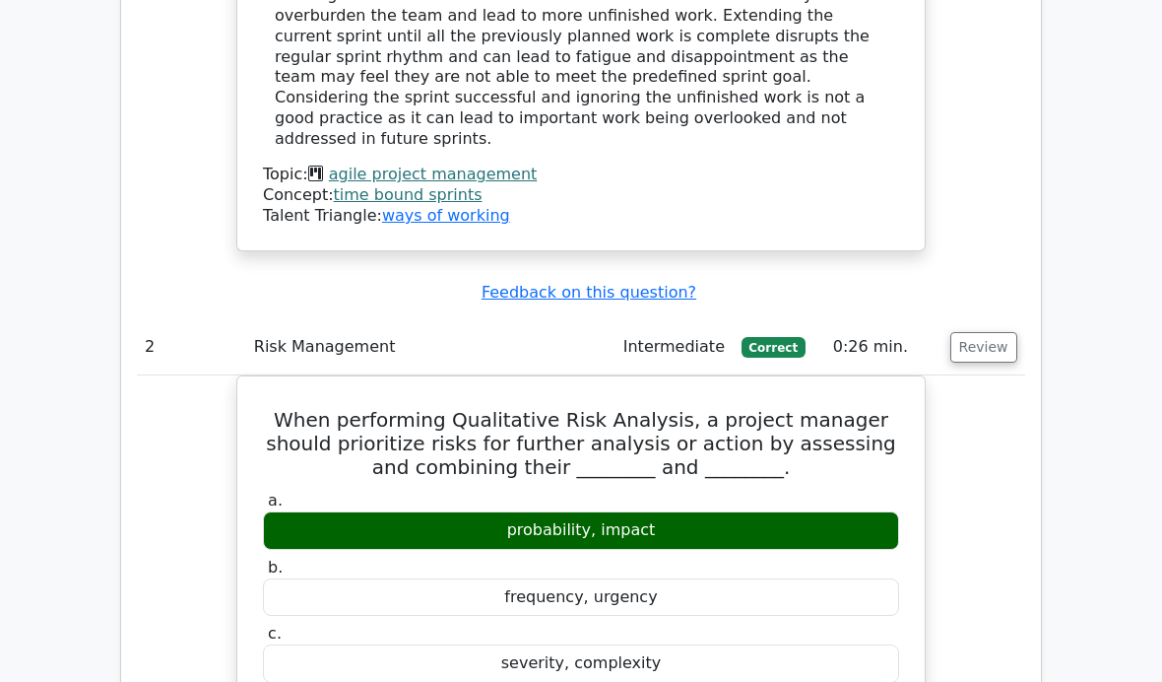
scroll to position [3414, 0]
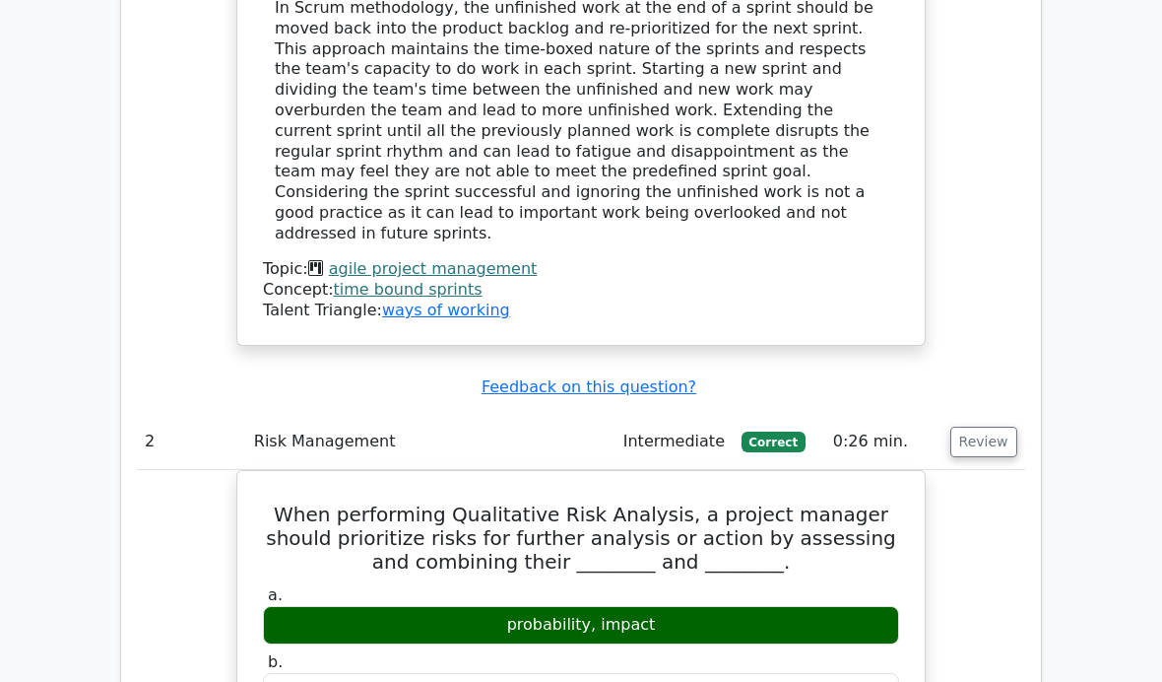
click at [991, 427] on button "Review" at bounding box center [984, 442] width 67 height 31
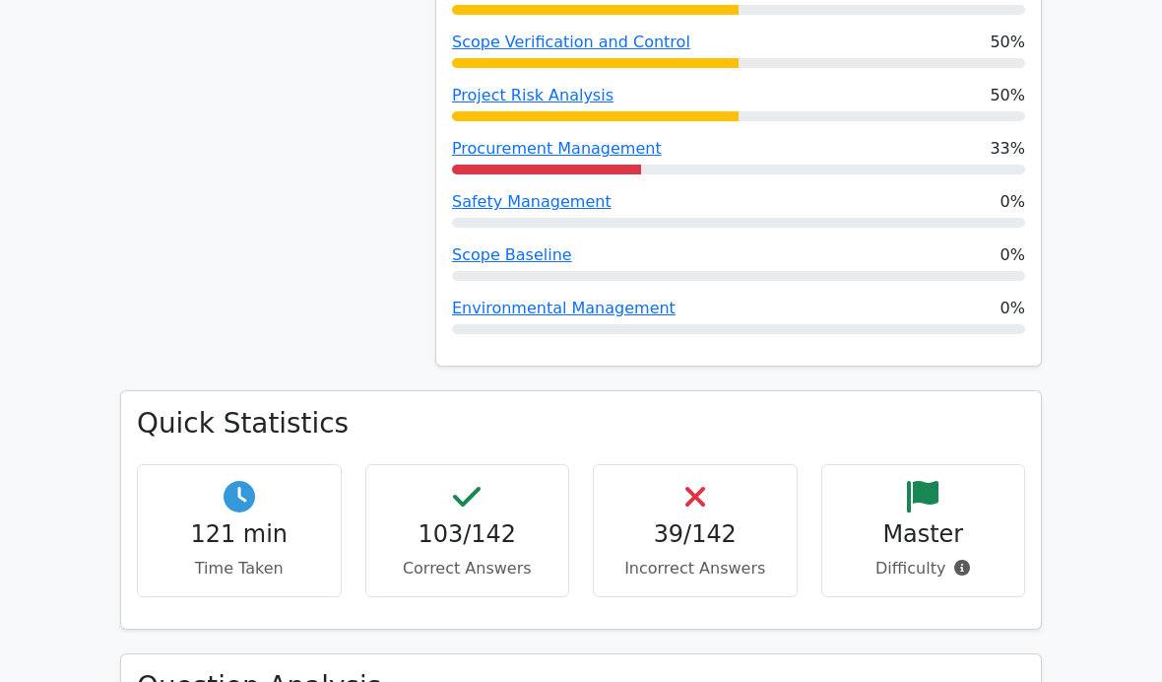
scroll to position [2084, 0]
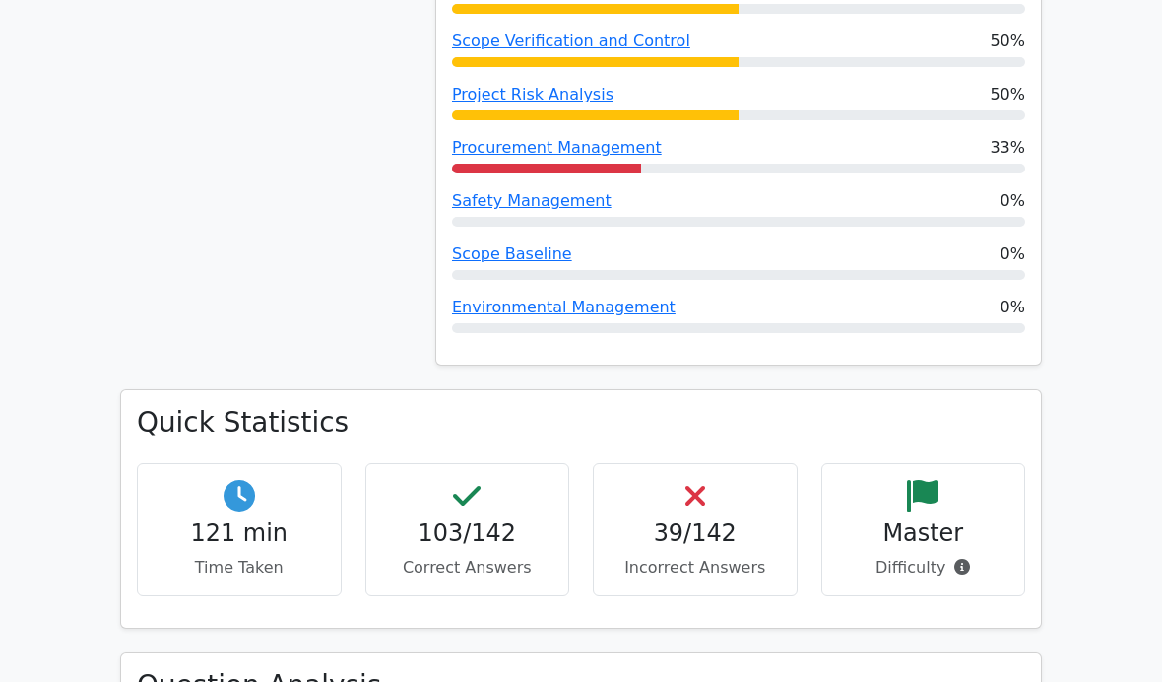
click at [613, 303] on link "Environmental Management" at bounding box center [564, 307] width 224 height 19
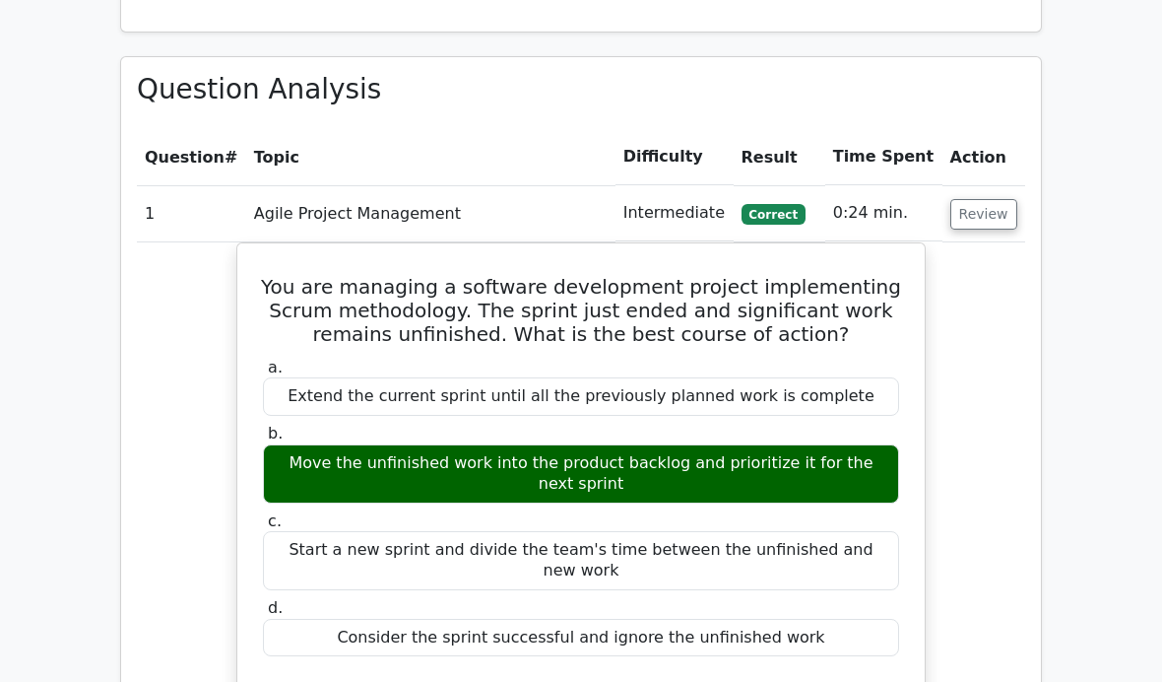
scroll to position [2680, 0]
click at [967, 210] on button "Review" at bounding box center [984, 214] width 67 height 31
